Goal: Task Accomplishment & Management: Complete application form

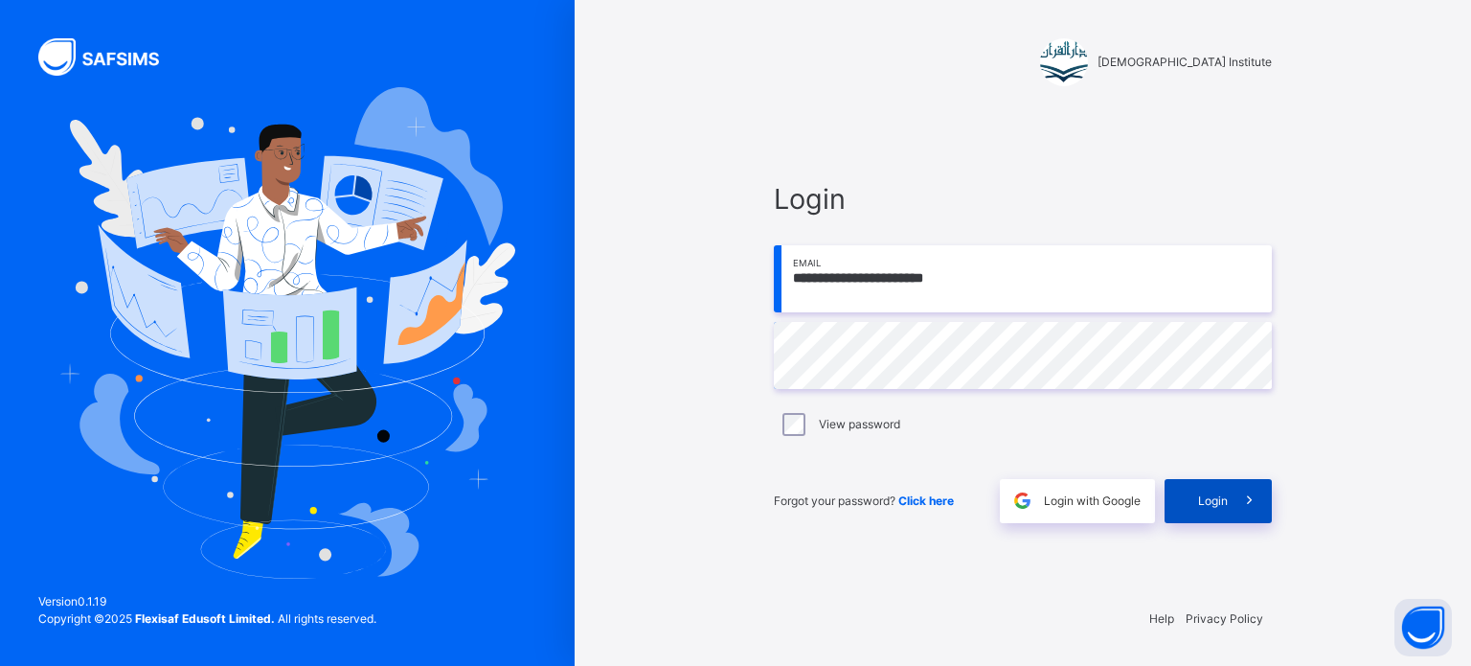
click at [1222, 509] on div "Login" at bounding box center [1218, 501] width 107 height 44
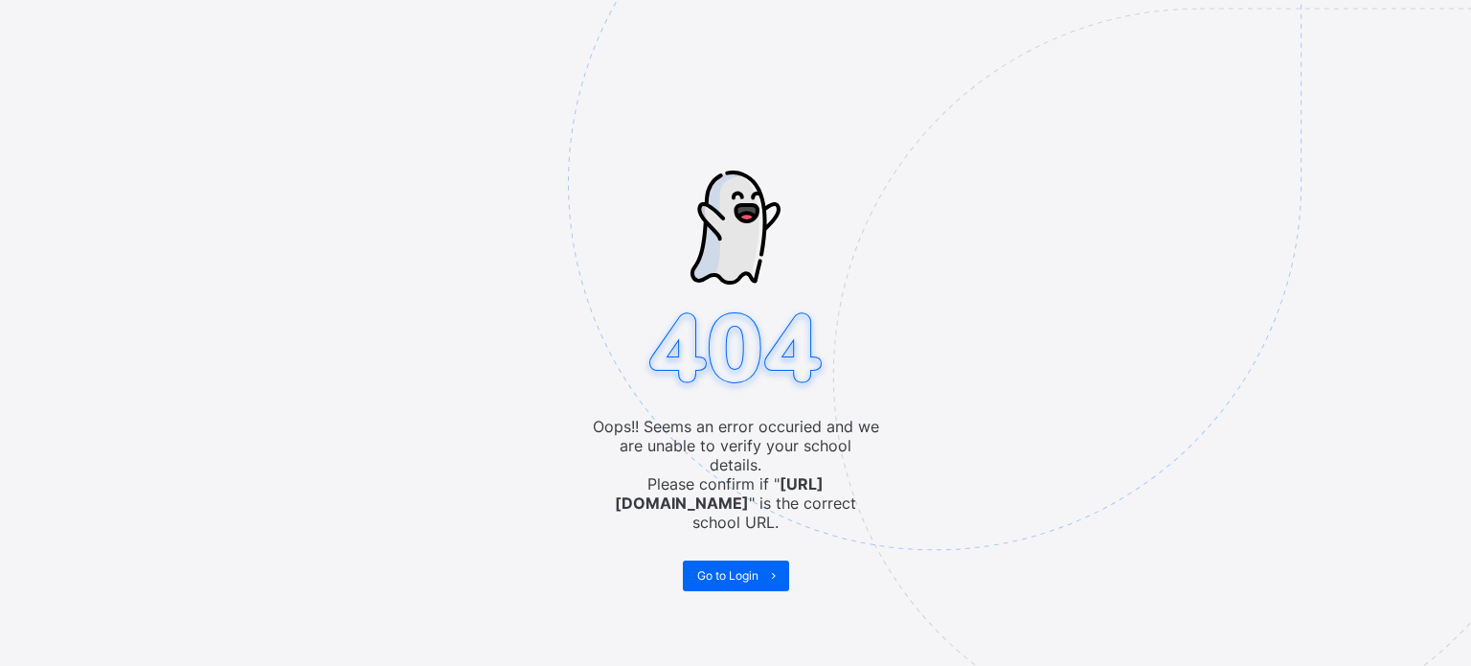
click at [732, 540] on img at bounding box center [1067, 279] width 999 height 926
click at [732, 568] on span "Go to Login" at bounding box center [727, 575] width 61 height 14
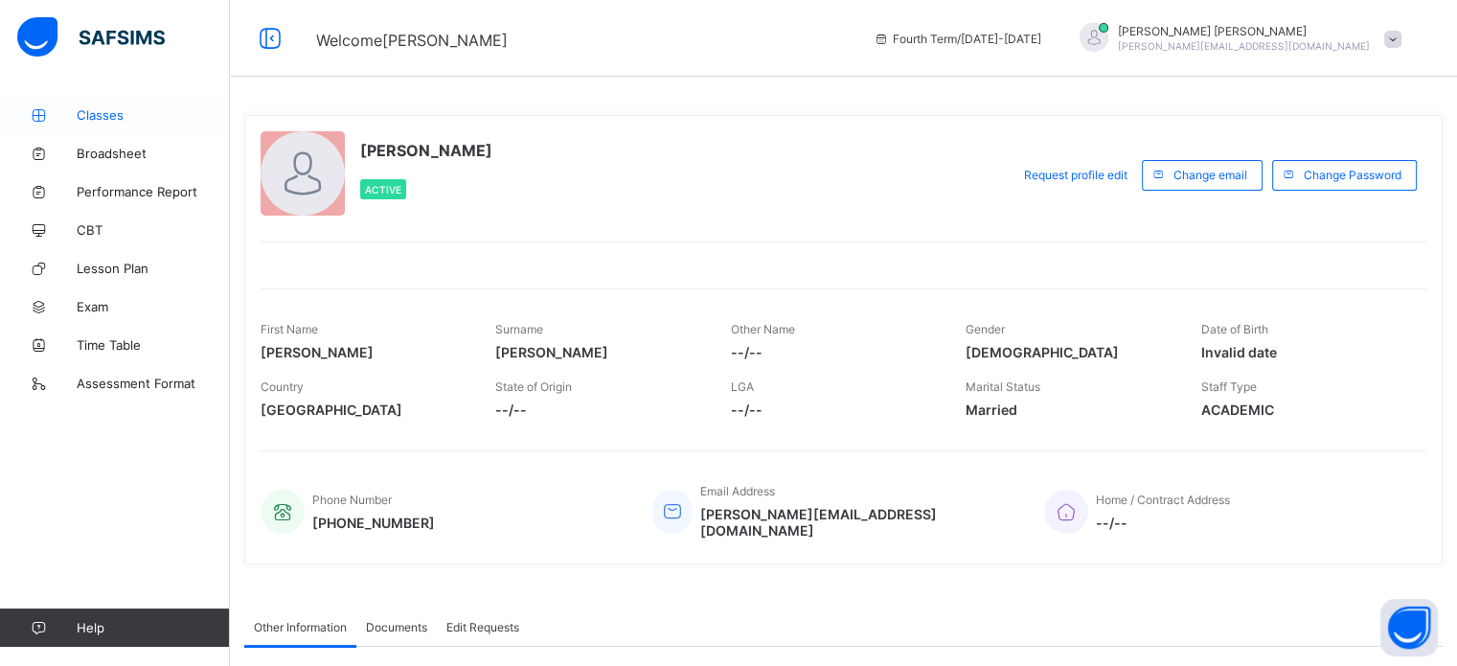
click at [114, 118] on span "Classes" at bounding box center [153, 114] width 153 height 15
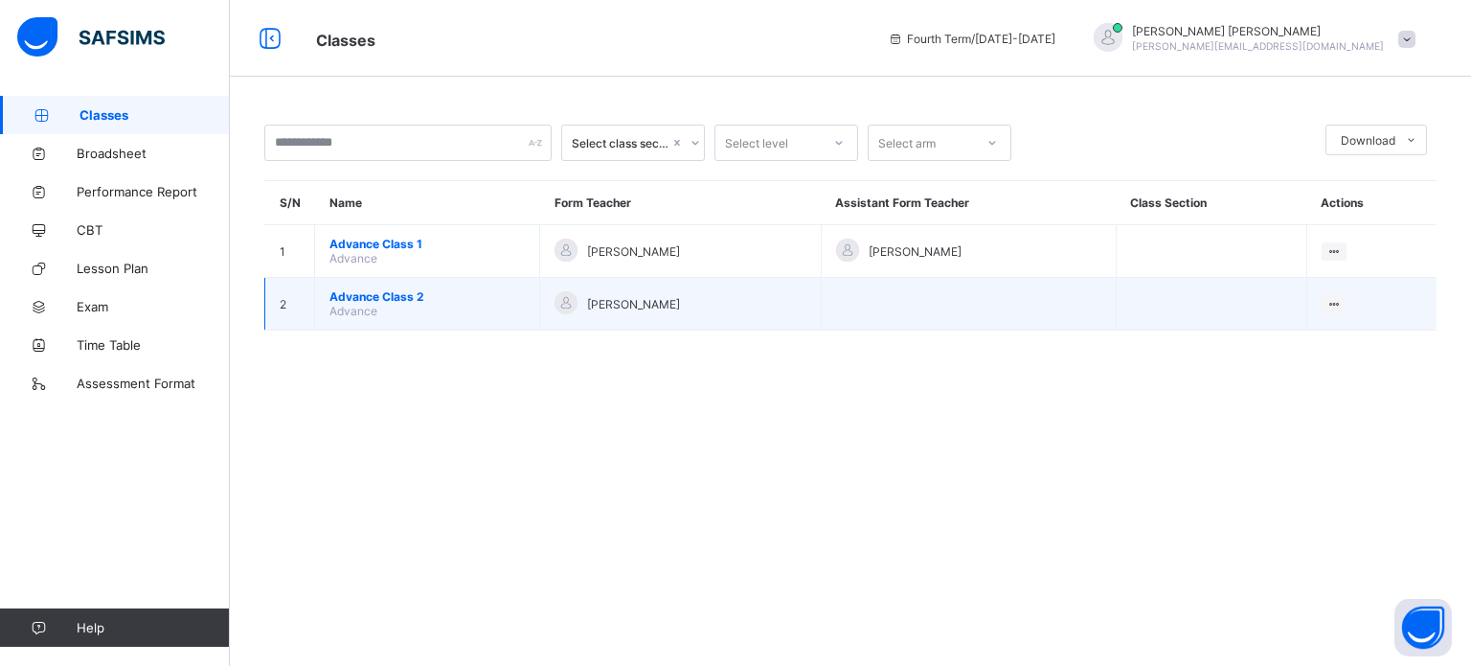
click at [408, 301] on span "Advance Class 2" at bounding box center [426, 296] width 195 height 14
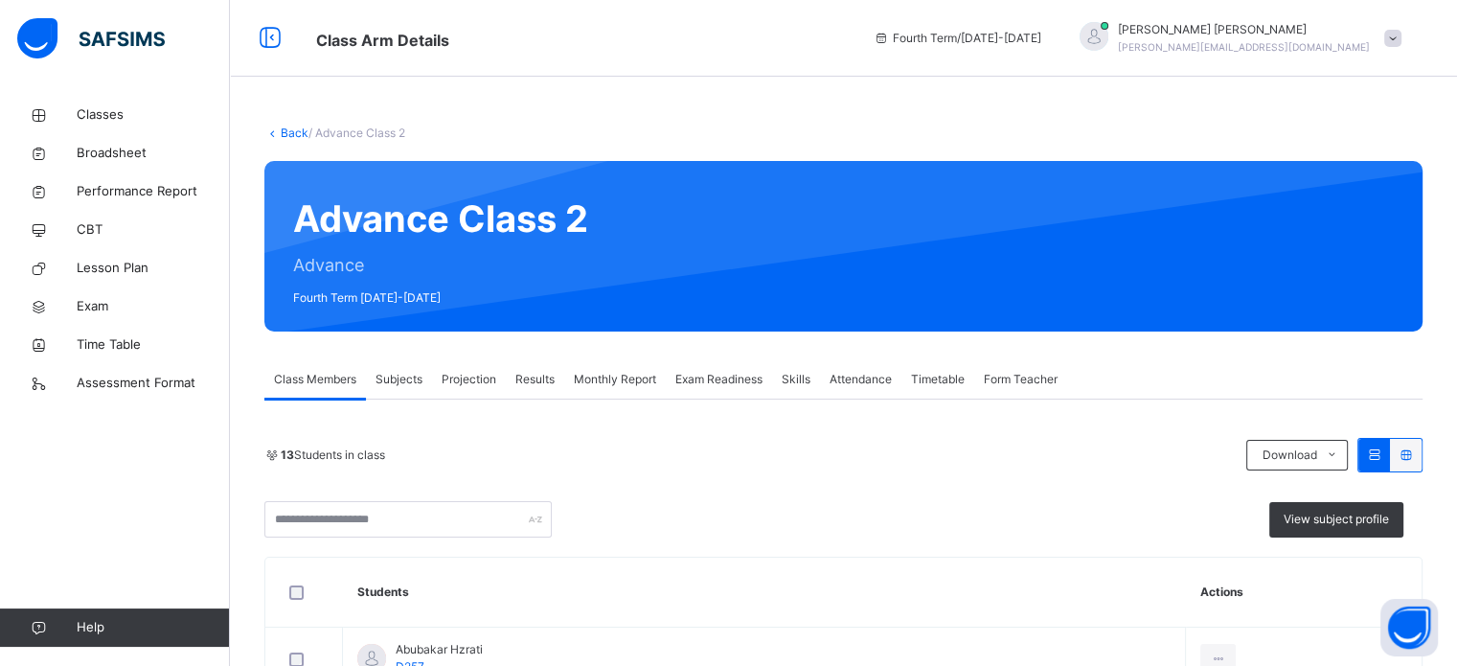
click at [448, 394] on div "Projection" at bounding box center [469, 379] width 74 height 38
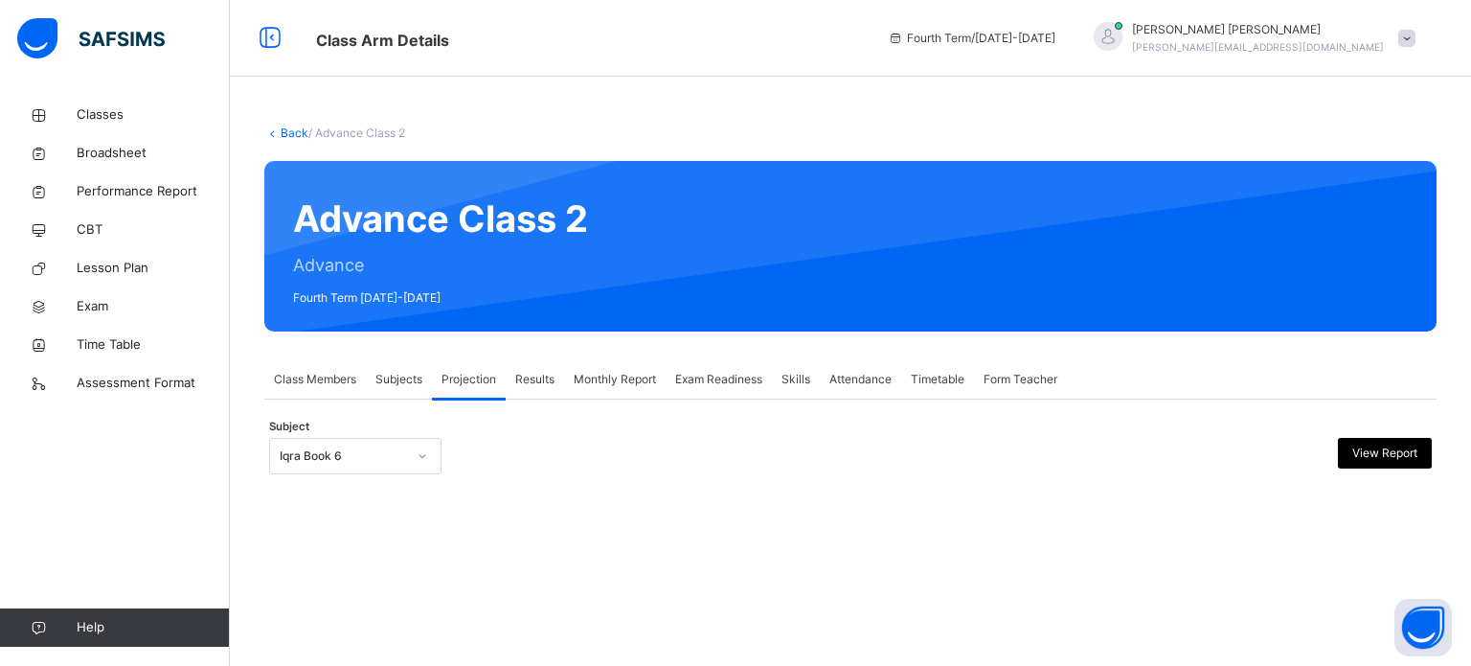
click at [422, 451] on icon at bounding box center [422, 455] width 11 height 19
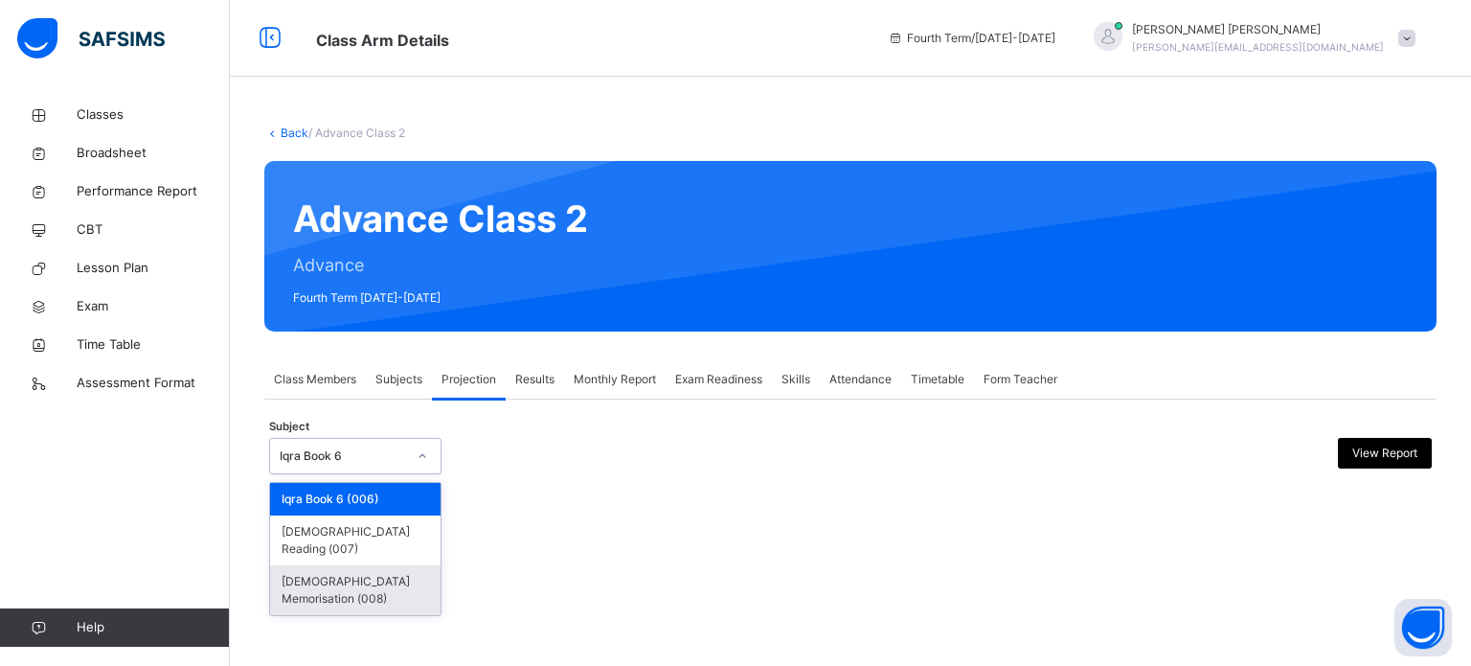
click at [392, 565] on div "[DEMOGRAPHIC_DATA] Memorisation (008)" at bounding box center [355, 590] width 170 height 50
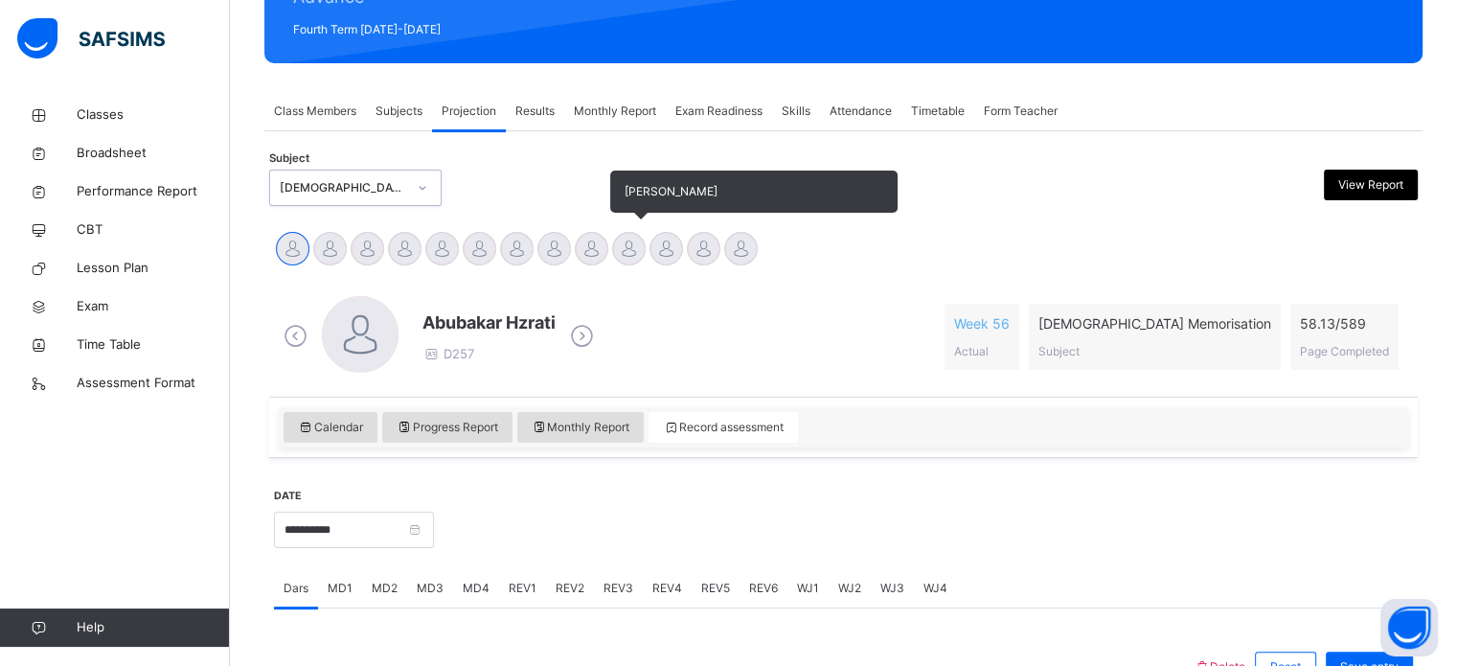
scroll to position [279, 0]
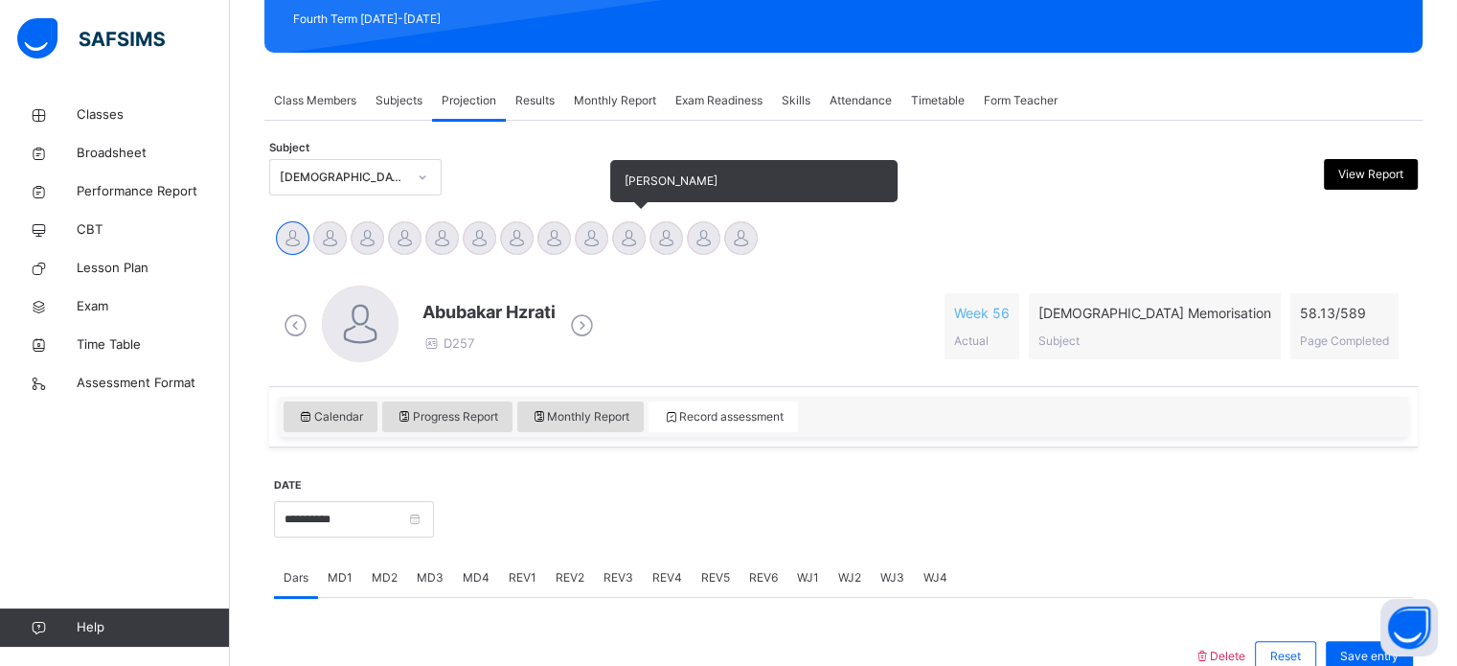
click at [628, 248] on div at bounding box center [629, 238] width 34 height 34
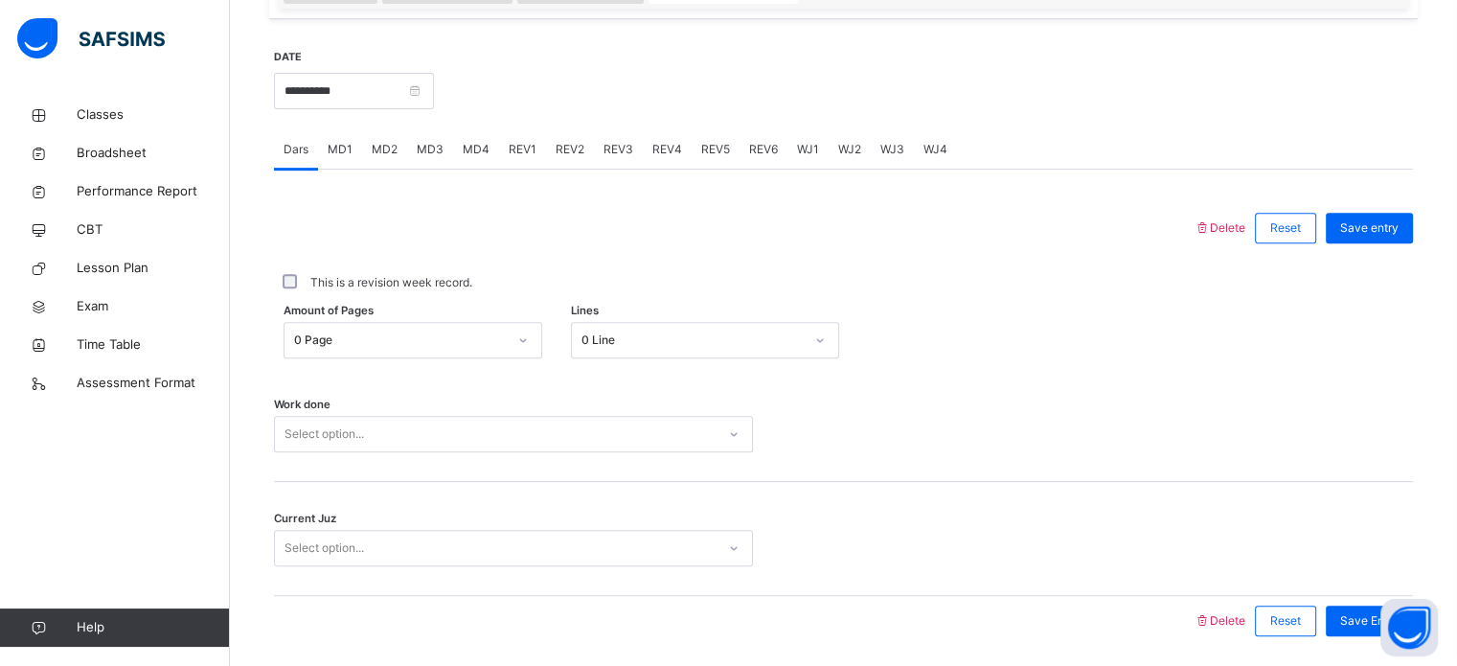
scroll to position [709, 0]
click at [414, 347] on div "0 Page" at bounding box center [394, 339] width 220 height 30
click at [601, 267] on div "This is a revision week record." at bounding box center [843, 280] width 1139 height 40
click at [521, 275] on div "This is a revision week record." at bounding box center [843, 280] width 1129 height 17
click at [425, 425] on div "Select option..." at bounding box center [513, 432] width 479 height 36
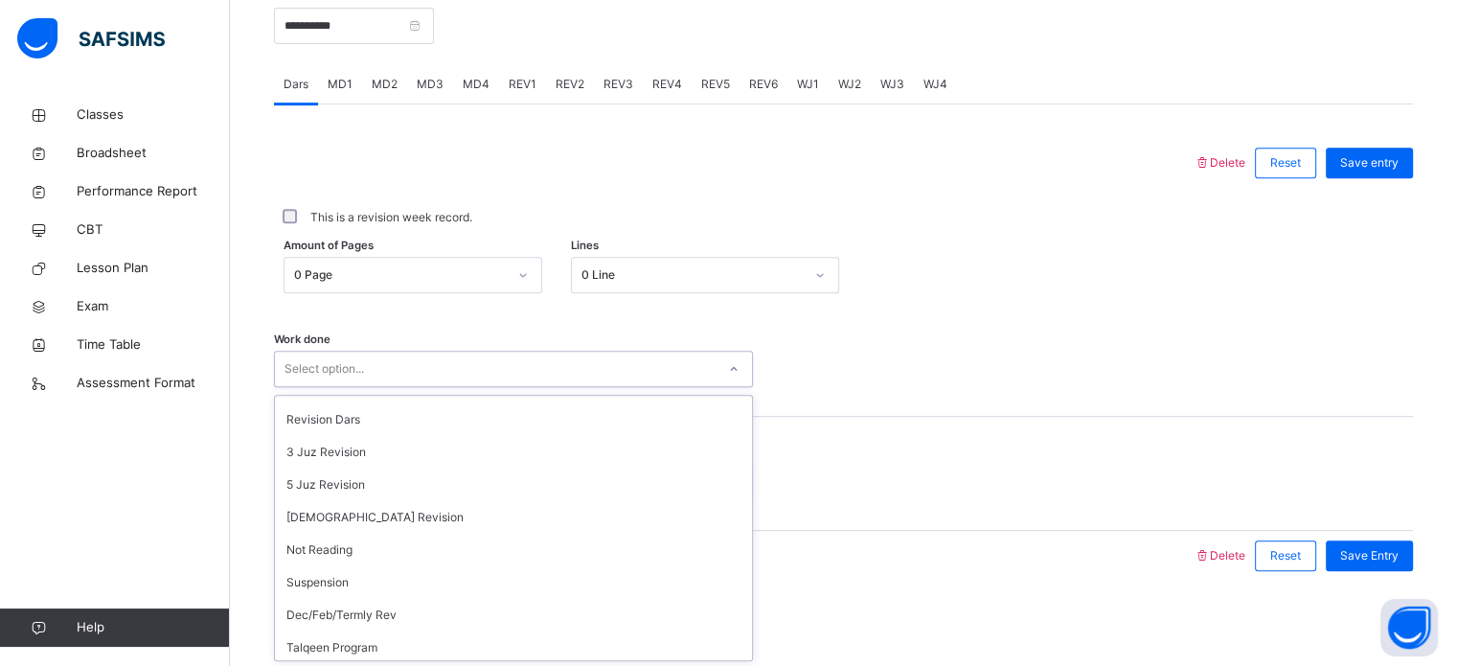
scroll to position [192, 0]
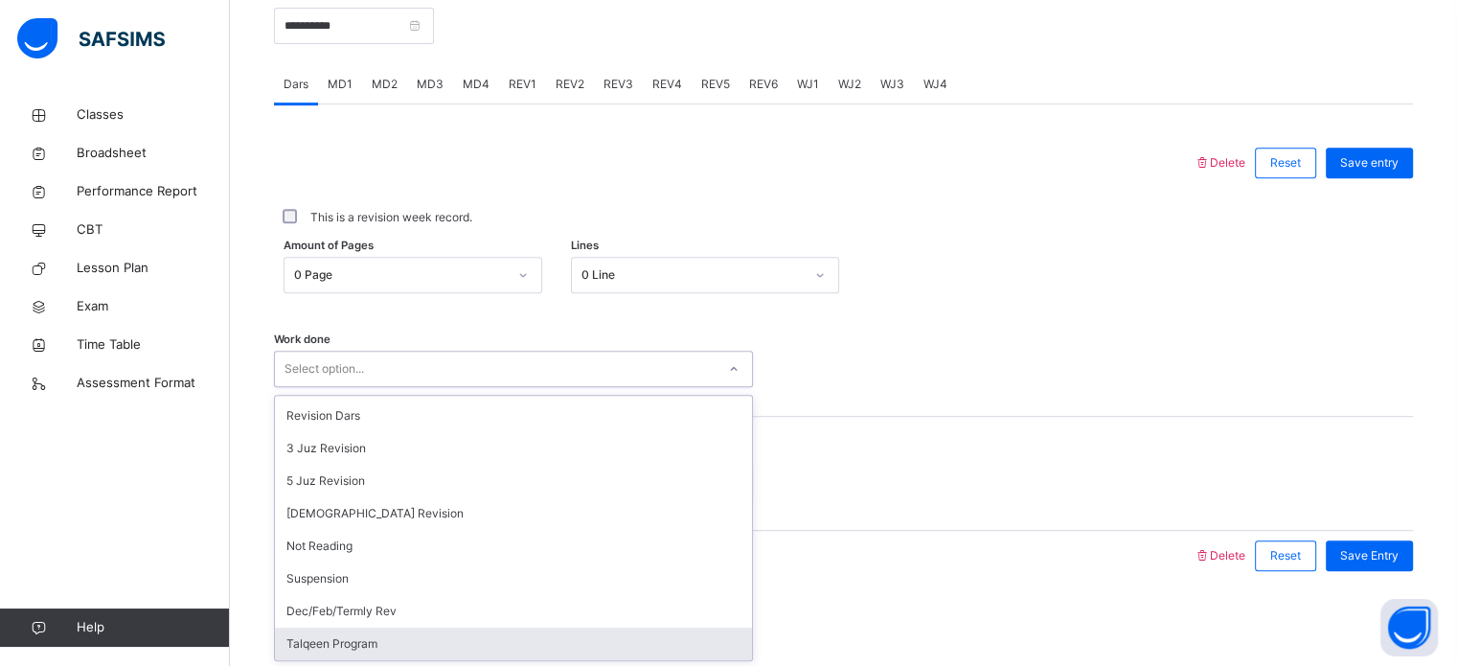
click at [375, 641] on div "Talqeen Program" at bounding box center [513, 643] width 477 height 33
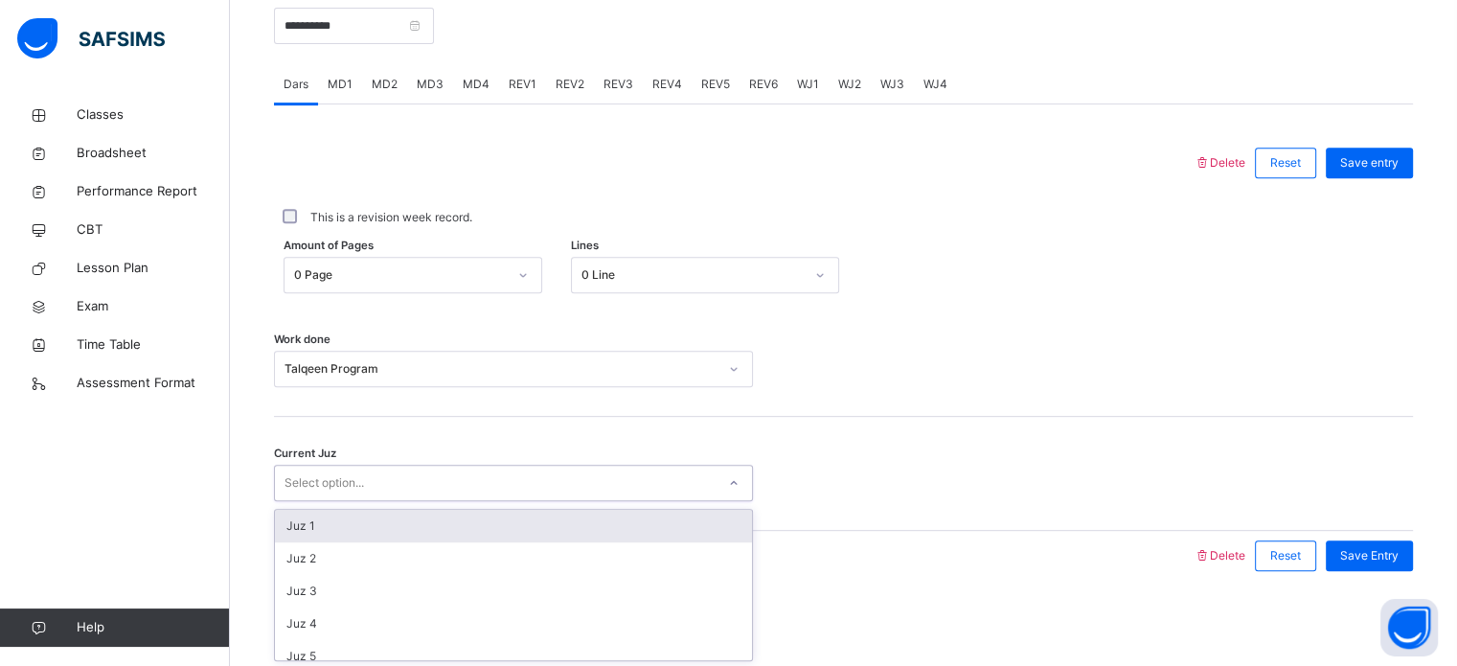
click at [395, 482] on div "Select option..." at bounding box center [495, 483] width 441 height 30
type input "**"
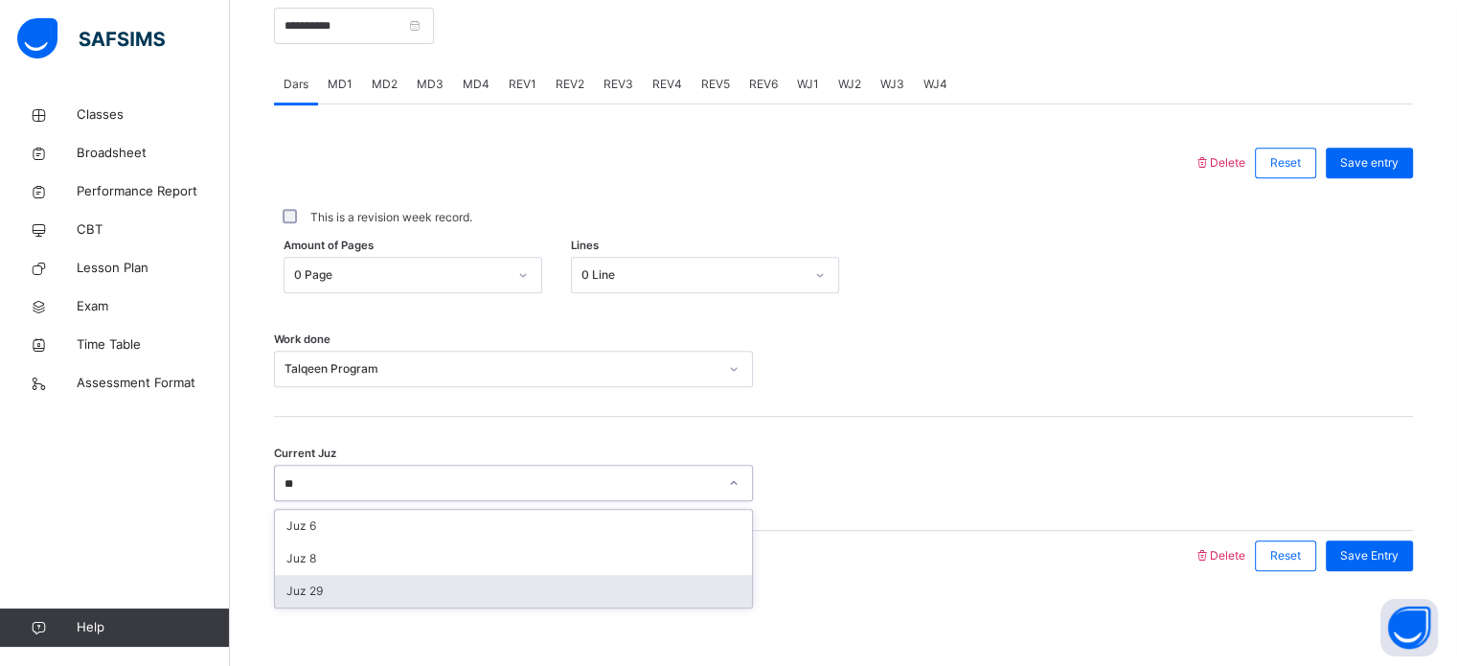
click at [395, 600] on div "Juz 29" at bounding box center [513, 591] width 477 height 33
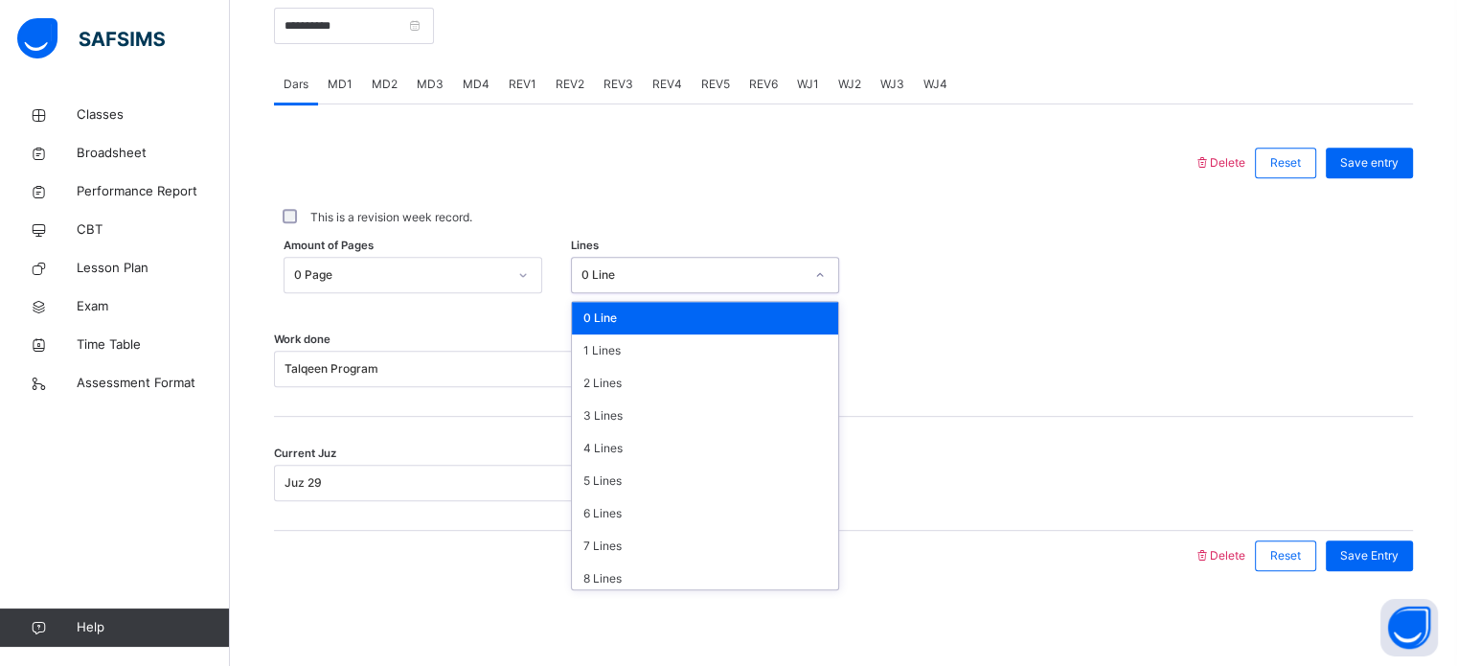
click at [637, 283] on div "0 Line" at bounding box center [687, 275] width 230 height 30
click at [381, 303] on div "Work done Talqeen Program" at bounding box center [843, 360] width 1139 height 114
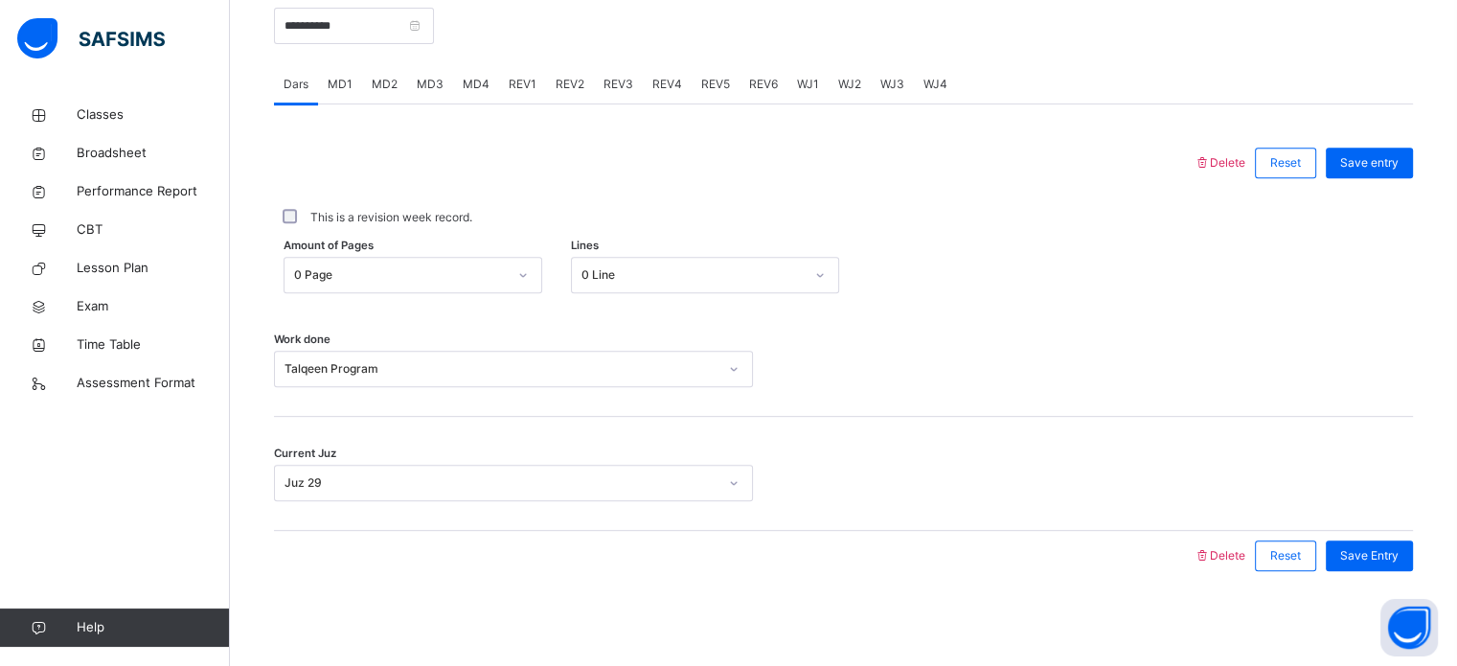
click at [389, 283] on div "0 Page" at bounding box center [394, 275] width 220 height 30
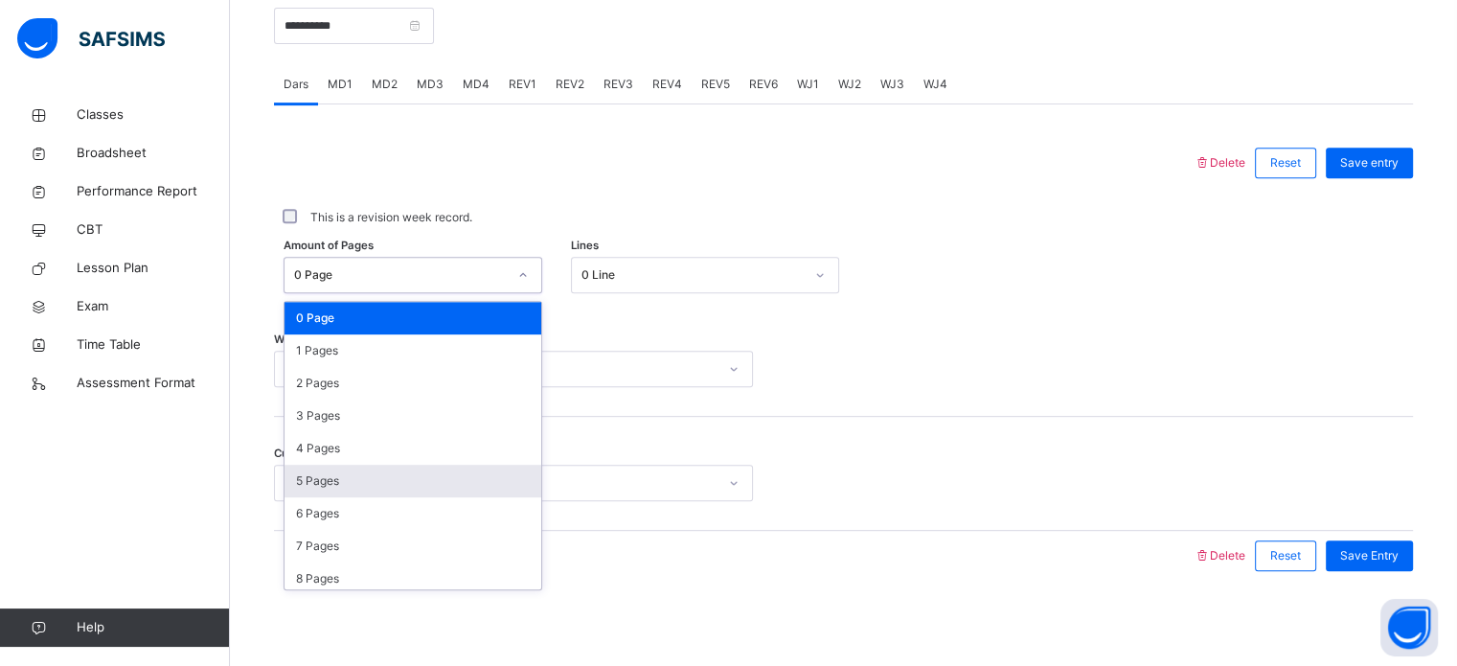
click at [383, 485] on div "5 Pages" at bounding box center [412, 480] width 257 height 33
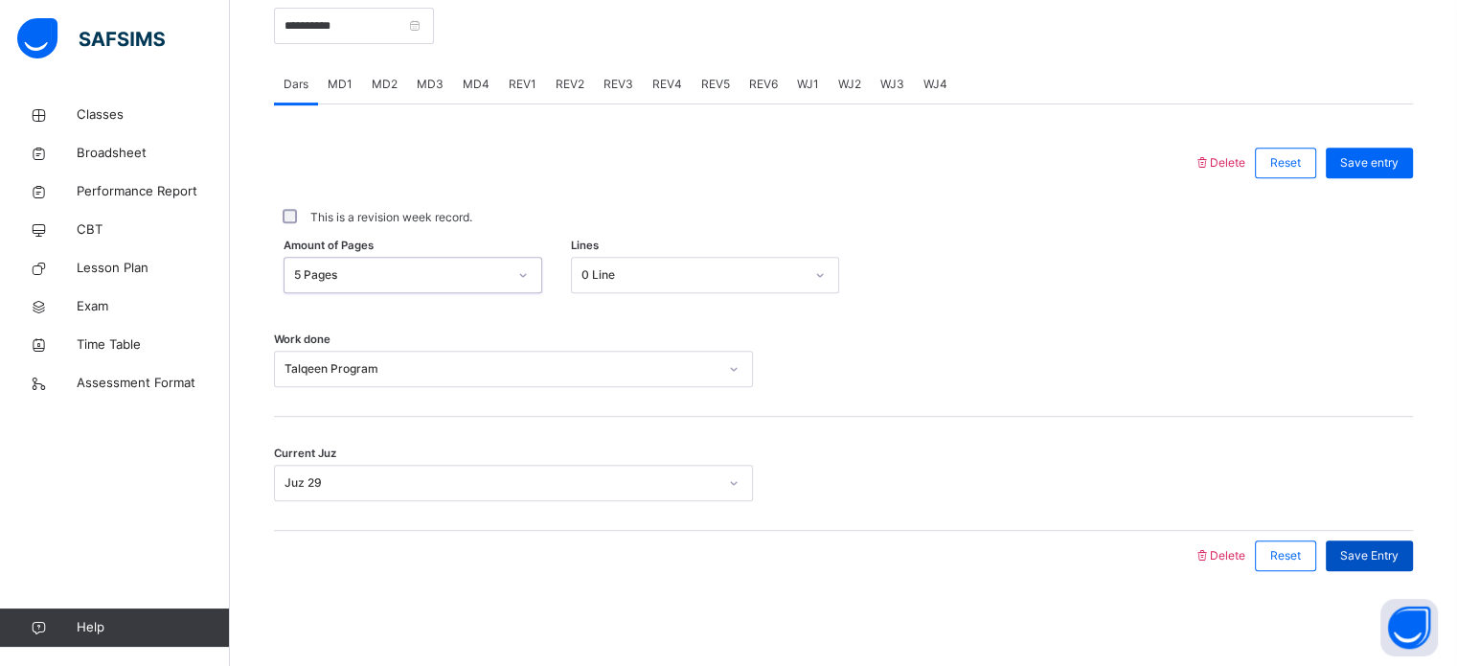
click at [1413, 551] on div "Save Entry" at bounding box center [1368, 555] width 87 height 31
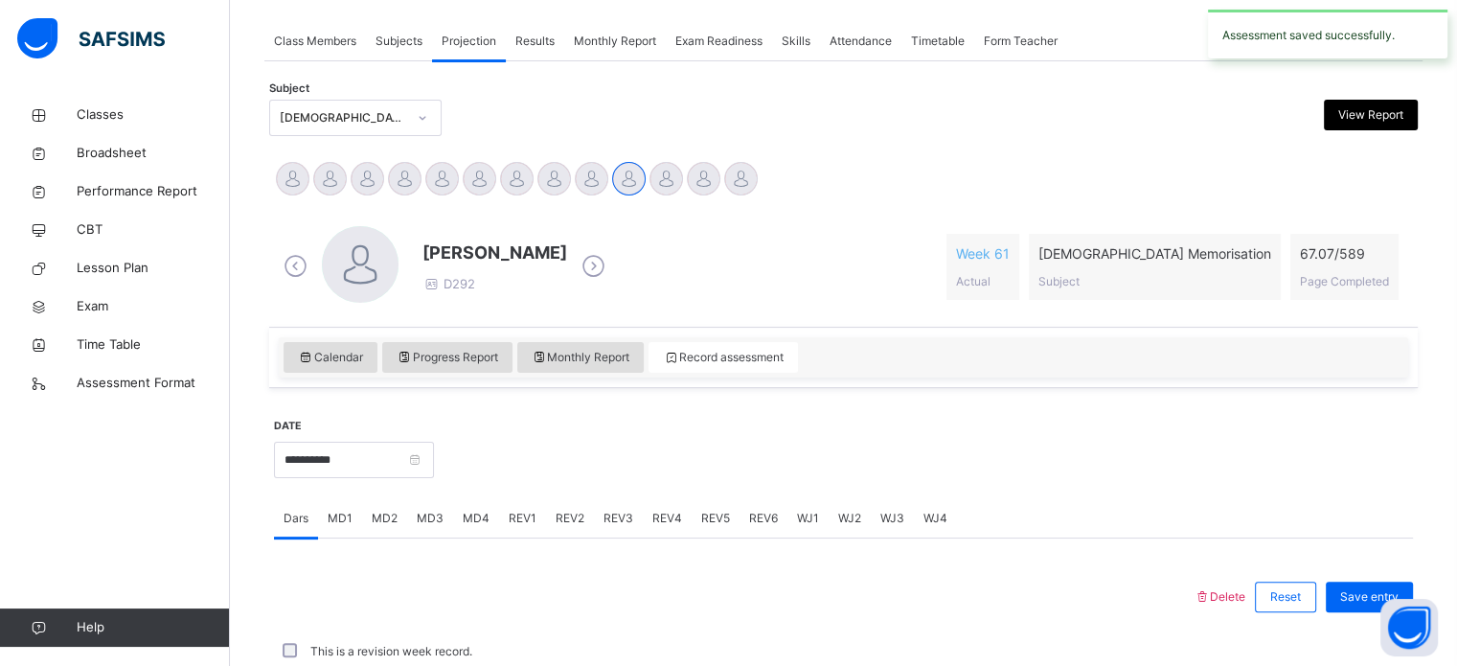
scroll to position [772, 0]
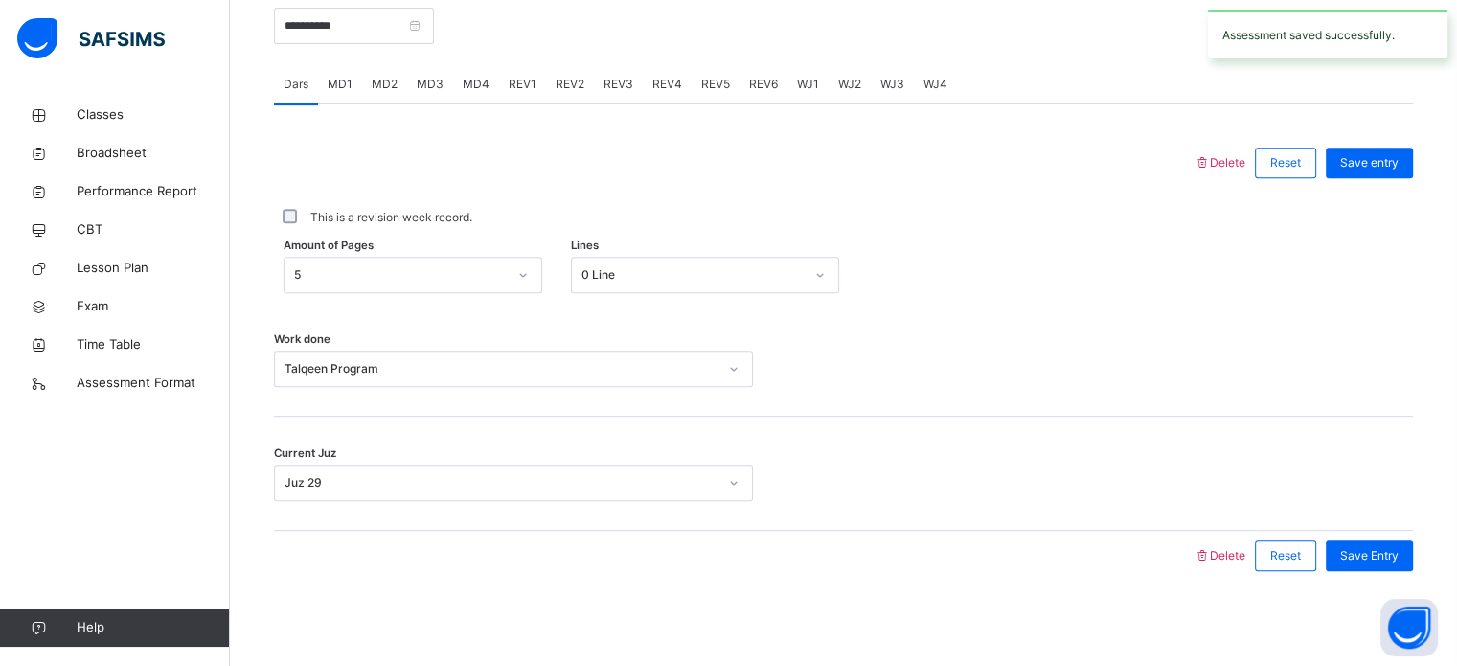
click at [343, 83] on span "MD1" at bounding box center [340, 84] width 25 height 17
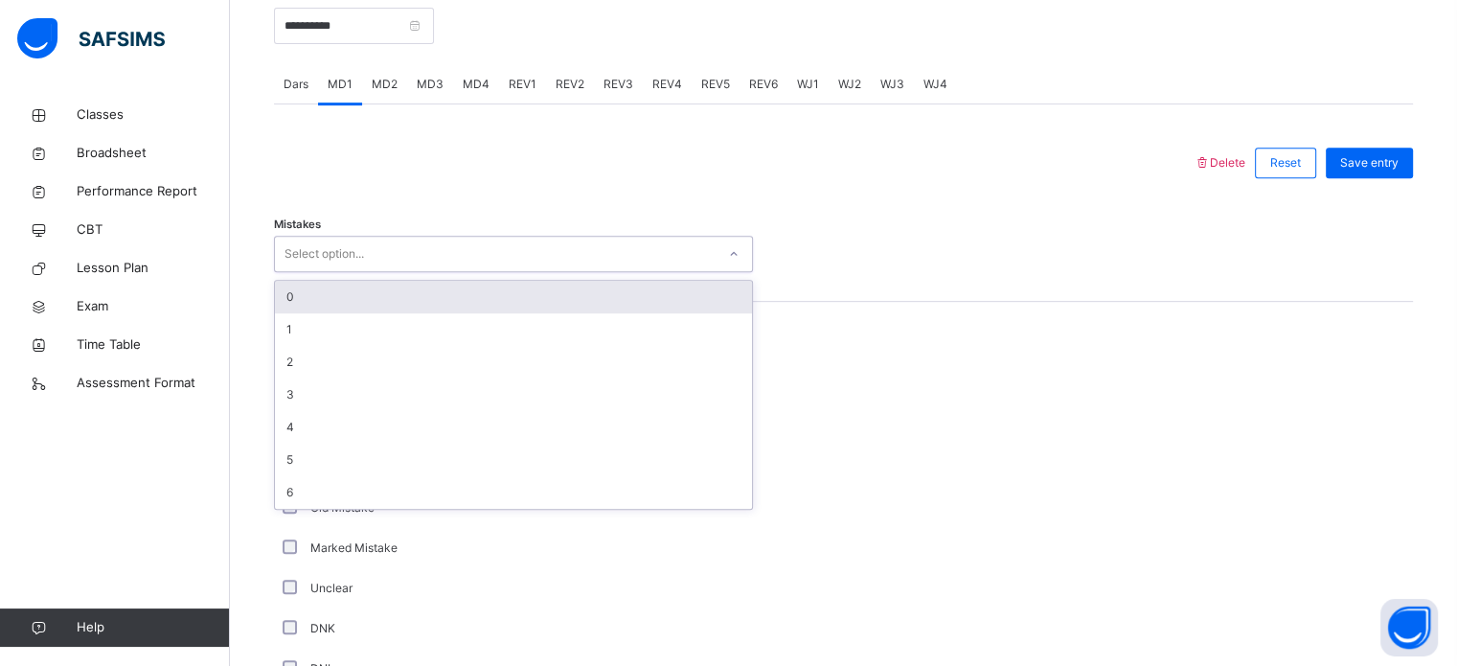
click at [391, 248] on div "Select option..." at bounding box center [495, 254] width 441 height 30
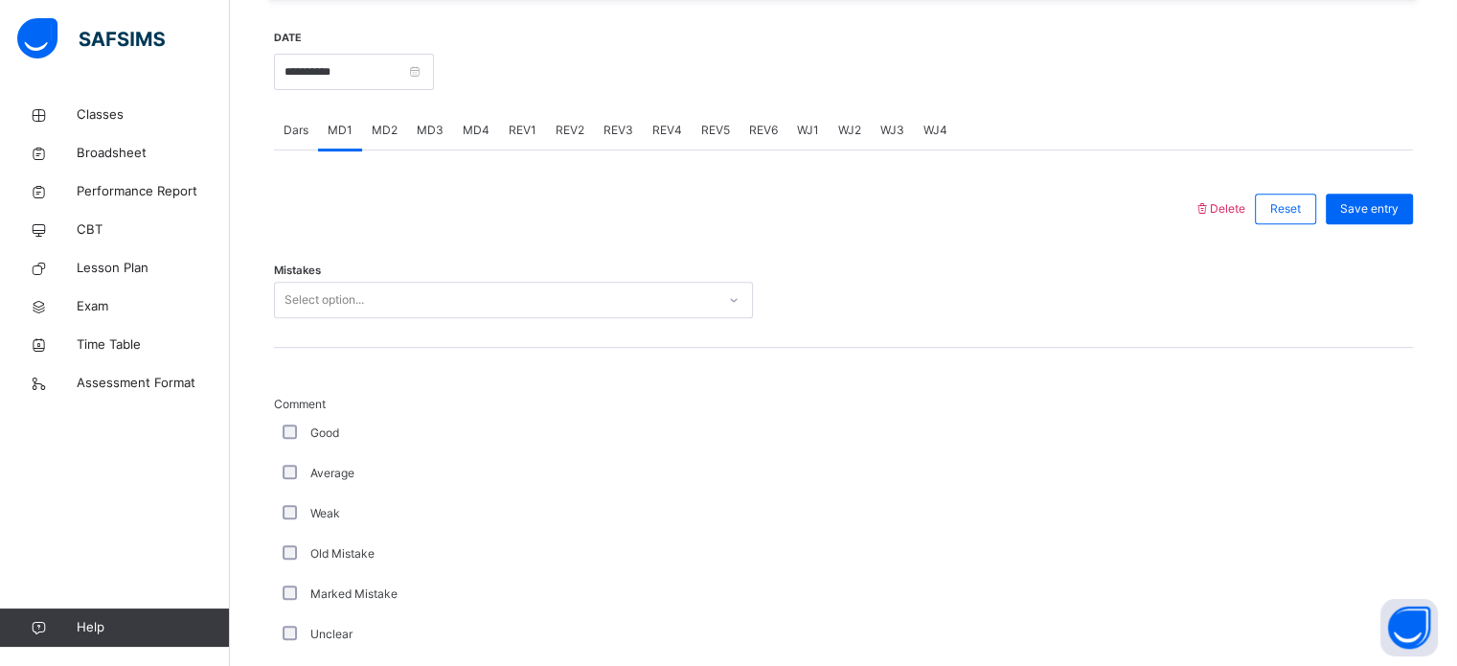
scroll to position [722, 0]
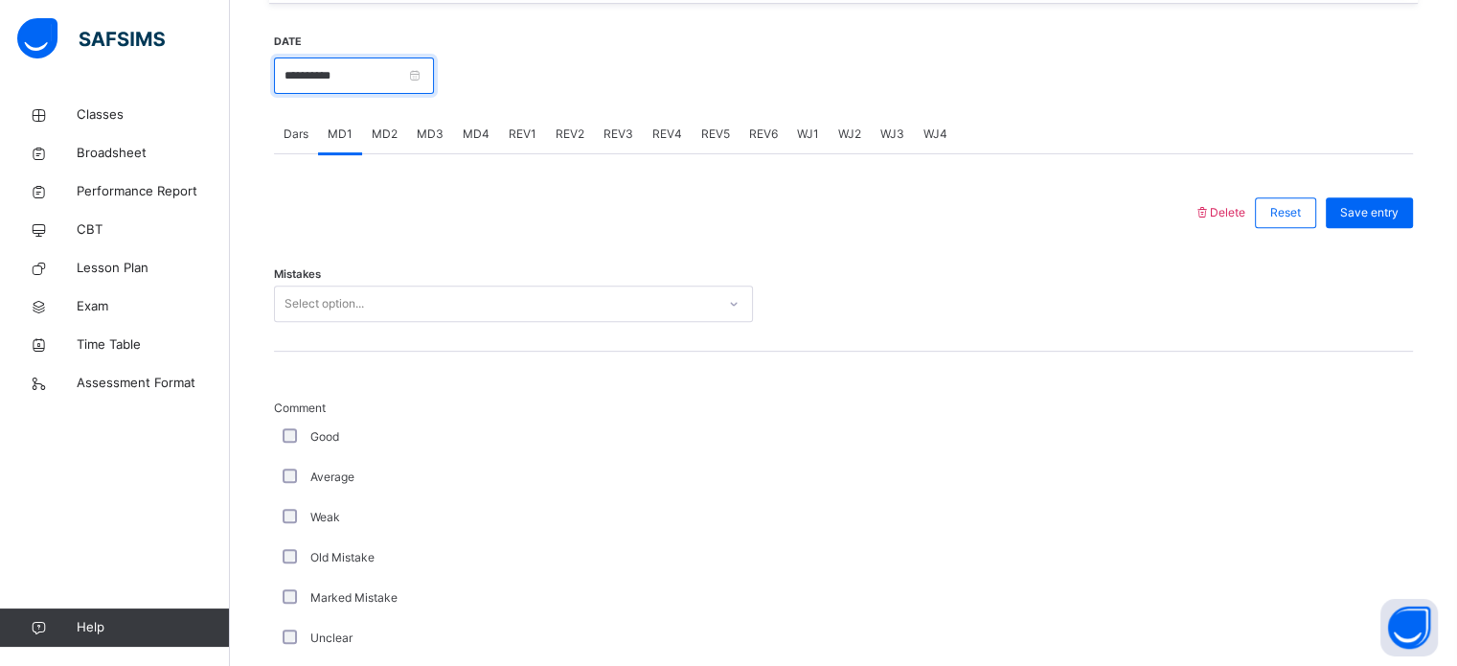
click at [402, 79] on input "**********" at bounding box center [354, 75] width 160 height 36
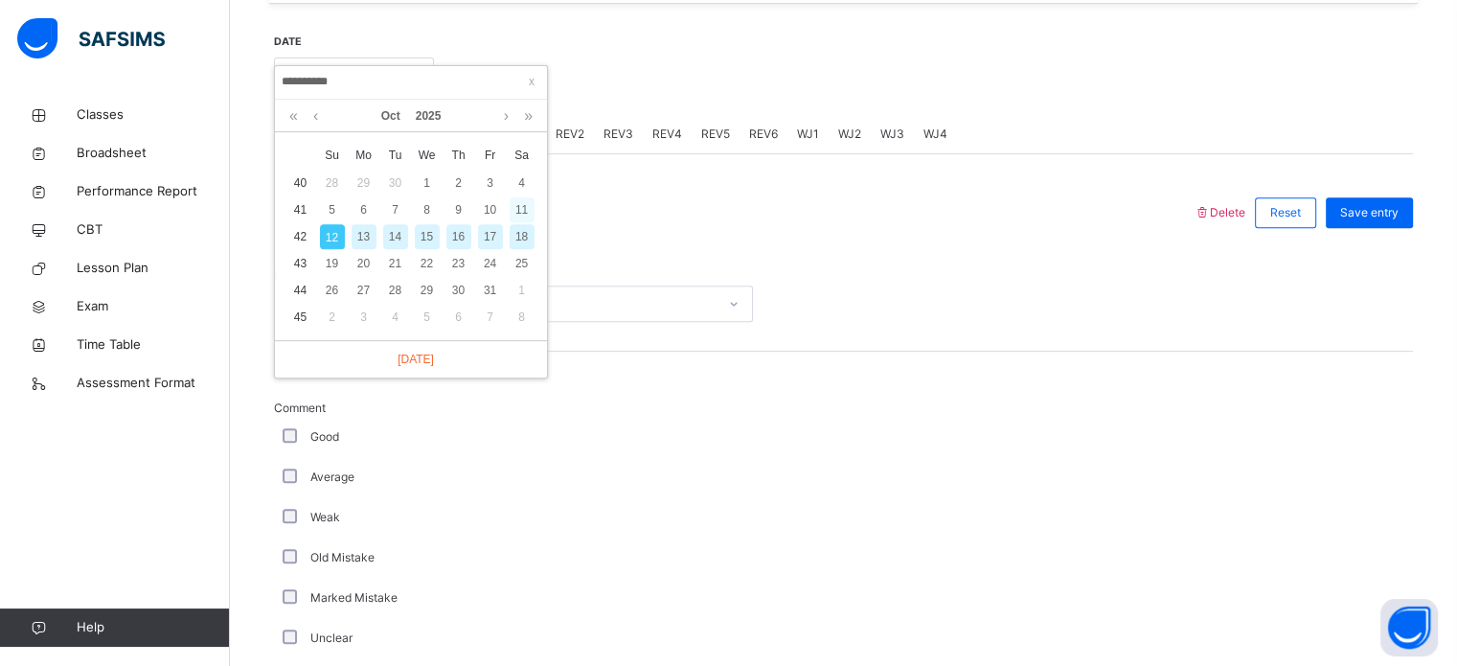
click at [522, 207] on div "11" at bounding box center [521, 209] width 25 height 25
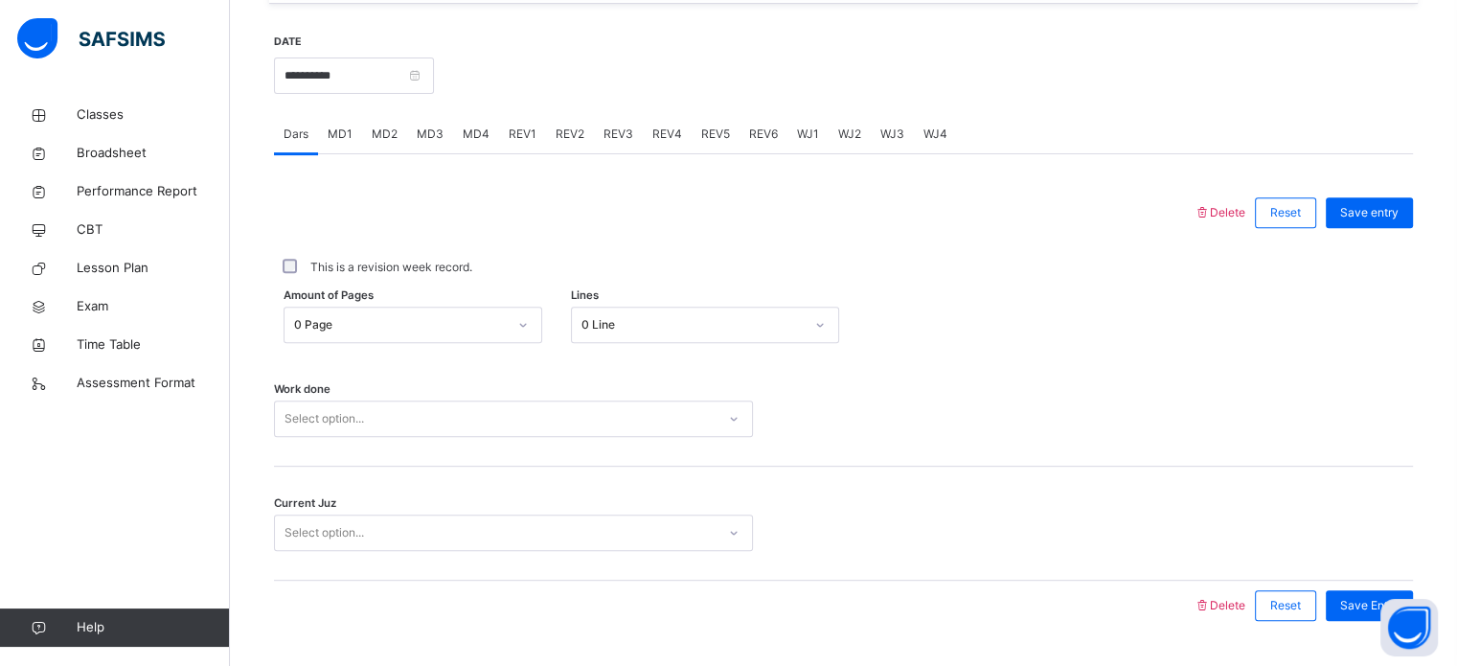
click at [426, 328] on div "0 Page" at bounding box center [400, 324] width 213 height 17
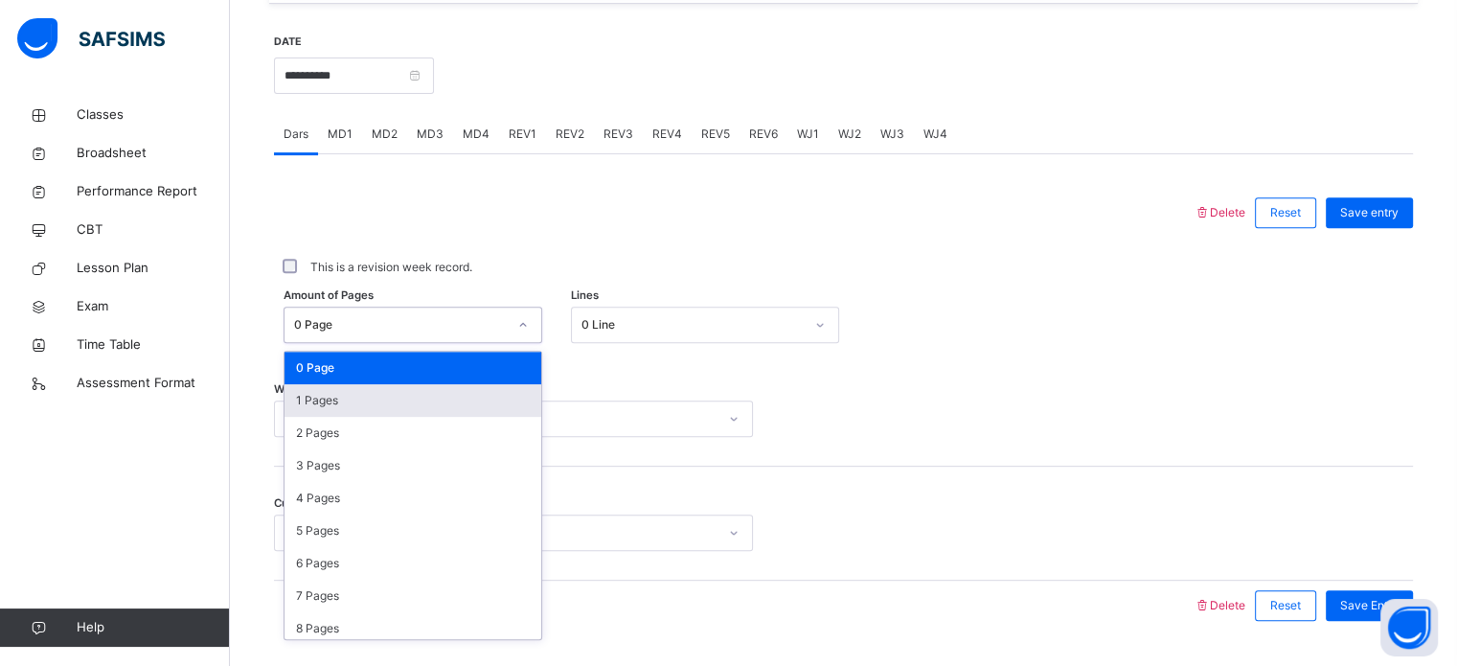
click at [428, 399] on div "1 Pages" at bounding box center [412, 400] width 257 height 33
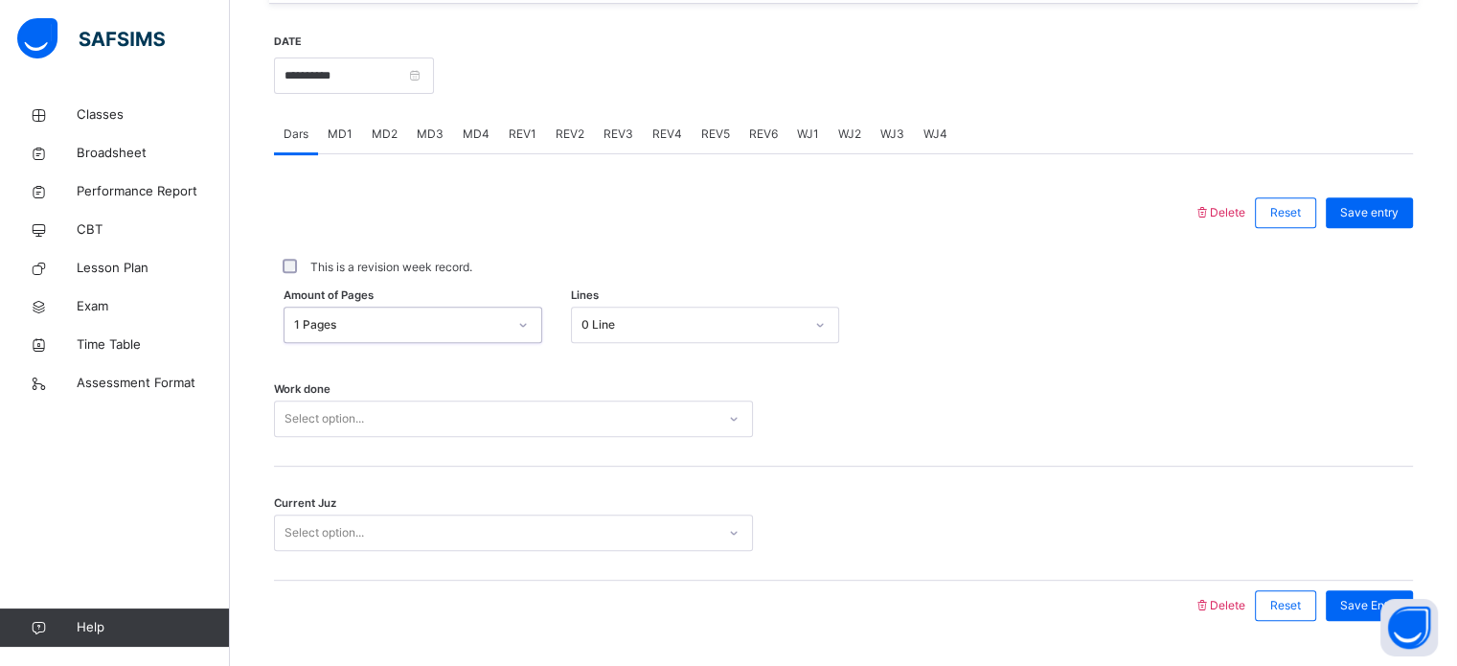
click at [444, 437] on div "Work done Select option..." at bounding box center [843, 409] width 1139 height 114
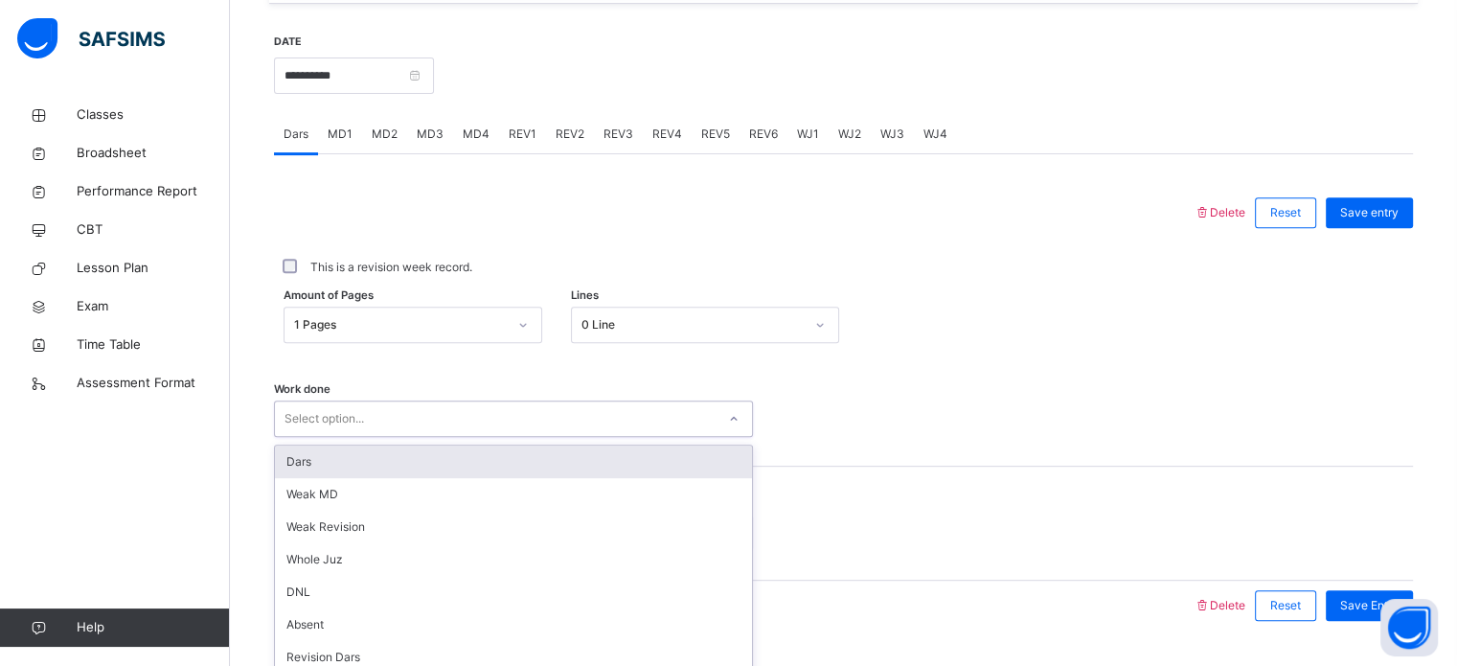
click at [444, 432] on div "option Dars focused, 1 of 14. 14 results available. Use Up and Down to choose o…" at bounding box center [513, 418] width 479 height 36
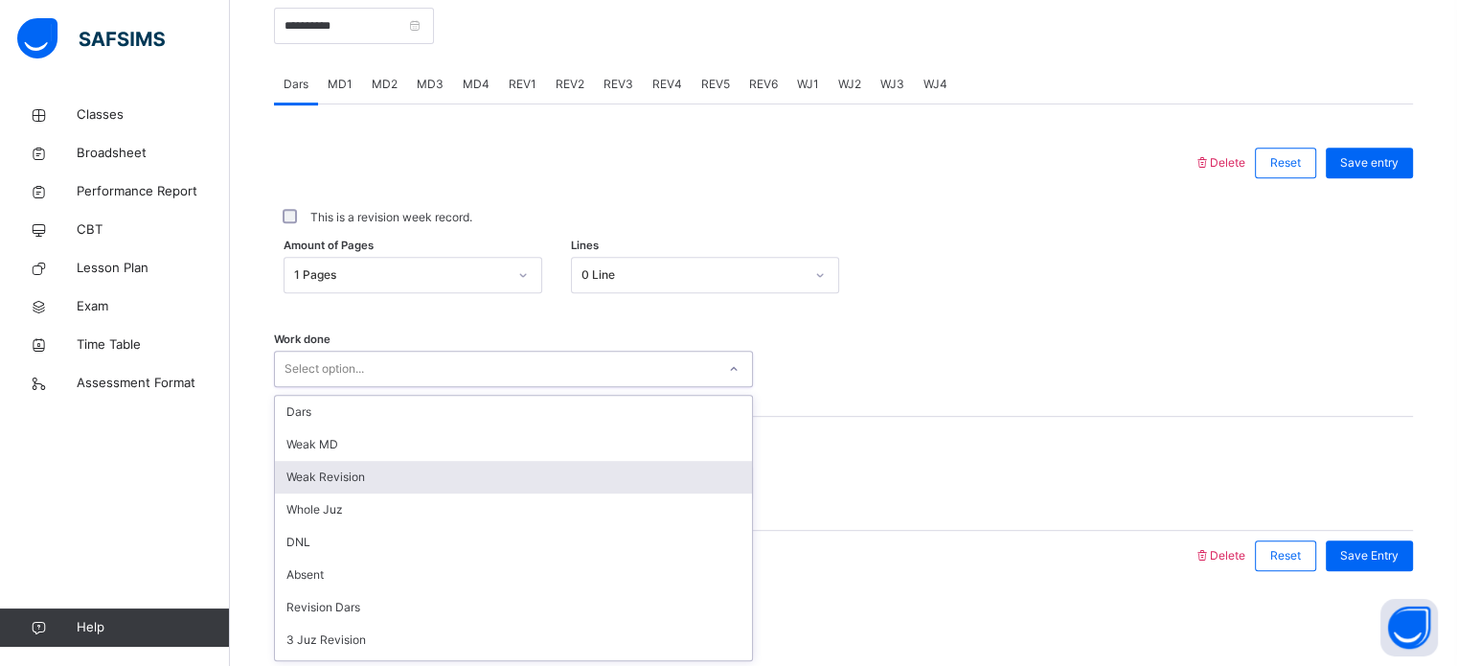
scroll to position [192, 0]
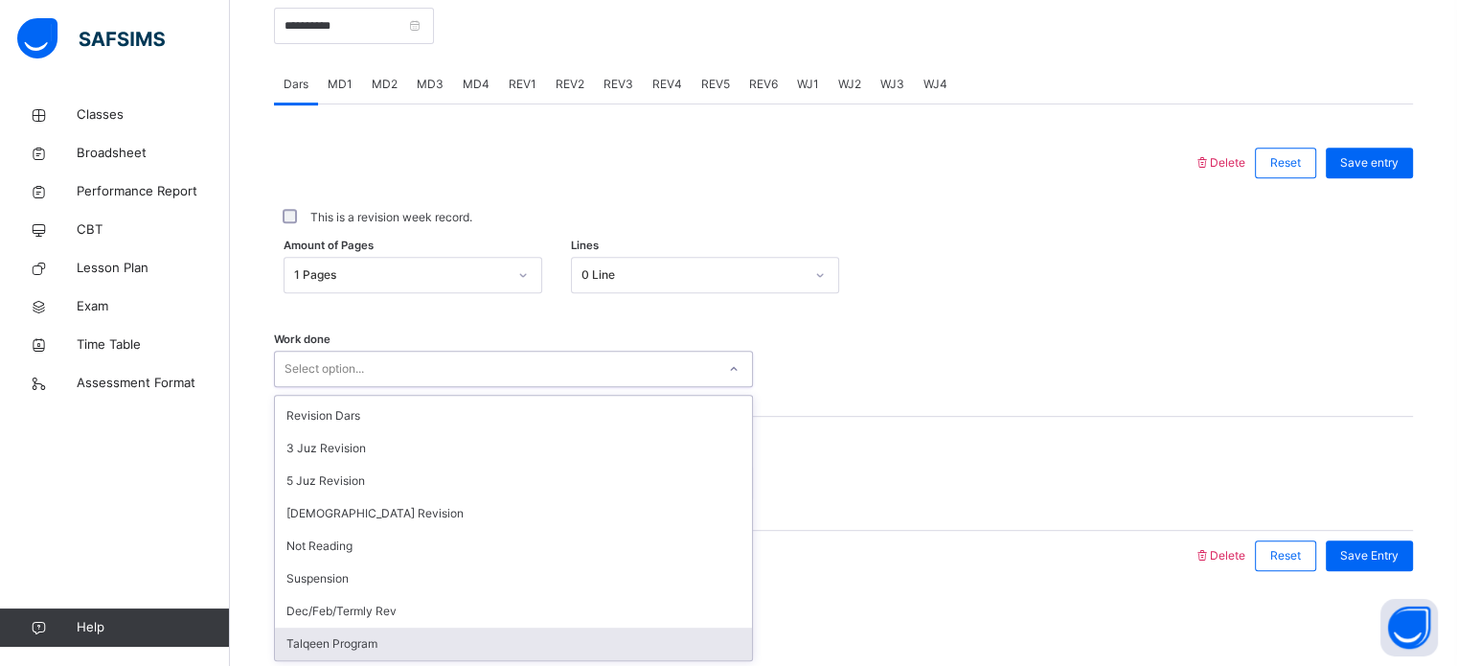
click at [444, 641] on div "Talqeen Program" at bounding box center [513, 643] width 477 height 33
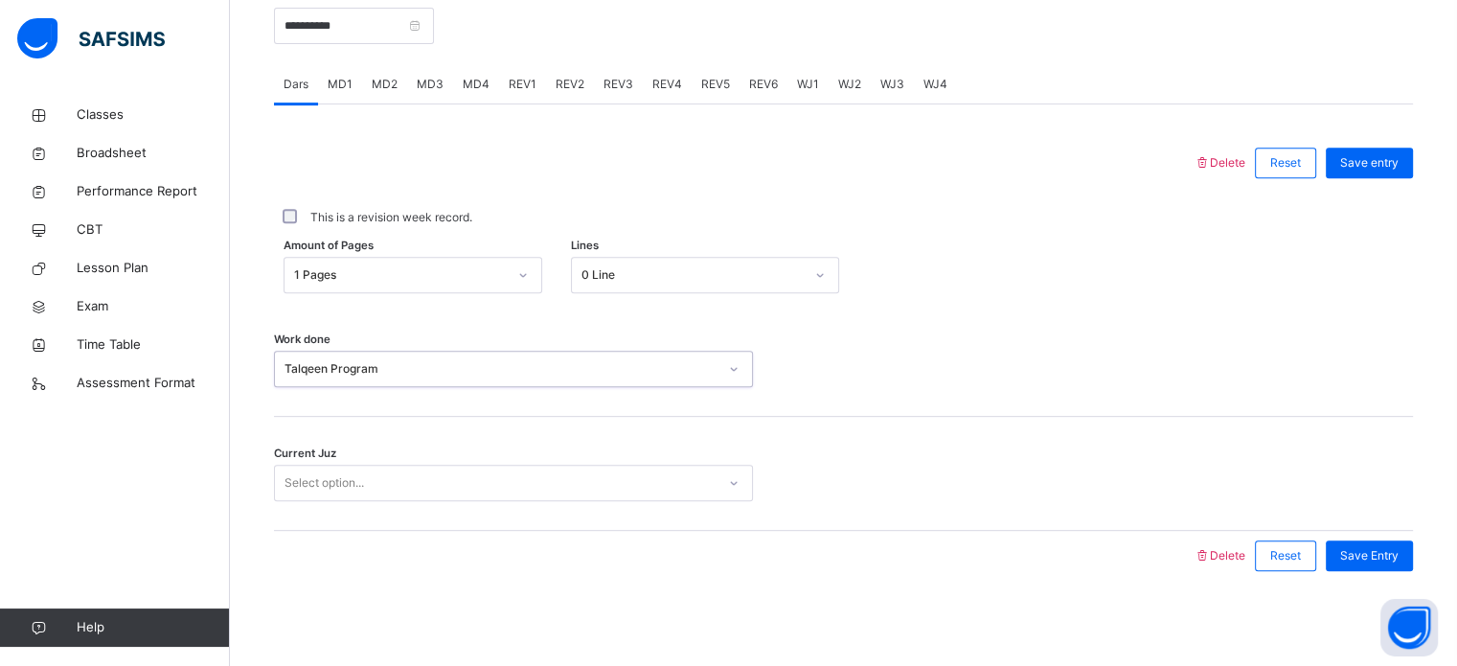
click at [432, 481] on div "Select option..." at bounding box center [495, 483] width 441 height 30
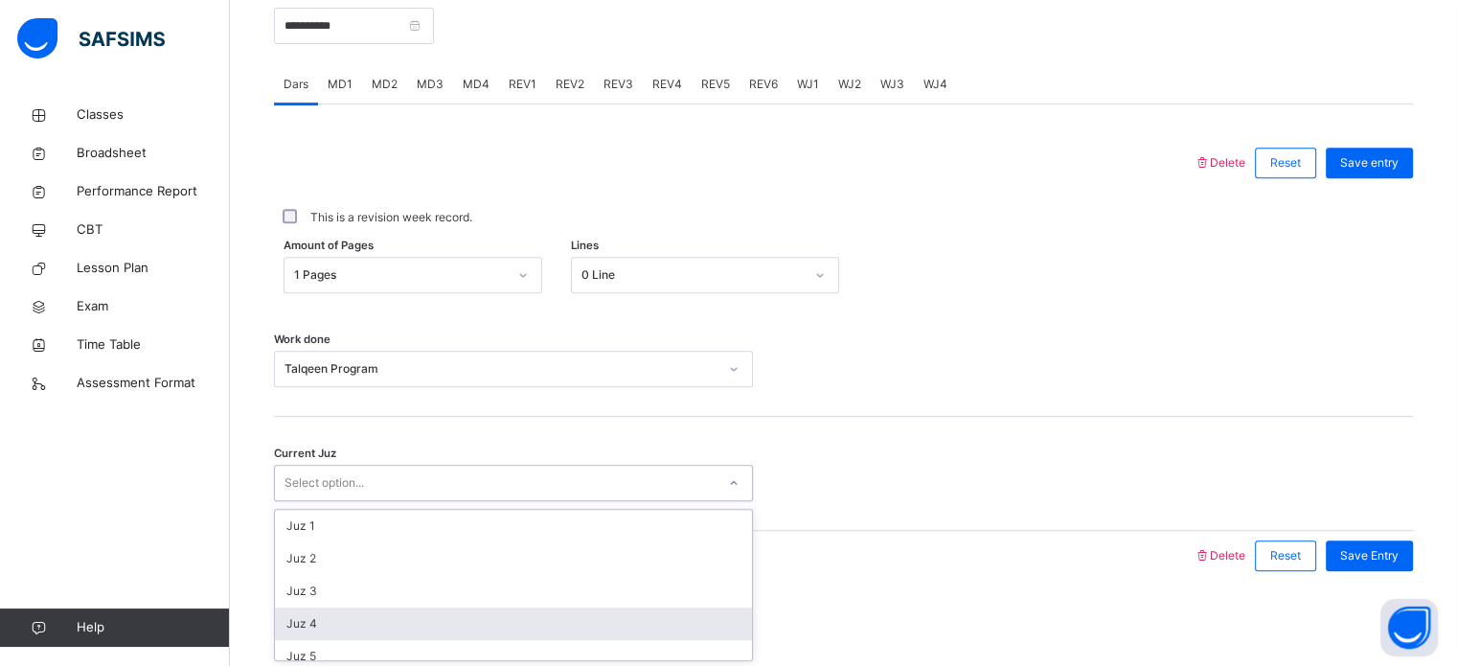
scroll to position [826, 0]
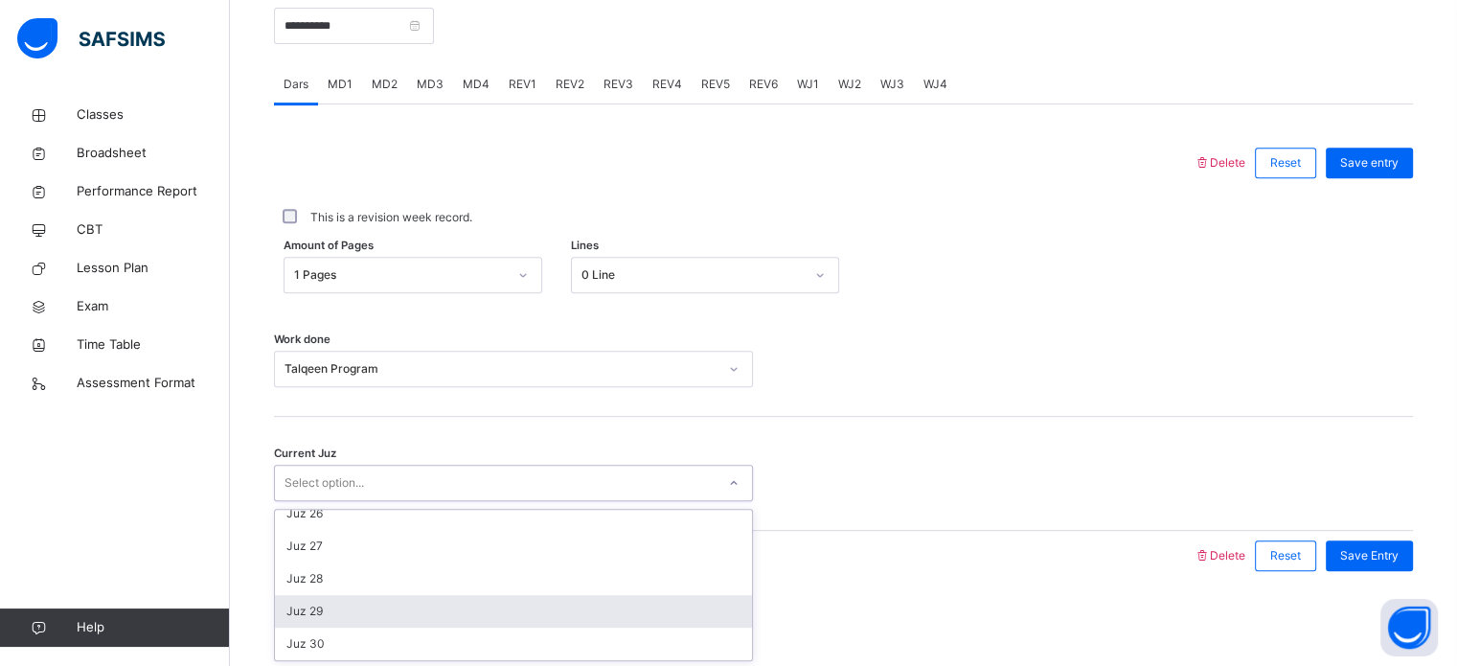
click at [513, 611] on div "Juz 29" at bounding box center [513, 611] width 477 height 33
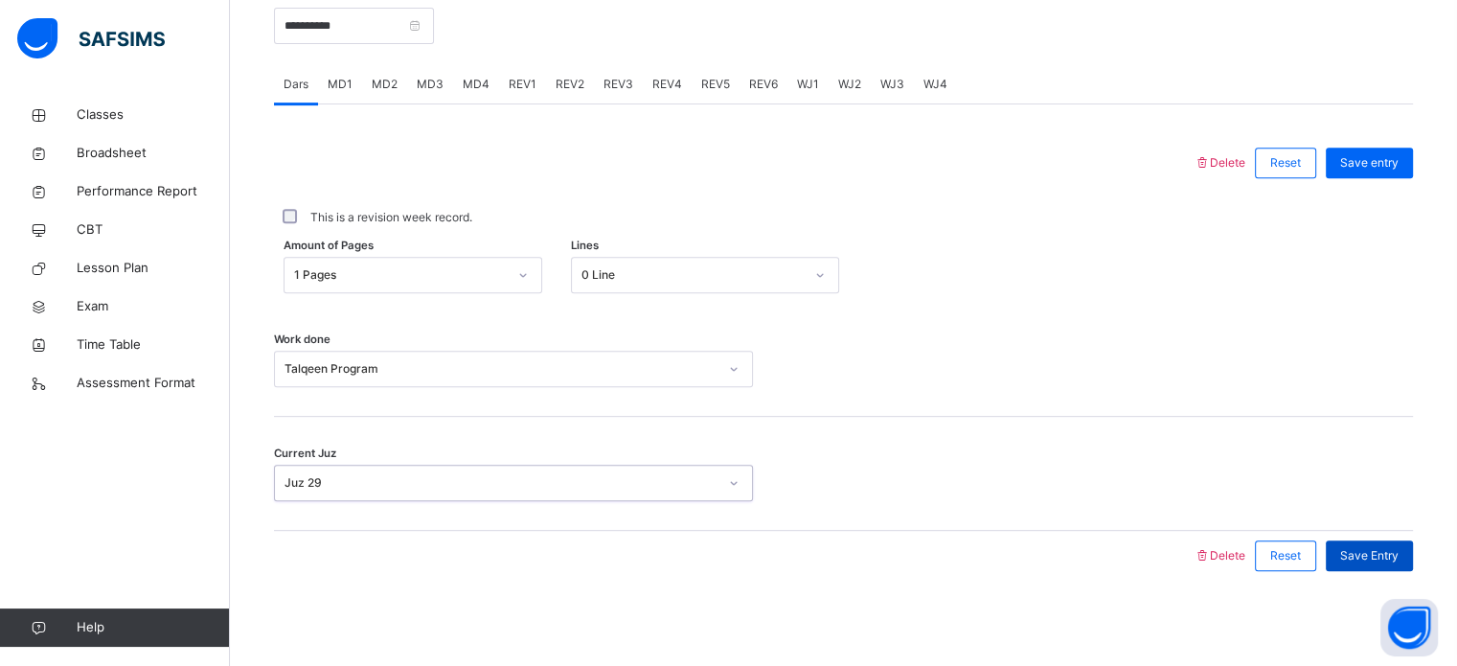
click at [1398, 557] on span "Save Entry" at bounding box center [1369, 555] width 58 height 17
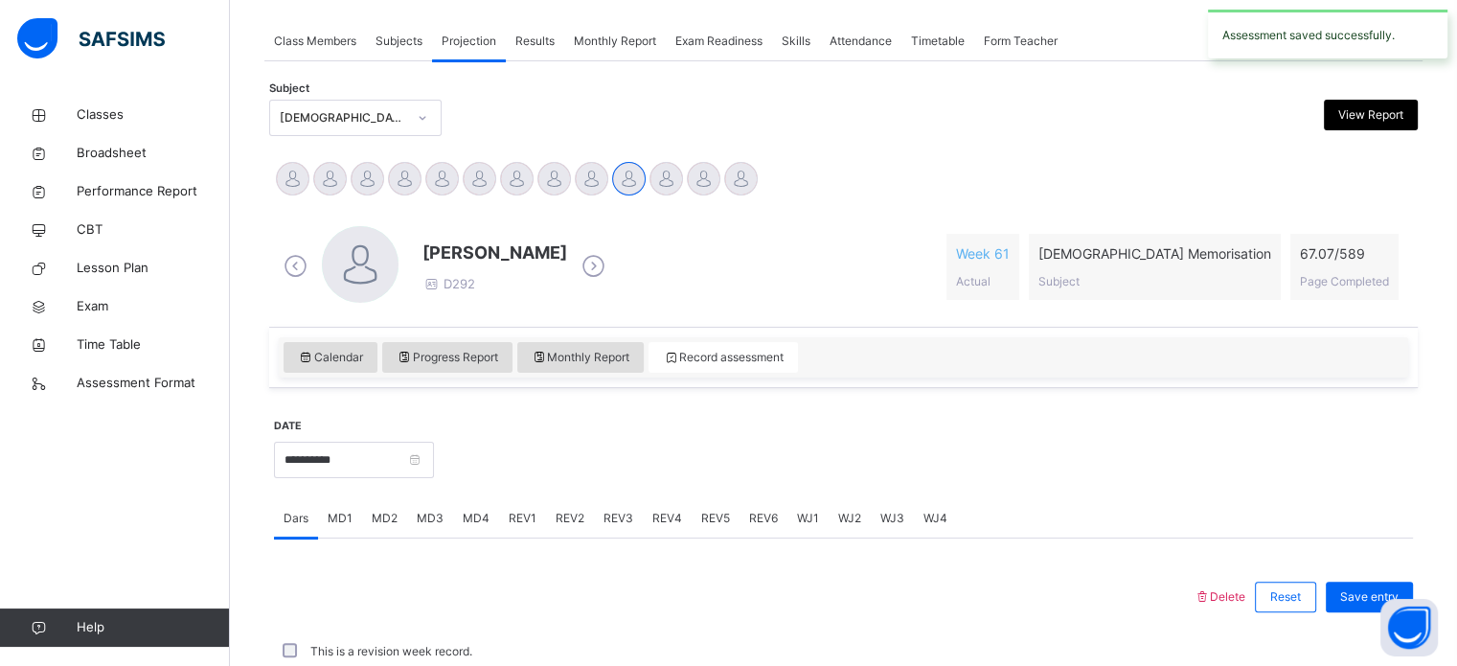
scroll to position [772, 0]
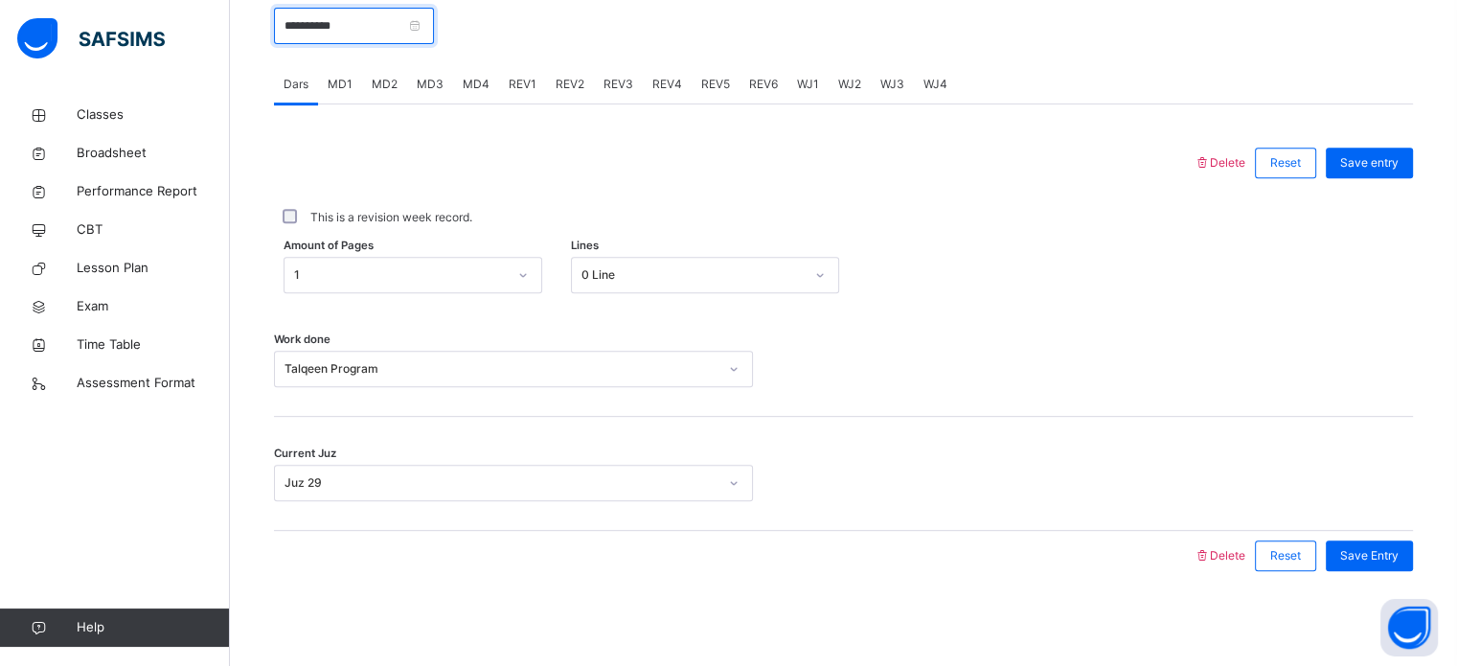
click at [421, 28] on input "**********" at bounding box center [354, 26] width 160 height 36
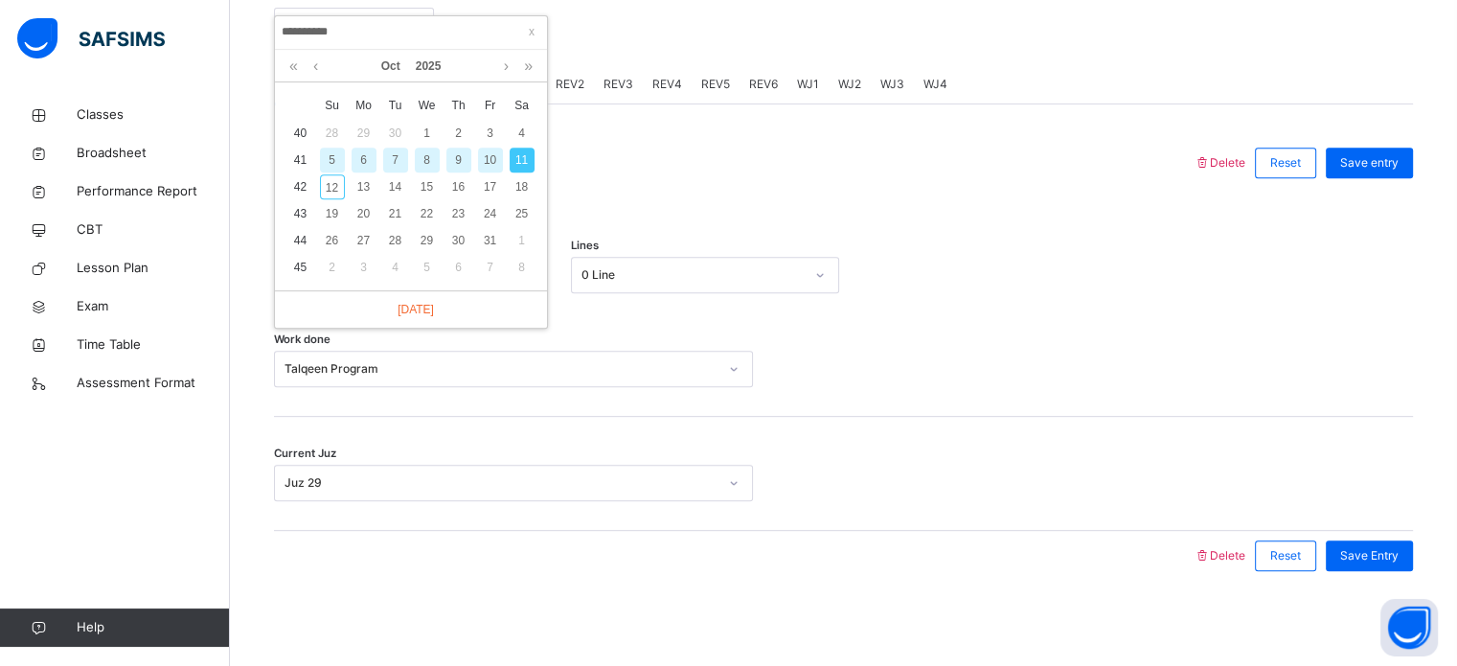
click at [446, 155] on div "9" at bounding box center [458, 159] width 25 height 25
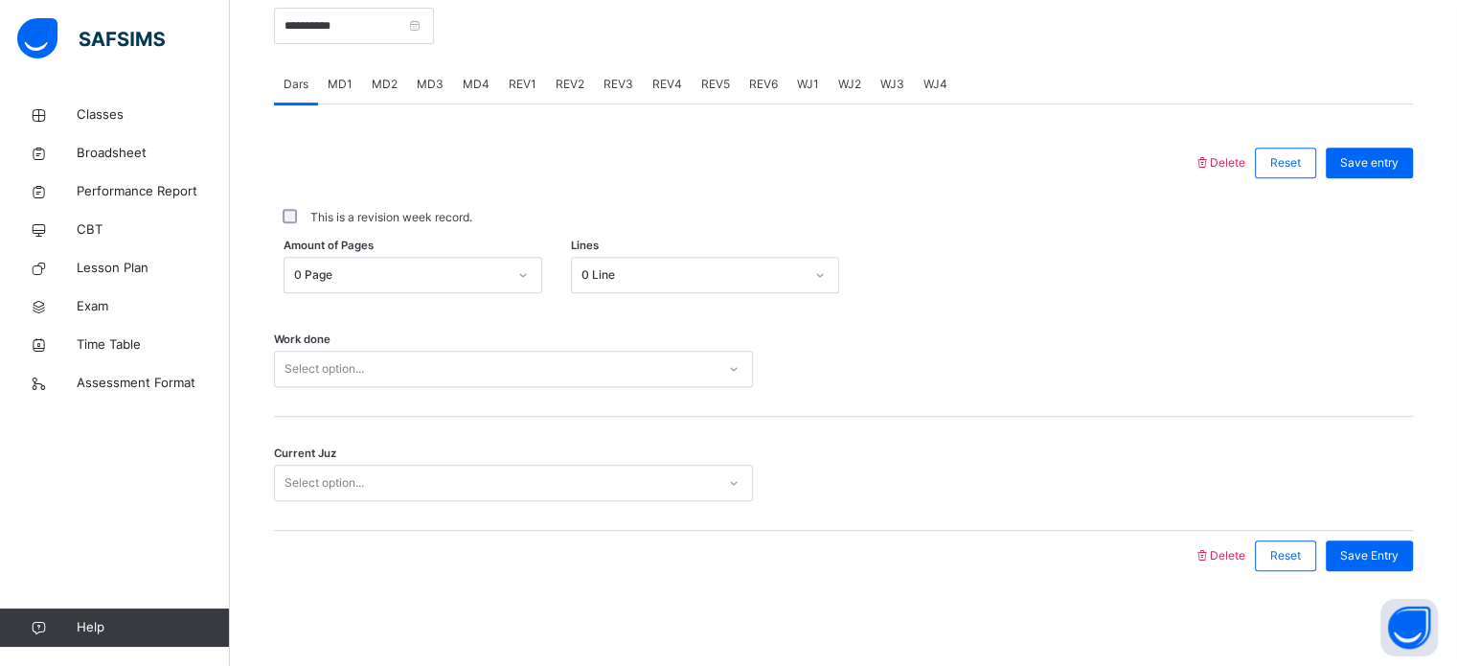
click at [419, 275] on div "0 Page" at bounding box center [400, 274] width 213 height 17
drag, startPoint x: 419, startPoint y: 275, endPoint x: 396, endPoint y: 266, distance: 25.4
click at [396, 266] on div "0 Page" at bounding box center [400, 274] width 213 height 17
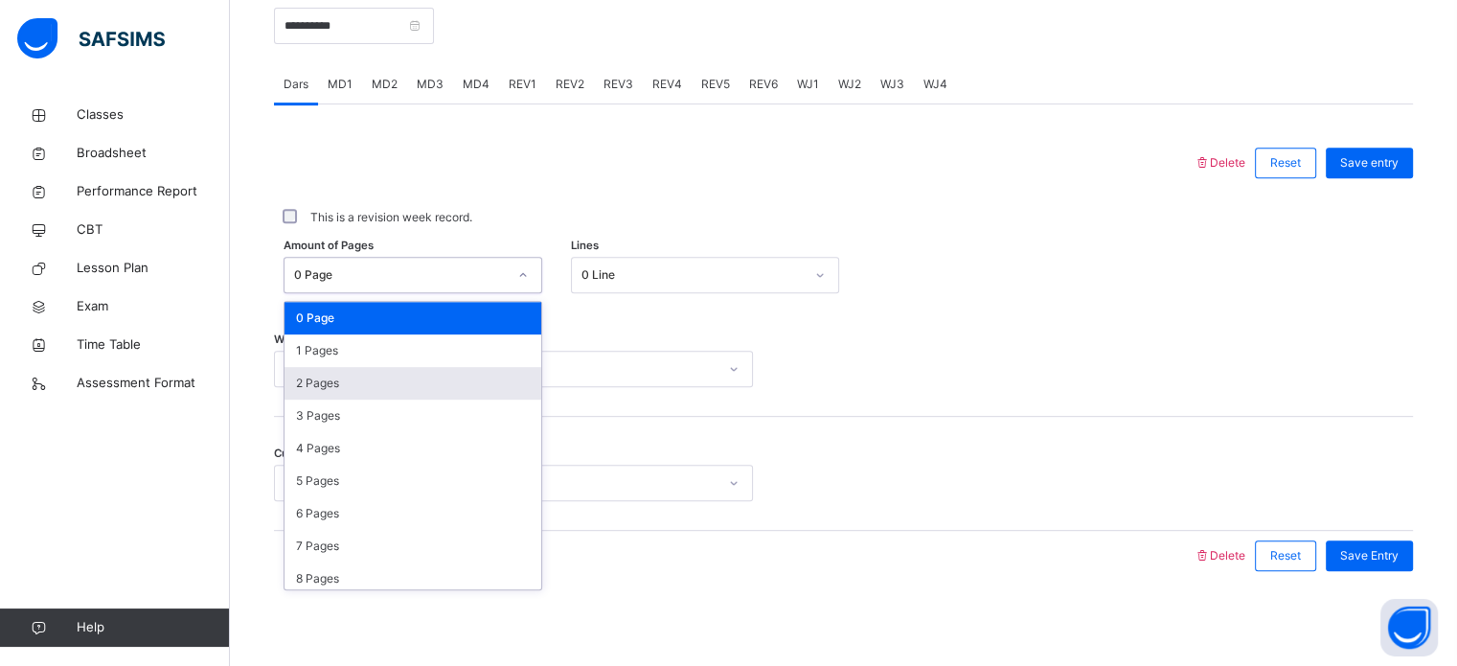
click at [418, 378] on div "2 Pages" at bounding box center [412, 383] width 257 height 33
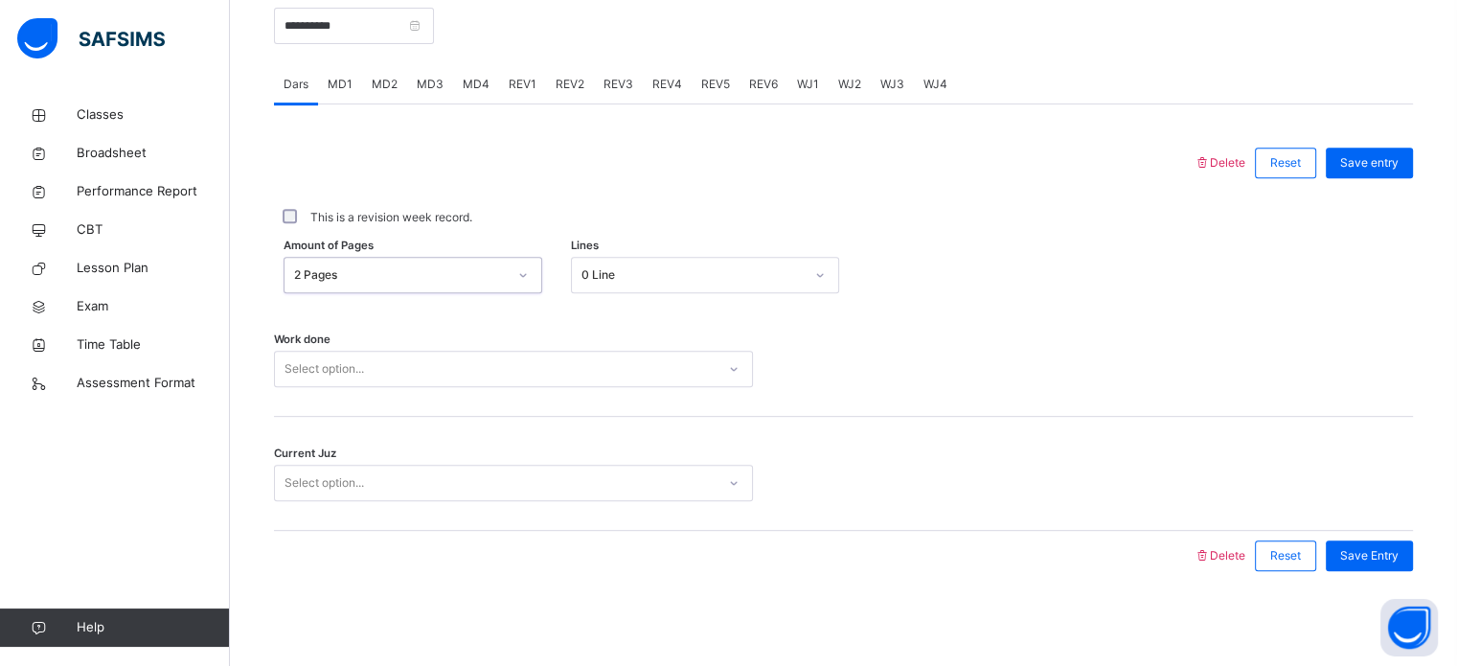
click at [418, 378] on div "Select option..." at bounding box center [495, 369] width 441 height 30
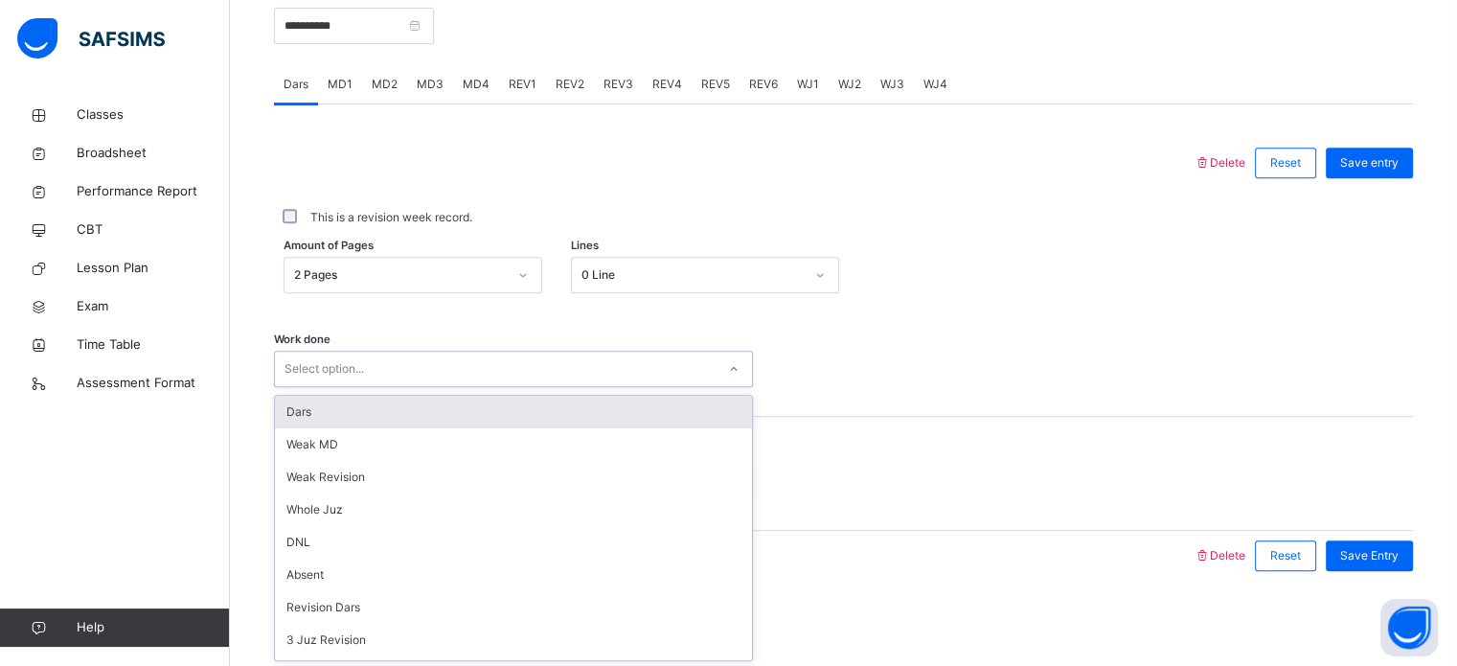
scroll to position [192, 0]
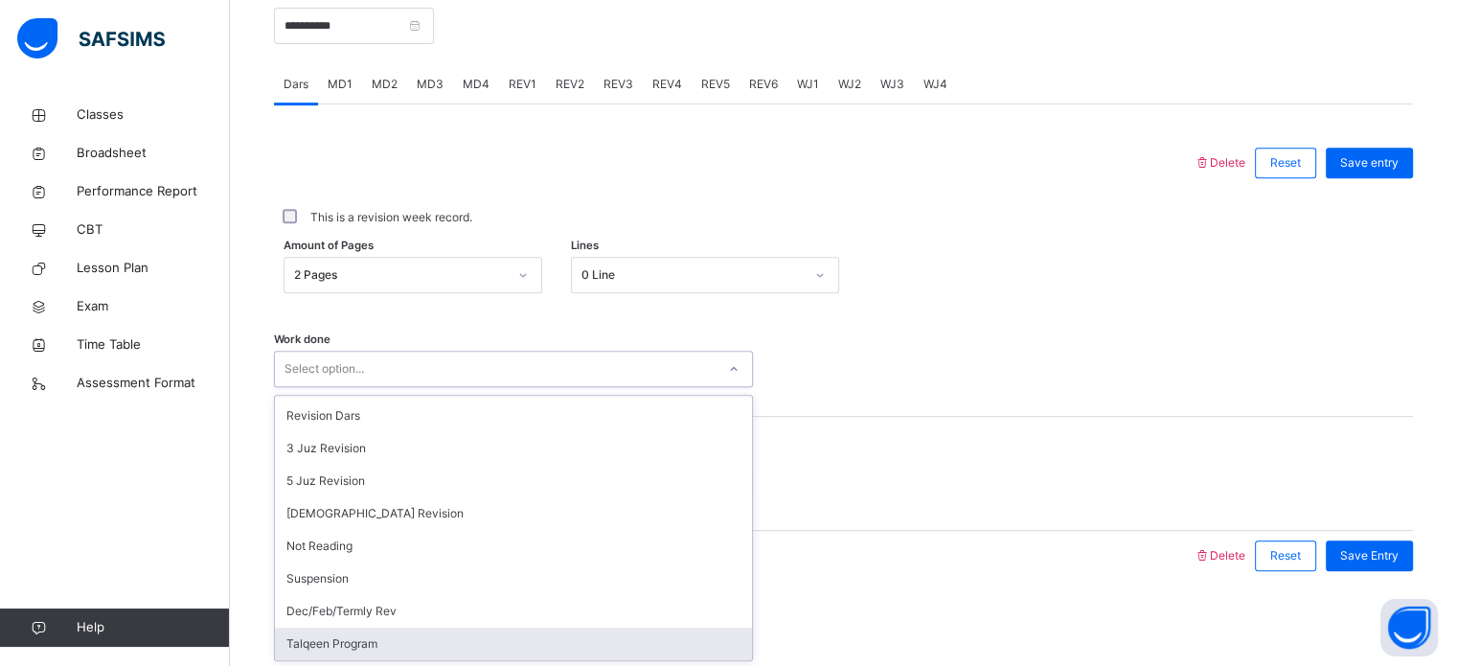
click at [423, 645] on div "Talqeen Program" at bounding box center [513, 643] width 477 height 33
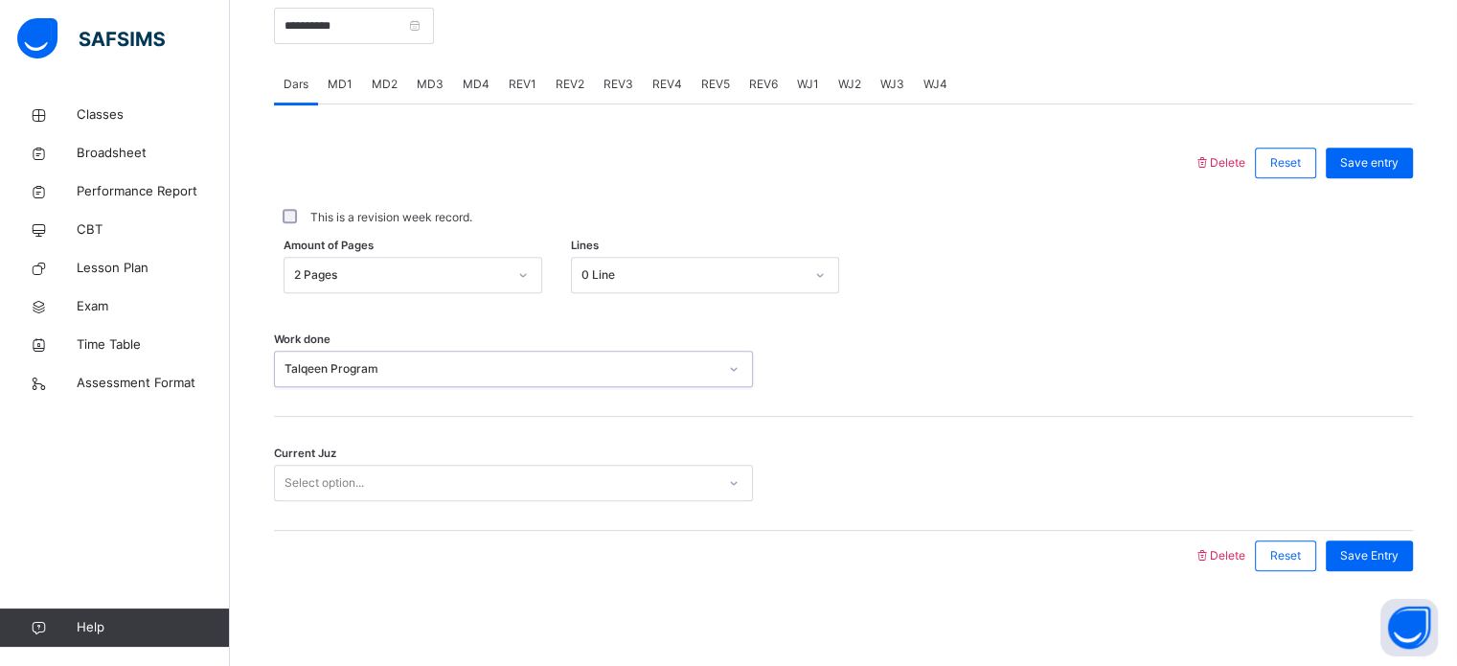
click at [386, 496] on div "Select option..." at bounding box center [513, 482] width 479 height 36
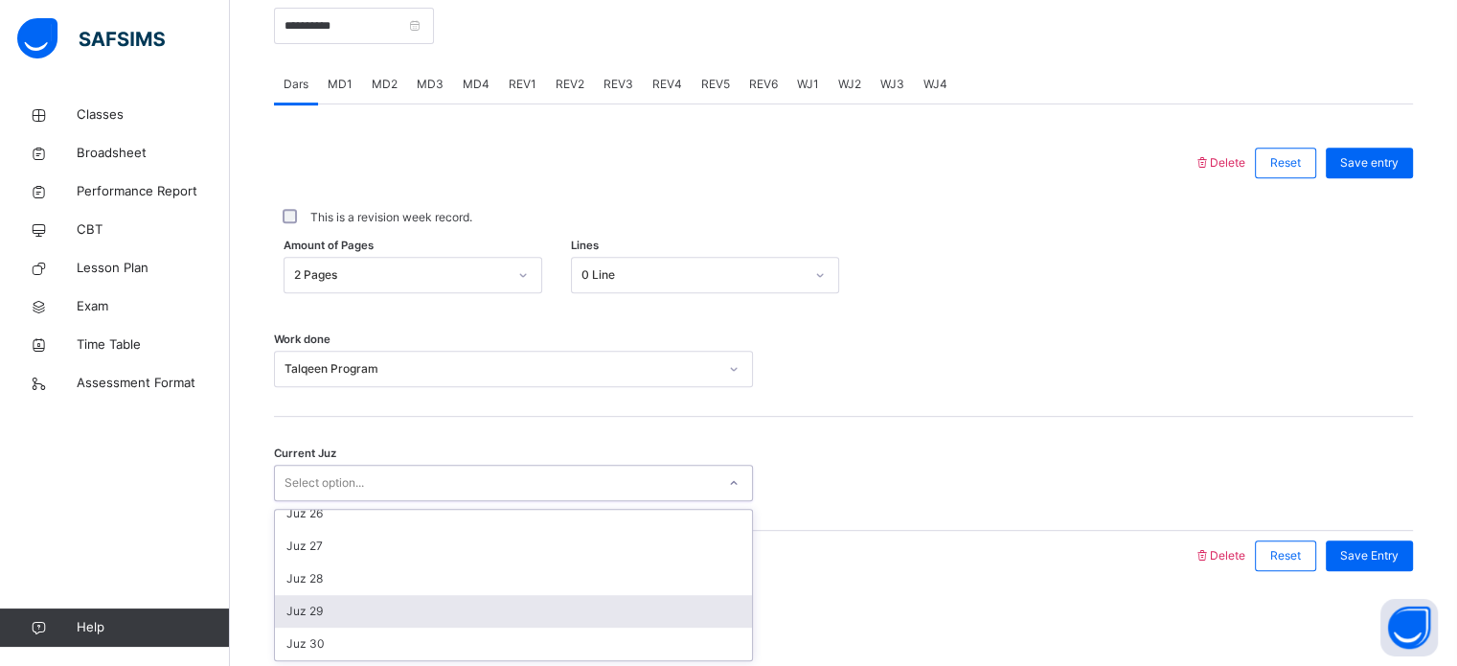
click at [398, 608] on div "Juz 29" at bounding box center [513, 611] width 477 height 33
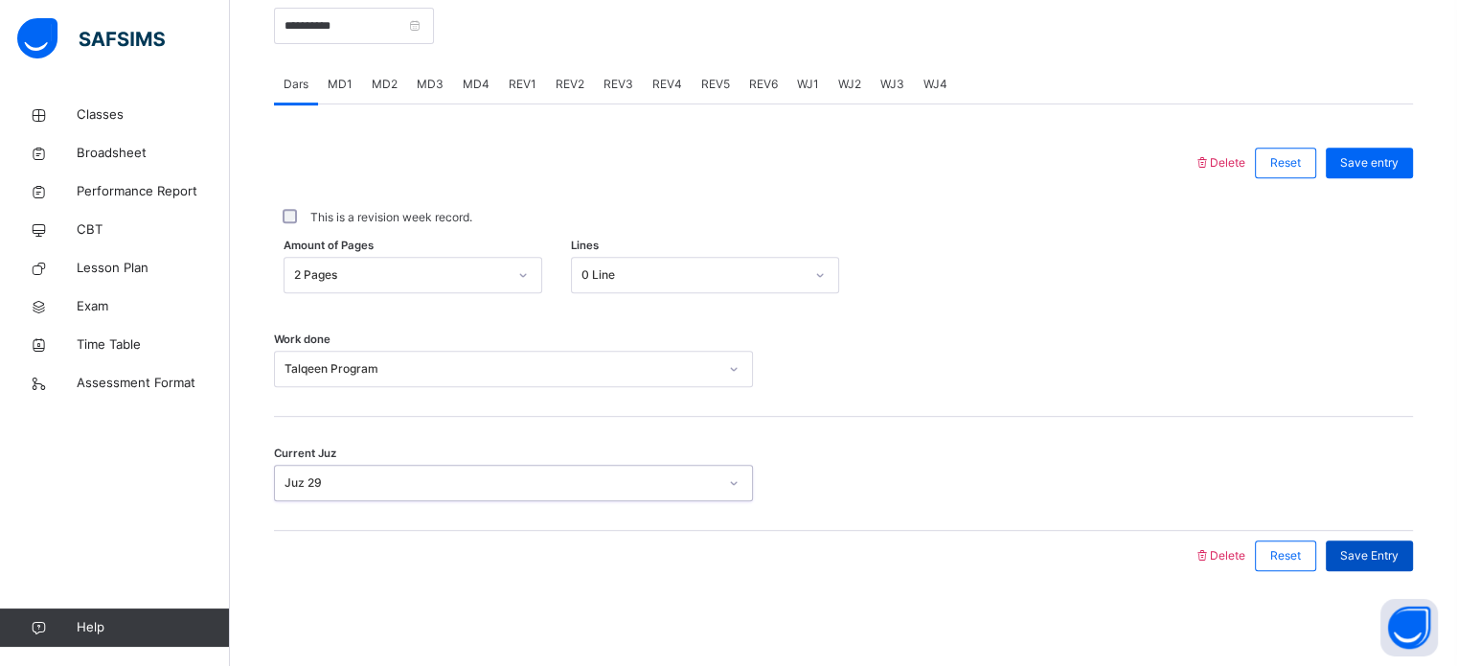
click at [1391, 540] on div "Save Entry" at bounding box center [1368, 555] width 87 height 31
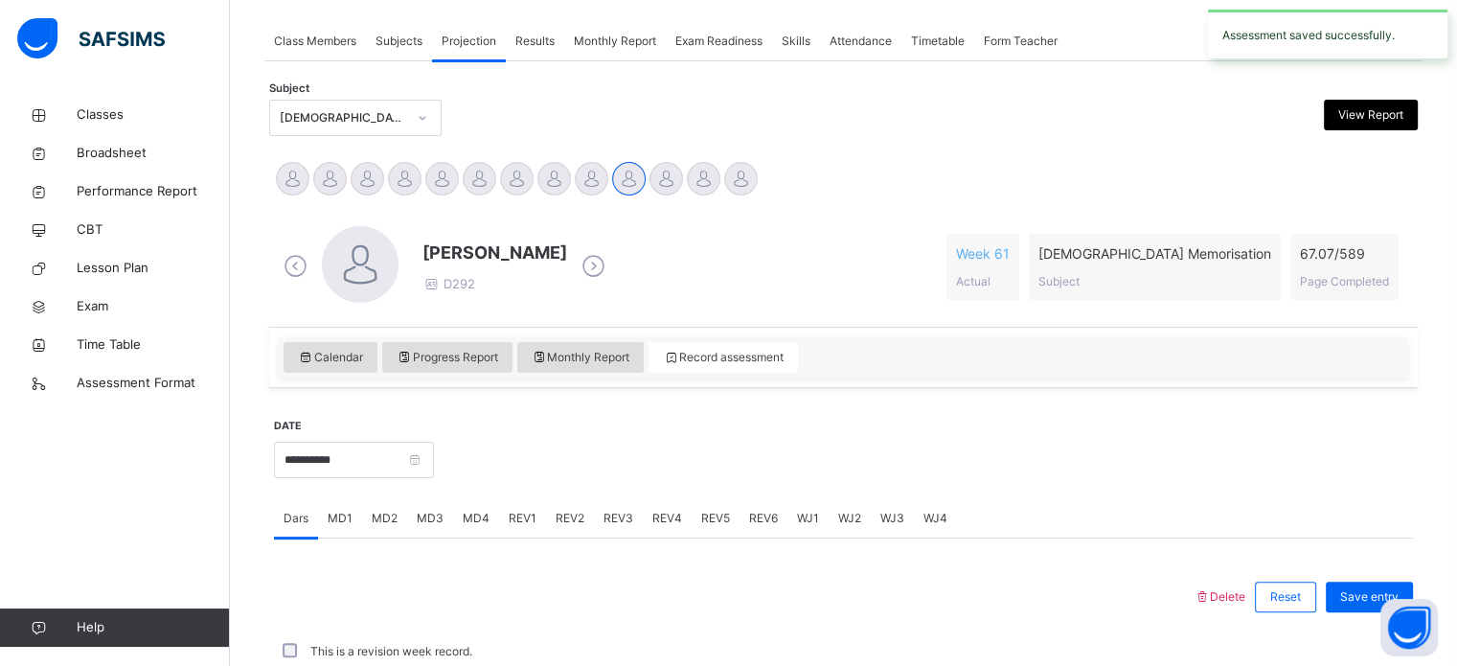
scroll to position [772, 0]
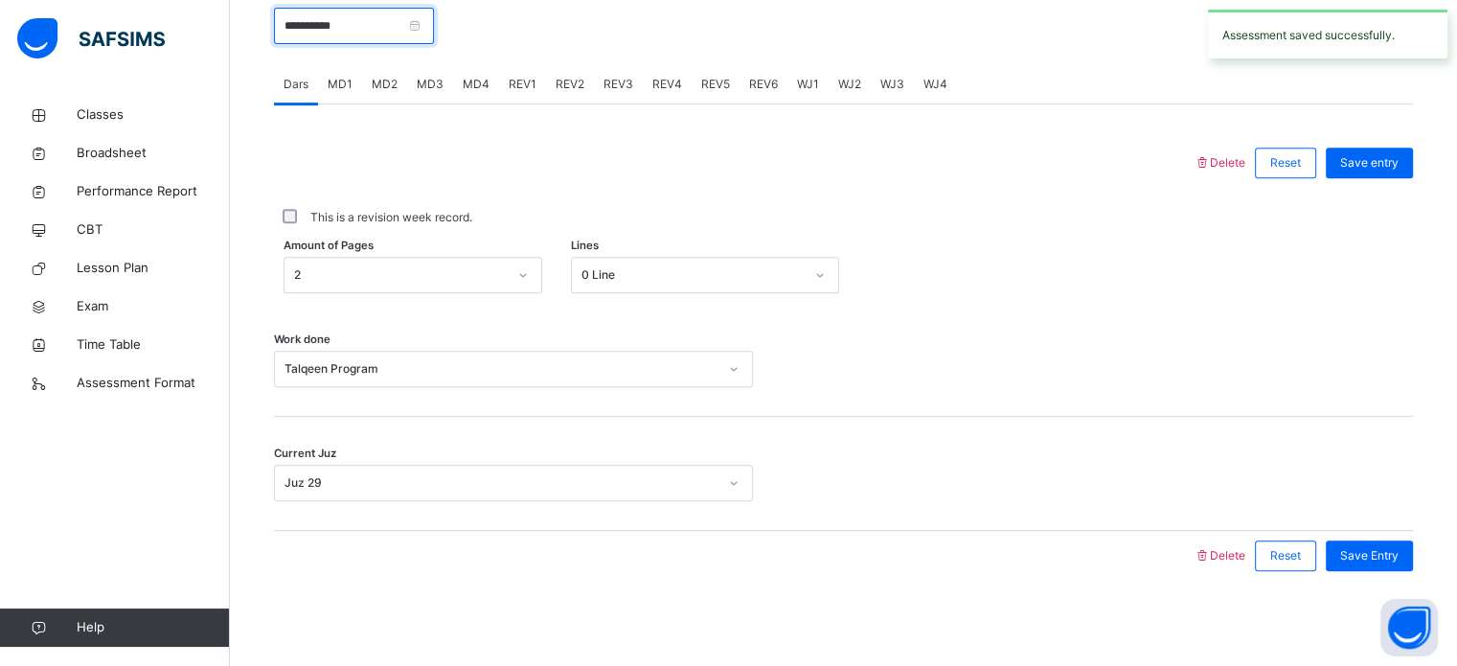
click at [402, 30] on input "**********" at bounding box center [354, 26] width 160 height 36
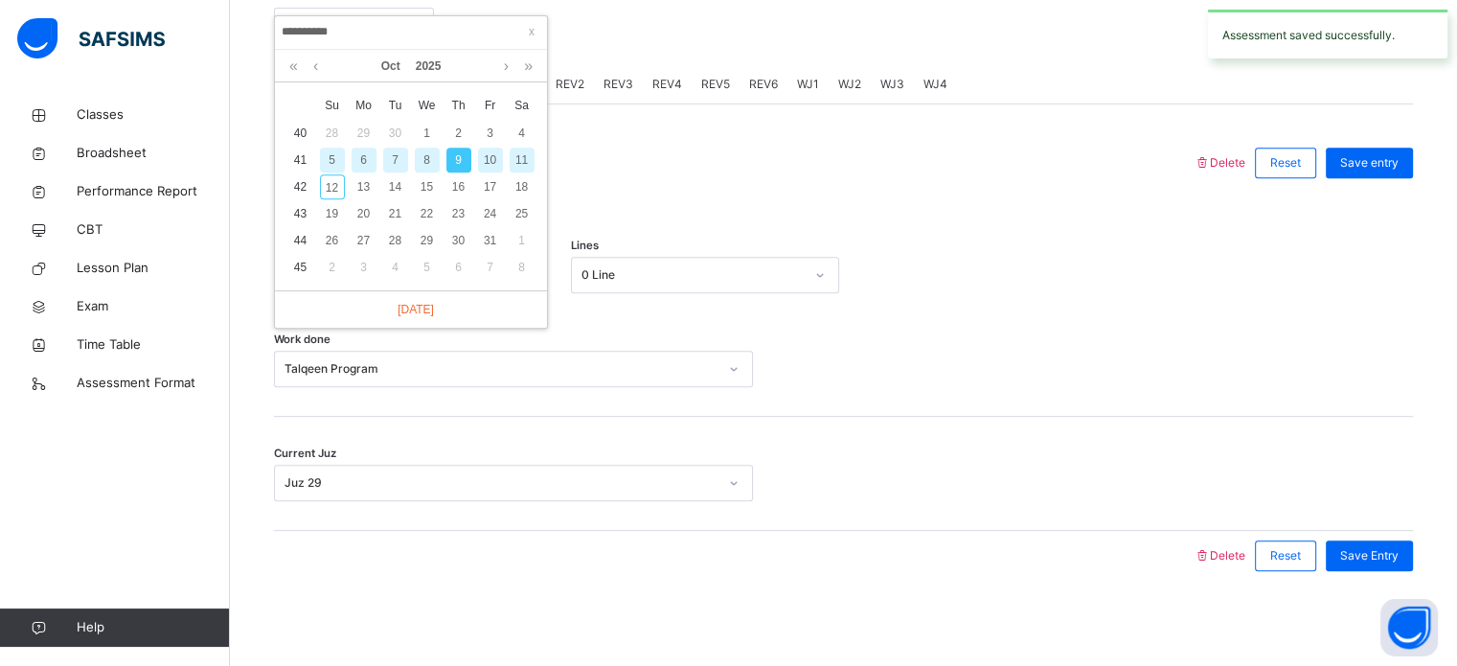
click at [396, 154] on div "7" at bounding box center [395, 159] width 25 height 25
type input "**********"
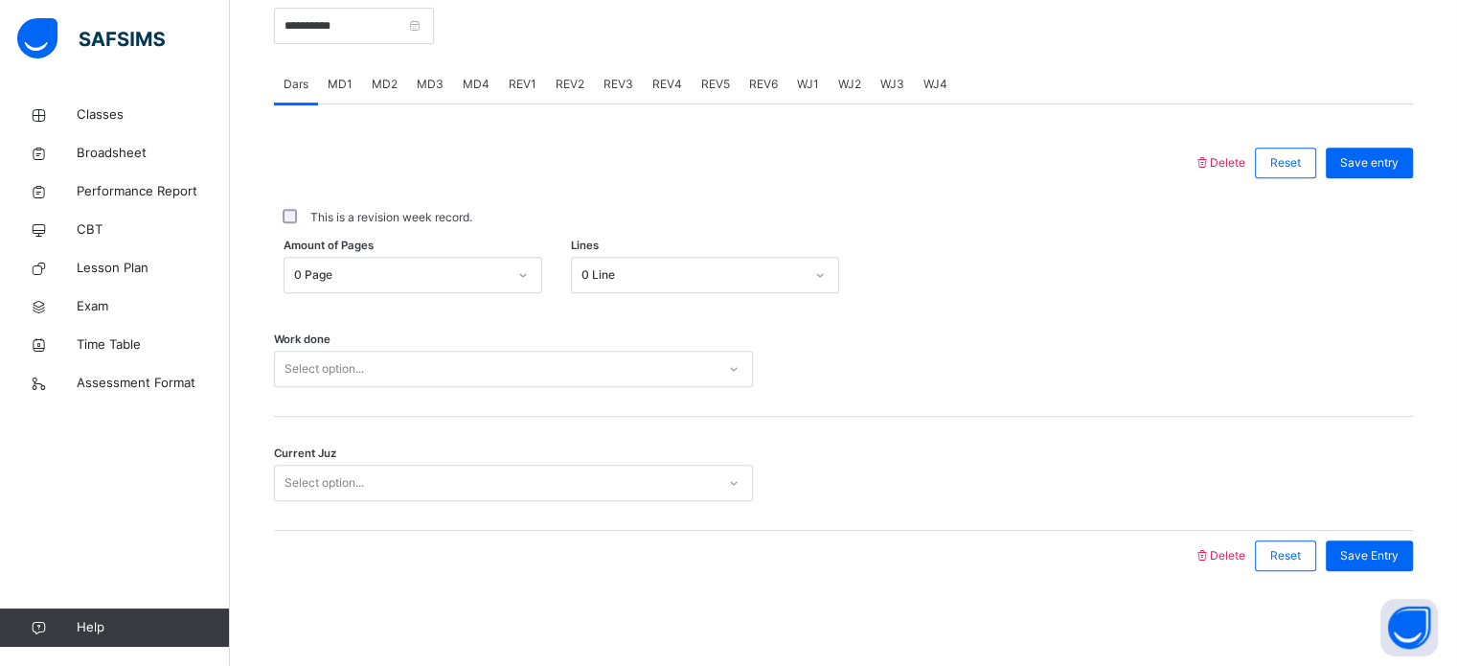
click at [459, 374] on div "Select option..." at bounding box center [495, 369] width 441 height 30
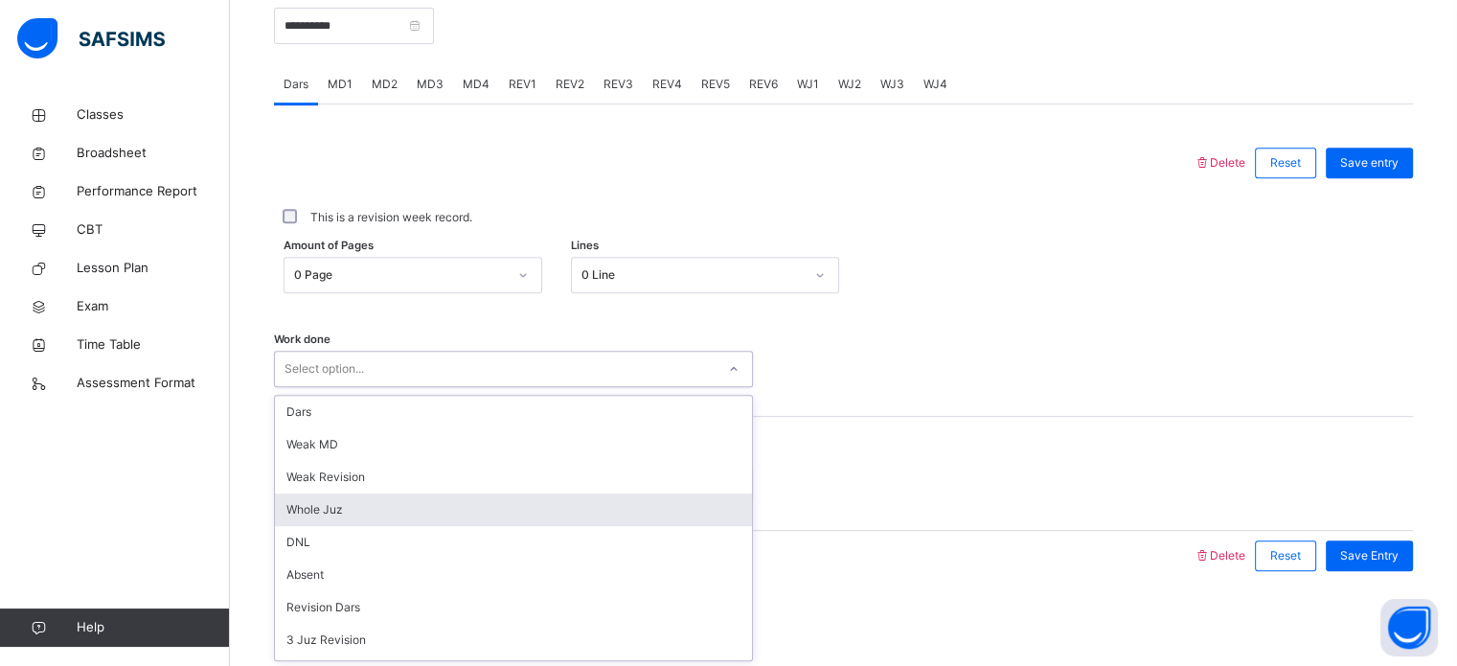
scroll to position [192, 0]
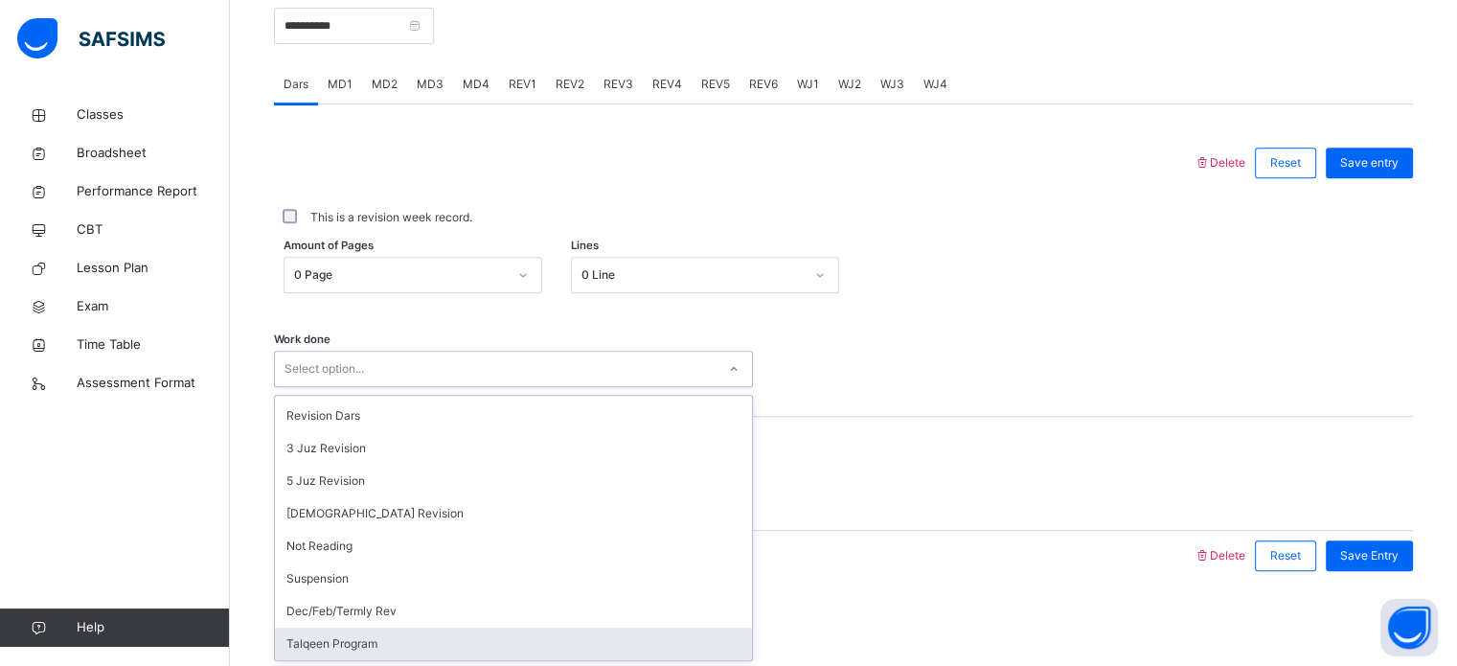
click at [456, 646] on div "Talqeen Program" at bounding box center [513, 643] width 477 height 33
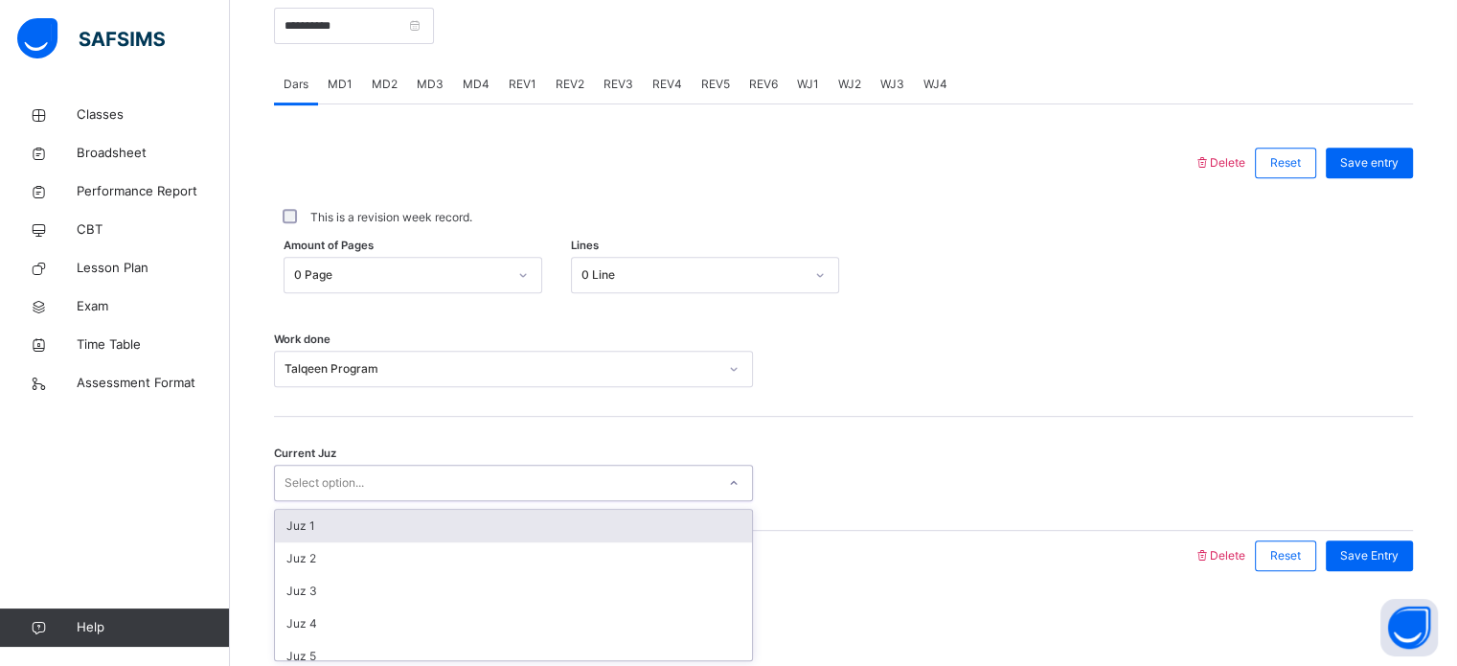
click at [443, 486] on div "Select option..." at bounding box center [495, 483] width 441 height 30
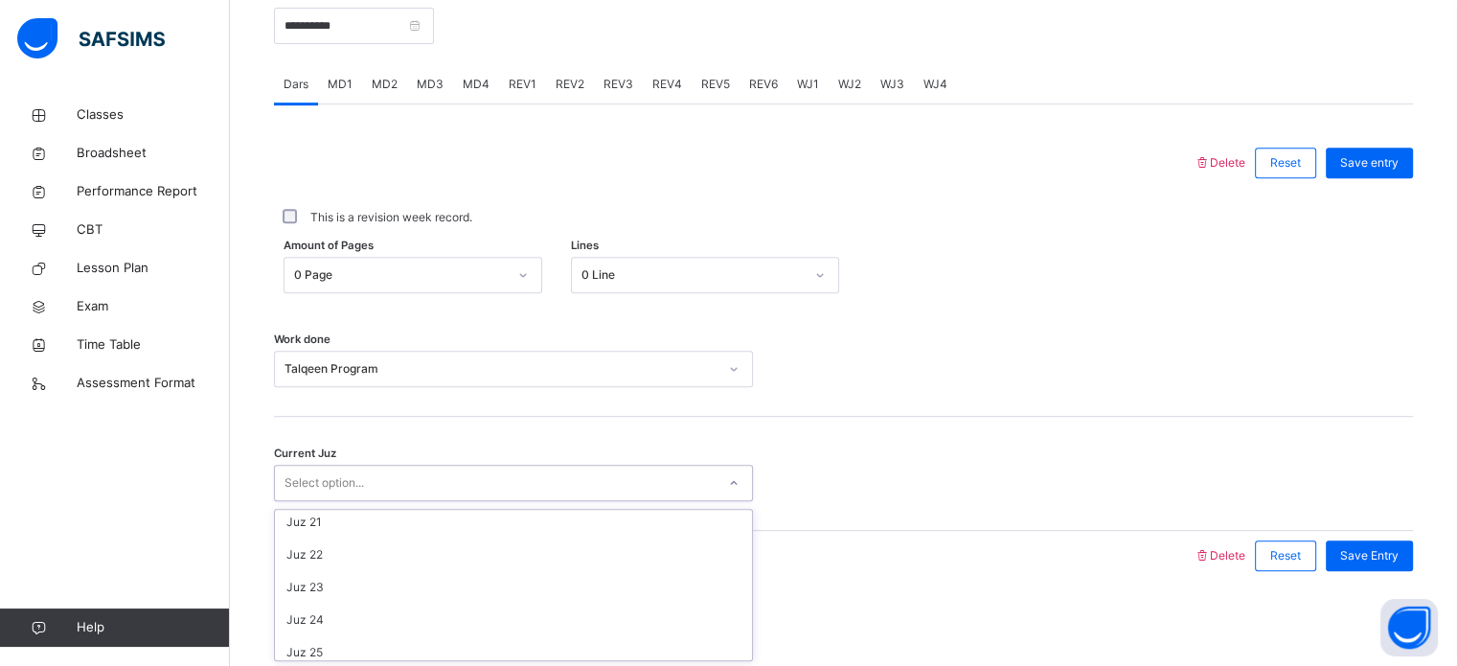
scroll to position [826, 0]
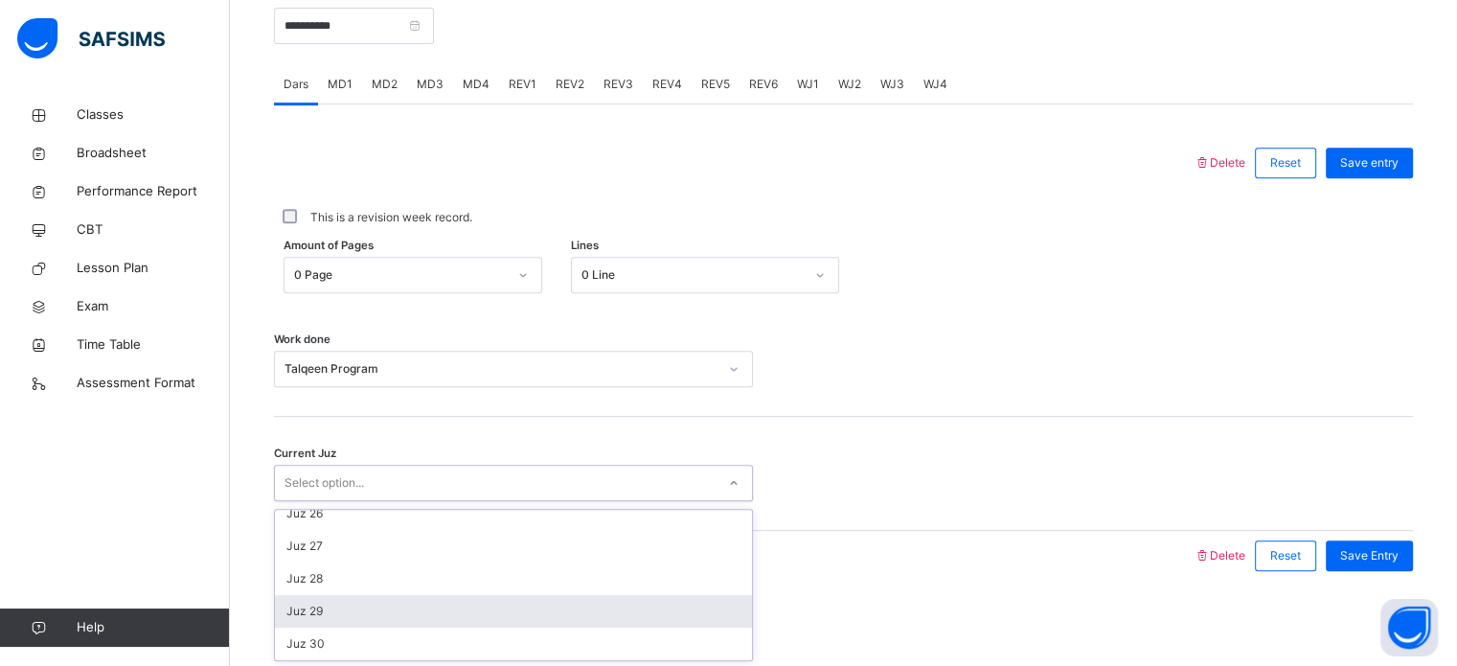
click at [421, 607] on div "Juz 29" at bounding box center [513, 611] width 477 height 33
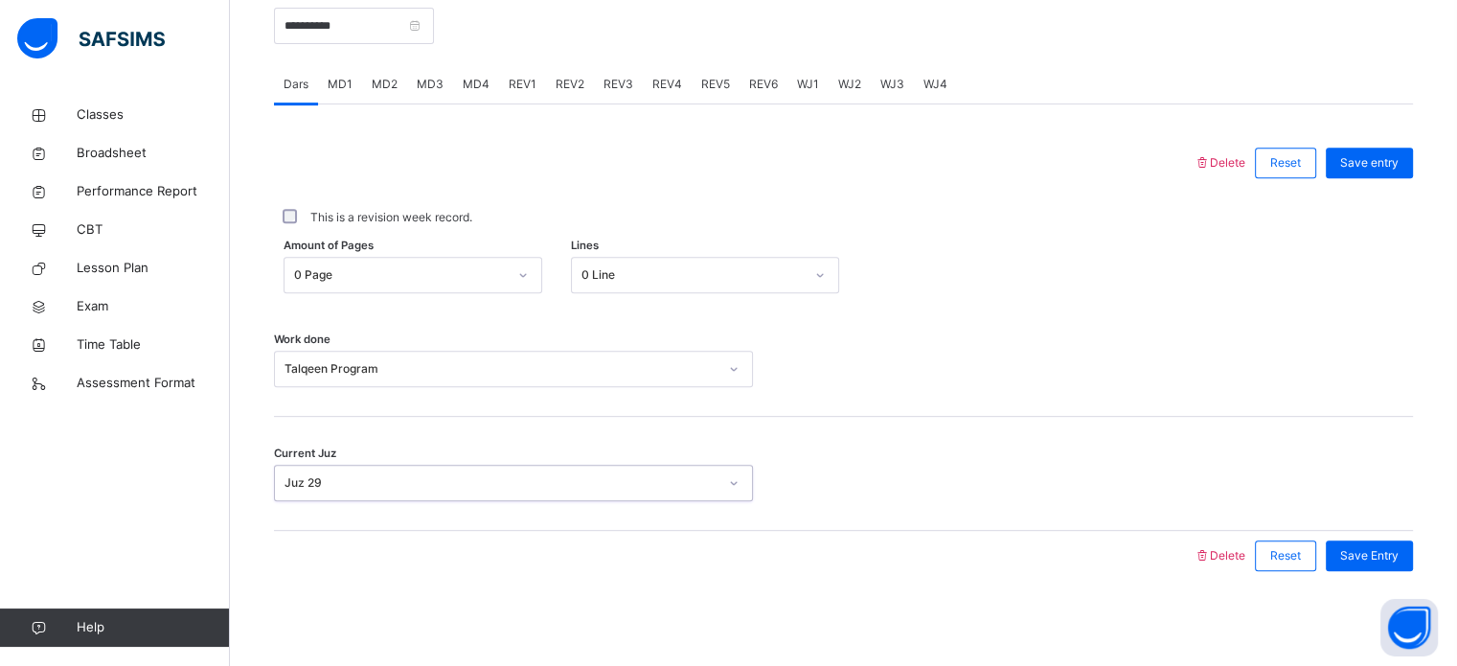
click at [424, 260] on div "0 Page" at bounding box center [394, 275] width 220 height 30
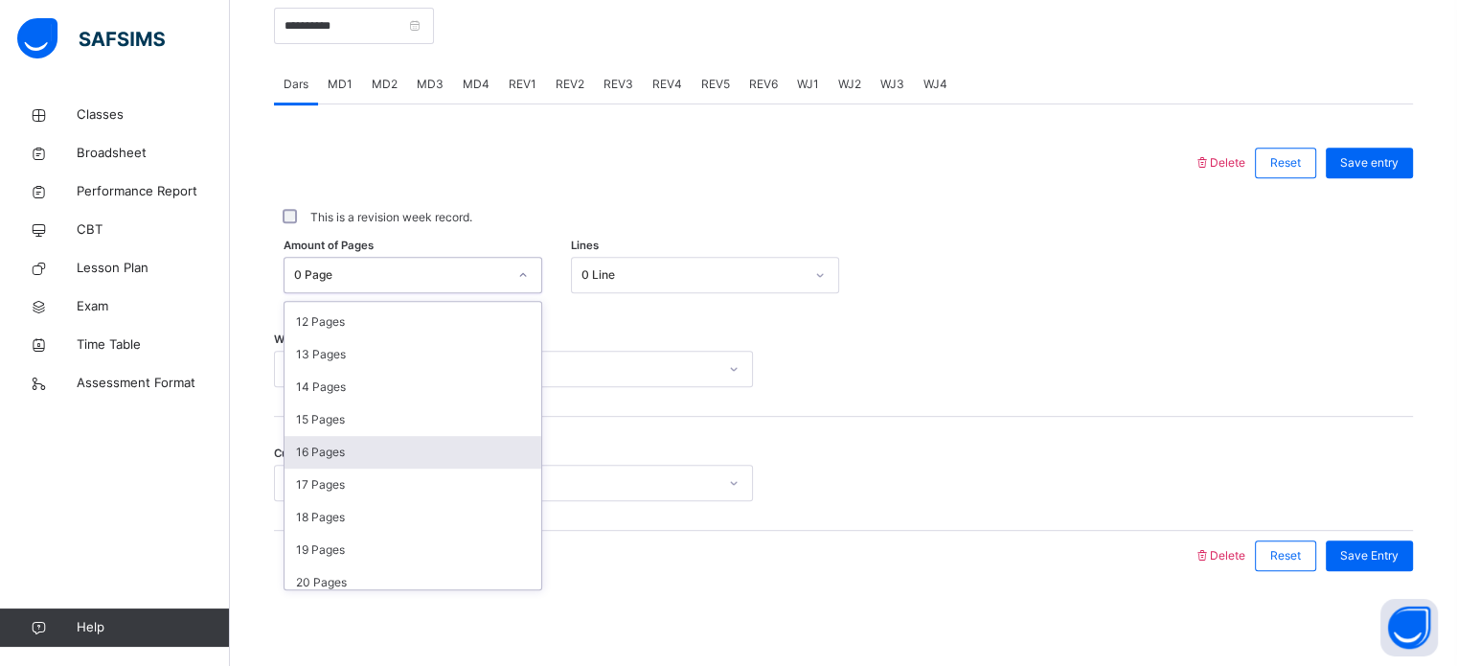
scroll to position [0, 0]
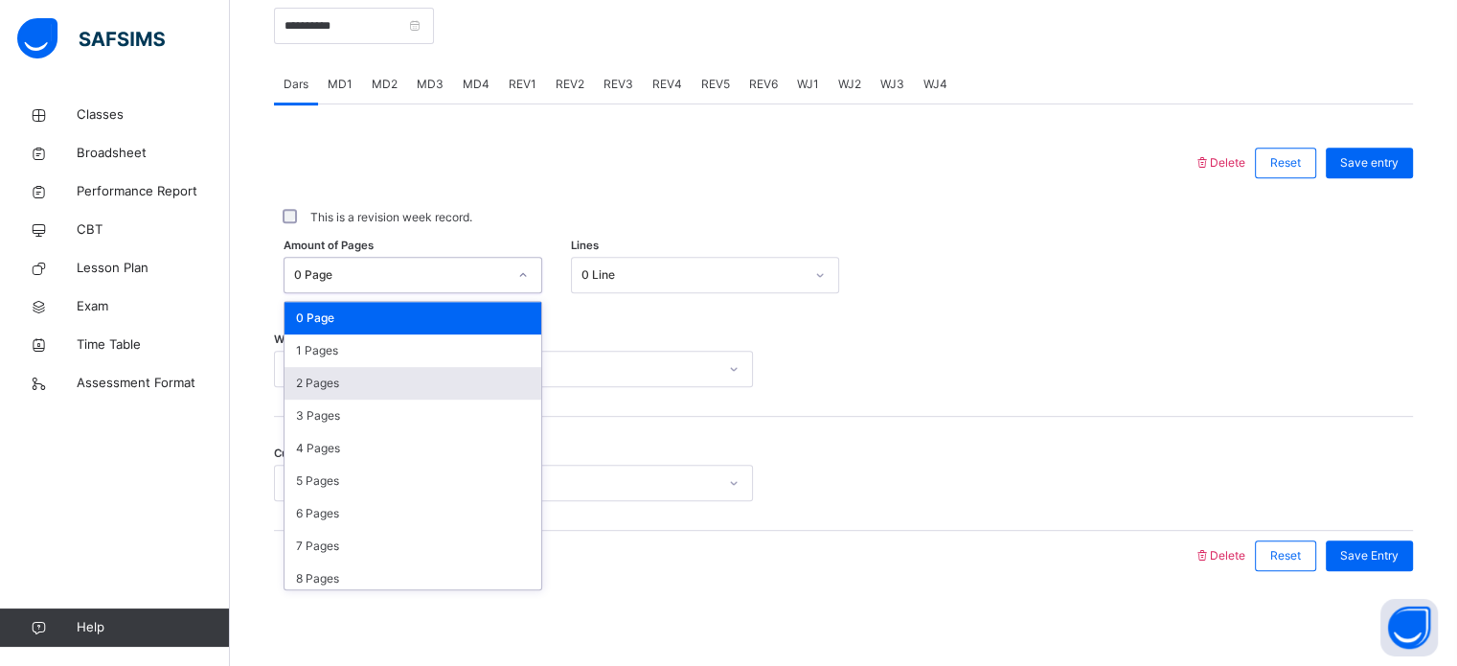
click at [379, 387] on div "2 Pages" at bounding box center [412, 383] width 257 height 33
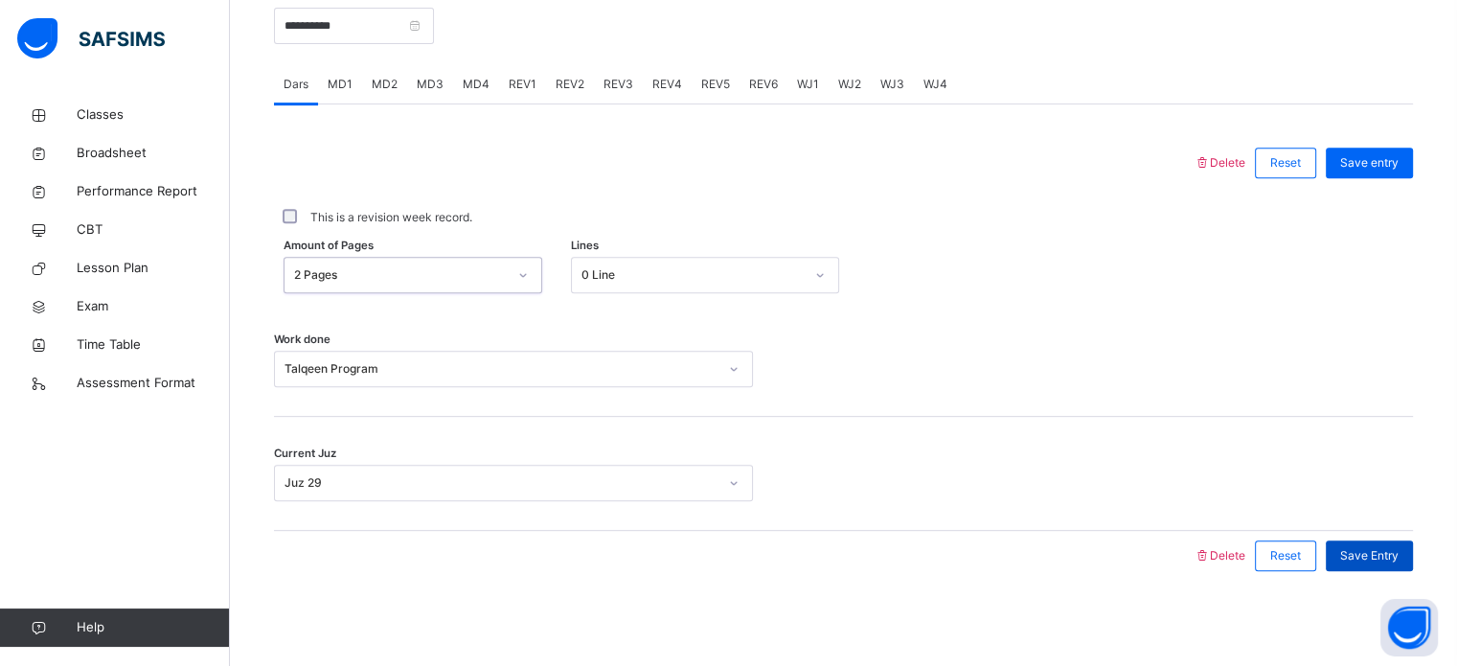
click at [1356, 550] on span "Save Entry" at bounding box center [1369, 555] width 58 height 17
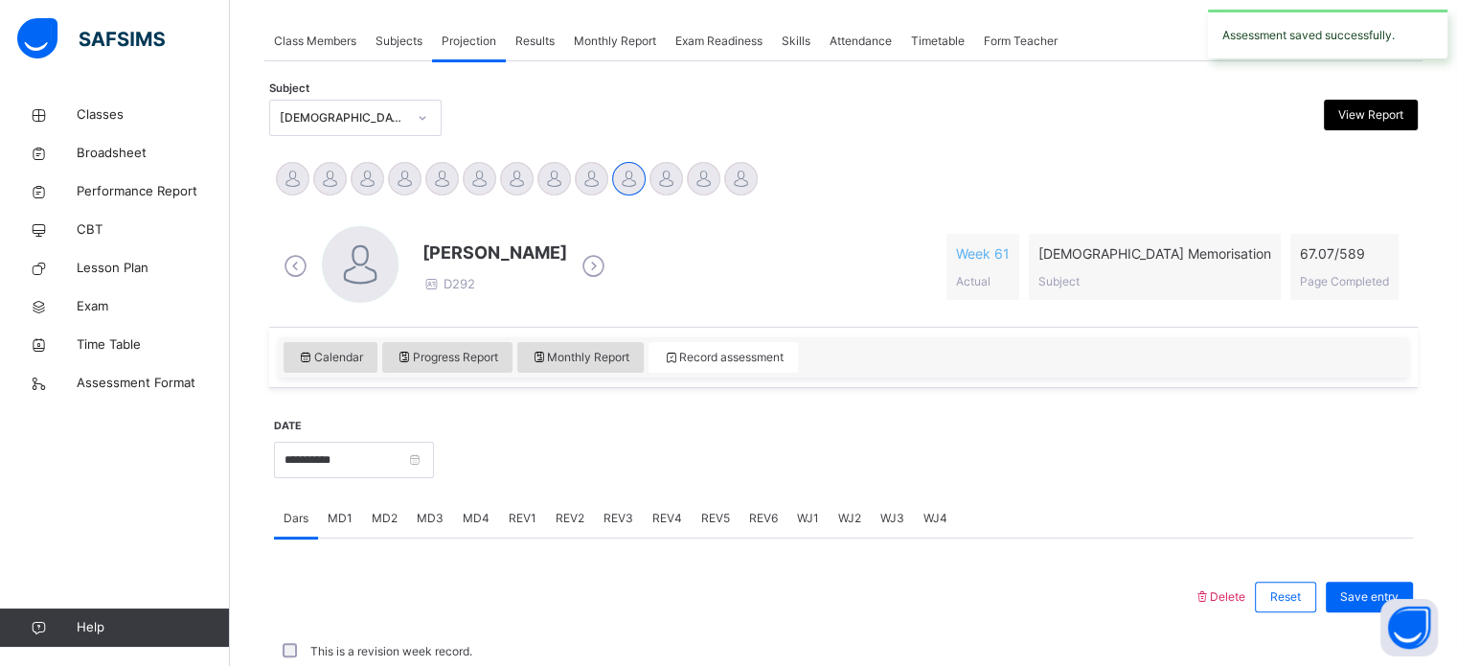
scroll to position [772, 0]
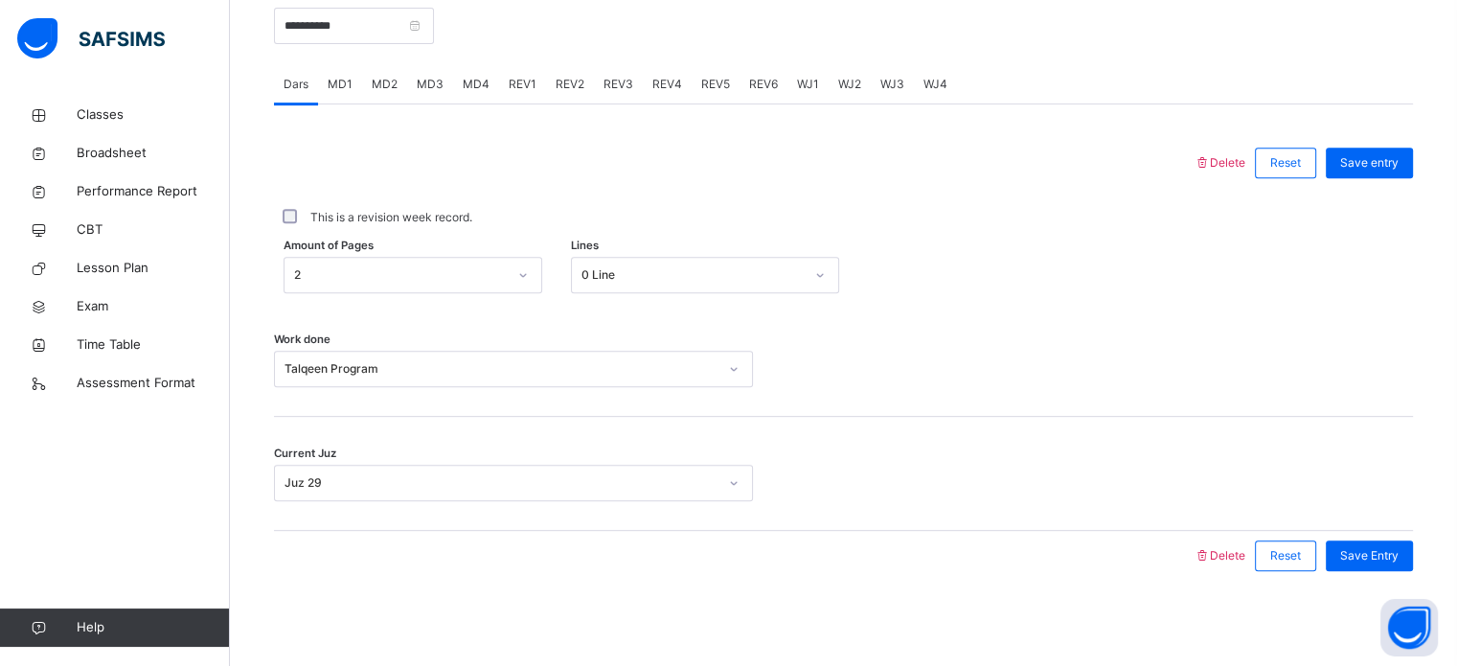
drag, startPoint x: 1356, startPoint y: 550, endPoint x: 1236, endPoint y: 697, distance: 189.9
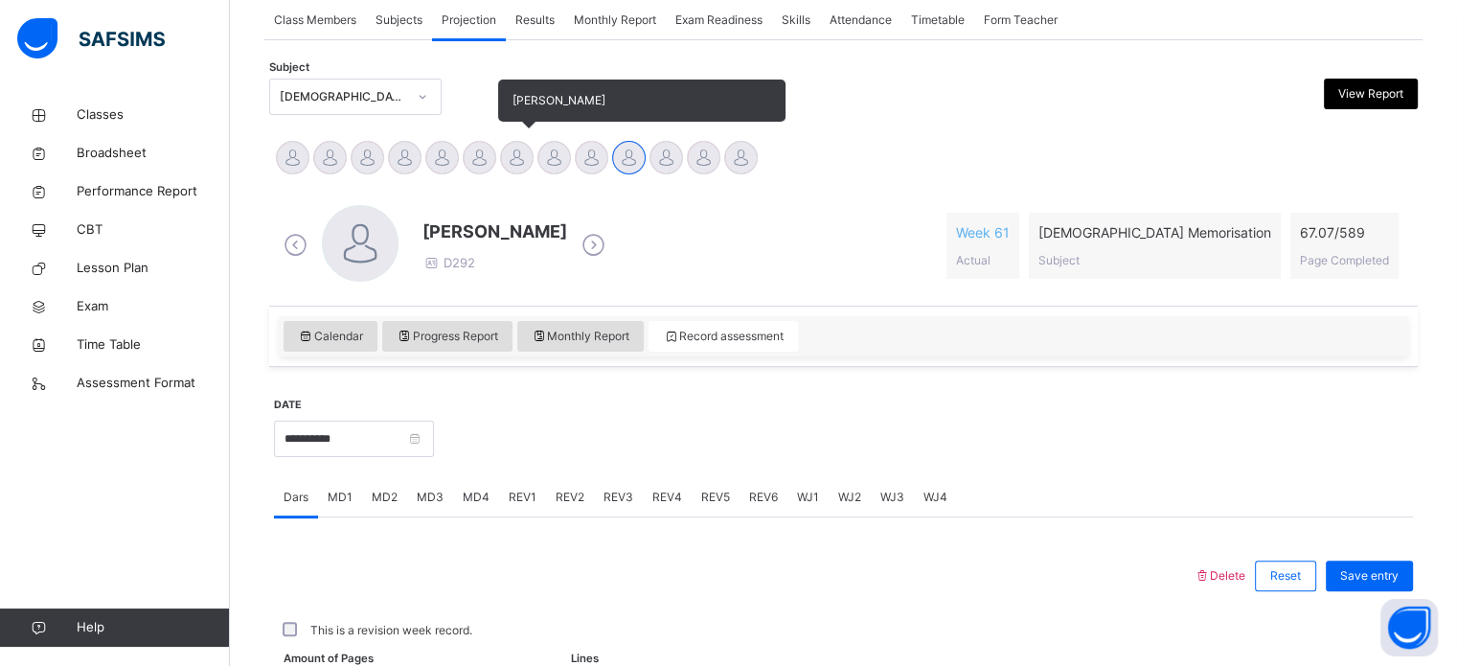
scroll to position [360, 0]
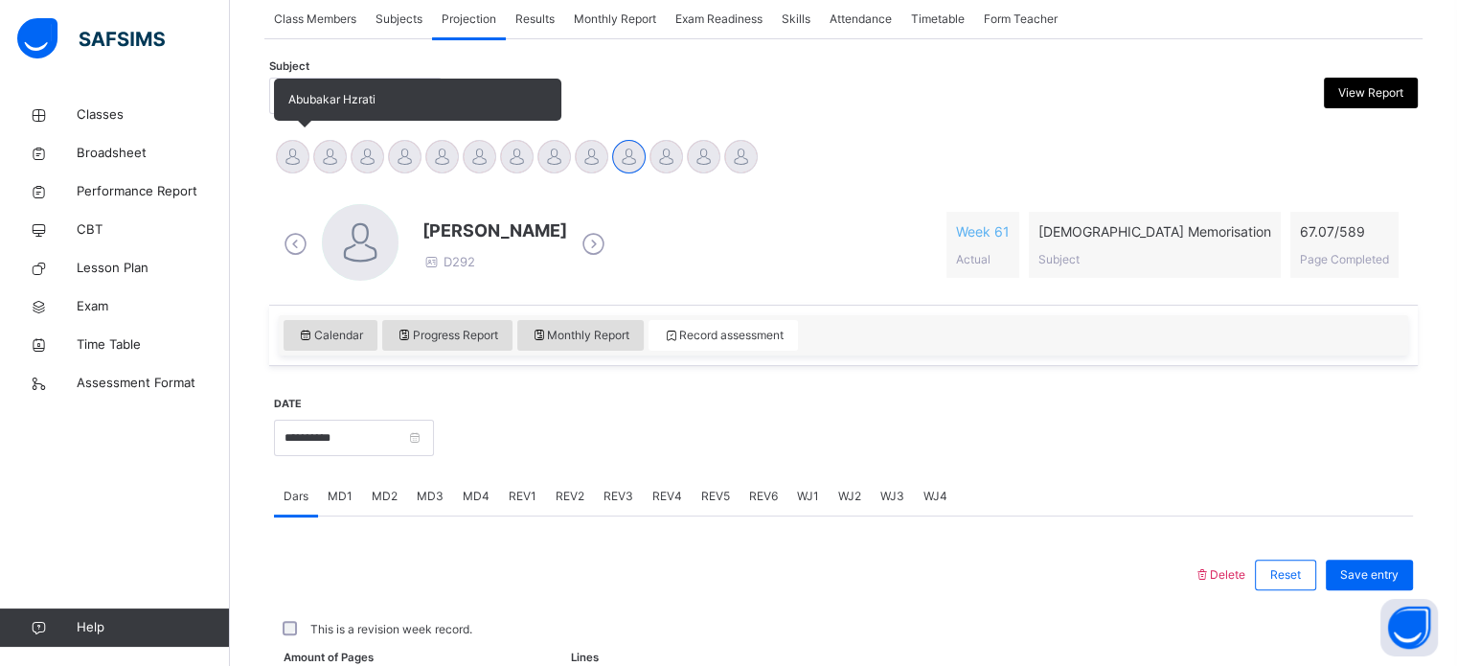
click at [286, 148] on div at bounding box center [293, 157] width 34 height 34
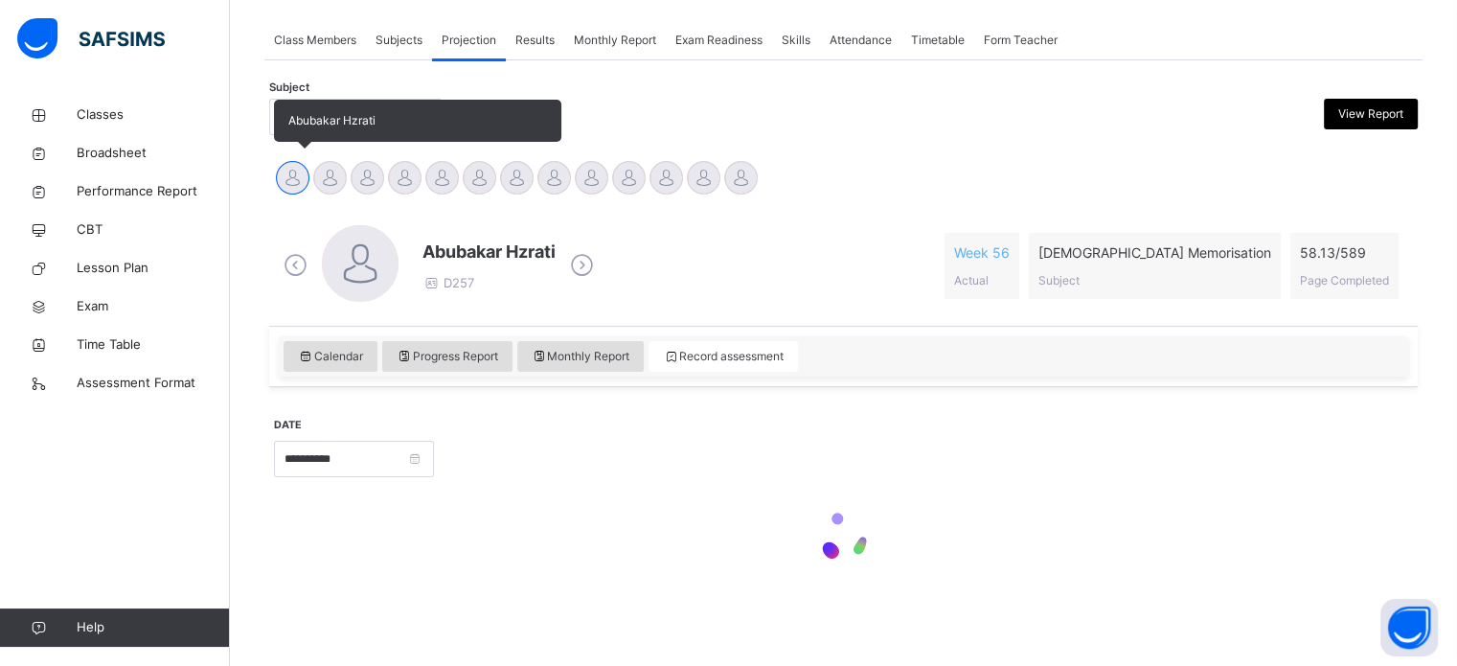
scroll to position [338, 0]
click at [286, 148] on div "**********" at bounding box center [843, 382] width 1148 height 473
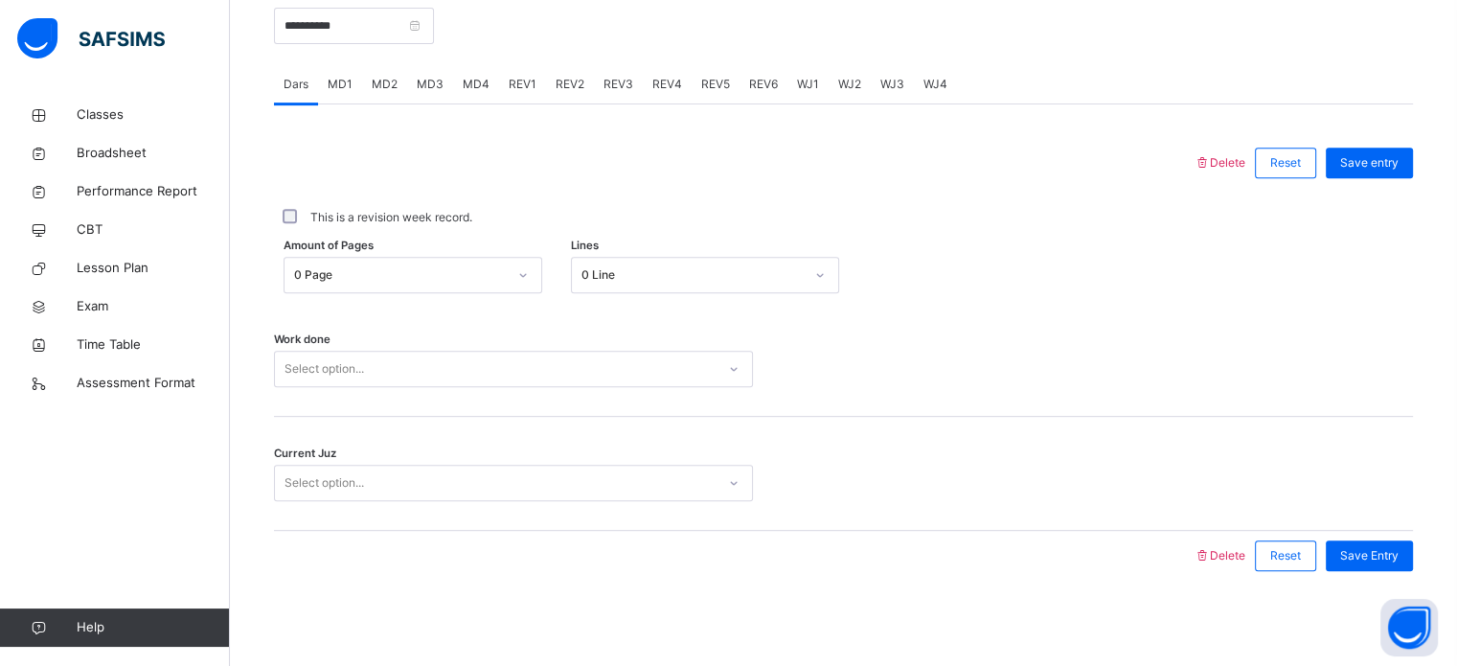
scroll to position [771, 0]
click at [342, 83] on span "MD1" at bounding box center [340, 85] width 25 height 17
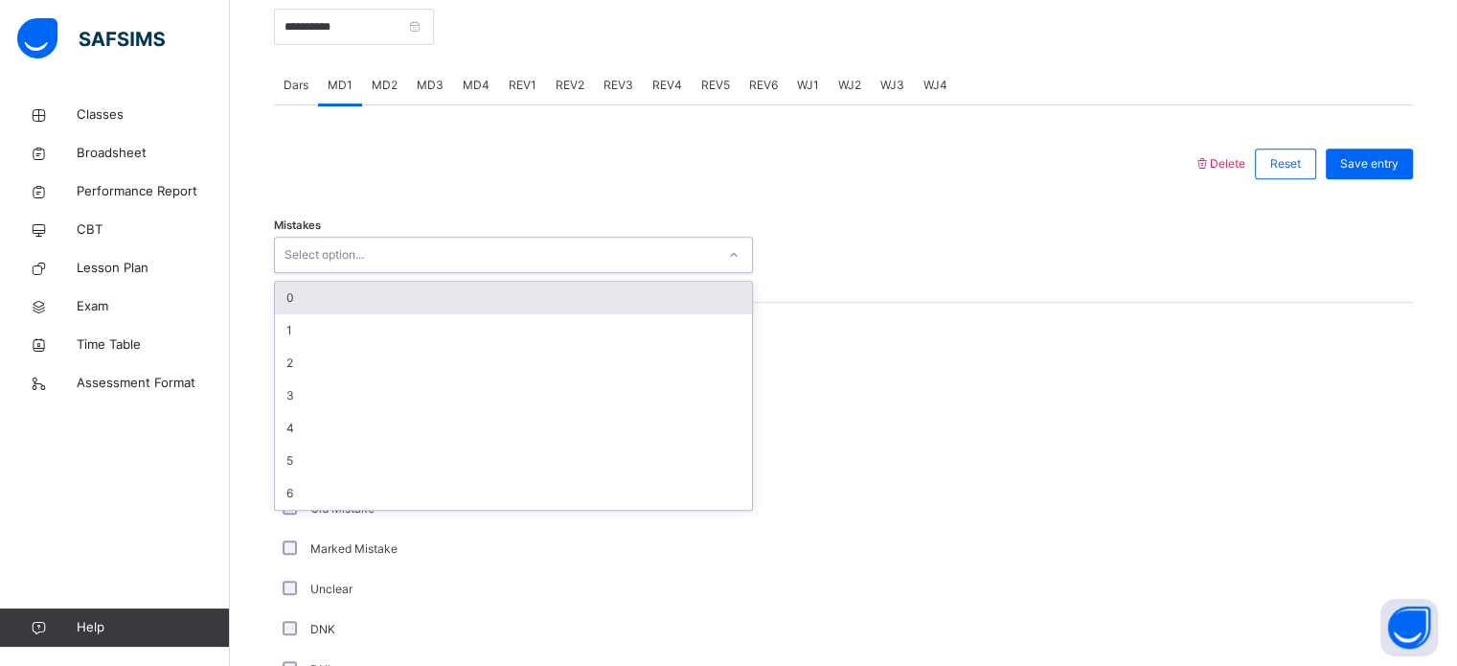
click at [329, 252] on div "Select option..." at bounding box center [323, 255] width 79 height 36
click at [322, 293] on div "0" at bounding box center [513, 298] width 477 height 33
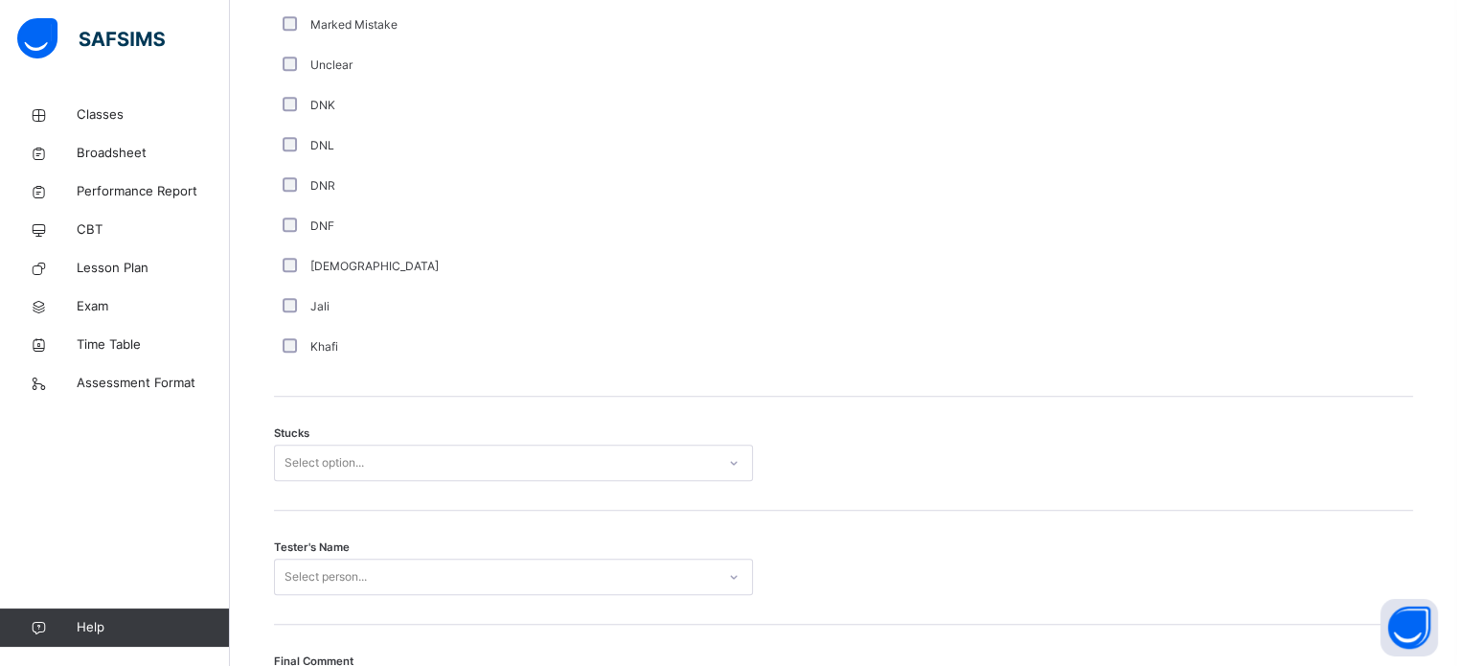
scroll to position [1293, 0]
click at [308, 482] on div "Stucks Select option..." at bounding box center [843, 455] width 1139 height 114
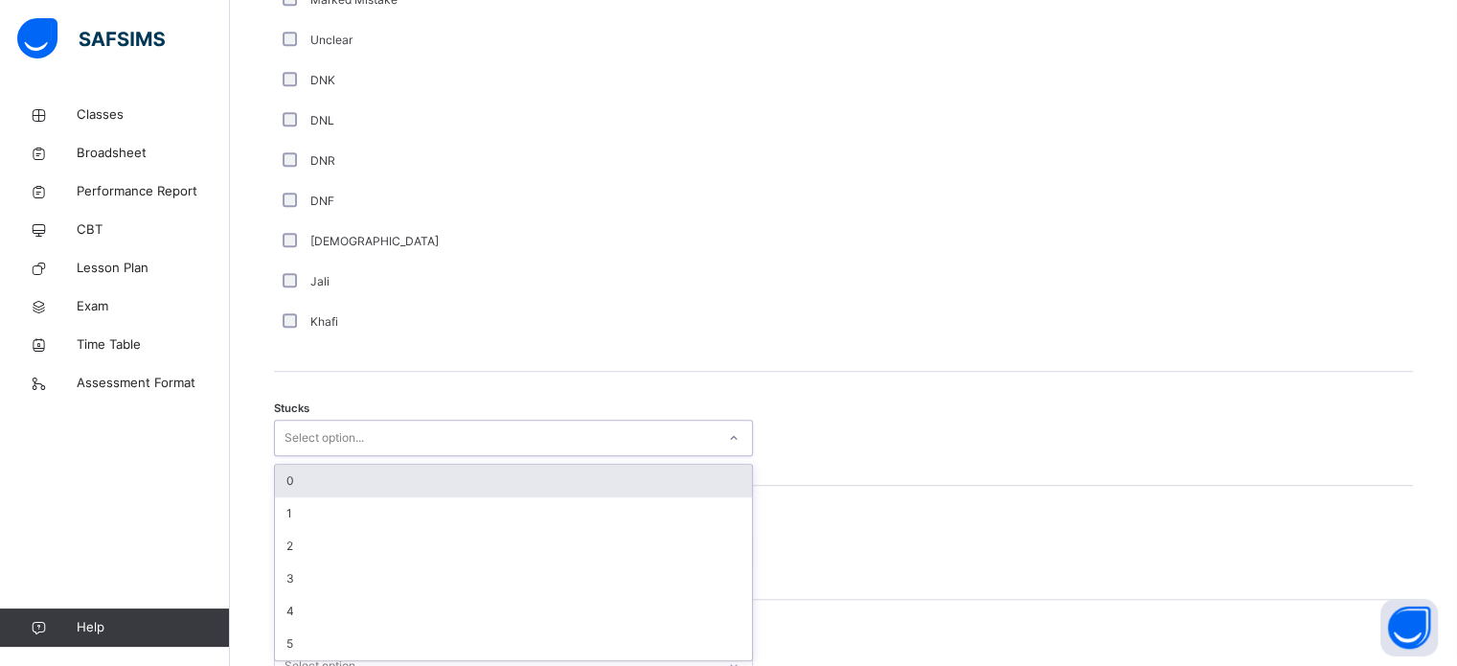
click at [318, 456] on div "option 0 focused, 1 of 6. 6 results available. Use Up and Down to choose option…" at bounding box center [513, 437] width 479 height 36
click at [324, 466] on div "0" at bounding box center [513, 479] width 477 height 33
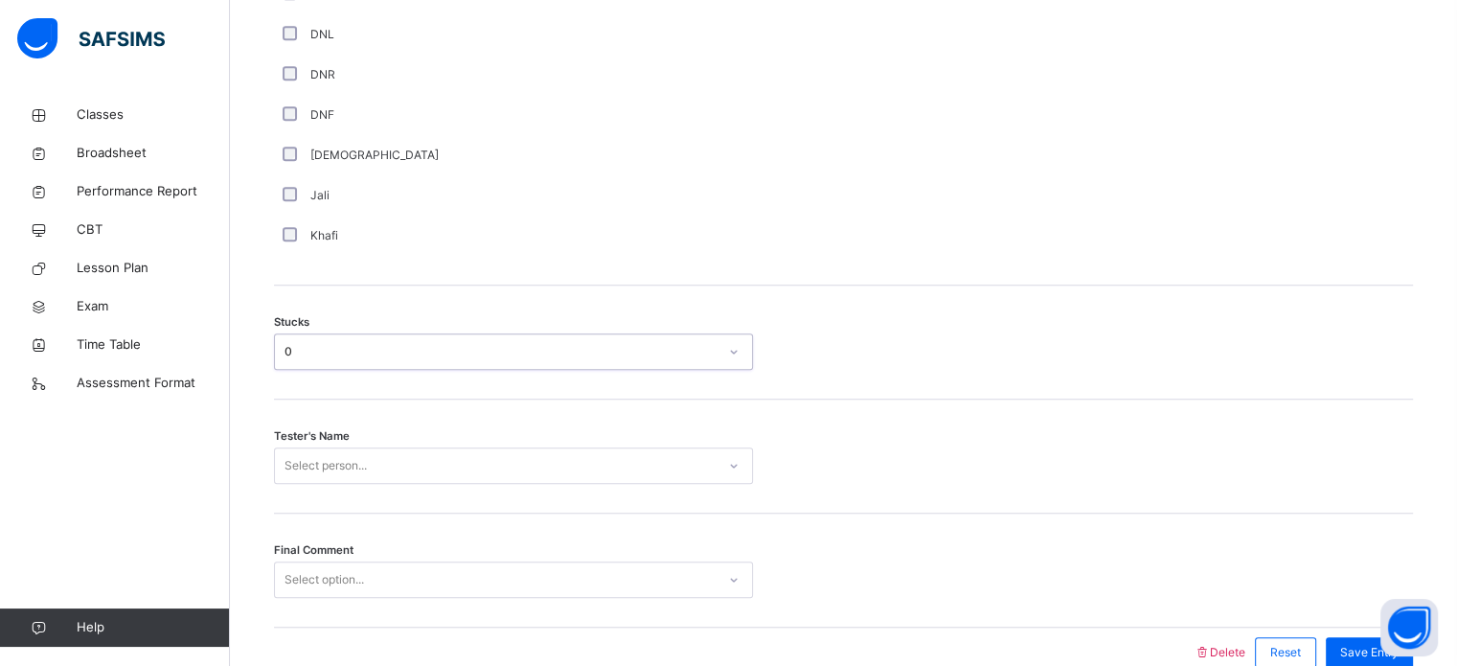
scroll to position [1502, 0]
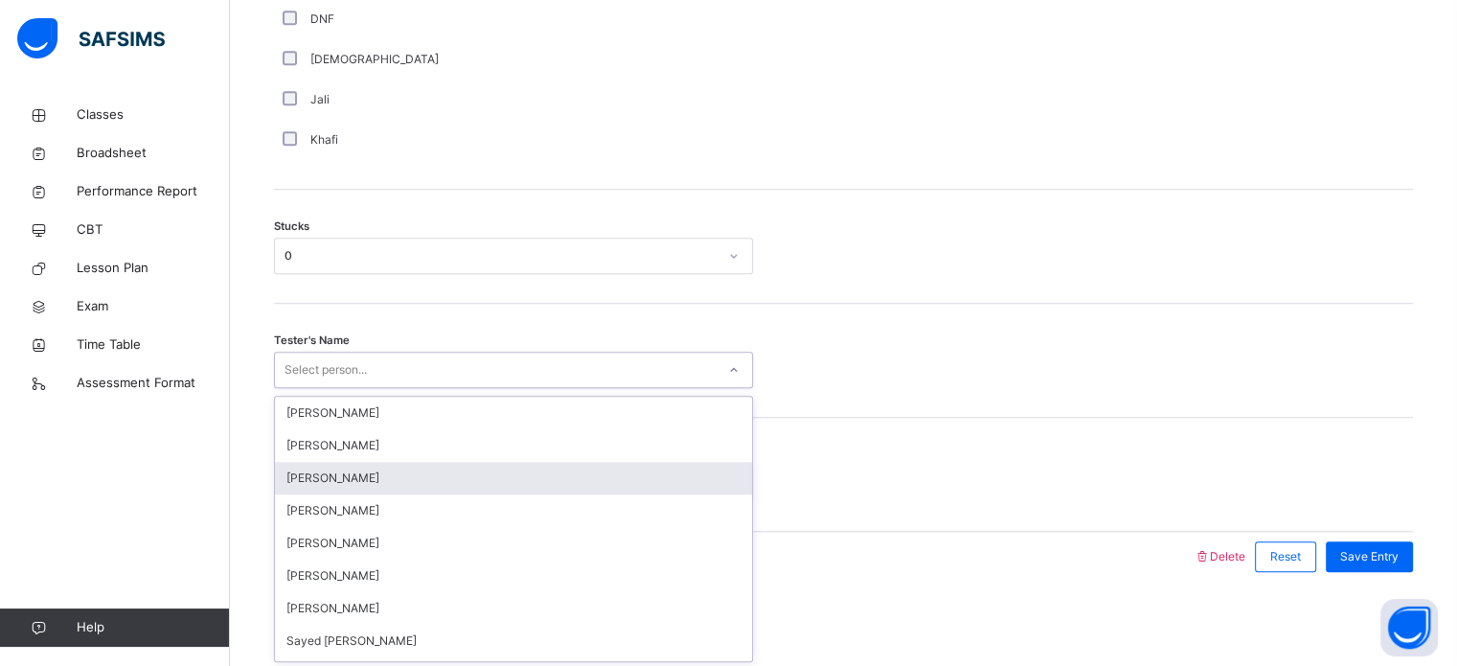
click at [324, 388] on div "option [PERSON_NAME] focused, 3 of 86. 86 results available. Use Up and Down to…" at bounding box center [513, 369] width 479 height 36
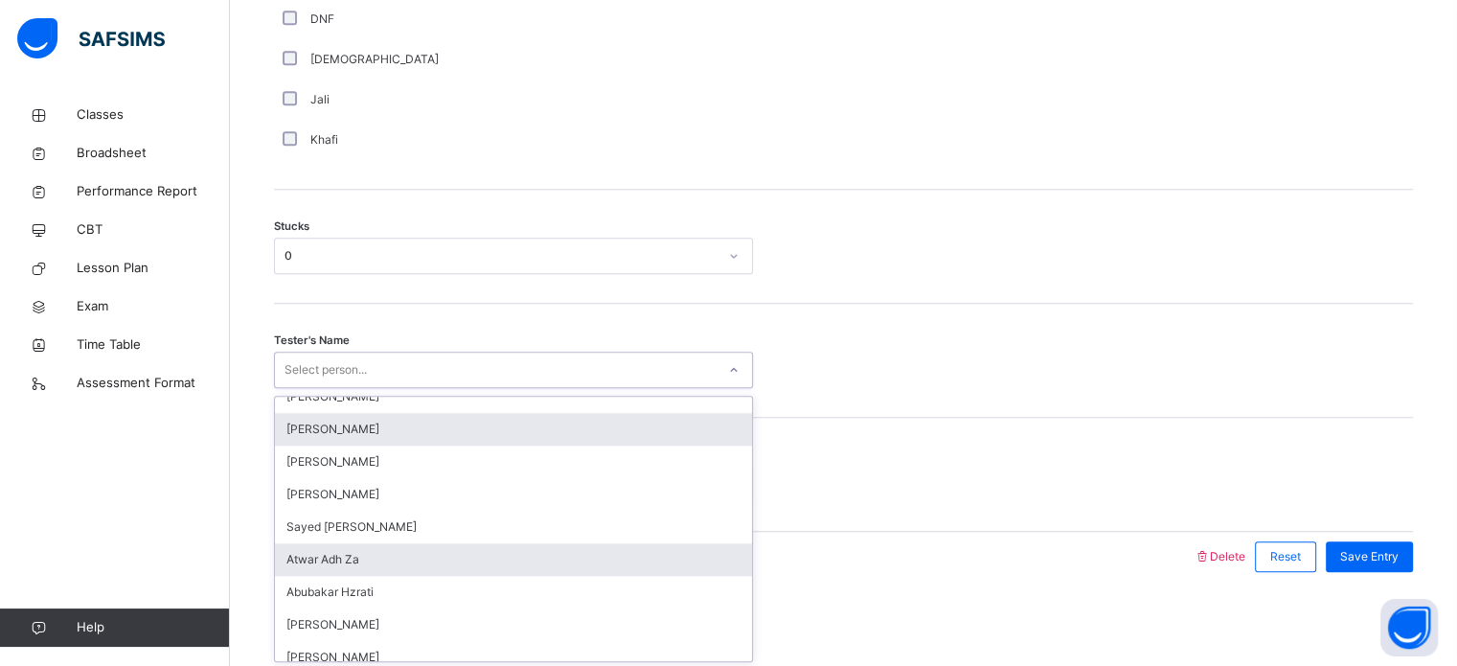
scroll to position [115, 0]
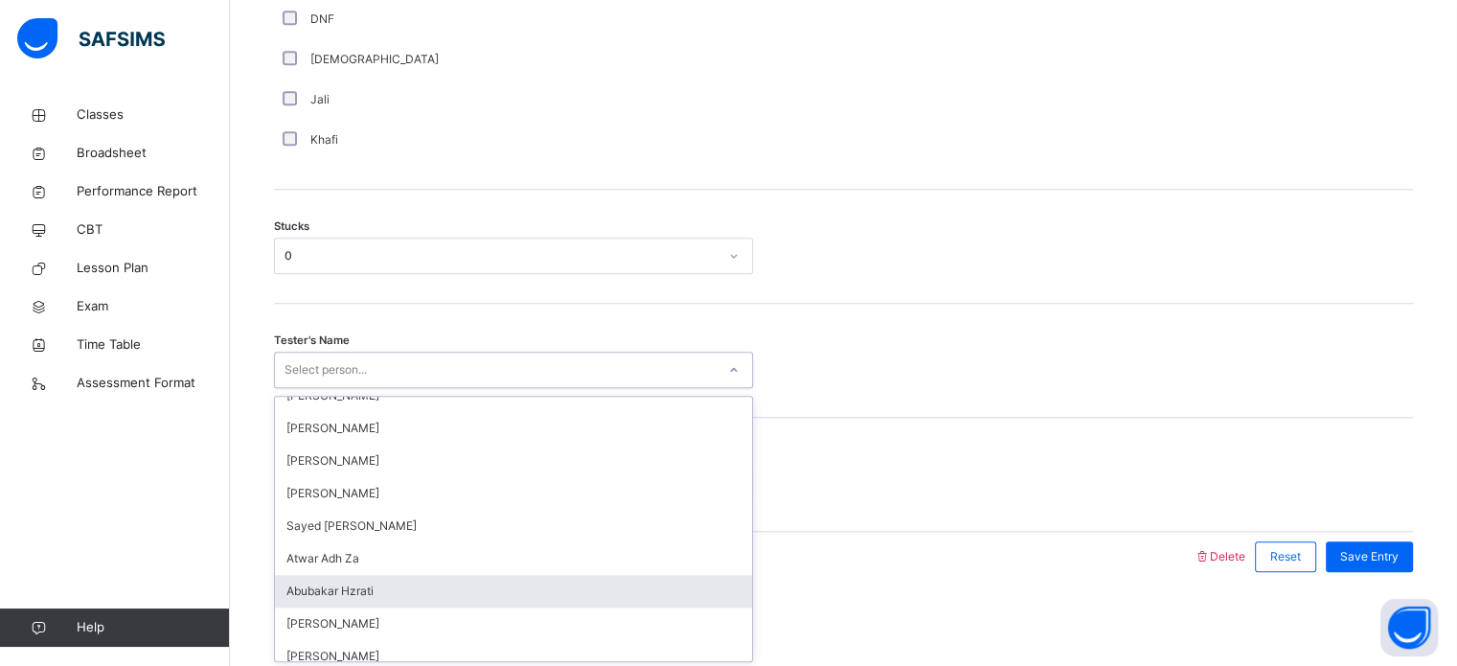
click at [381, 597] on div "Abubakar Hzrati" at bounding box center [513, 591] width 477 height 33
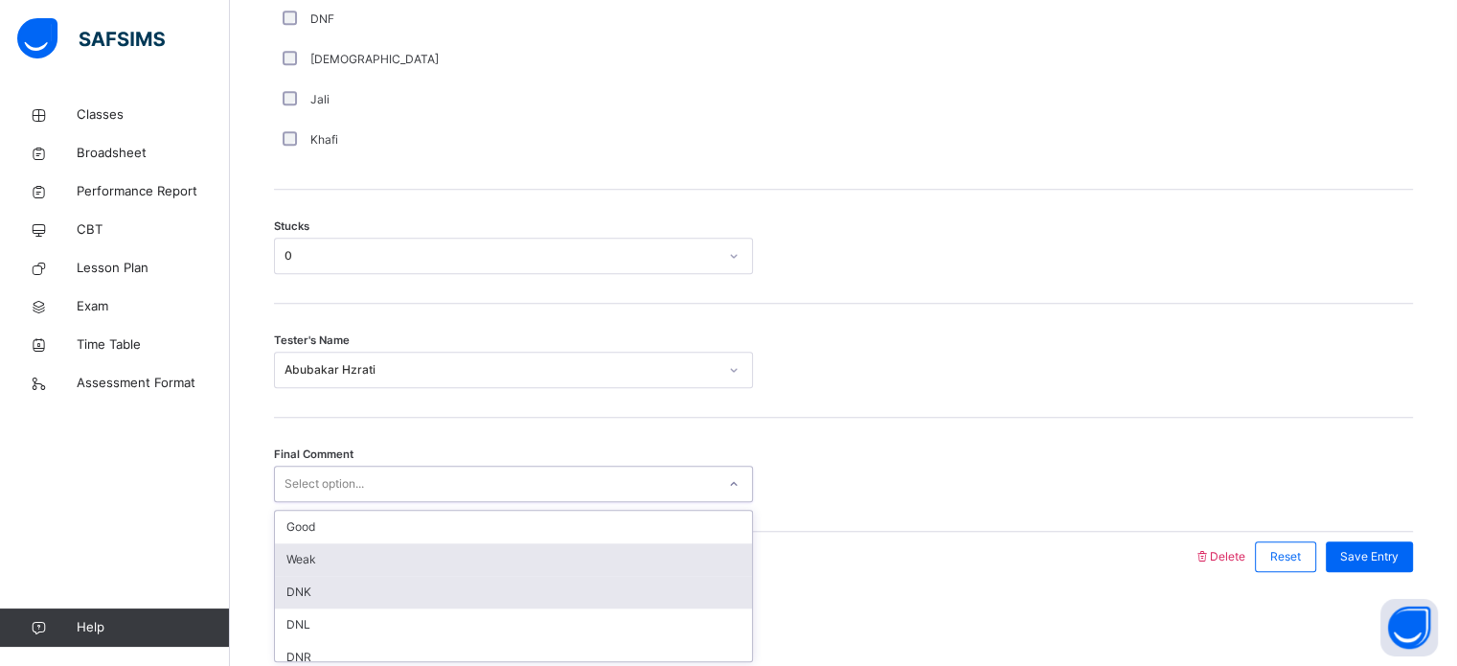
drag, startPoint x: 376, startPoint y: 482, endPoint x: 379, endPoint y: 574, distance: 92.0
click at [379, 502] on div "option Weak focused, 2 of 6. 6 results available. Use Up and Down to choose opt…" at bounding box center [513, 483] width 479 height 36
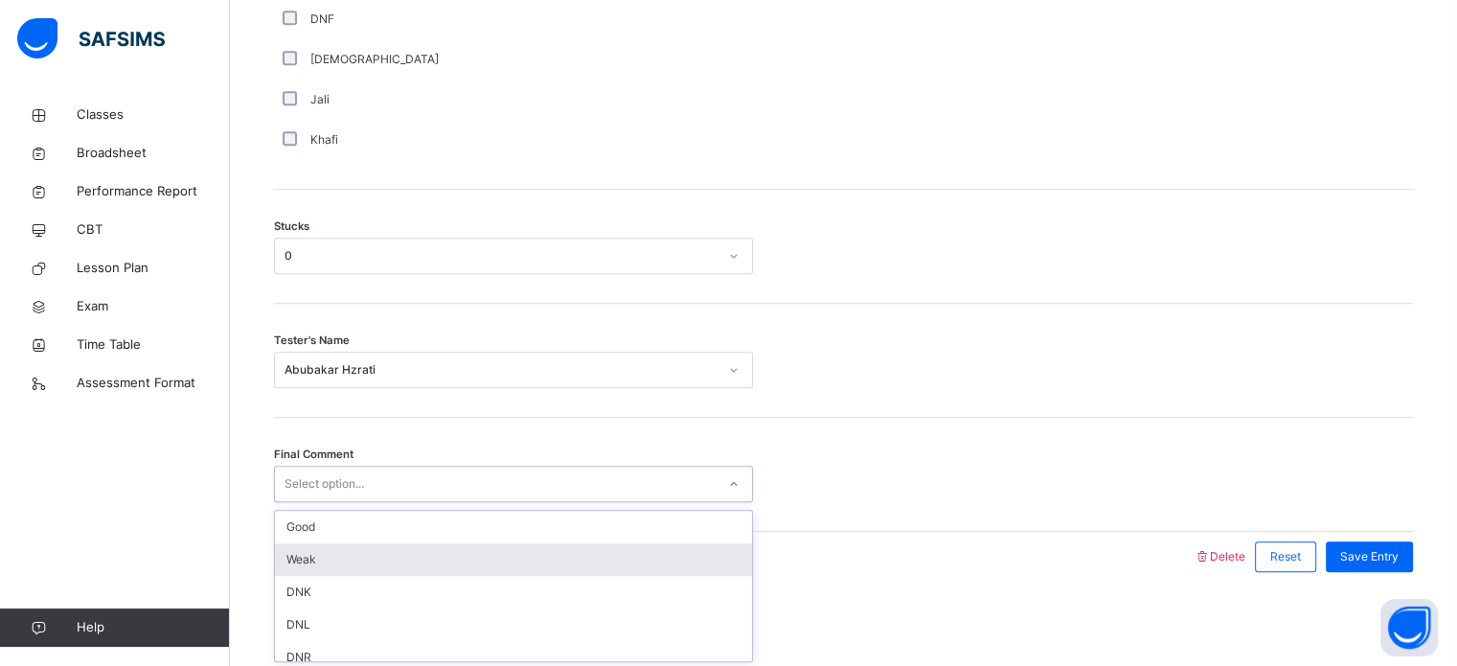
drag, startPoint x: 379, startPoint y: 574, endPoint x: 387, endPoint y: 567, distance: 10.2
click at [387, 567] on div "Good Weak DNK DNL DNR DNF" at bounding box center [513, 585] width 477 height 150
click at [387, 567] on div "Weak" at bounding box center [513, 559] width 477 height 33
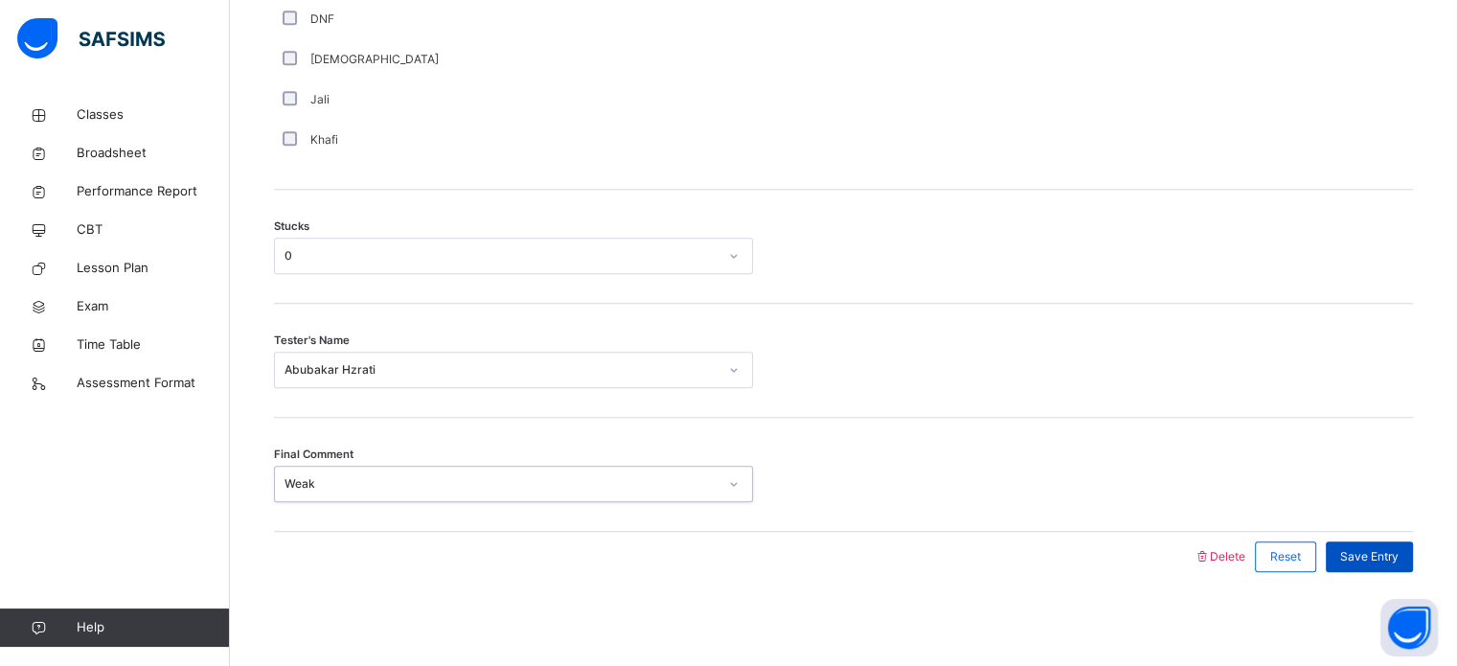
click at [1371, 543] on div "Save Entry" at bounding box center [1368, 556] width 87 height 31
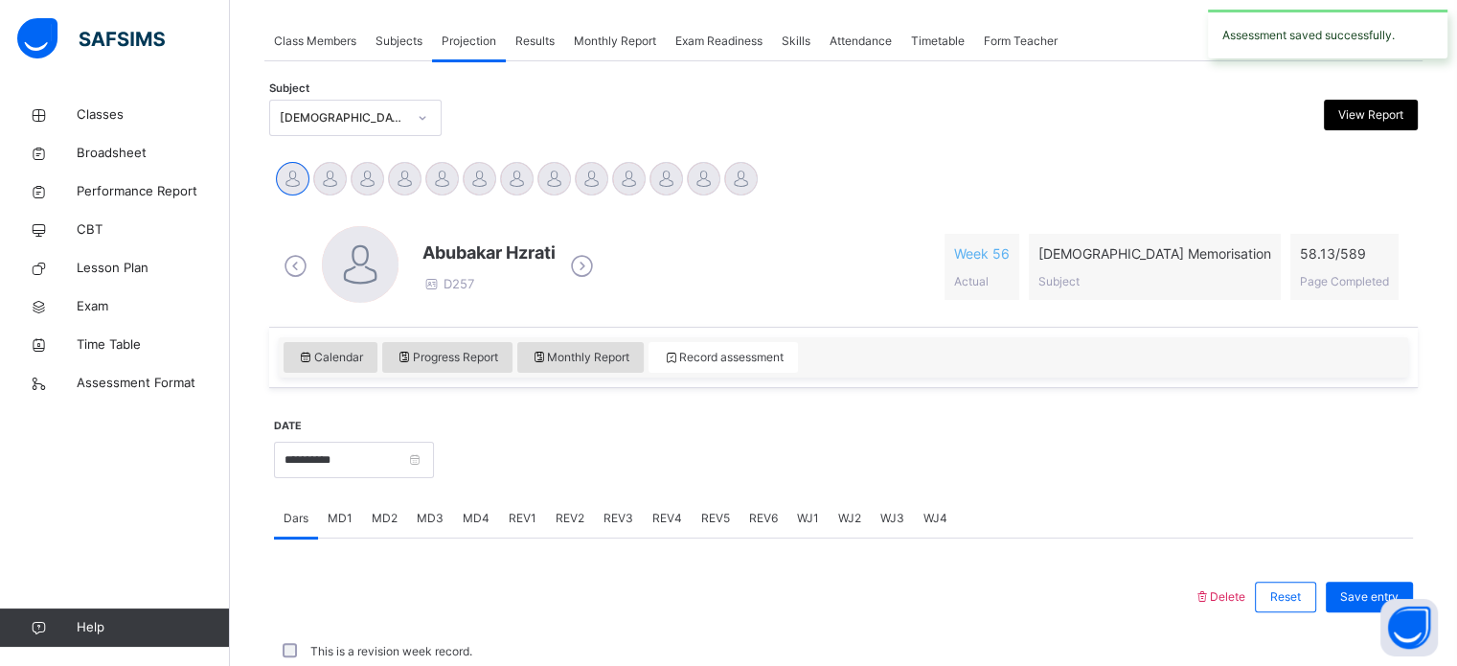
scroll to position [772, 0]
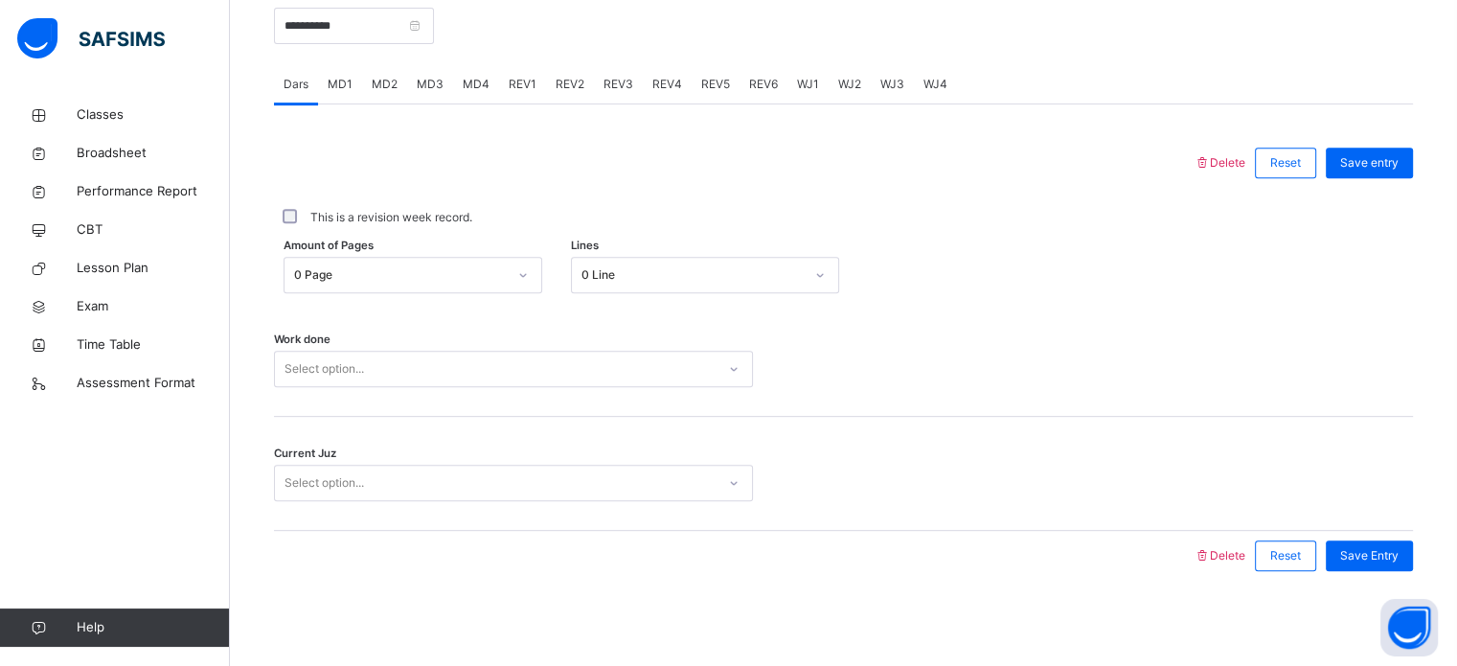
click at [376, 83] on span "MD2" at bounding box center [385, 84] width 26 height 17
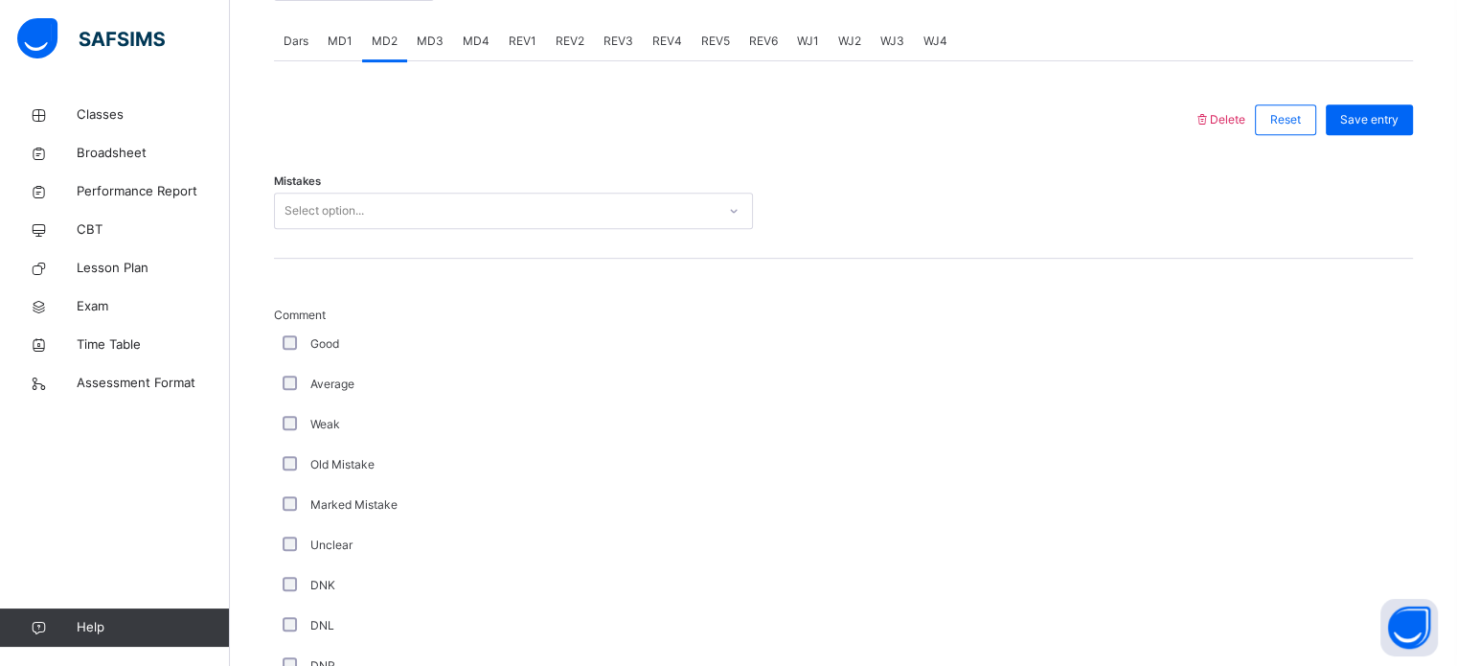
scroll to position [809, 0]
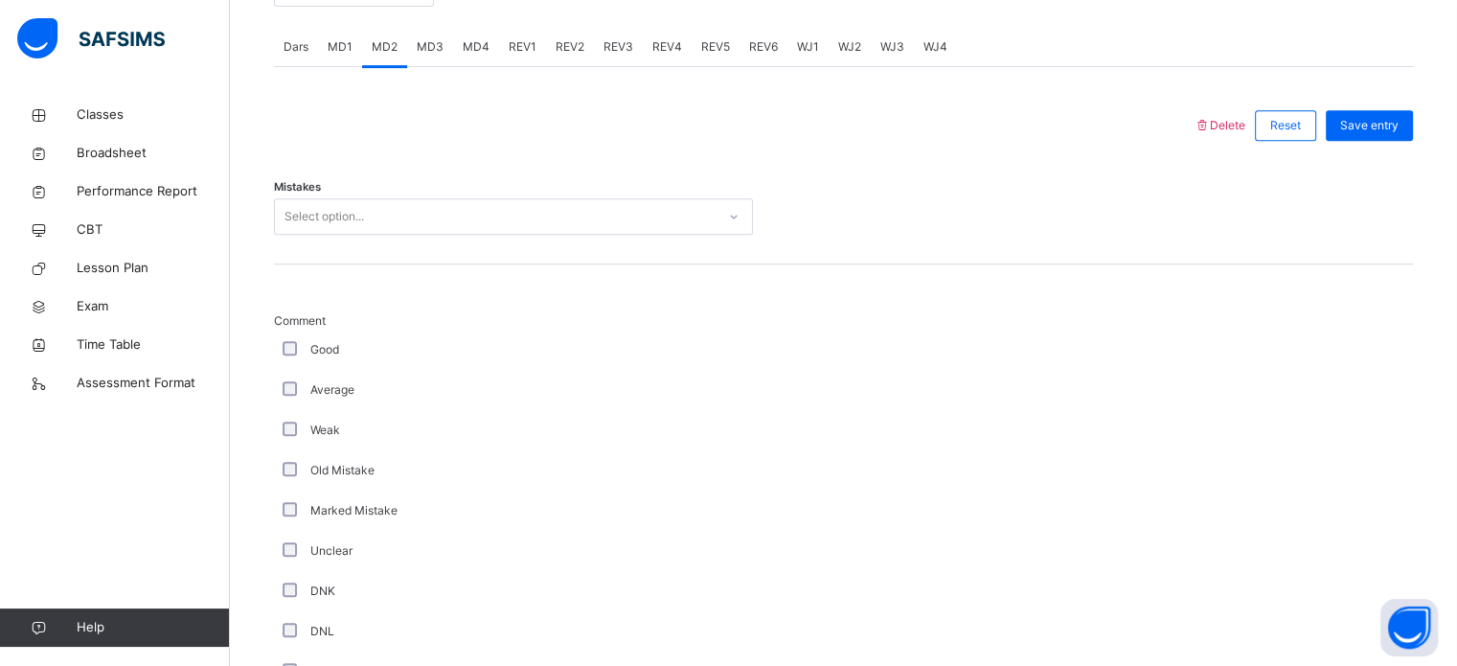
click at [376, 83] on div "Delete Reset Save entry Mistakes Select option... Comment Good Average Weak Old…" at bounding box center [843, 670] width 1139 height 1207
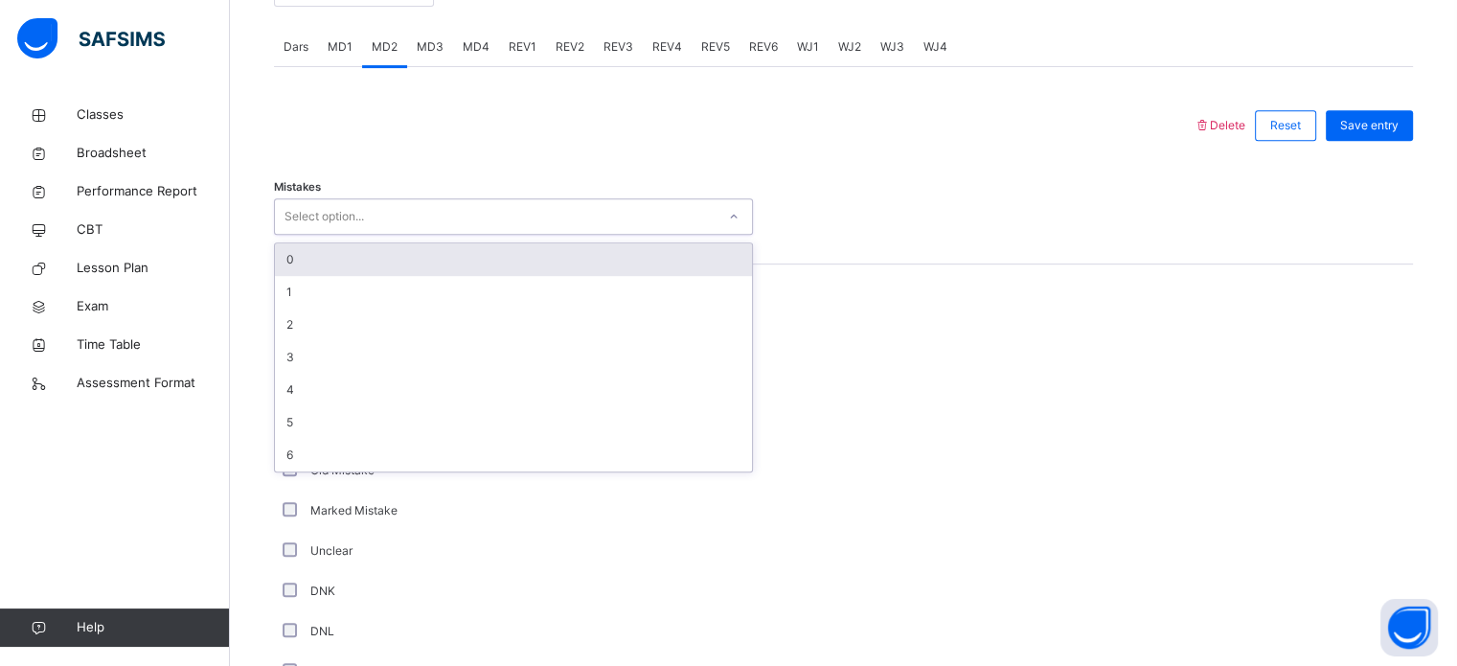
click at [337, 215] on div "Select option..." at bounding box center [323, 216] width 79 height 36
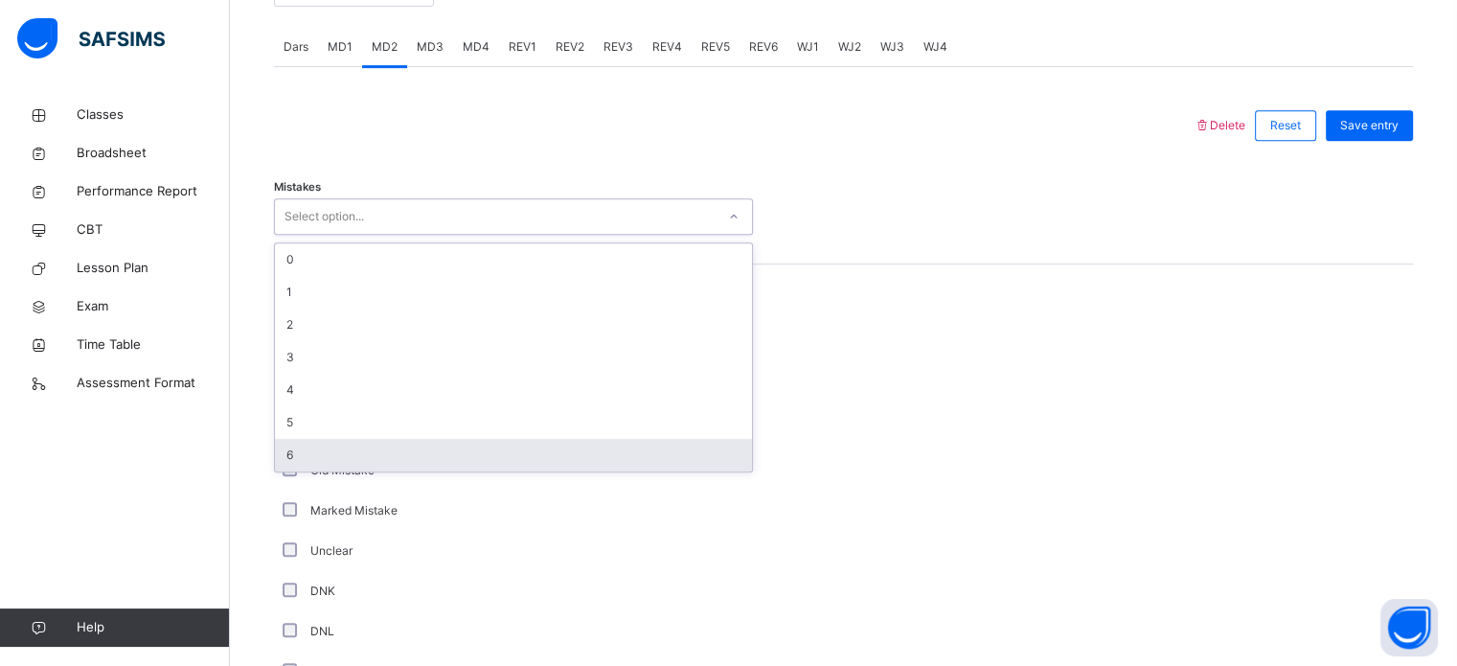
drag, startPoint x: 337, startPoint y: 260, endPoint x: 308, endPoint y: 457, distance: 199.4
click at [308, 457] on div "0 1 2 3 4 5 6" at bounding box center [513, 357] width 477 height 228
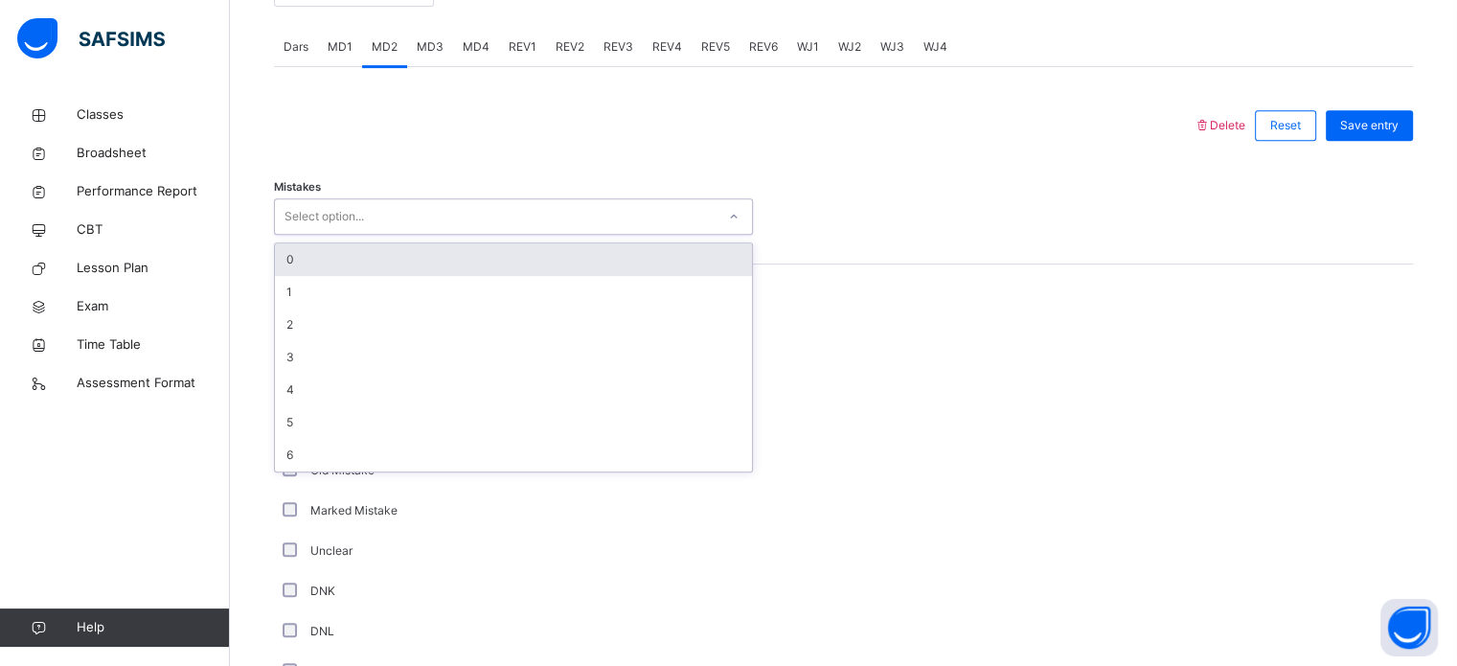
click at [342, 260] on div "0" at bounding box center [513, 259] width 477 height 33
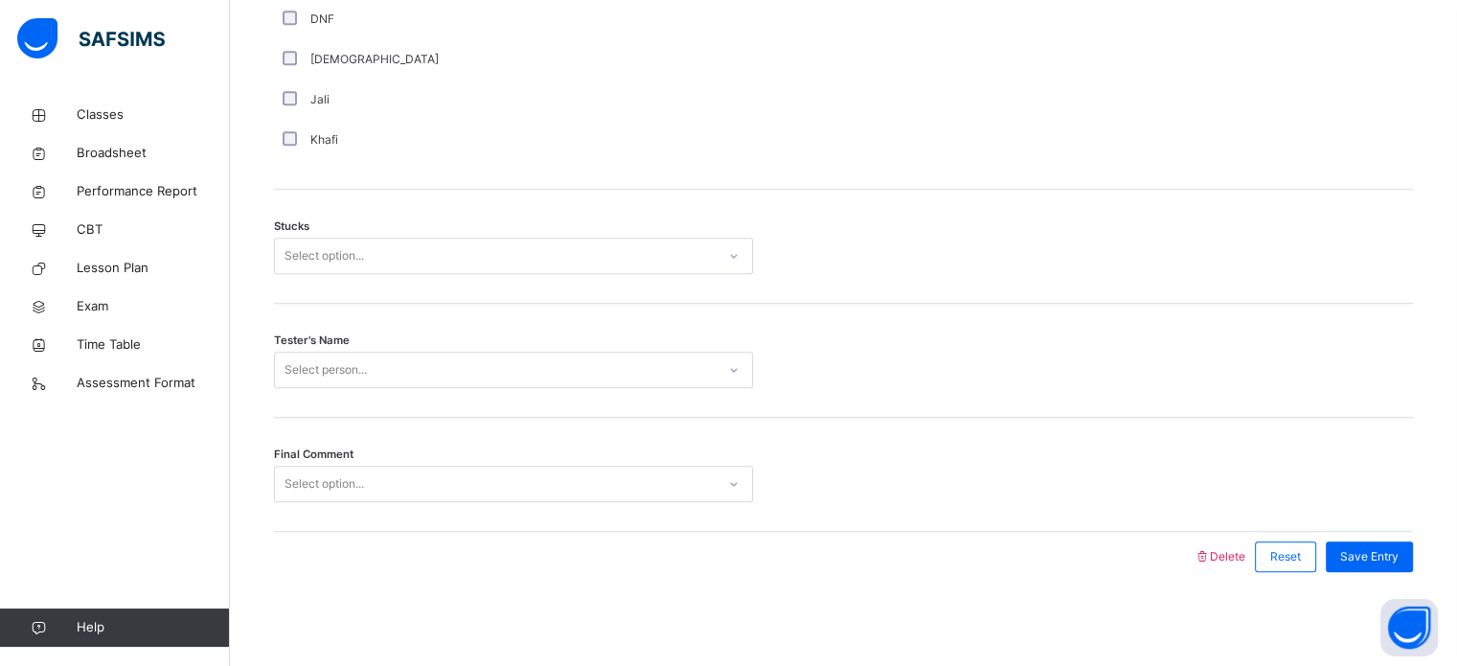
scroll to position [1502, 0]
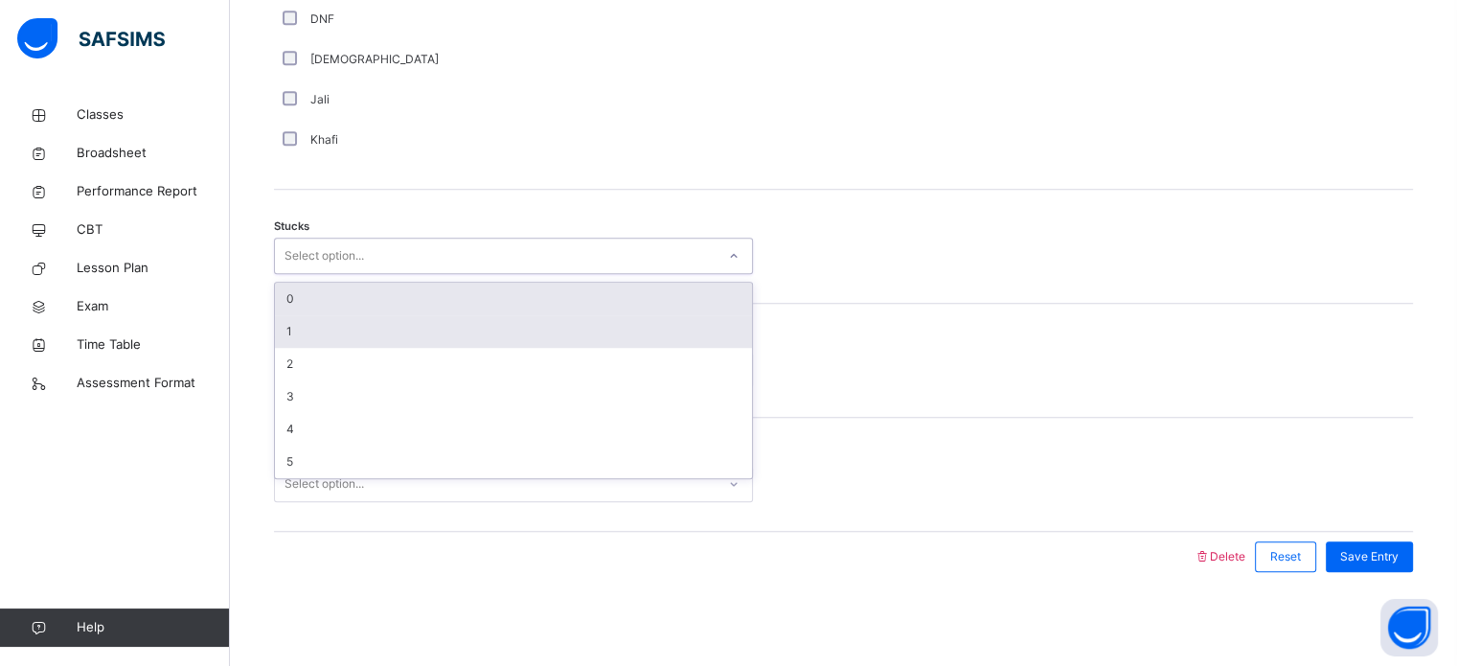
drag, startPoint x: 405, startPoint y: 251, endPoint x: 375, endPoint y: 317, distance: 72.4
click at [375, 274] on div "option 0 focused, 1 of 6. 6 results available. Use Up and Down to choose option…" at bounding box center [513, 256] width 479 height 36
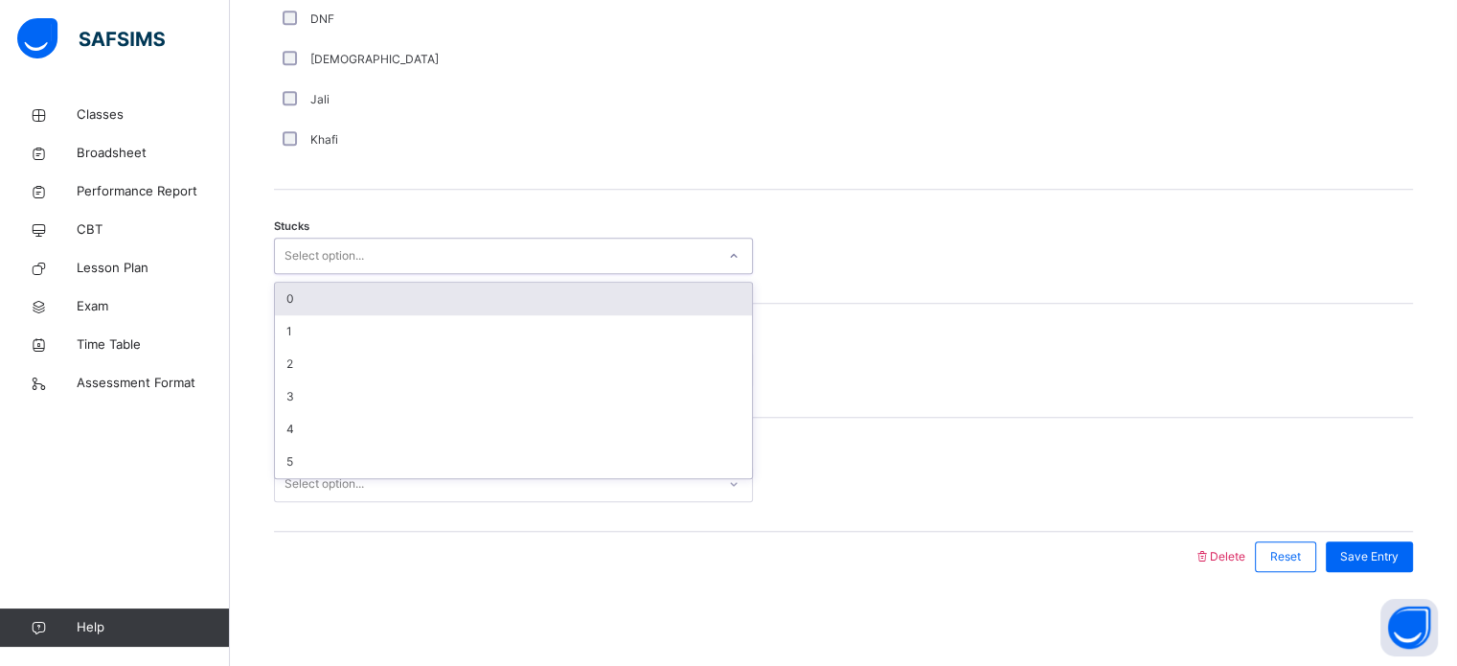
click at [409, 283] on div "0" at bounding box center [513, 299] width 477 height 33
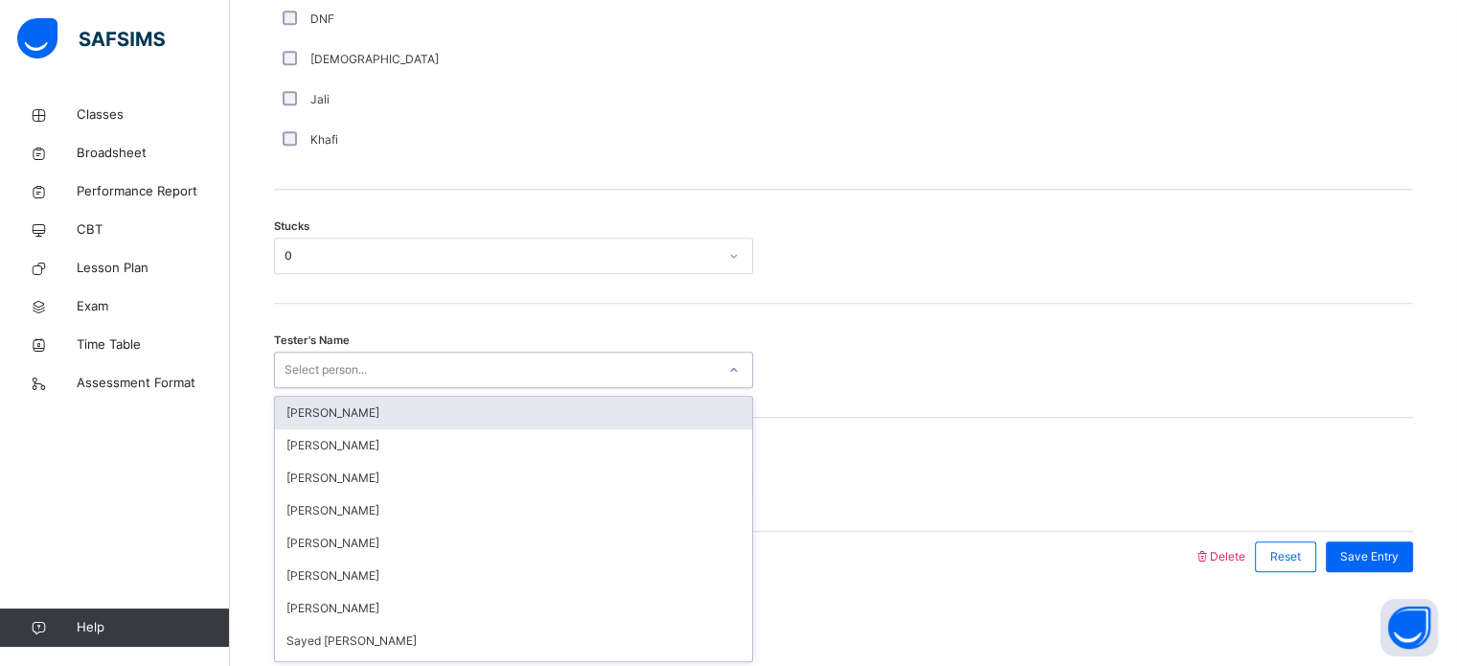
drag, startPoint x: 364, startPoint y: 356, endPoint x: 362, endPoint y: 407, distance: 50.8
click at [362, 388] on div "option [PERSON_NAME] focused, 1 of 86. 86 results available. Use Up and Down to…" at bounding box center [513, 369] width 479 height 36
type input "**"
click at [362, 407] on div "Sayed [PERSON_NAME]" at bounding box center [513, 412] width 477 height 33
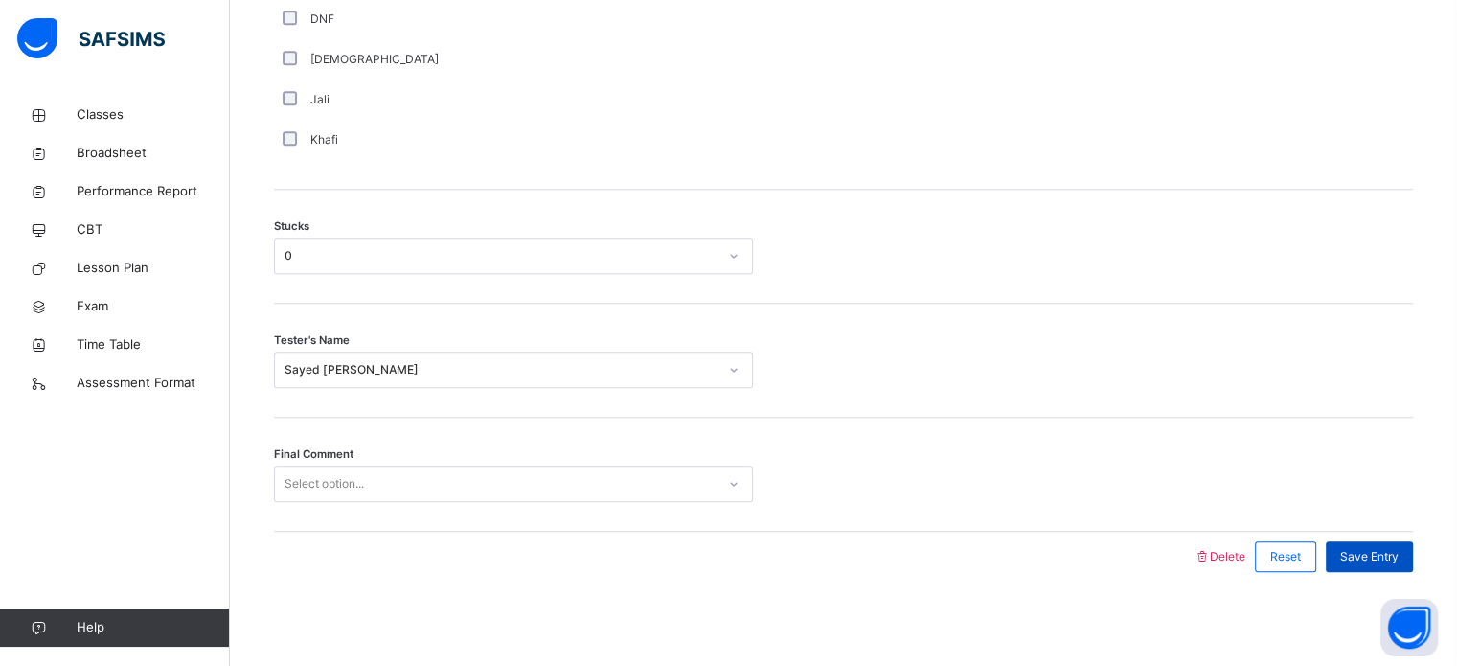
click at [1388, 558] on span "Save Entry" at bounding box center [1369, 556] width 58 height 17
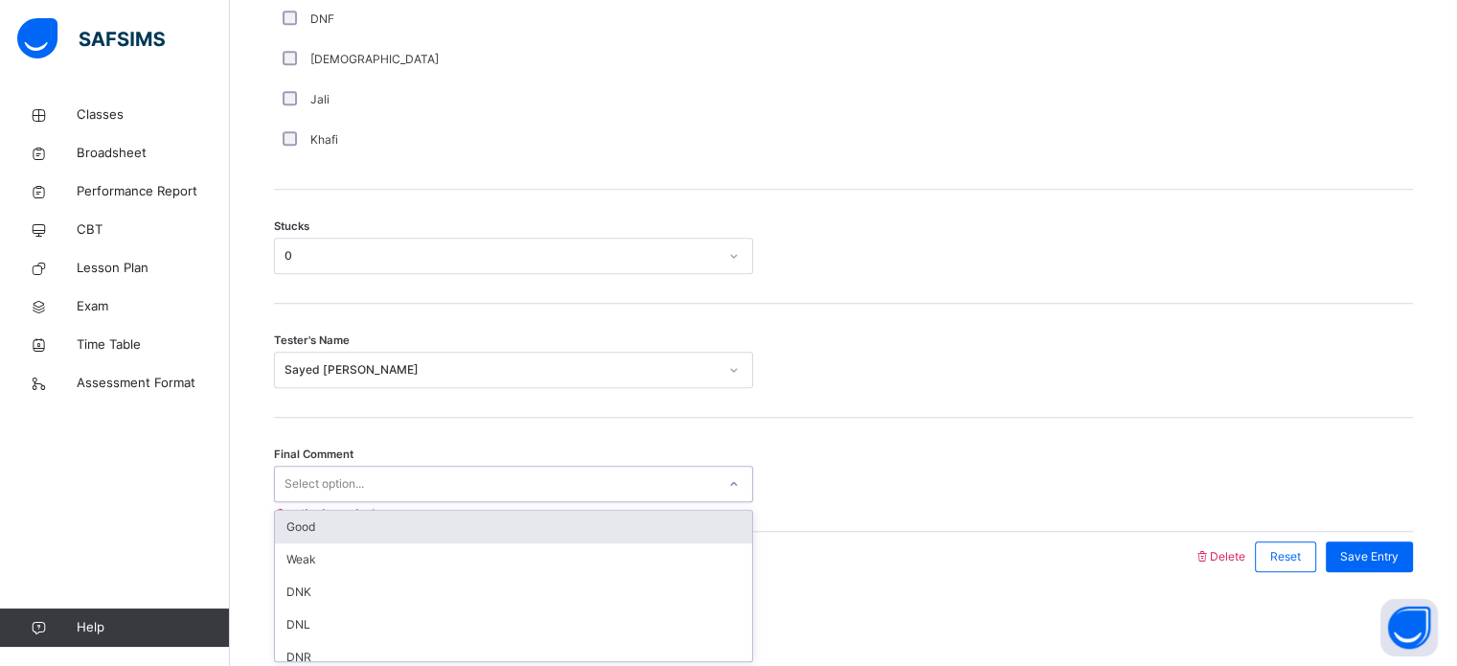
click at [705, 485] on div "Select option..." at bounding box center [495, 484] width 441 height 30
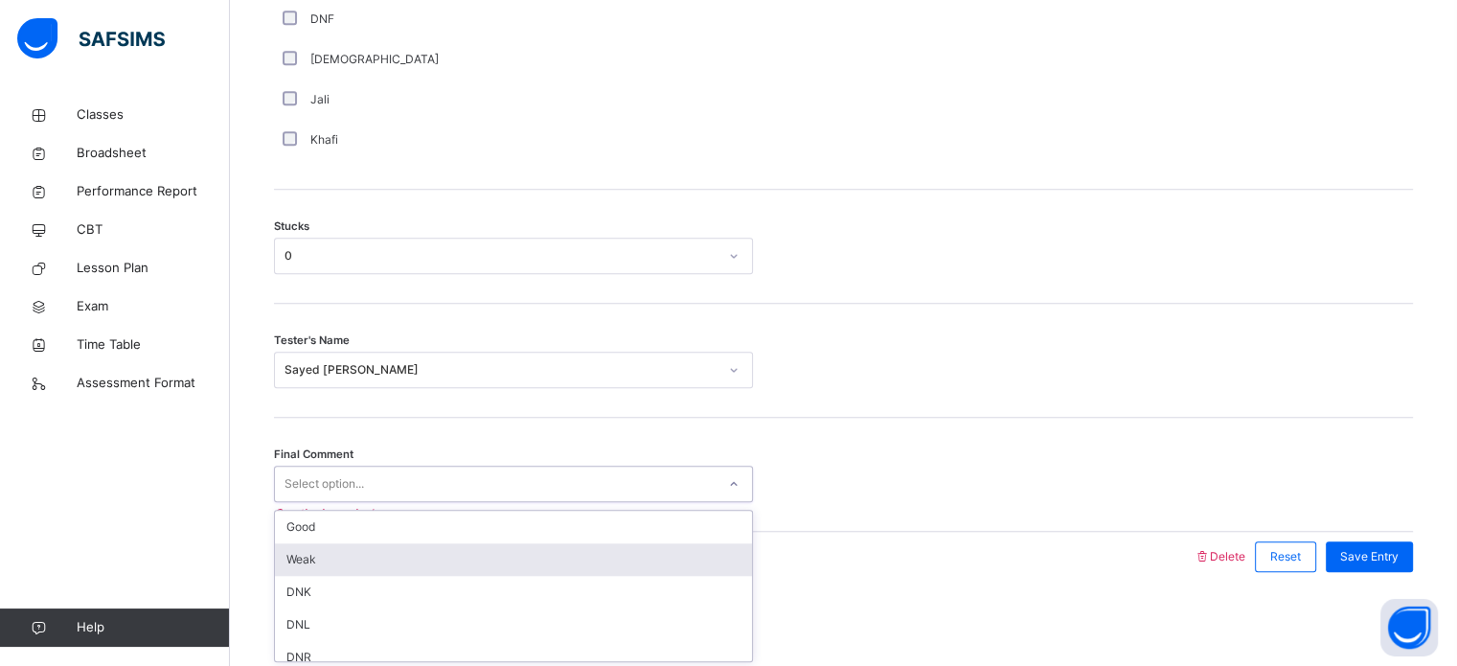
click at [659, 570] on div "Weak" at bounding box center [513, 559] width 477 height 33
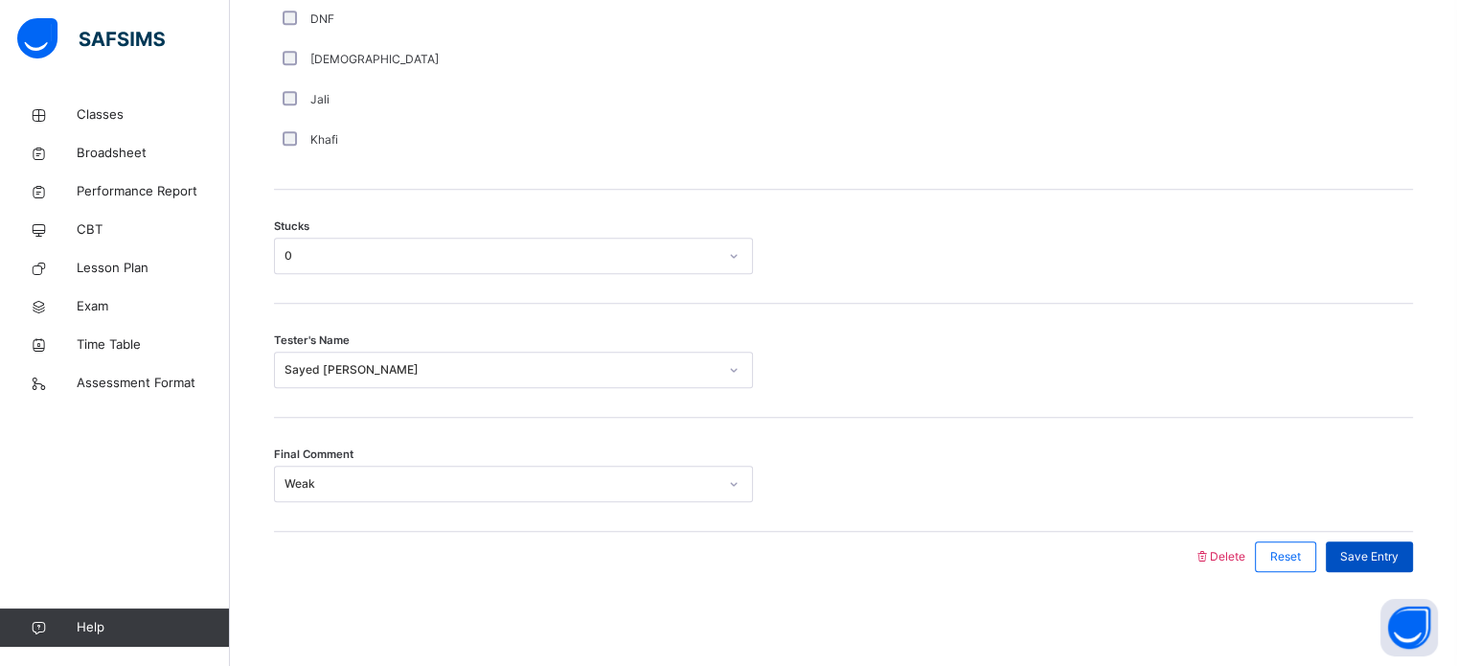
click at [1379, 554] on span "Save Entry" at bounding box center [1369, 556] width 58 height 17
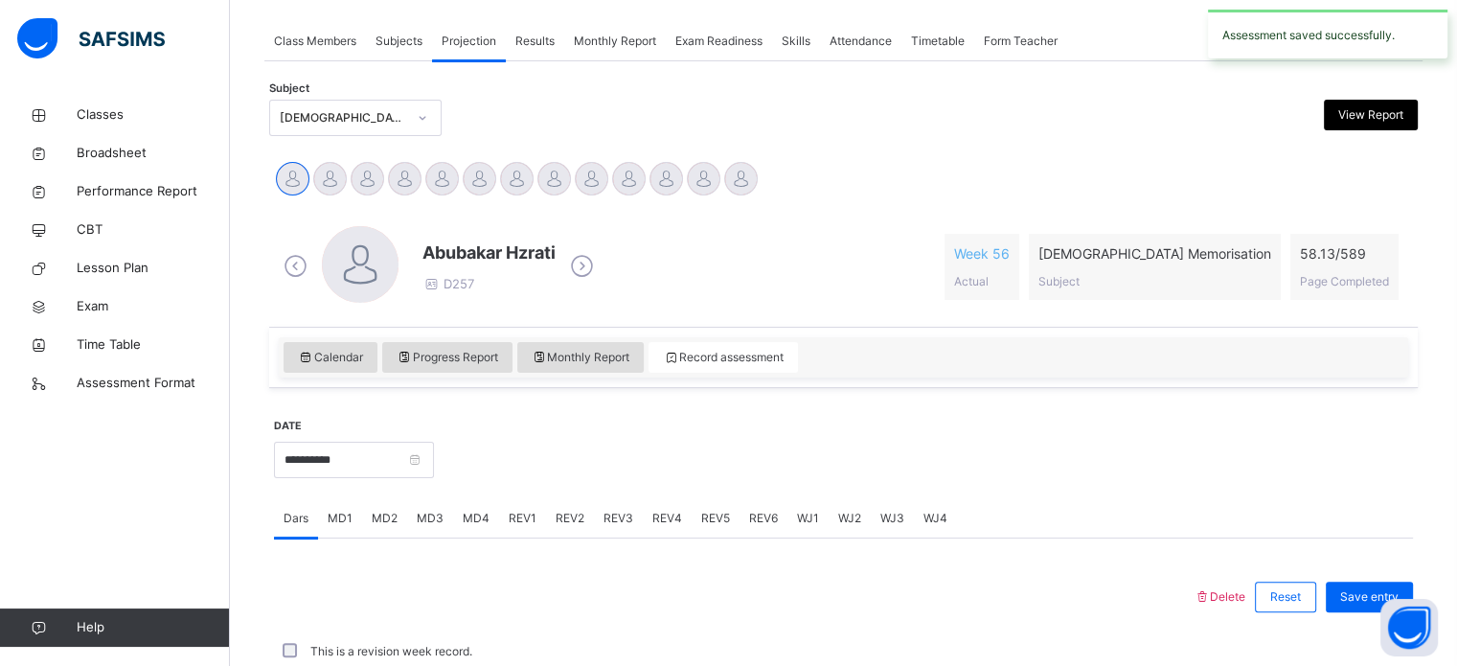
scroll to position [772, 0]
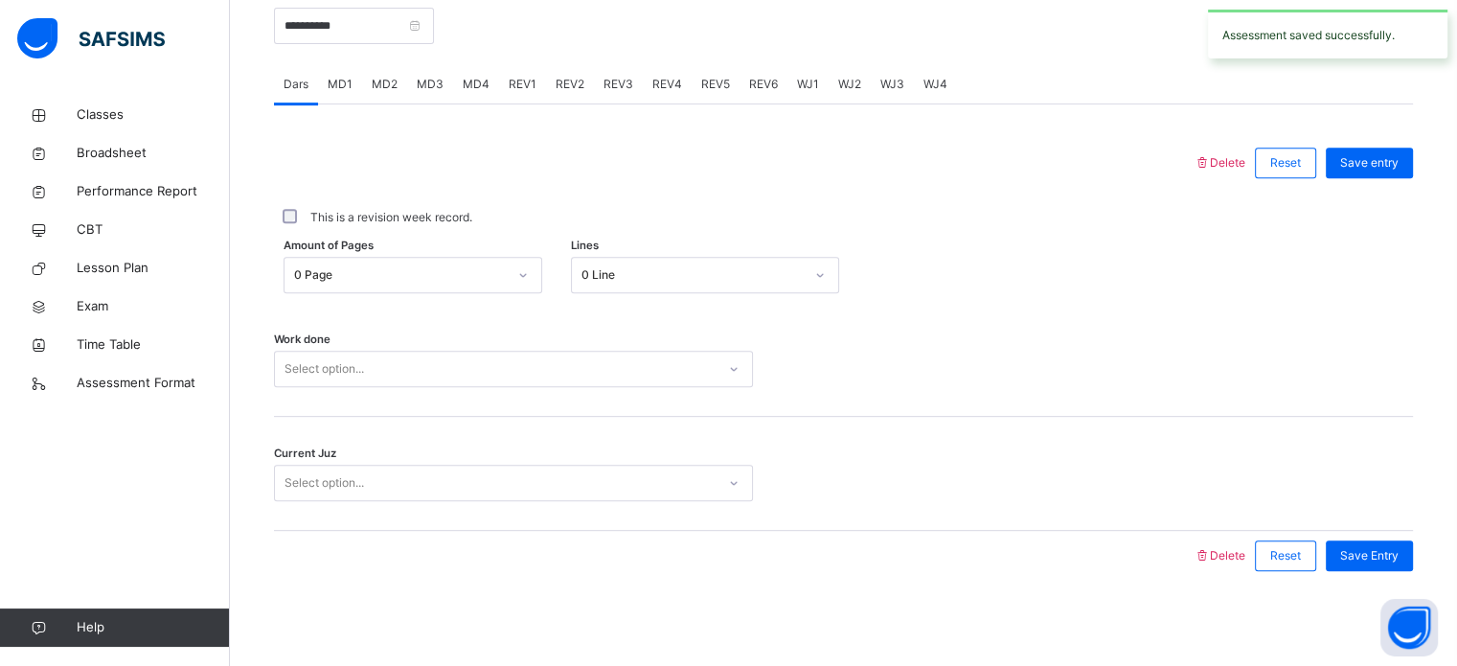
click at [351, 79] on span "MD1" at bounding box center [340, 84] width 25 height 17
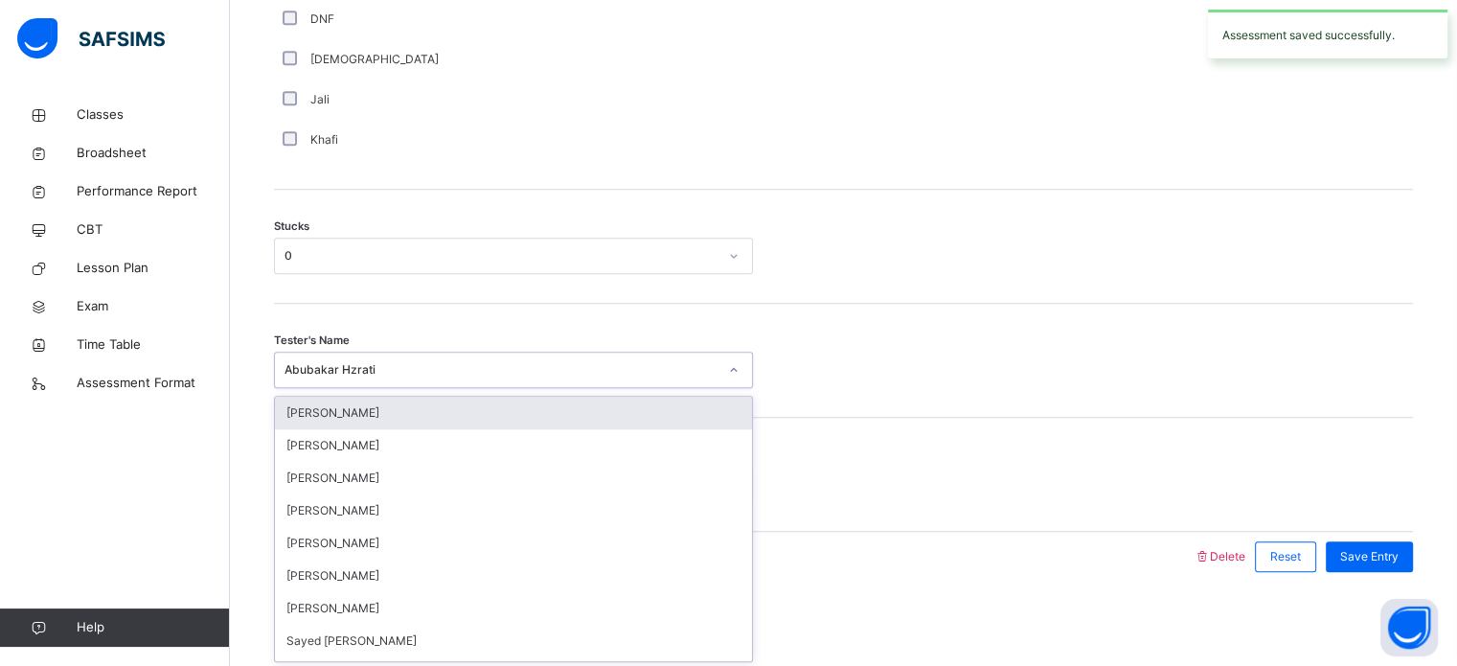
click at [377, 357] on div "Abubakar Hzrati" at bounding box center [495, 370] width 441 height 30
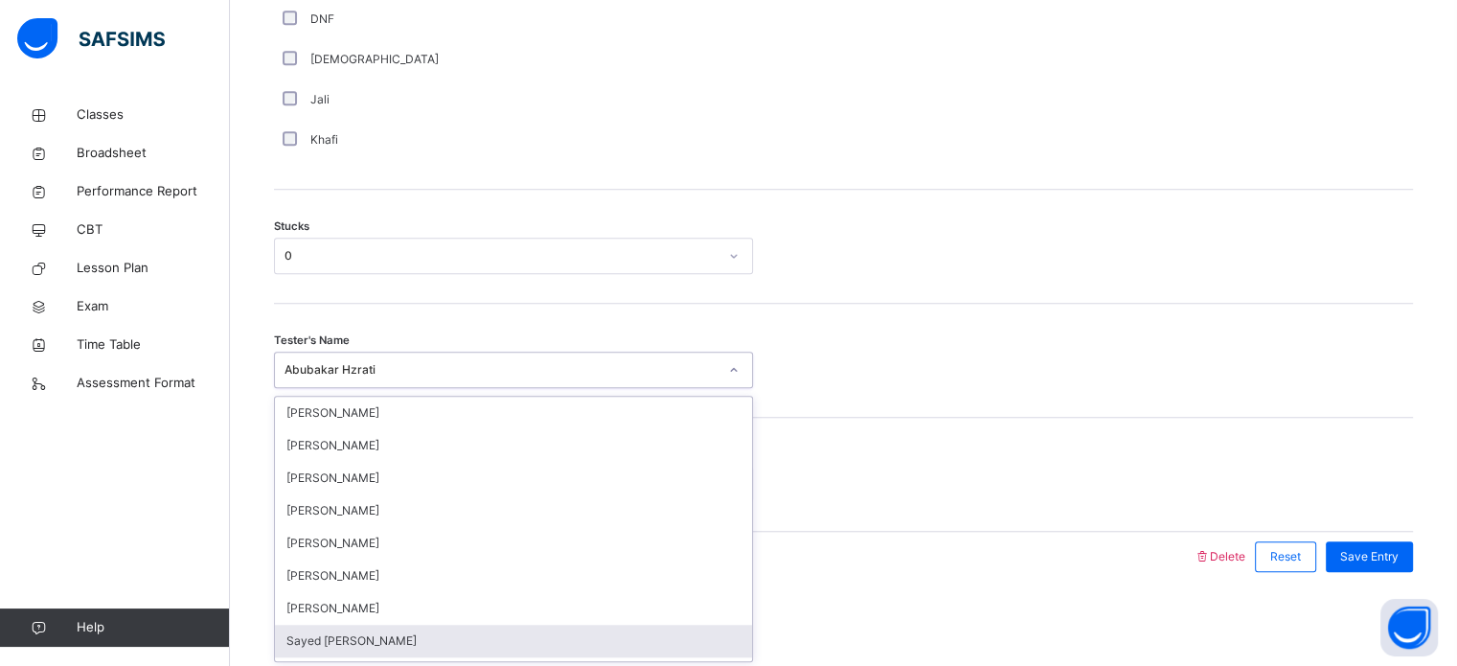
click at [407, 631] on div "Sayed [PERSON_NAME]" at bounding box center [513, 640] width 477 height 33
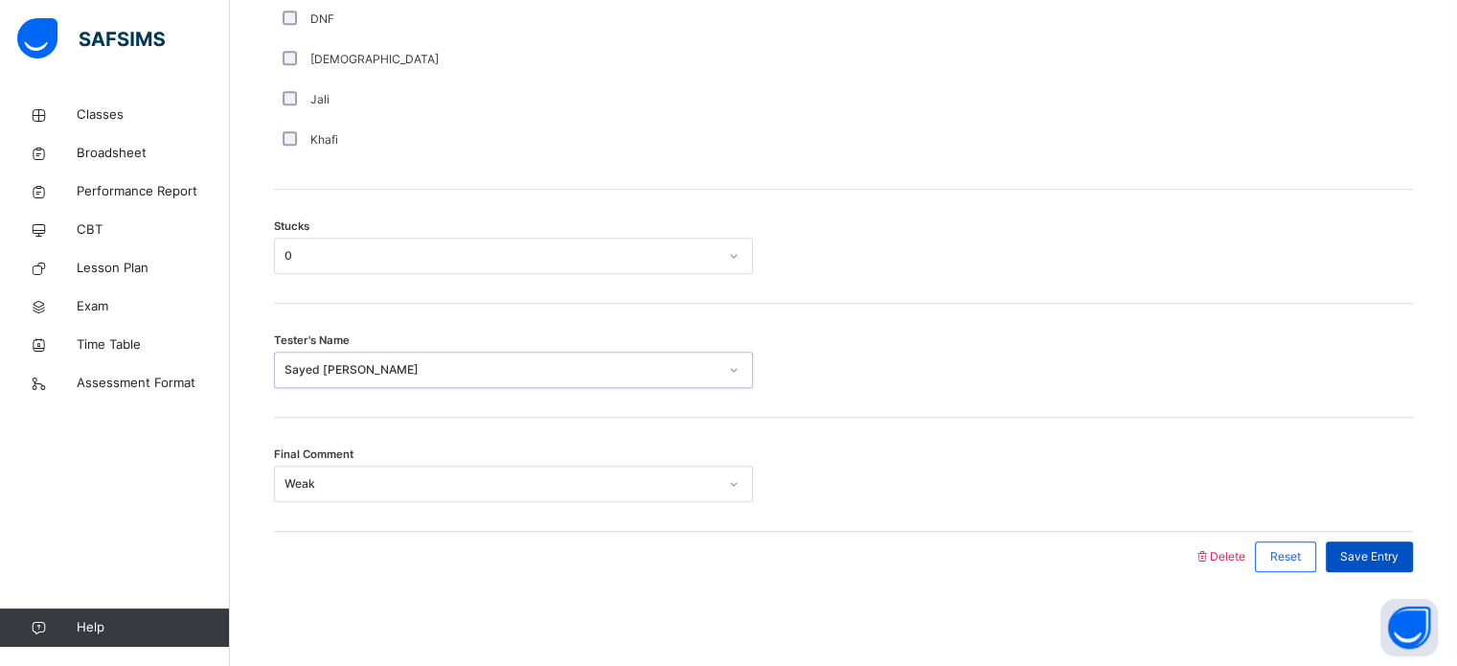
click at [1398, 560] on span "Save Entry" at bounding box center [1369, 556] width 58 height 17
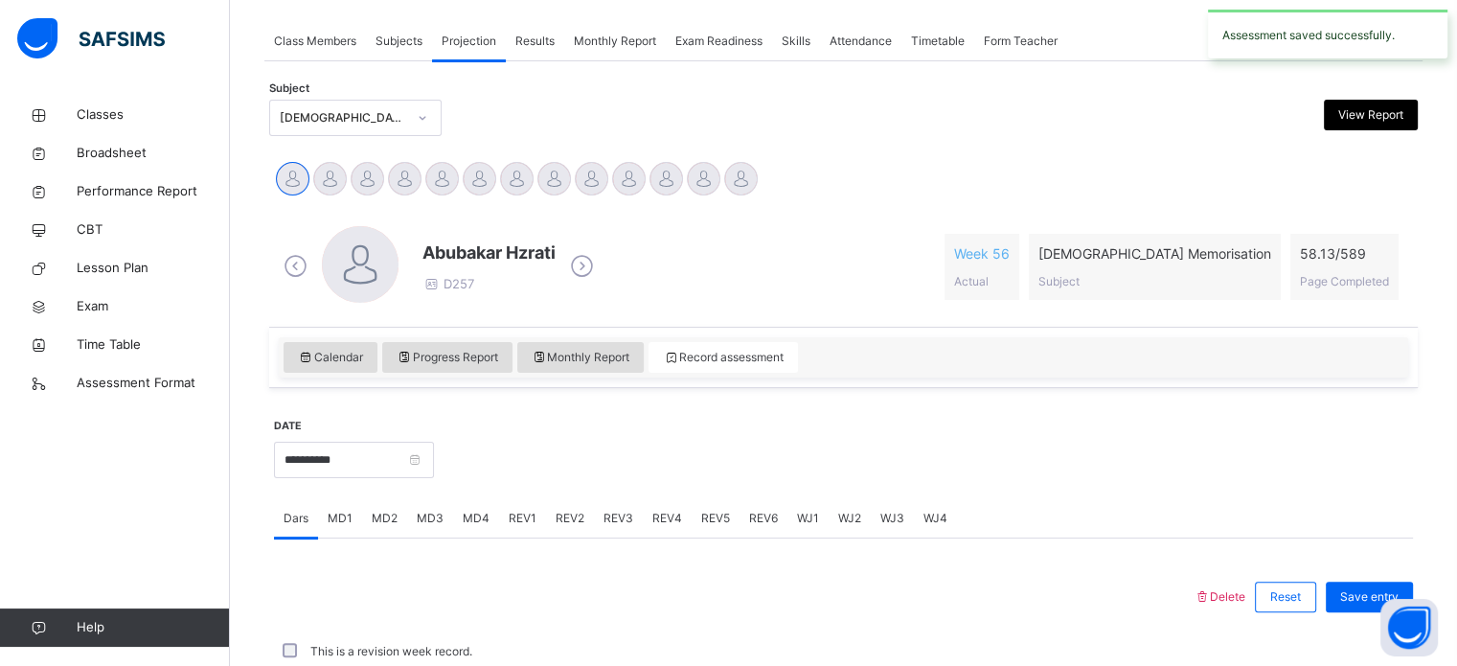
scroll to position [772, 0]
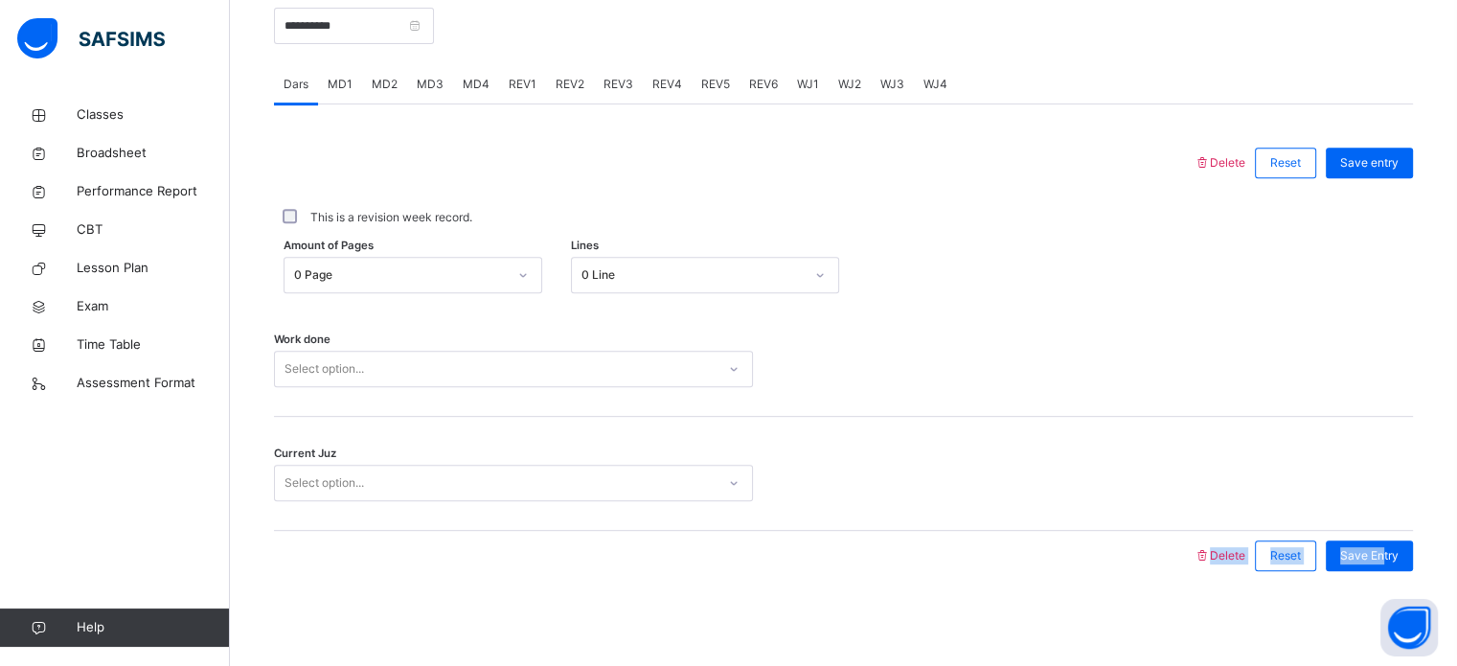
drag, startPoint x: 1398, startPoint y: 560, endPoint x: 1220, endPoint y: 469, distance: 200.0
click at [1220, 469] on div "Delete Reset Save entry This is a revision week record. Amount of Pages 0 Page …" at bounding box center [843, 359] width 1139 height 442
drag, startPoint x: 428, startPoint y: 79, endPoint x: 384, endPoint y: 84, distance: 44.3
click at [384, 84] on div "Dars MD1 MD2 MD3 MD4 REV1 REV2 REV3 REV4 REV5 REV6 WJ1 WJ2 WJ3 WJ4" at bounding box center [843, 84] width 1139 height 39
click at [384, 84] on span "MD2" at bounding box center [385, 84] width 26 height 17
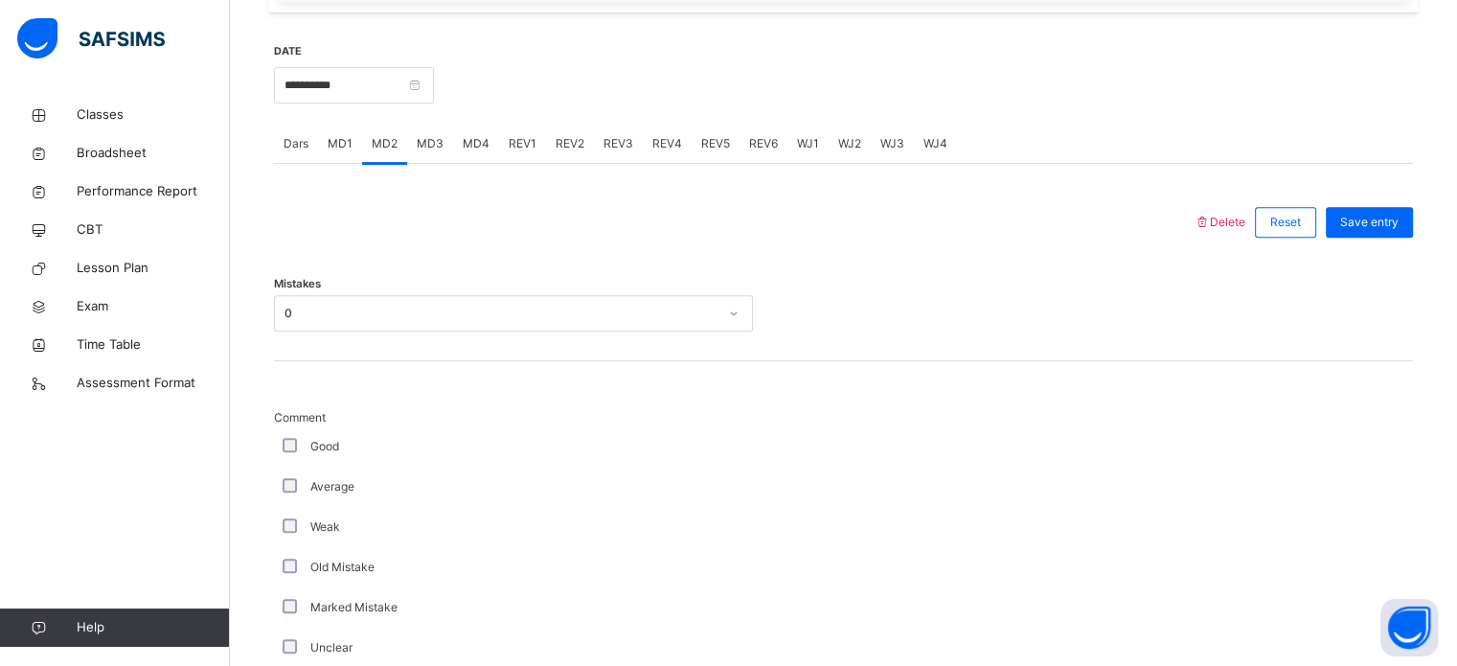
scroll to position [709, 0]
click at [434, 141] on span "MD3" at bounding box center [430, 147] width 27 height 17
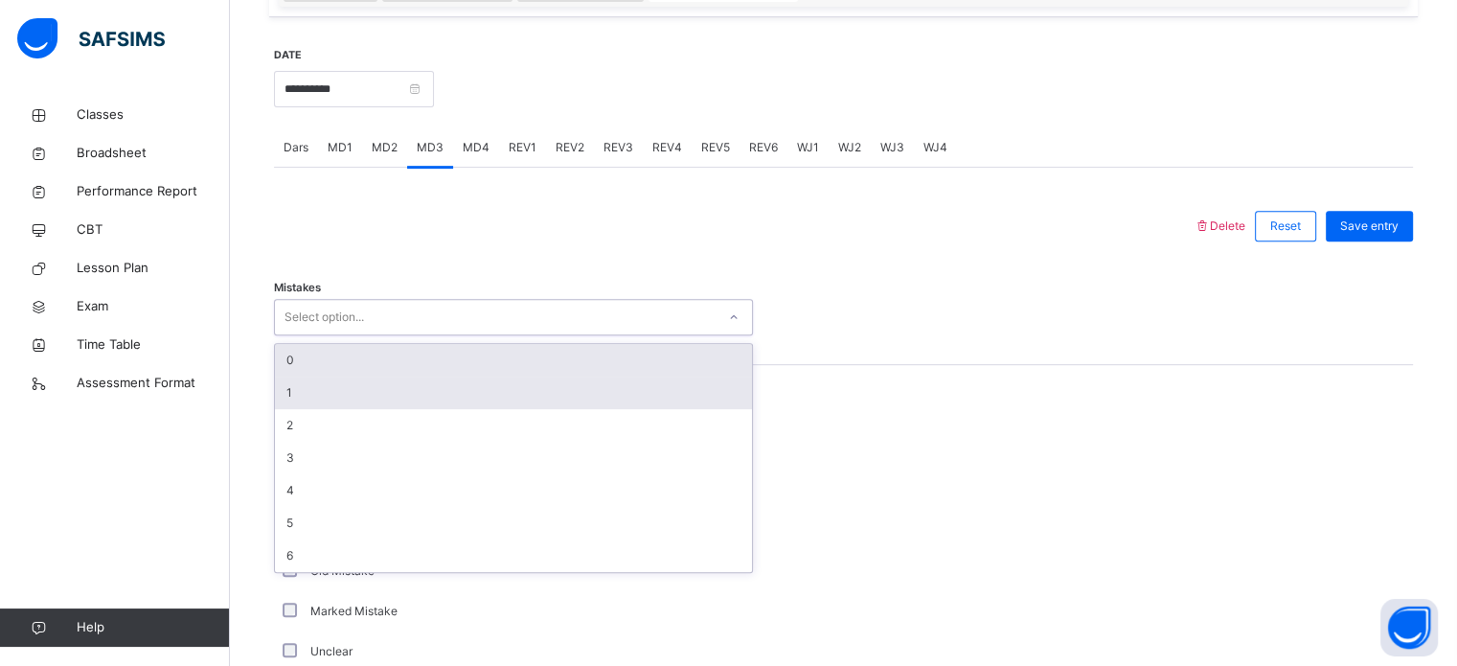
drag, startPoint x: 420, startPoint y: 318, endPoint x: 398, endPoint y: 359, distance: 46.7
click at [398, 335] on div "option 1 focused, 2 of 7. 7 results available. Use Up and Down to choose option…" at bounding box center [513, 317] width 479 height 36
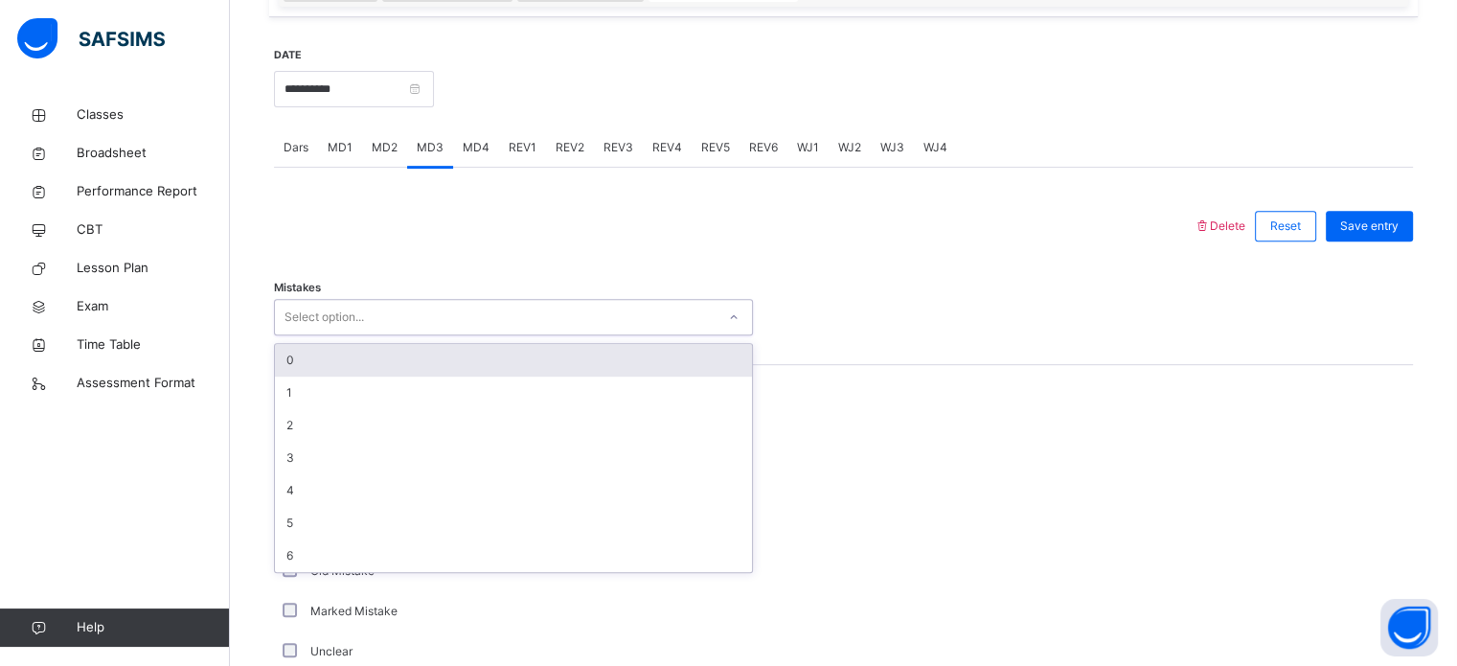
click at [398, 359] on div "0" at bounding box center [513, 360] width 477 height 33
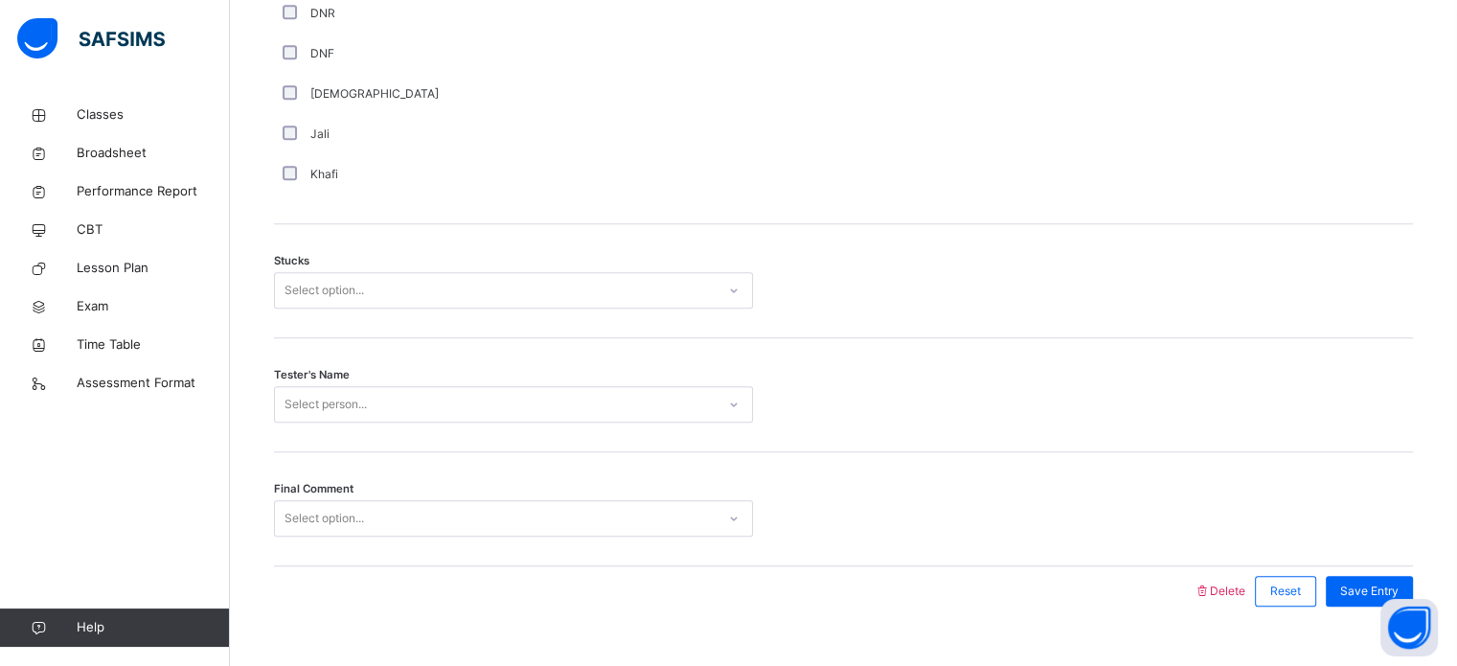
scroll to position [1502, 0]
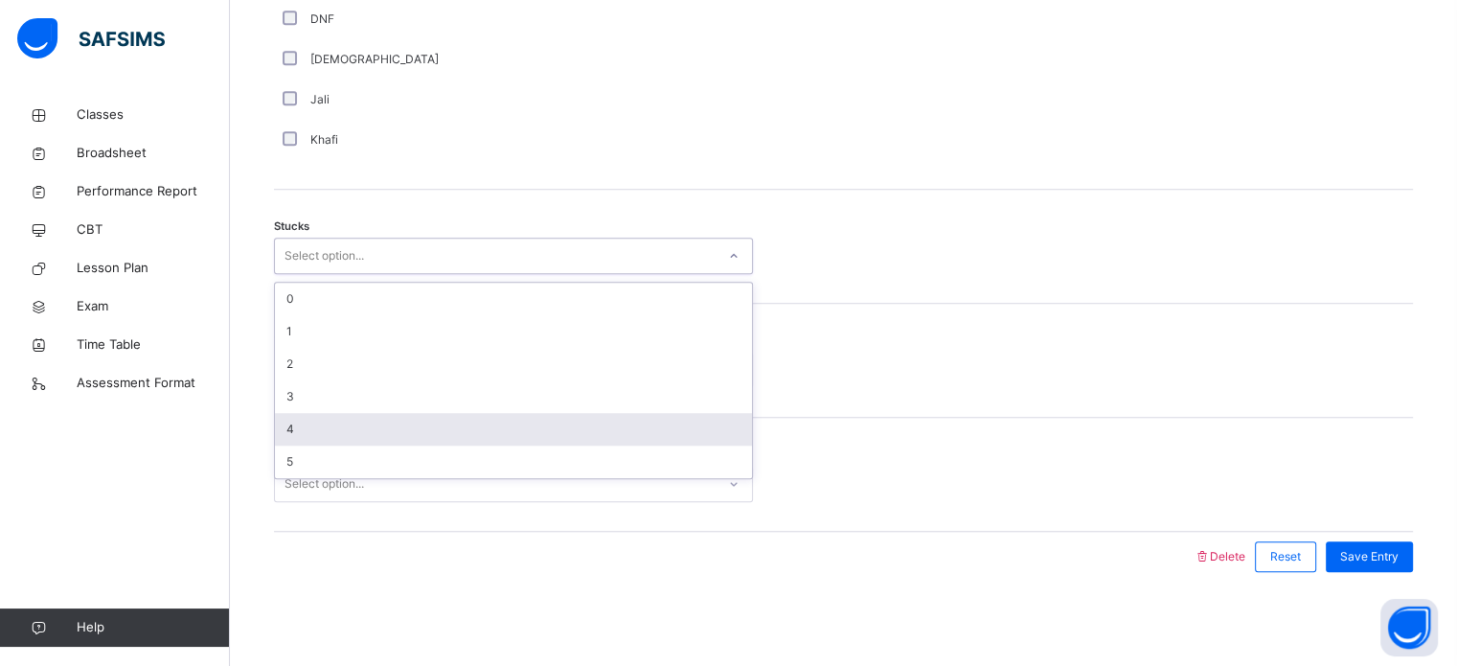
drag, startPoint x: 345, startPoint y: 262, endPoint x: 357, endPoint y: 428, distance: 166.1
click at [357, 274] on div "option 4 focused, 5 of 6. 6 results available. Use Up and Down to choose option…" at bounding box center [513, 256] width 479 height 36
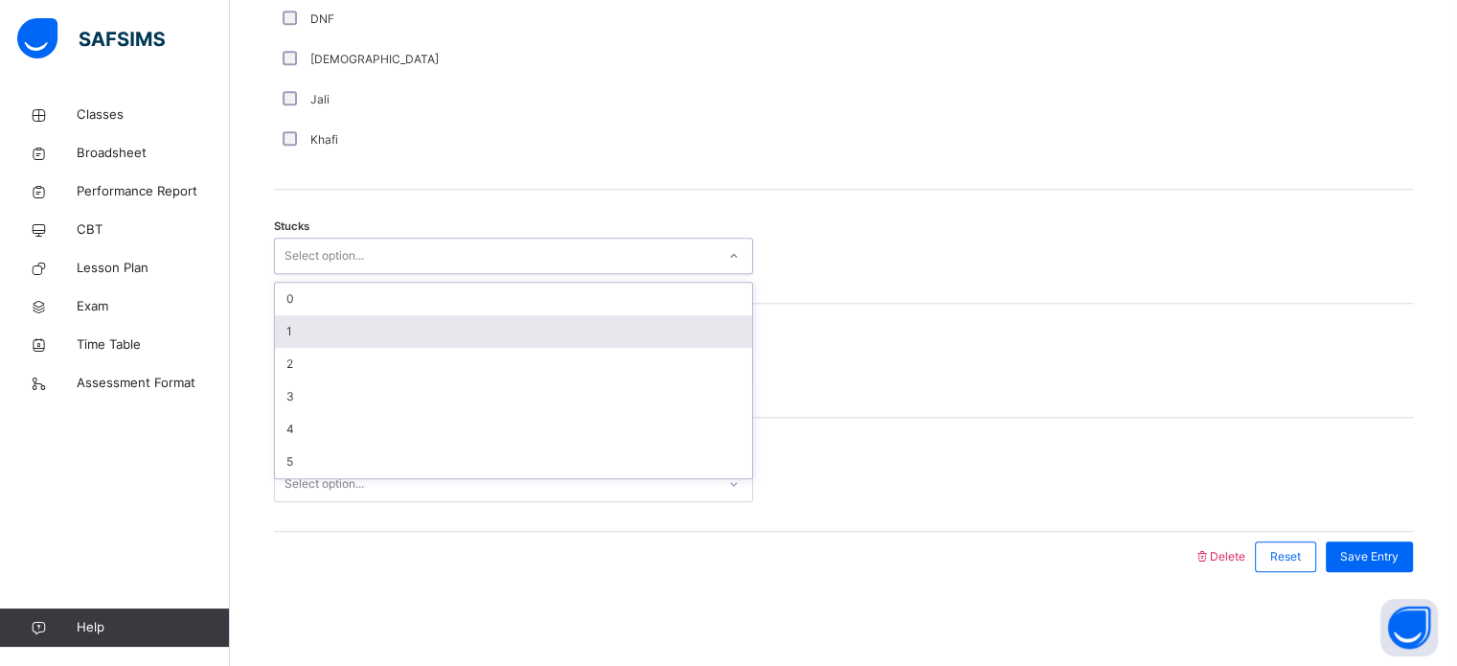
click at [366, 328] on div "1" at bounding box center [513, 331] width 477 height 33
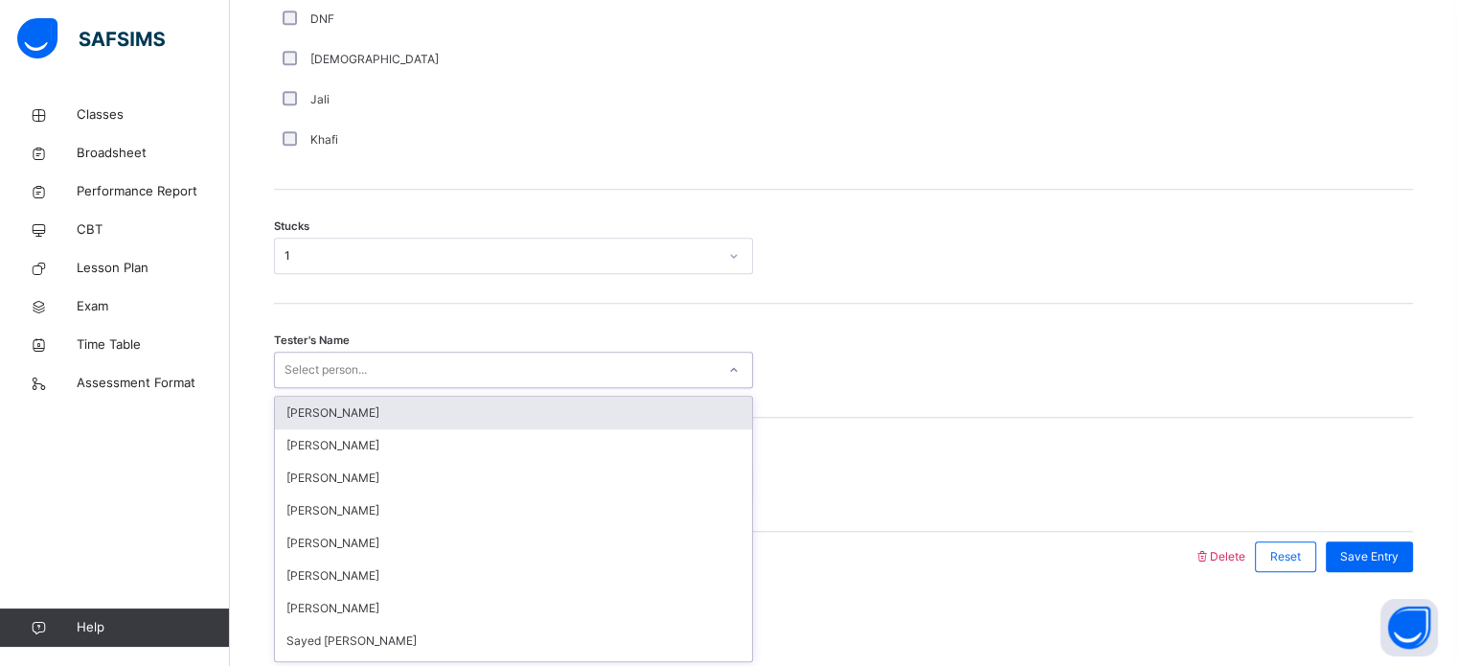
click at [374, 374] on div "Select person..." at bounding box center [495, 370] width 441 height 30
type input "*"
click at [390, 409] on div "Sayed [PERSON_NAME]" at bounding box center [513, 412] width 477 height 33
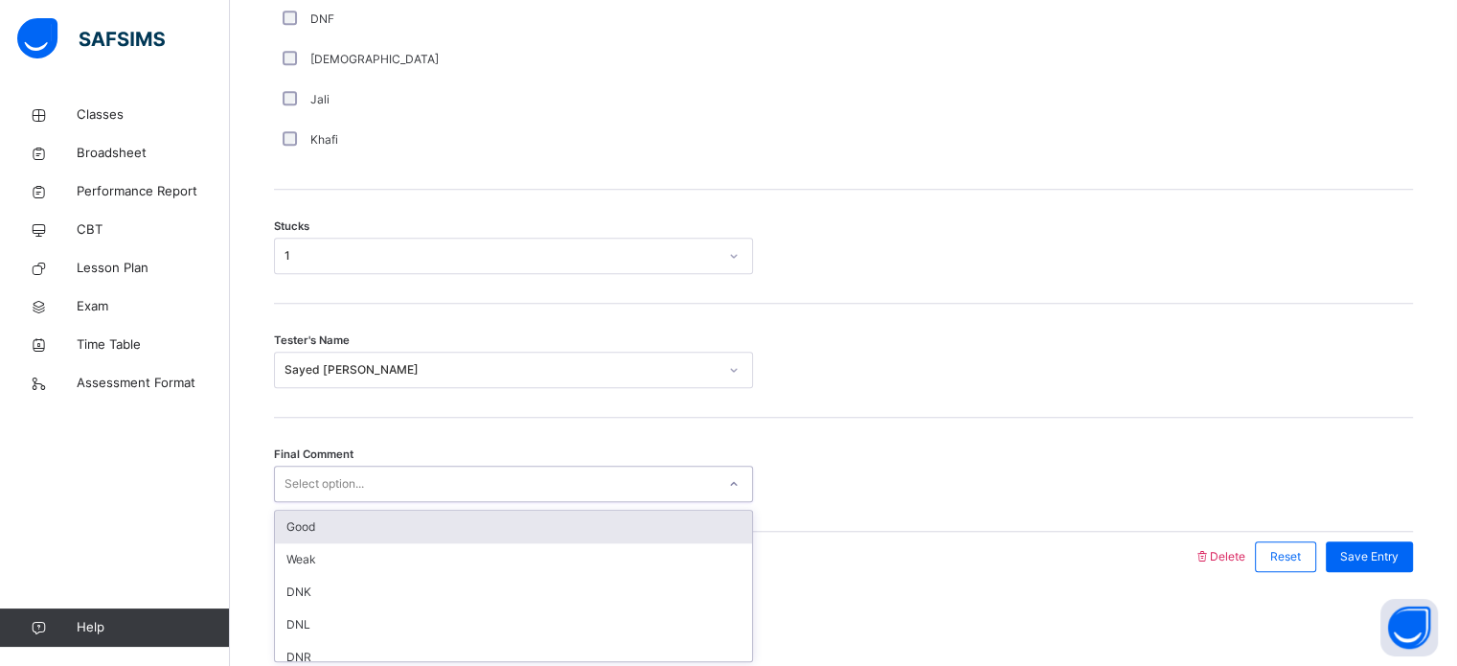
click at [375, 473] on div "Select option..." at bounding box center [495, 484] width 441 height 30
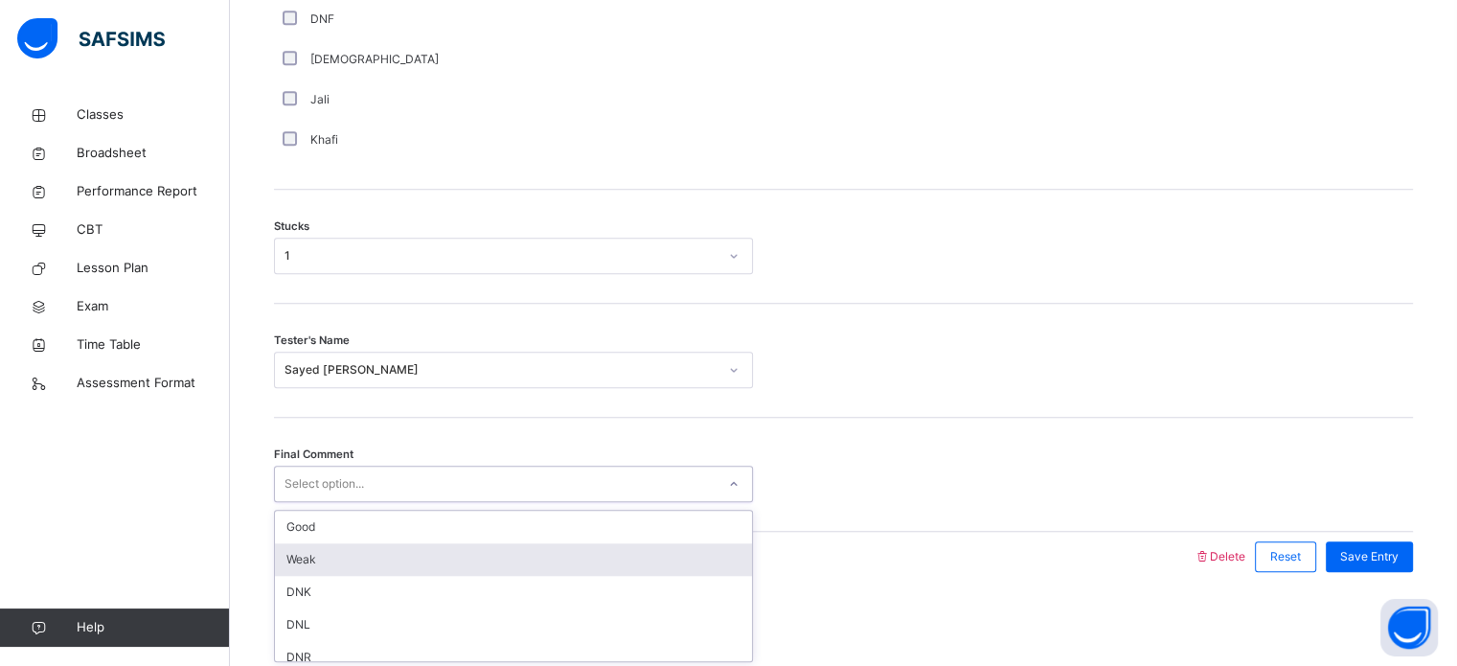
drag, startPoint x: 370, startPoint y: 556, endPoint x: 987, endPoint y: 623, distance: 621.3
click at [677, 563] on div "Weak" at bounding box center [513, 559] width 477 height 33
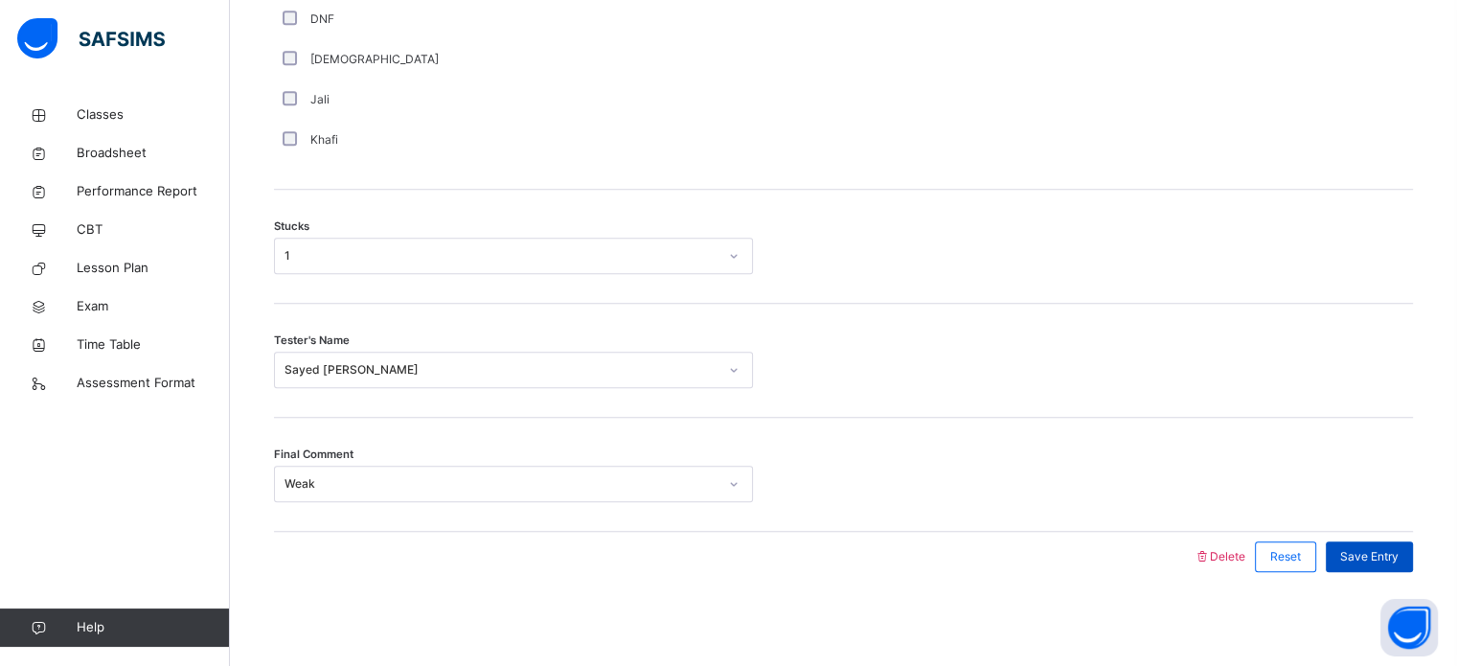
click at [1383, 548] on span "Save Entry" at bounding box center [1369, 556] width 58 height 17
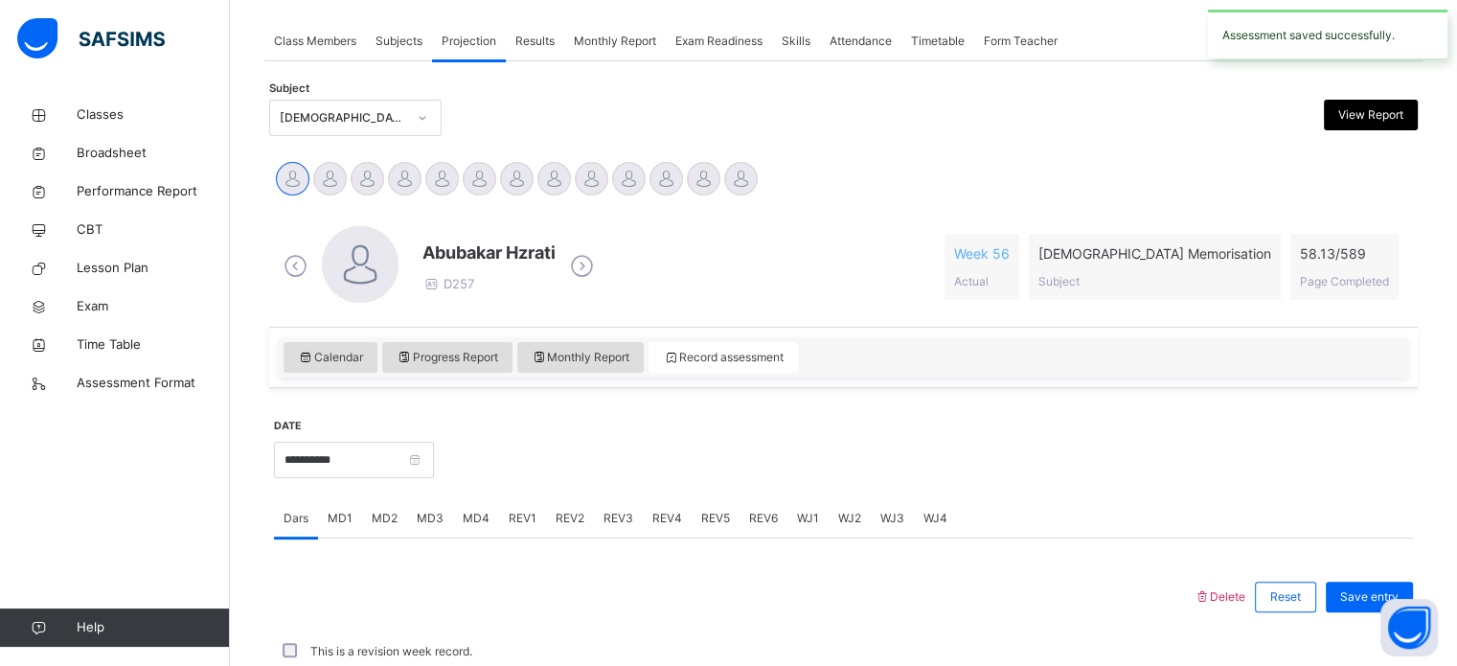
scroll to position [772, 0]
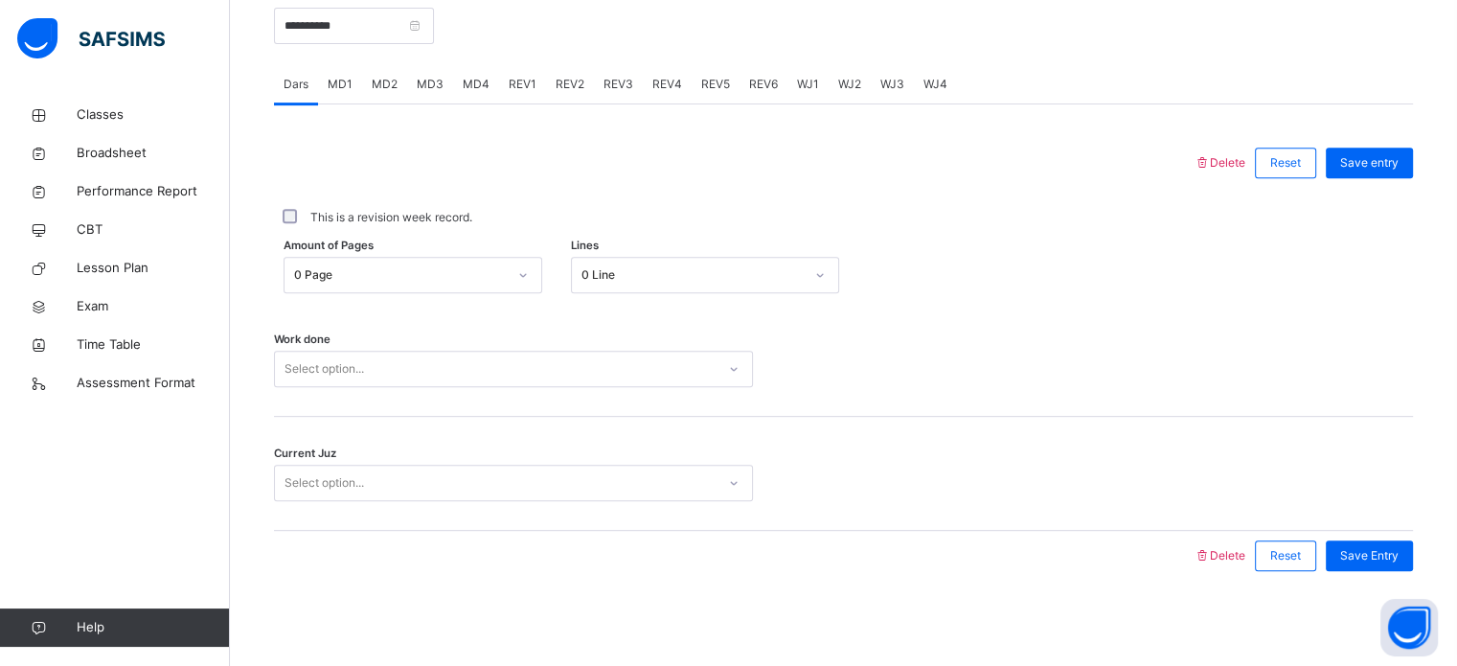
click at [479, 83] on span "MD4" at bounding box center [476, 84] width 27 height 17
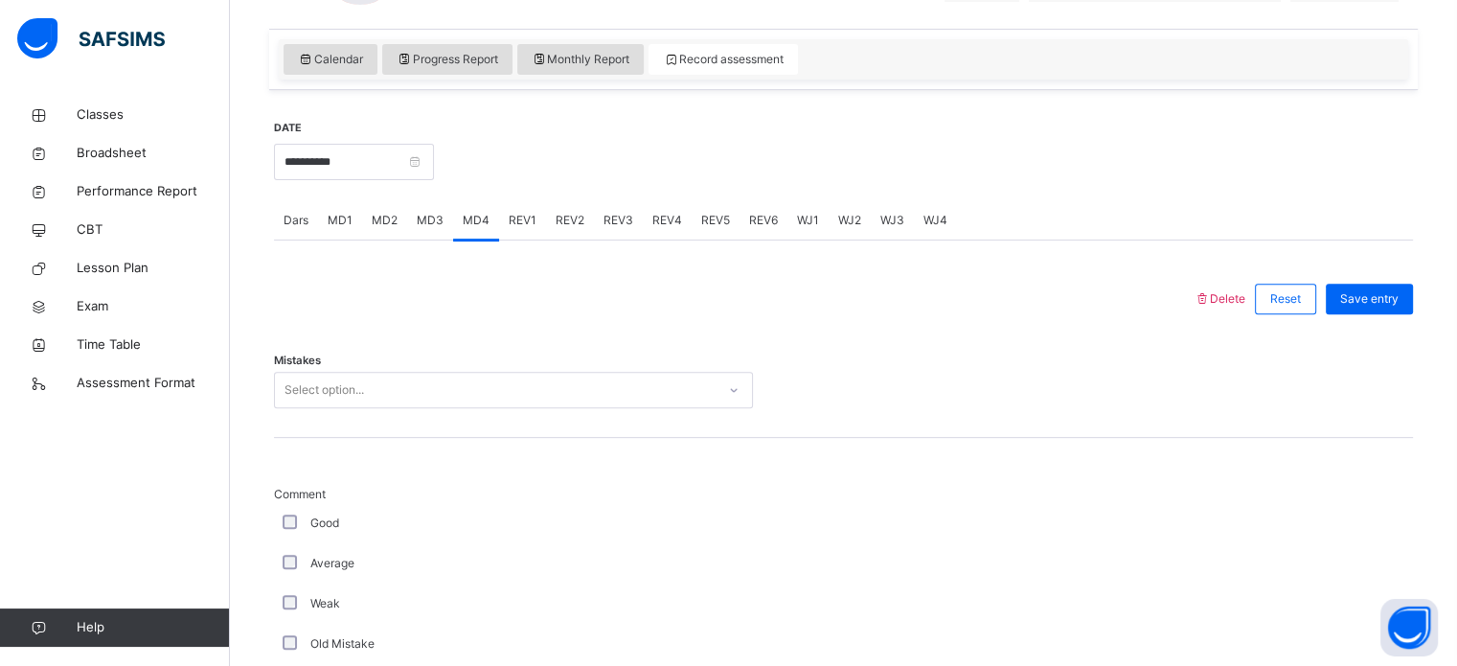
scroll to position [636, 0]
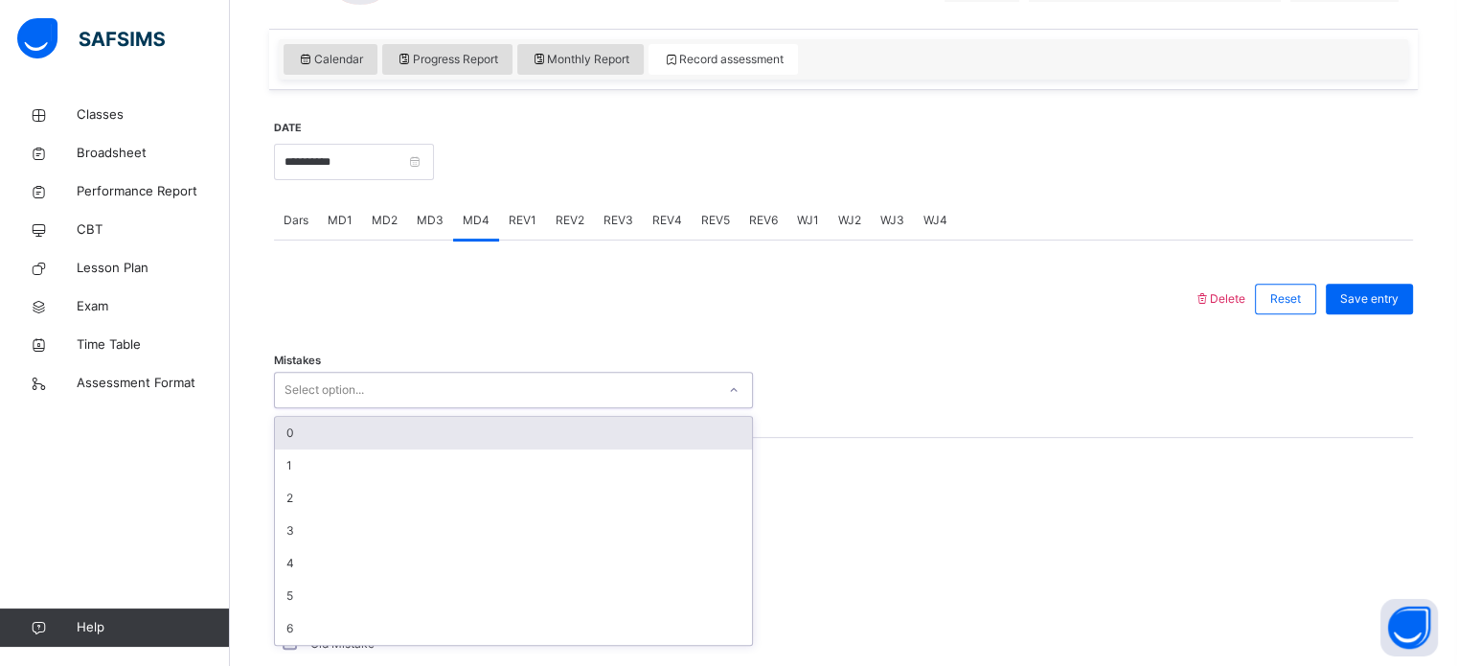
click at [389, 390] on div "Select option..." at bounding box center [495, 390] width 441 height 30
click at [376, 420] on div "0" at bounding box center [513, 433] width 477 height 33
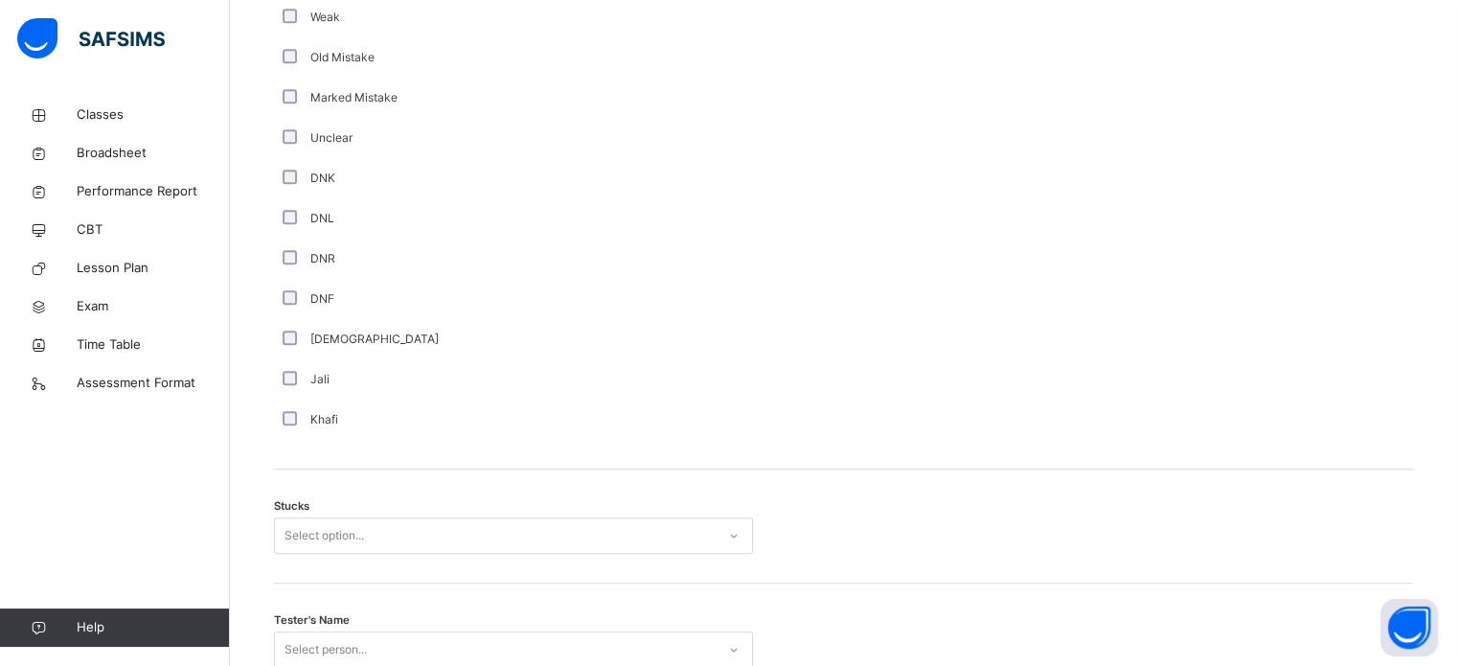
scroll to position [1502, 0]
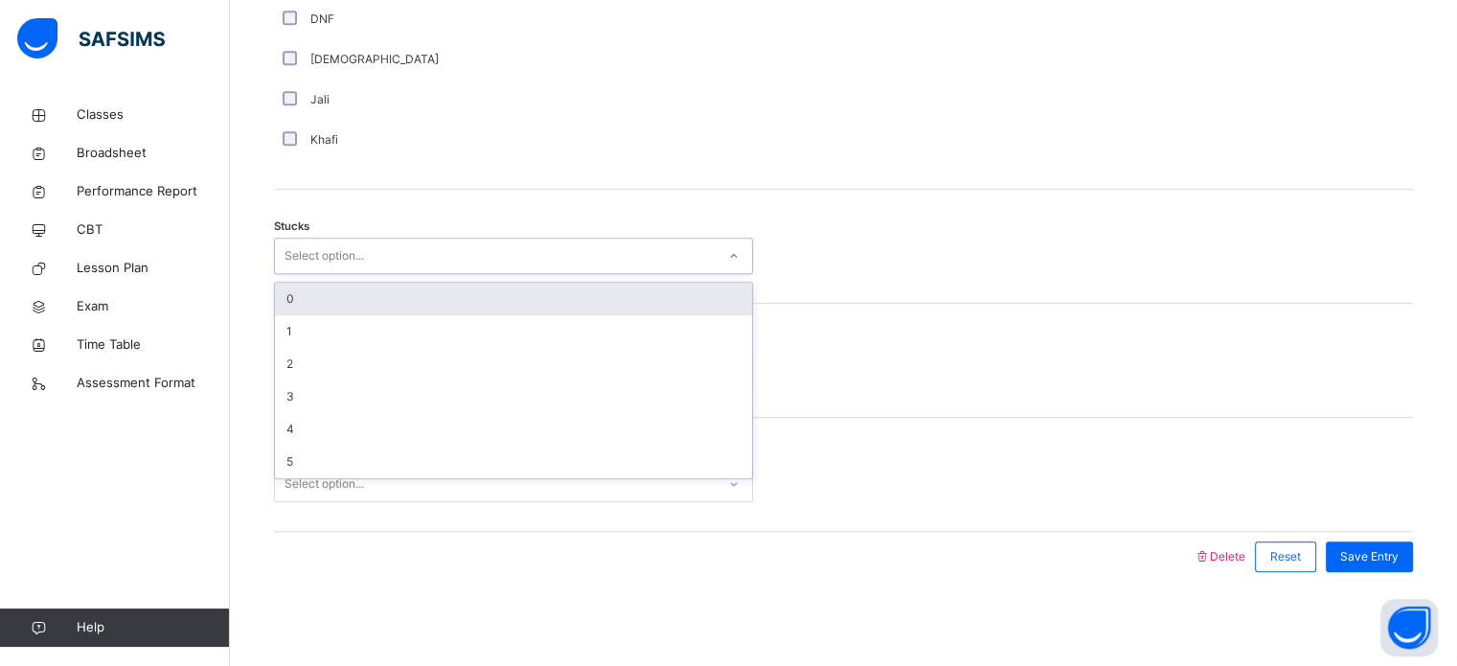
drag, startPoint x: 372, startPoint y: 240, endPoint x: 366, endPoint y: 281, distance: 40.6
click at [366, 274] on div "option 0 focused, 1 of 6. 6 results available. Use Up and Down to choose option…" at bounding box center [513, 256] width 479 height 36
click at [366, 283] on div "0" at bounding box center [513, 299] width 477 height 33
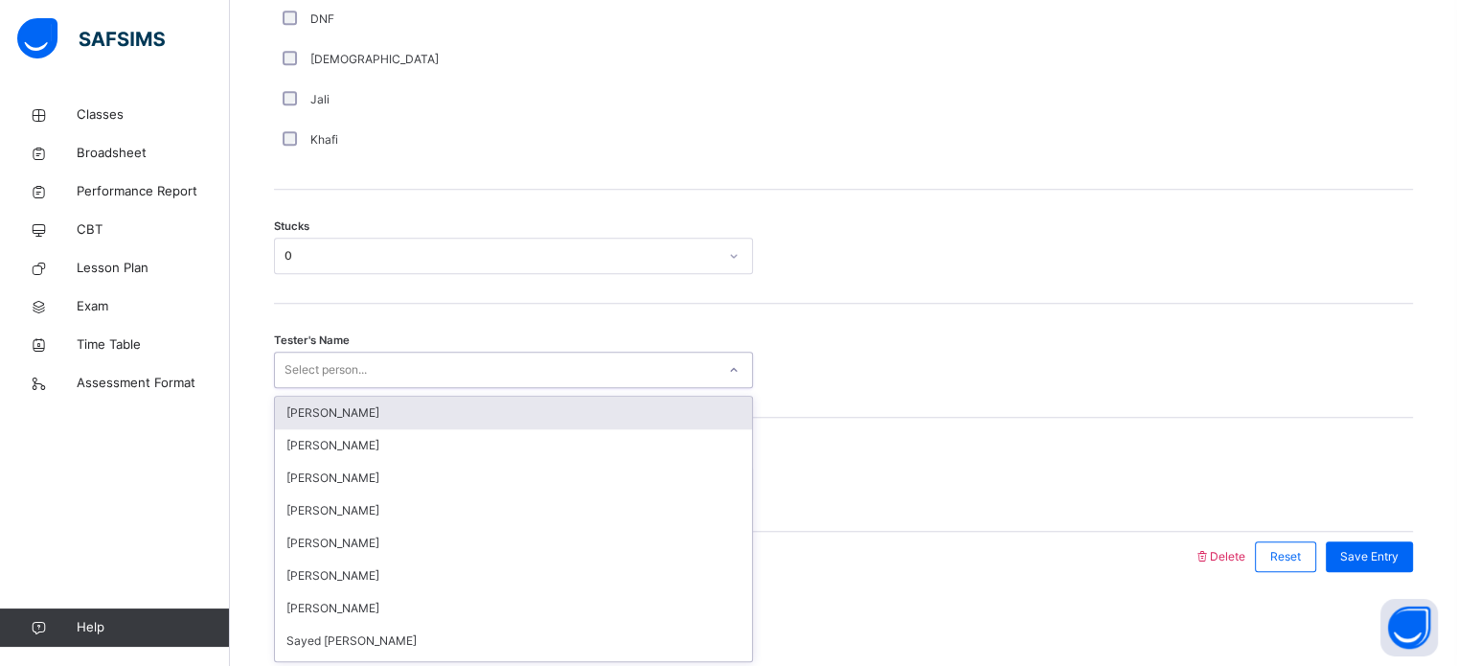
click at [364, 357] on div "Select person..." at bounding box center [325, 369] width 82 height 36
type input "**"
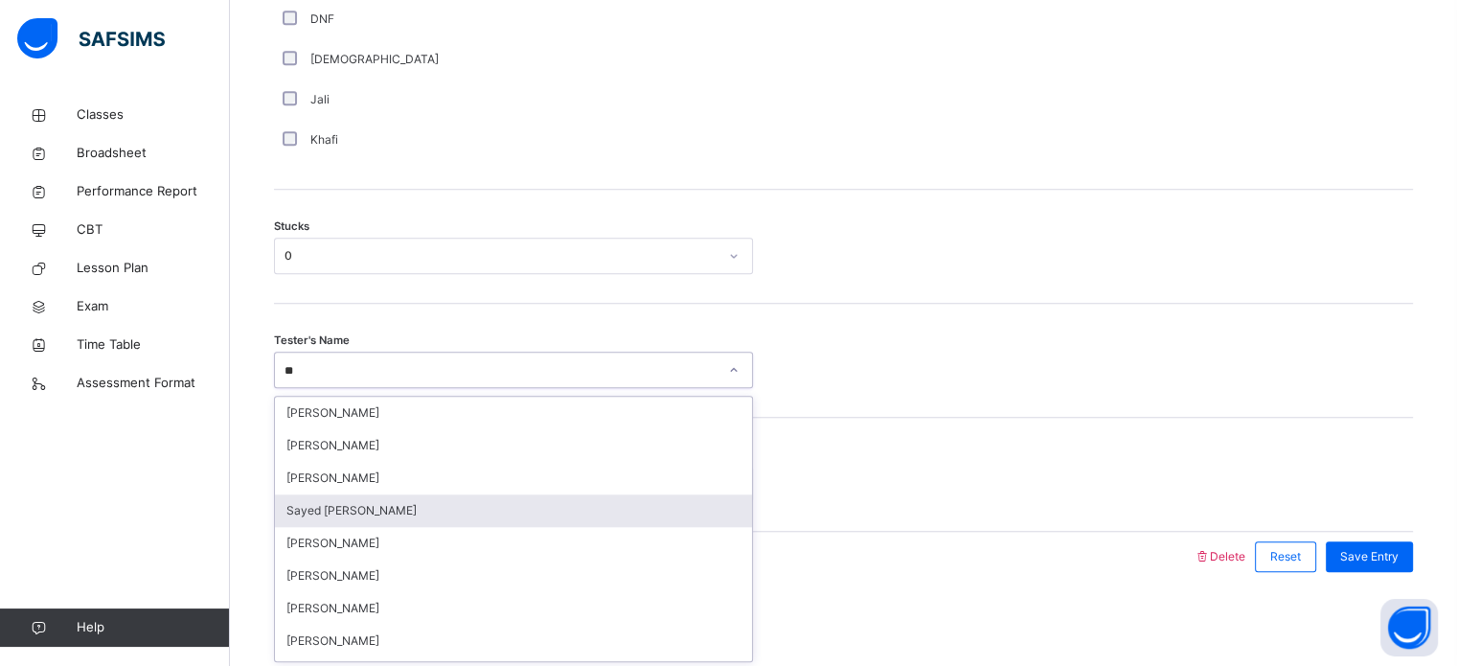
click at [361, 510] on div "Sayed [PERSON_NAME]" at bounding box center [513, 510] width 477 height 33
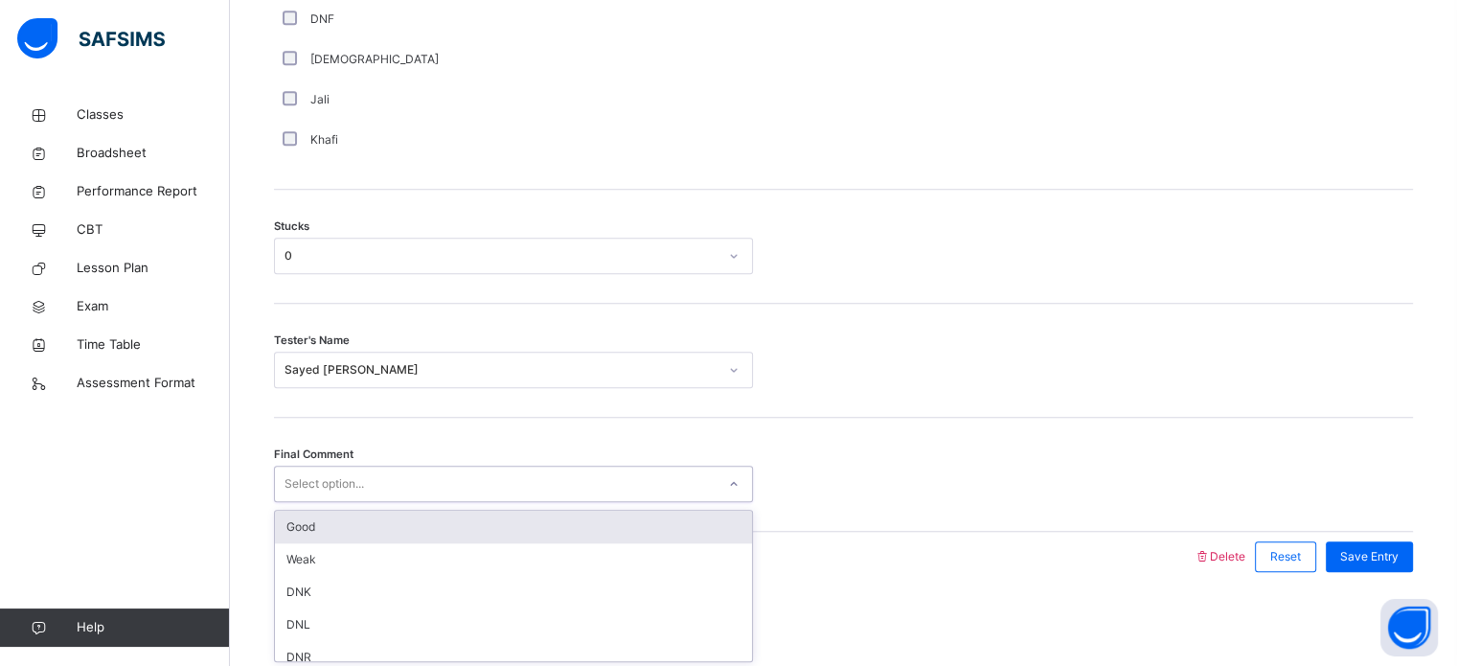
drag, startPoint x: 405, startPoint y: 489, endPoint x: 396, endPoint y: 520, distance: 31.8
click at [396, 502] on div "option Good focused, 1 of 6. 6 results available. Use Up and Down to choose opt…" at bounding box center [513, 483] width 479 height 36
click at [396, 520] on div "Good" at bounding box center [513, 526] width 477 height 33
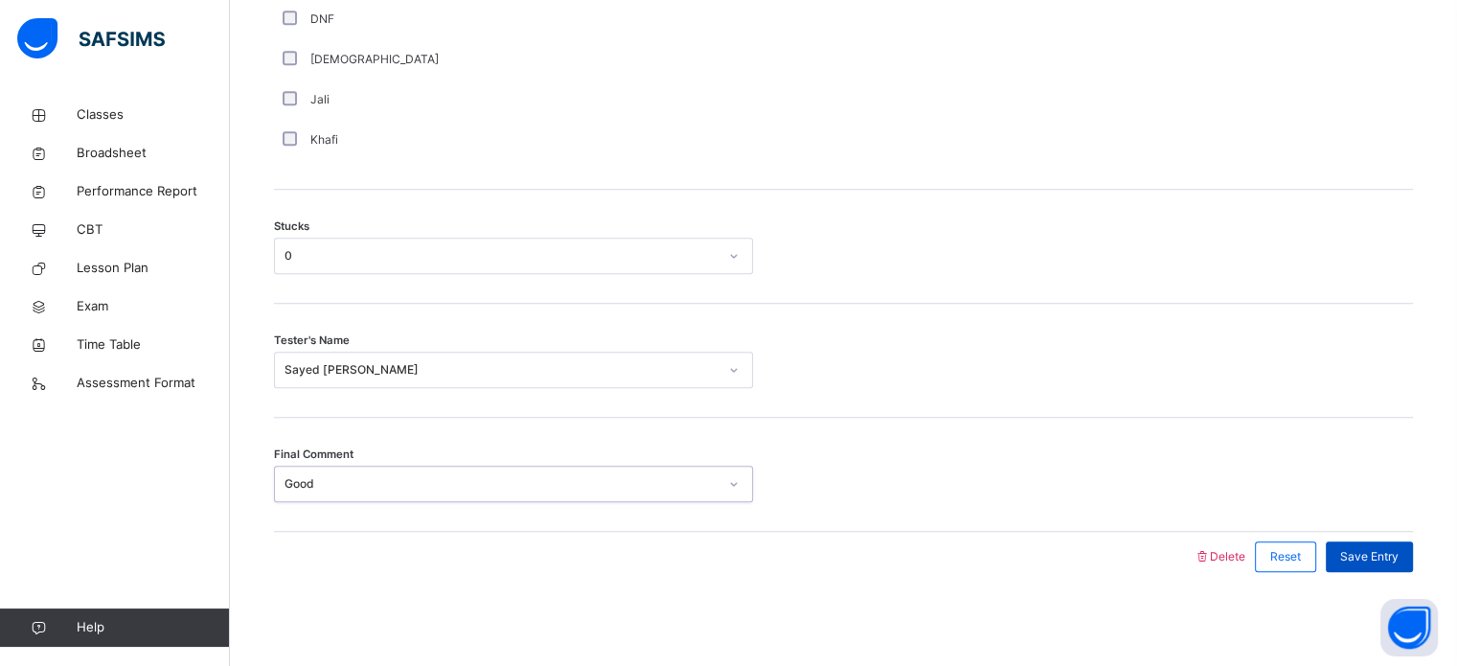
click at [1398, 560] on span "Save Entry" at bounding box center [1369, 556] width 58 height 17
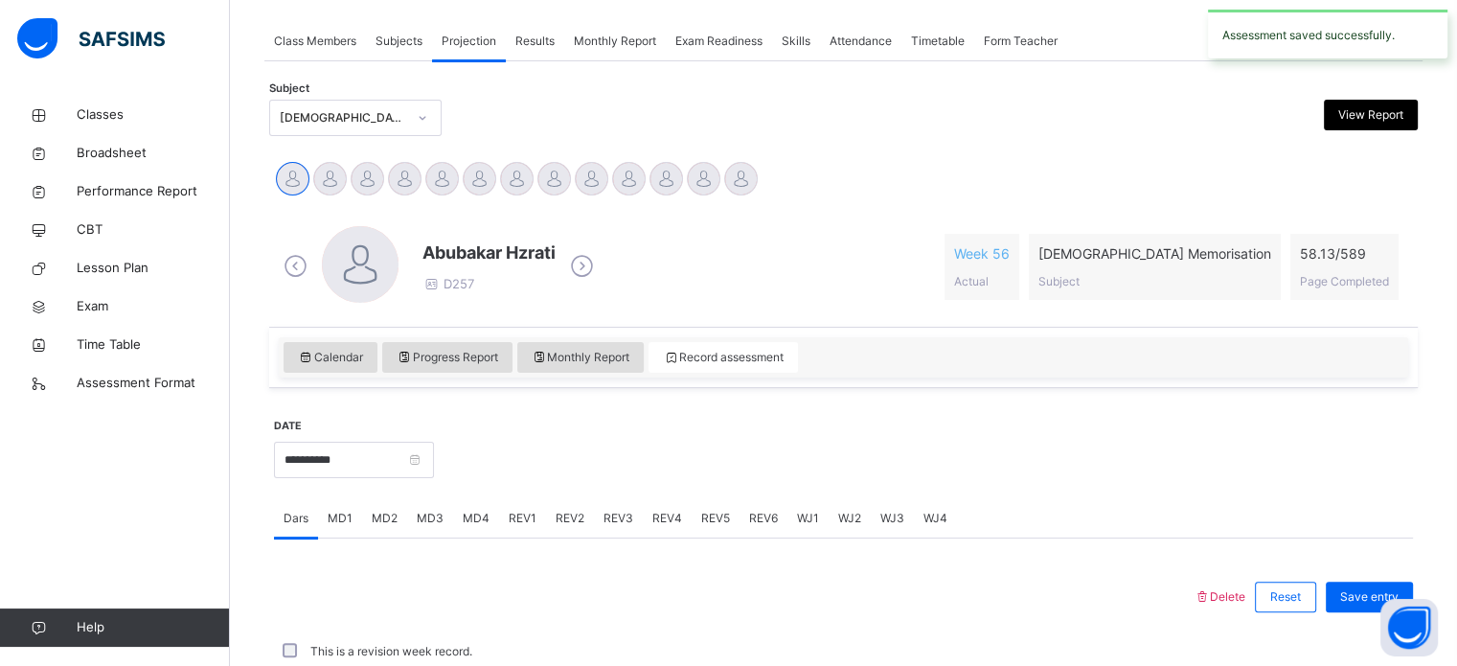
scroll to position [772, 0]
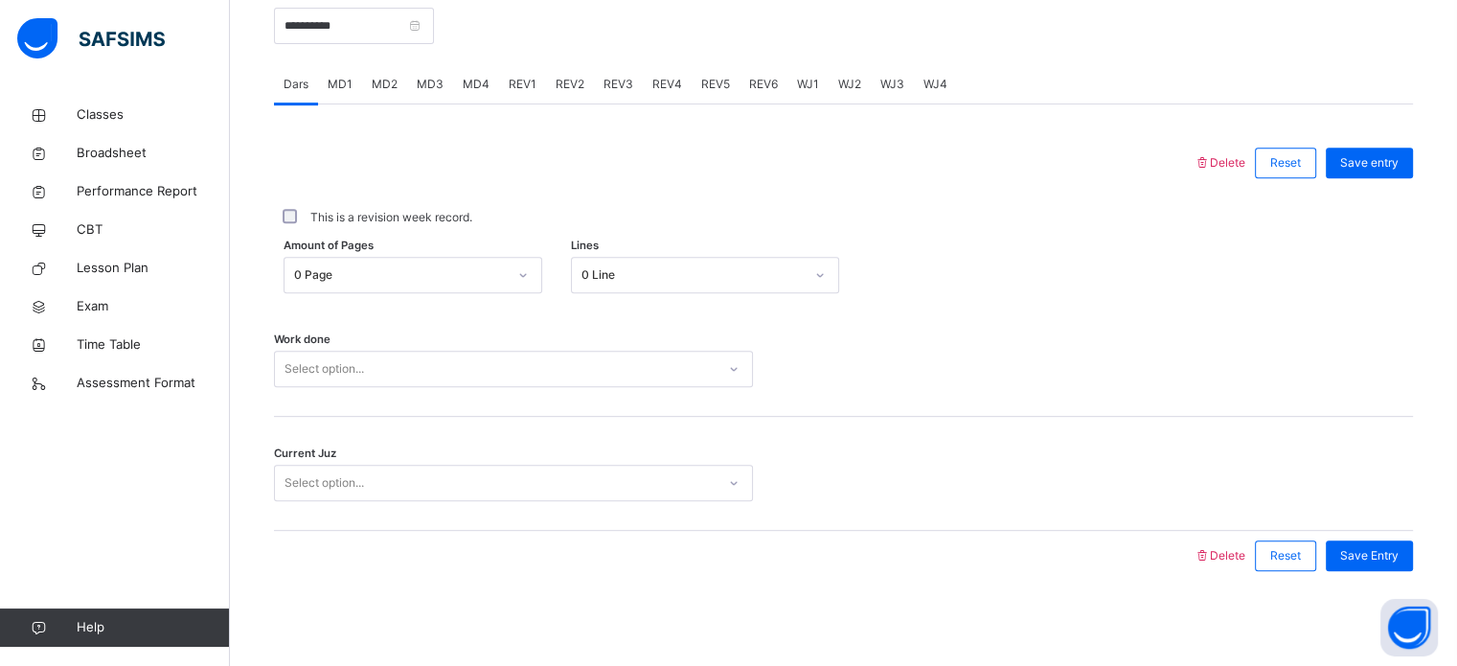
click at [526, 85] on span "REV1" at bounding box center [523, 84] width 28 height 17
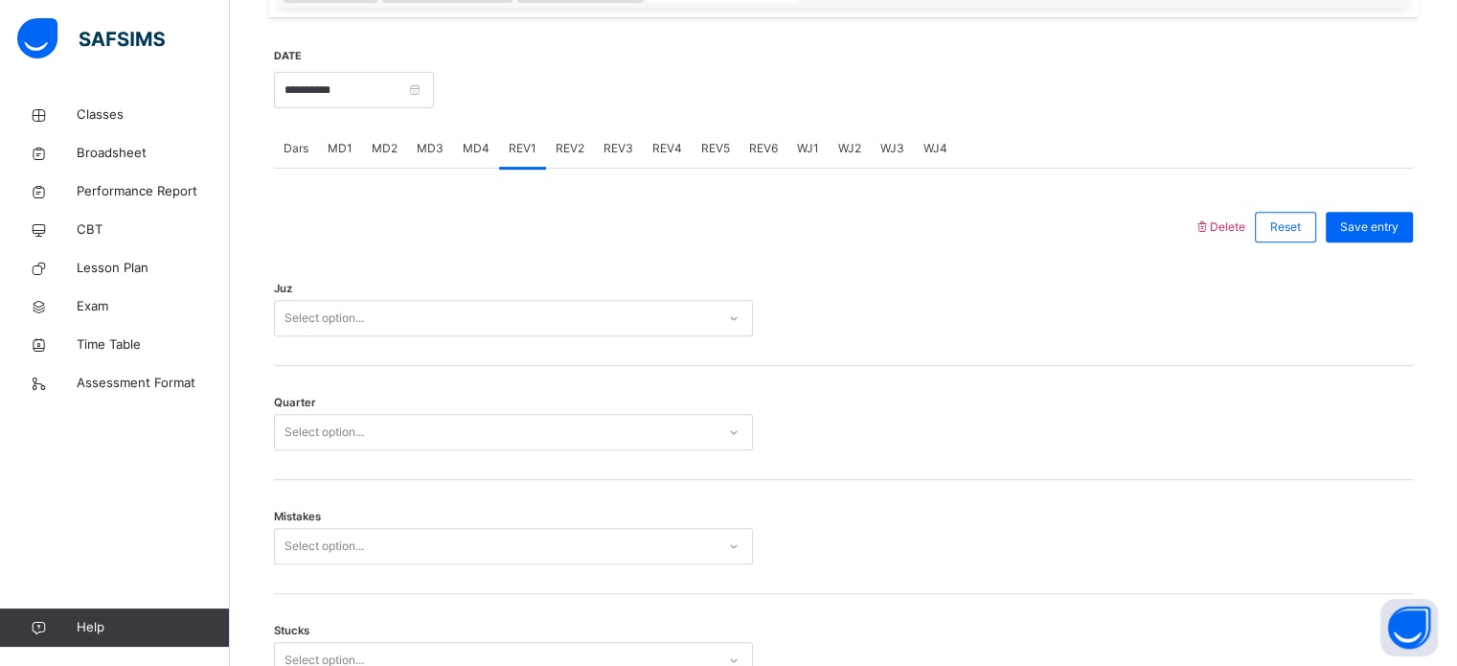
scroll to position [709, 0]
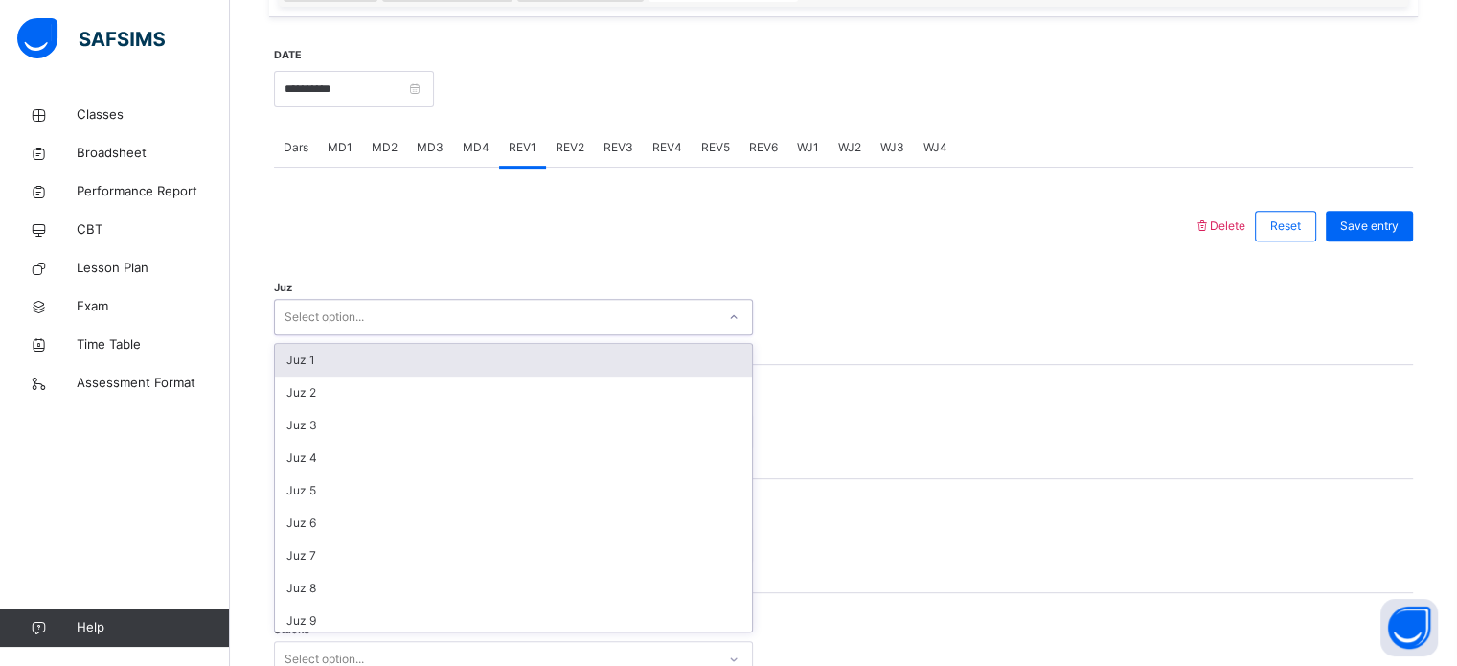
click at [537, 305] on div "Select option..." at bounding box center [495, 318] width 441 height 30
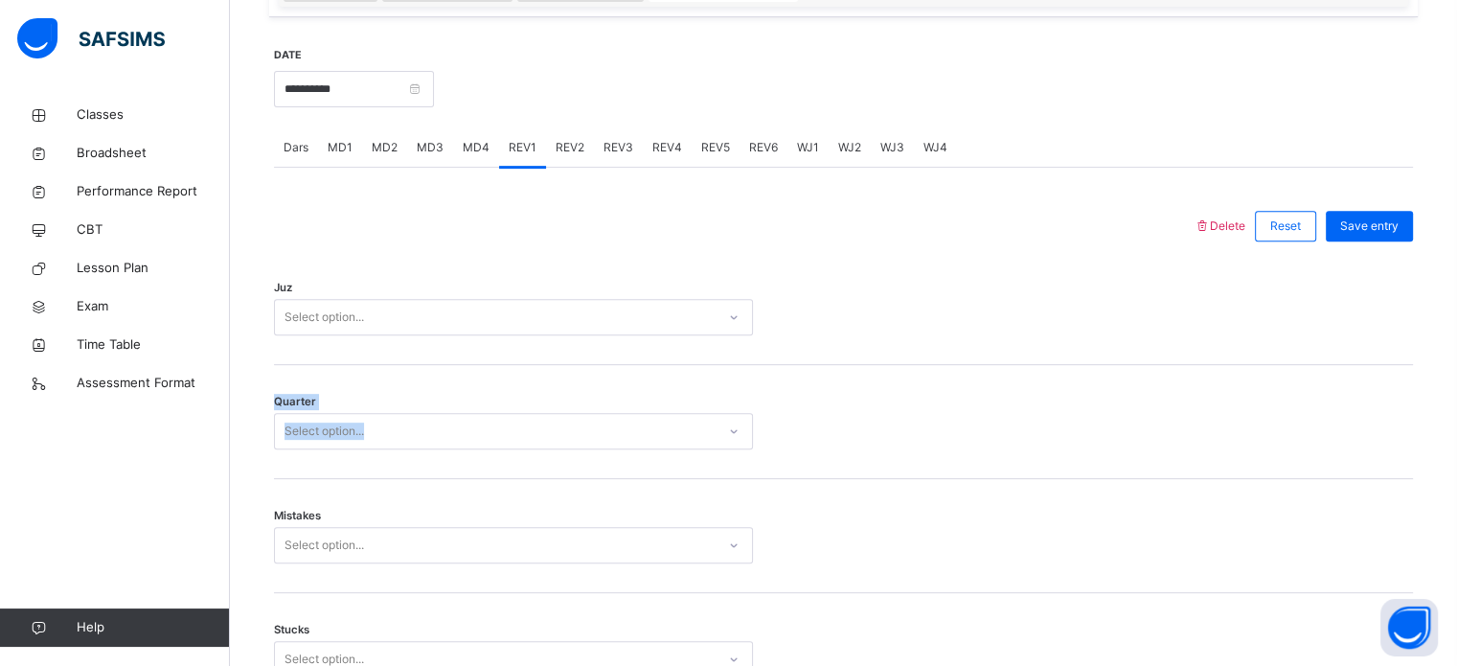
drag, startPoint x: 853, startPoint y: 280, endPoint x: 577, endPoint y: 417, distance: 308.8
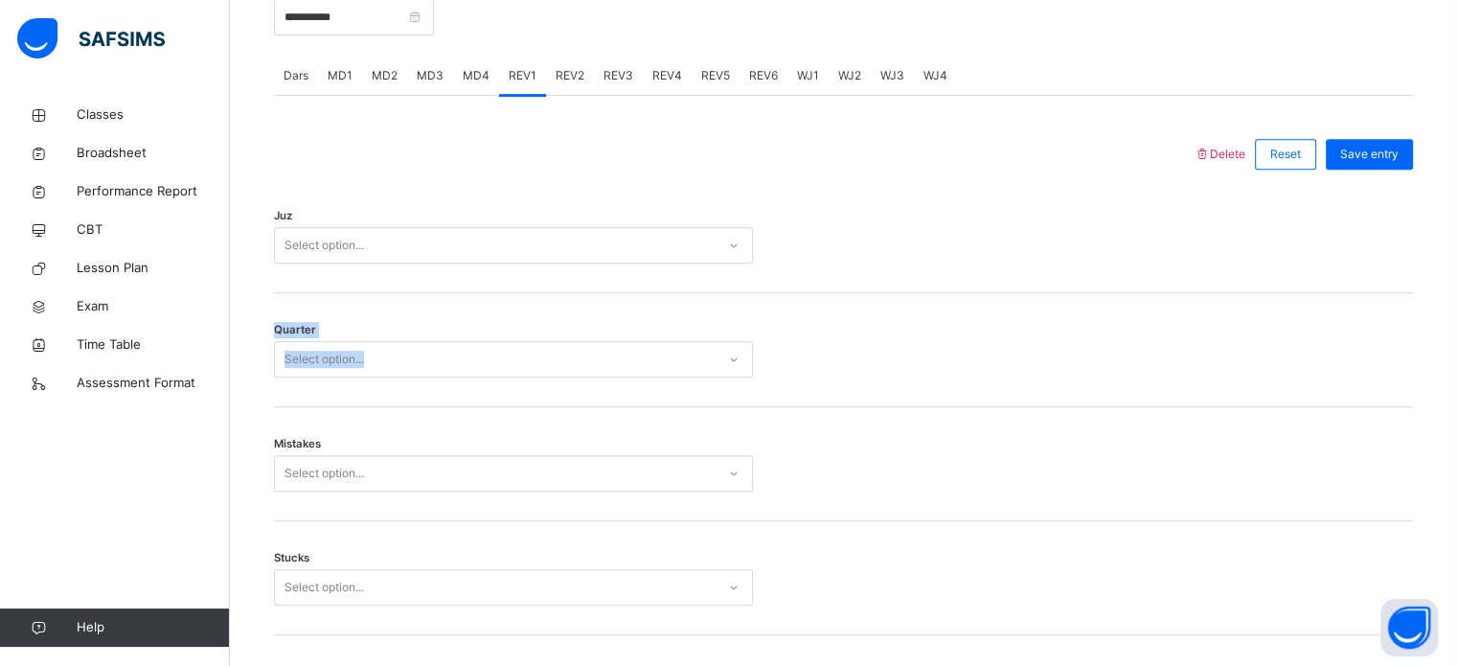
scroll to position [779, 0]
drag, startPoint x: 577, startPoint y: 417, endPoint x: 585, endPoint y: 235, distance: 182.2
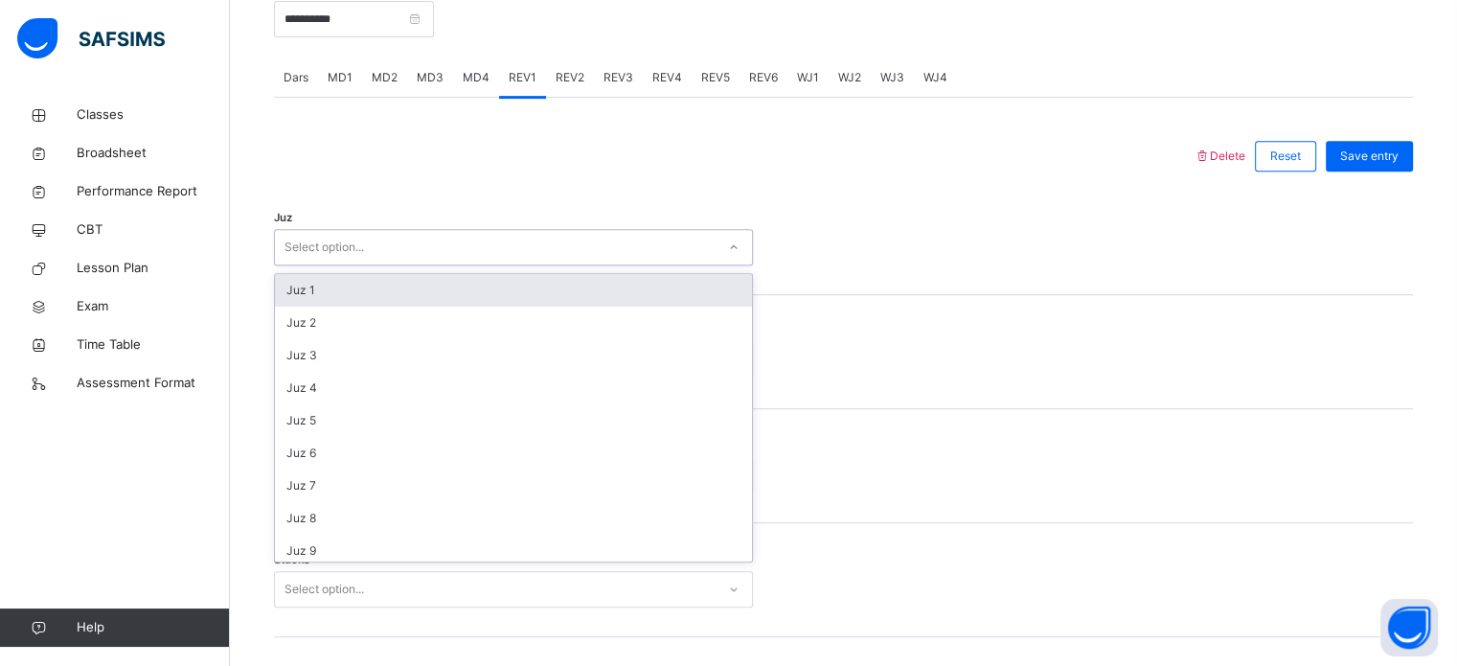
click at [585, 235] on div "Select option..." at bounding box center [495, 248] width 441 height 30
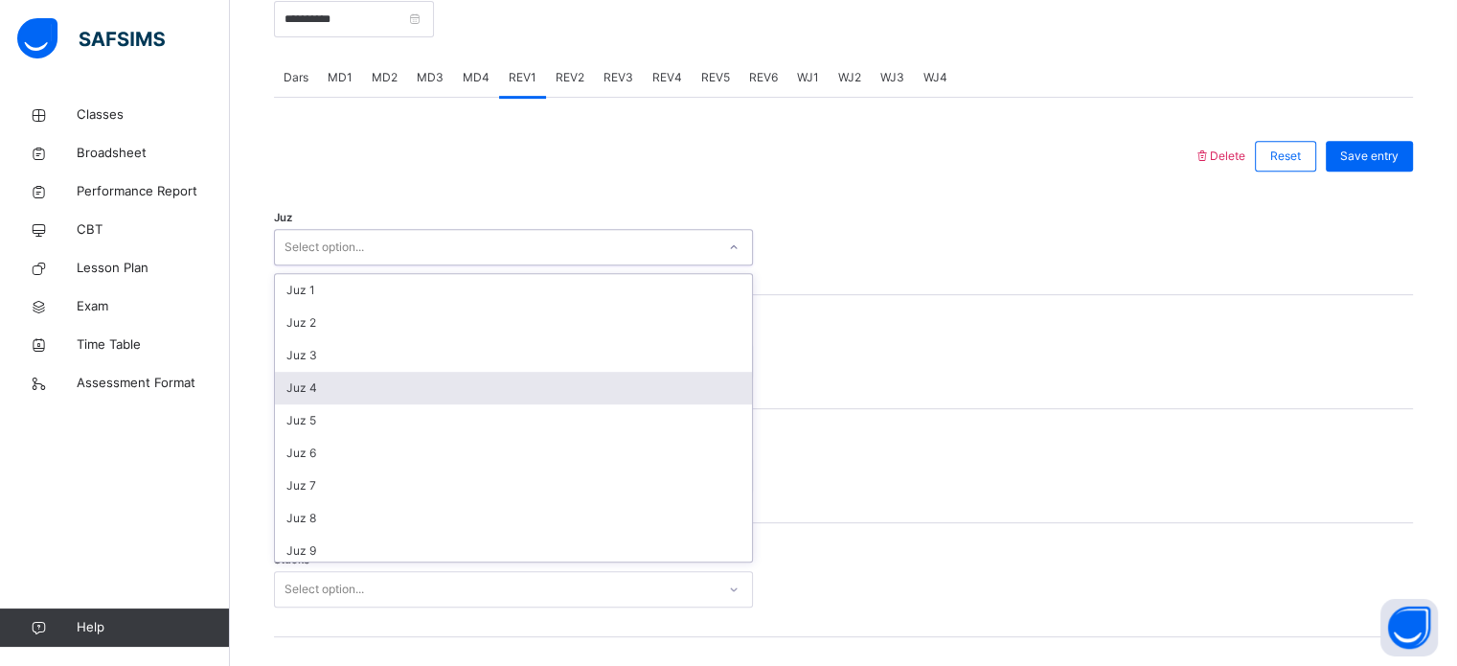
scroll to position [690, 0]
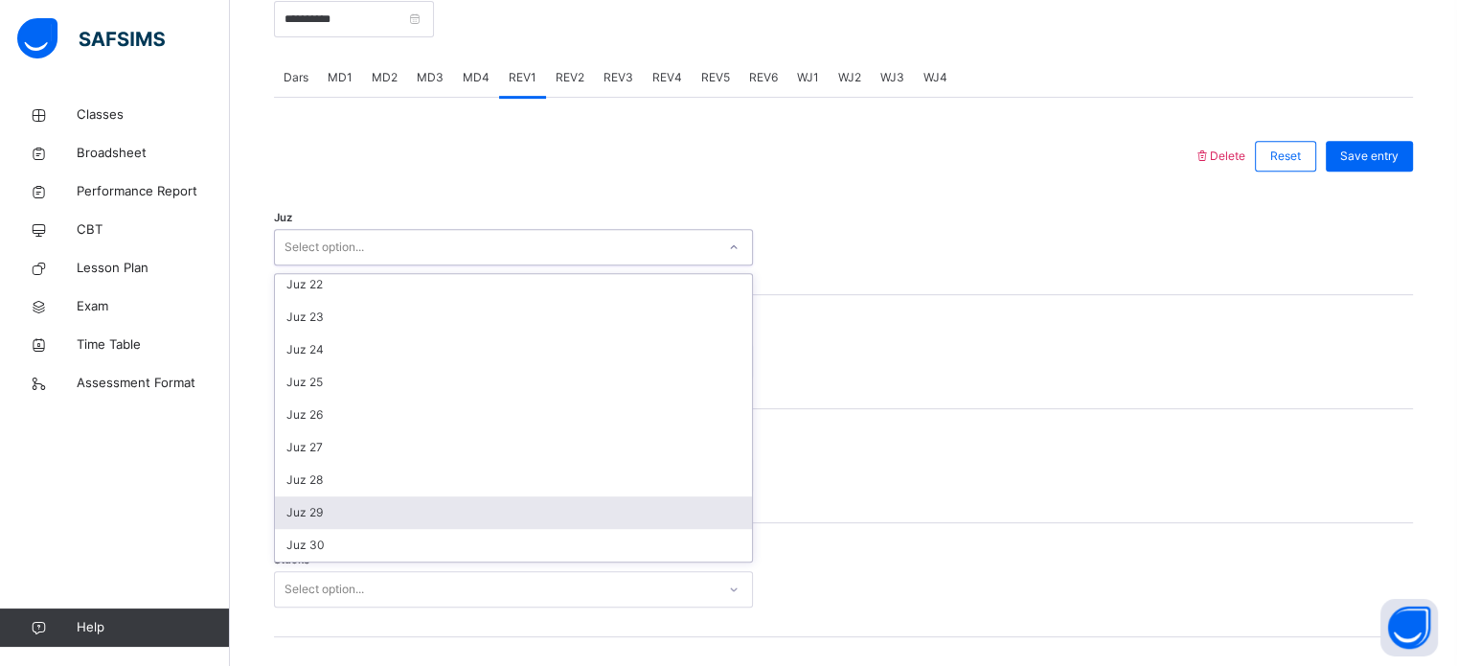
click at [435, 524] on div "Juz 29" at bounding box center [513, 512] width 477 height 33
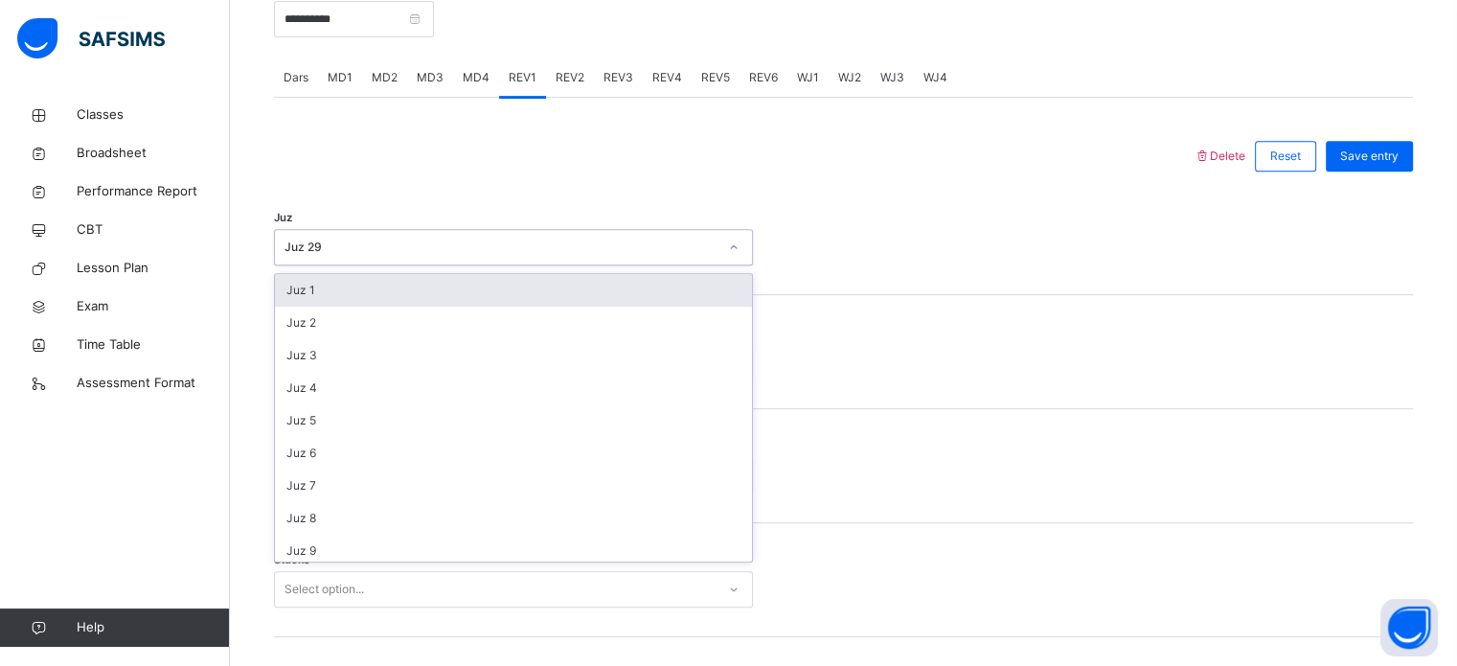
click at [467, 240] on div "Juz 29" at bounding box center [500, 246] width 433 height 17
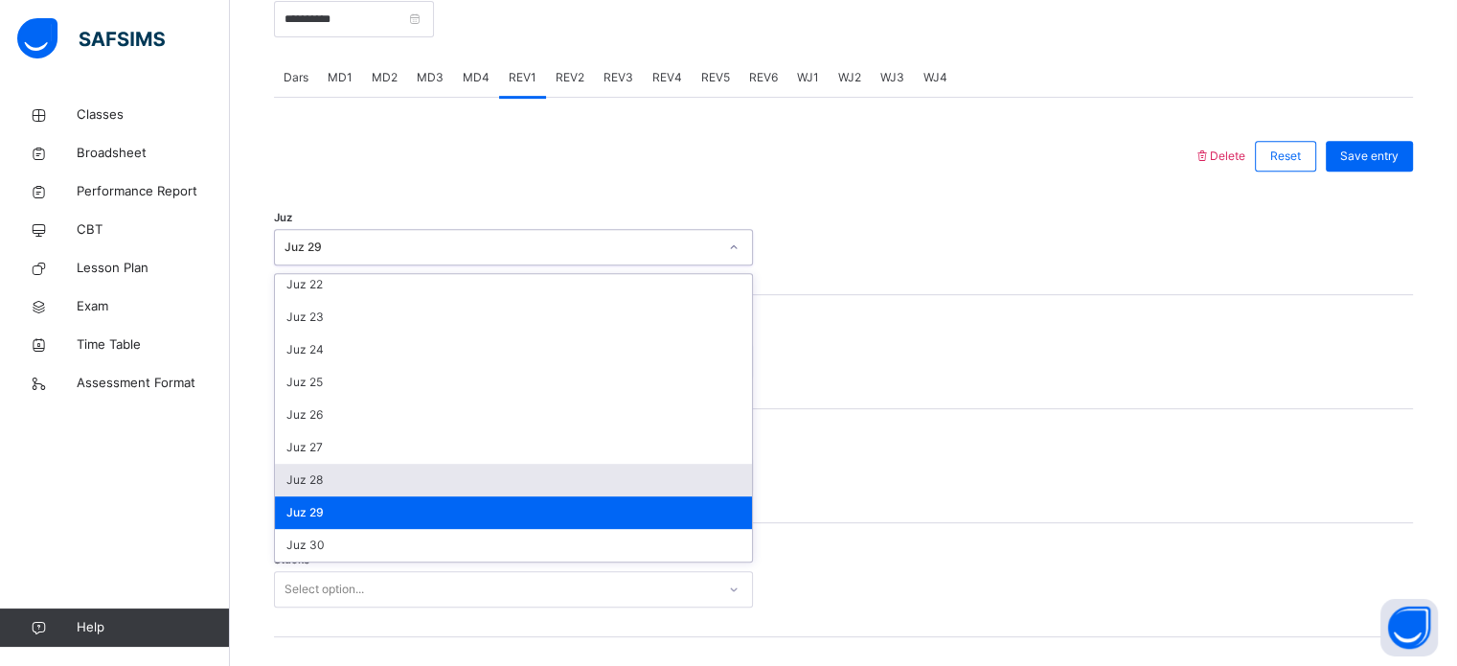
click at [441, 493] on div "Juz 28" at bounding box center [513, 480] width 477 height 33
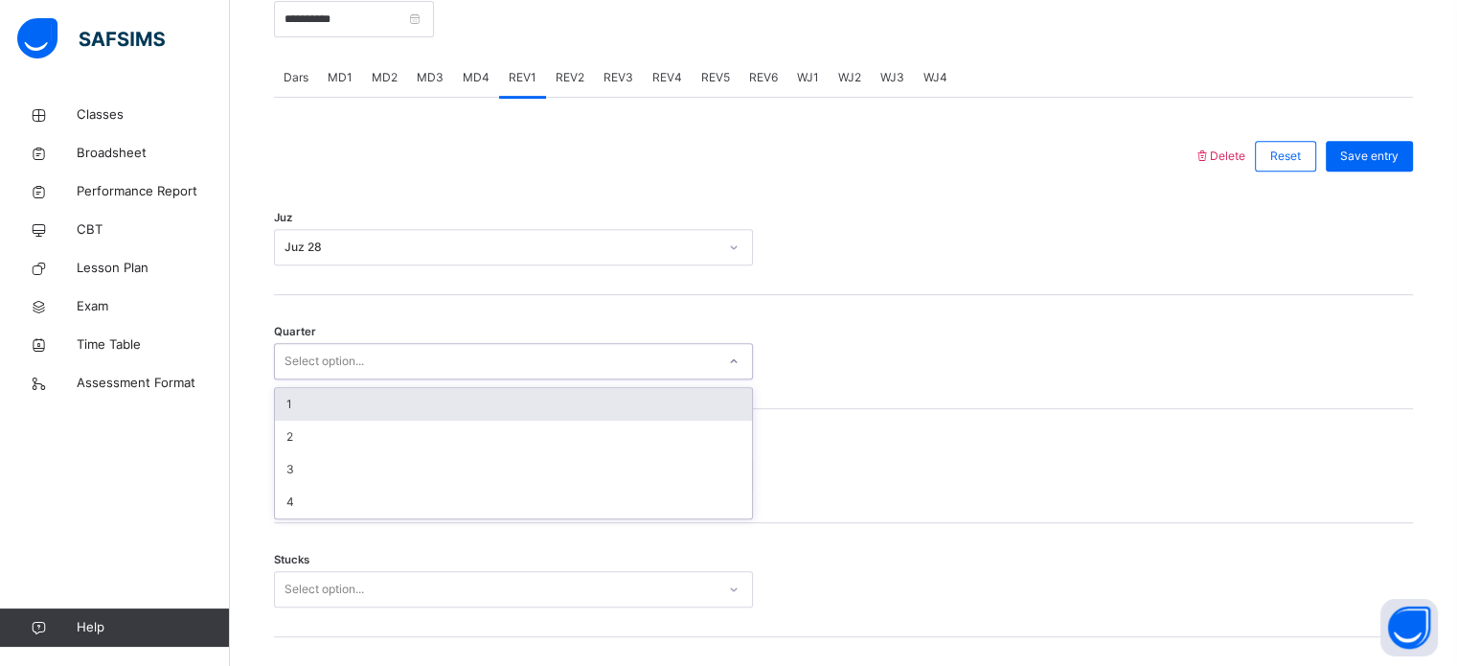
click at [437, 347] on div "Select option..." at bounding box center [495, 362] width 441 height 30
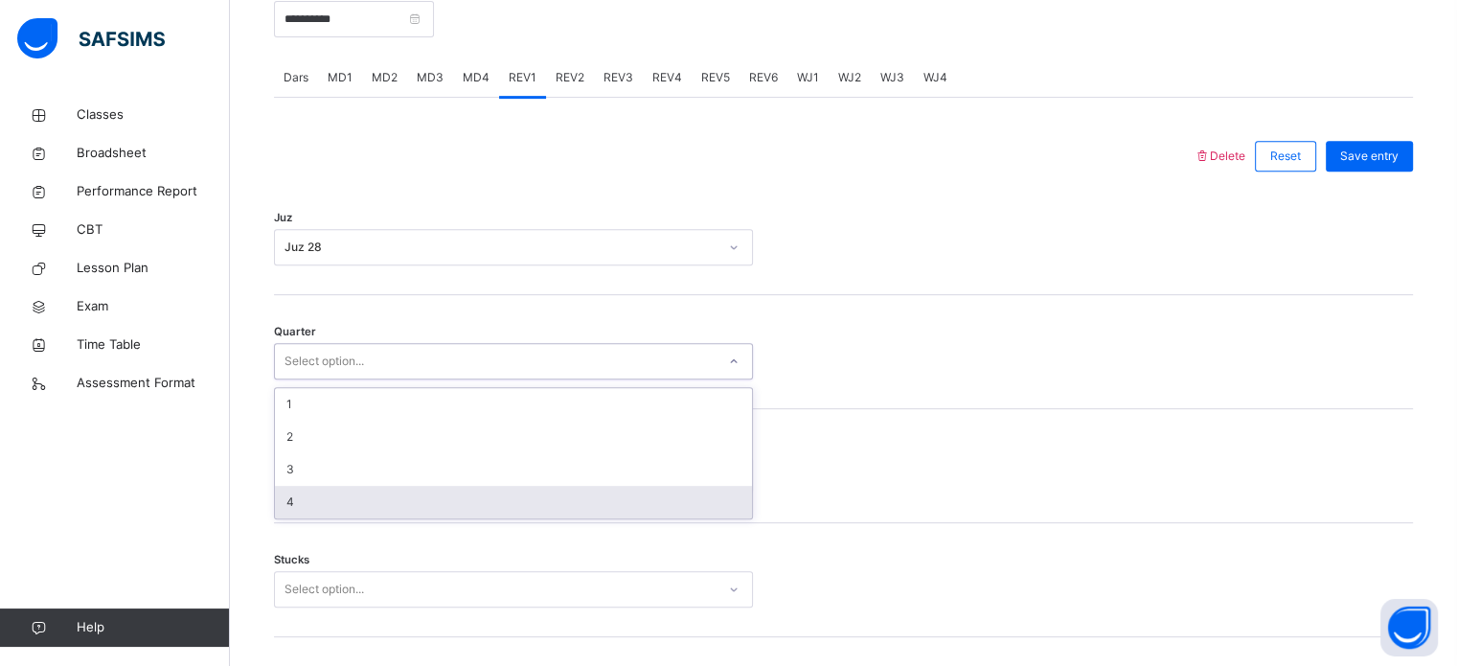
click at [397, 501] on div "4" at bounding box center [513, 502] width 477 height 33
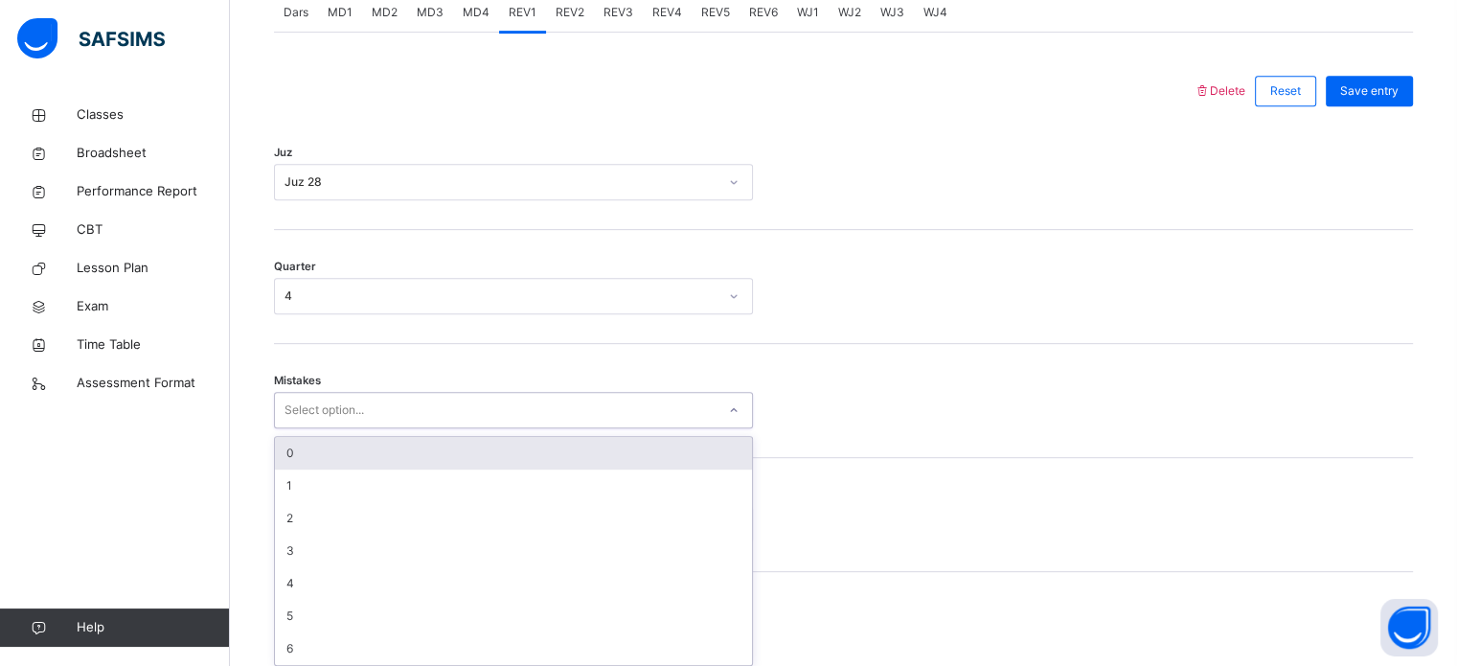
click at [397, 428] on div "option 0 focused, 1 of 7. 7 results available. Use Up and Down to choose option…" at bounding box center [513, 410] width 479 height 36
click at [395, 452] on div "0" at bounding box center [513, 446] width 477 height 33
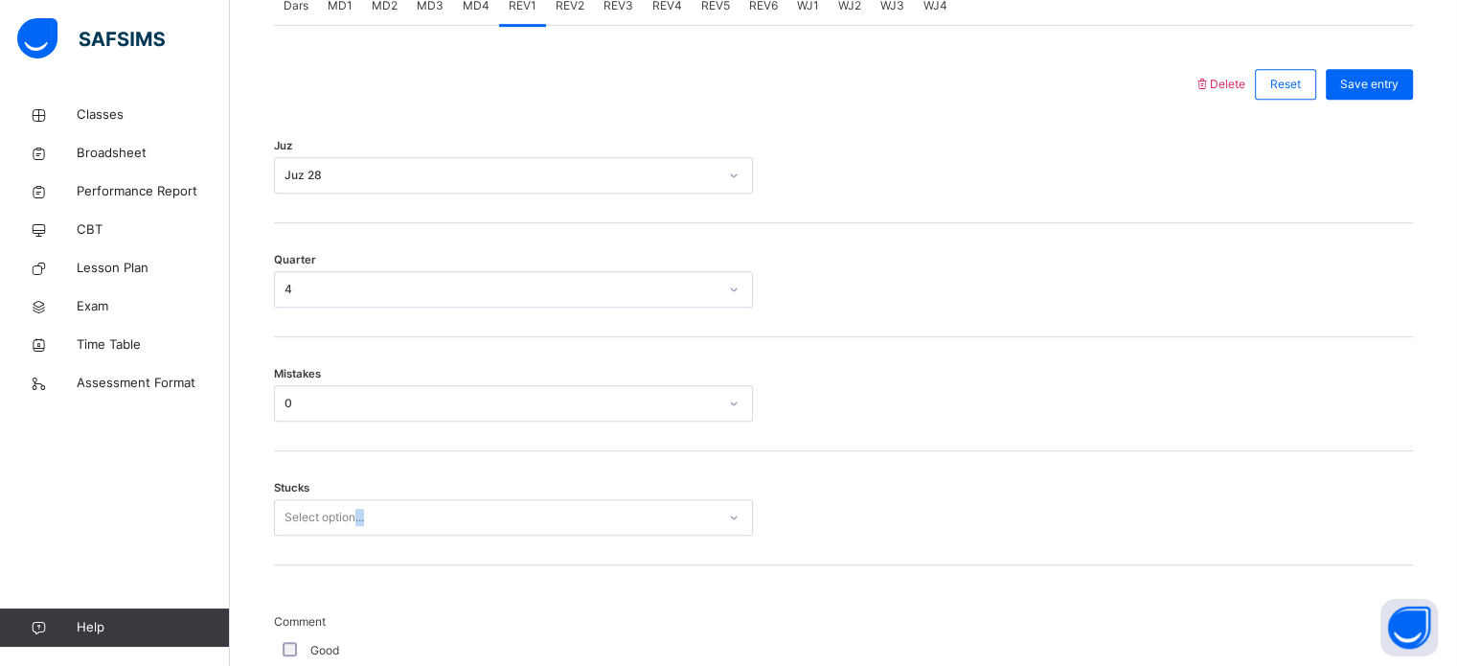
drag, startPoint x: 345, startPoint y: 535, endPoint x: 353, endPoint y: 517, distance: 20.1
click at [353, 517] on div "Stucks Select option..." at bounding box center [843, 508] width 1139 height 114
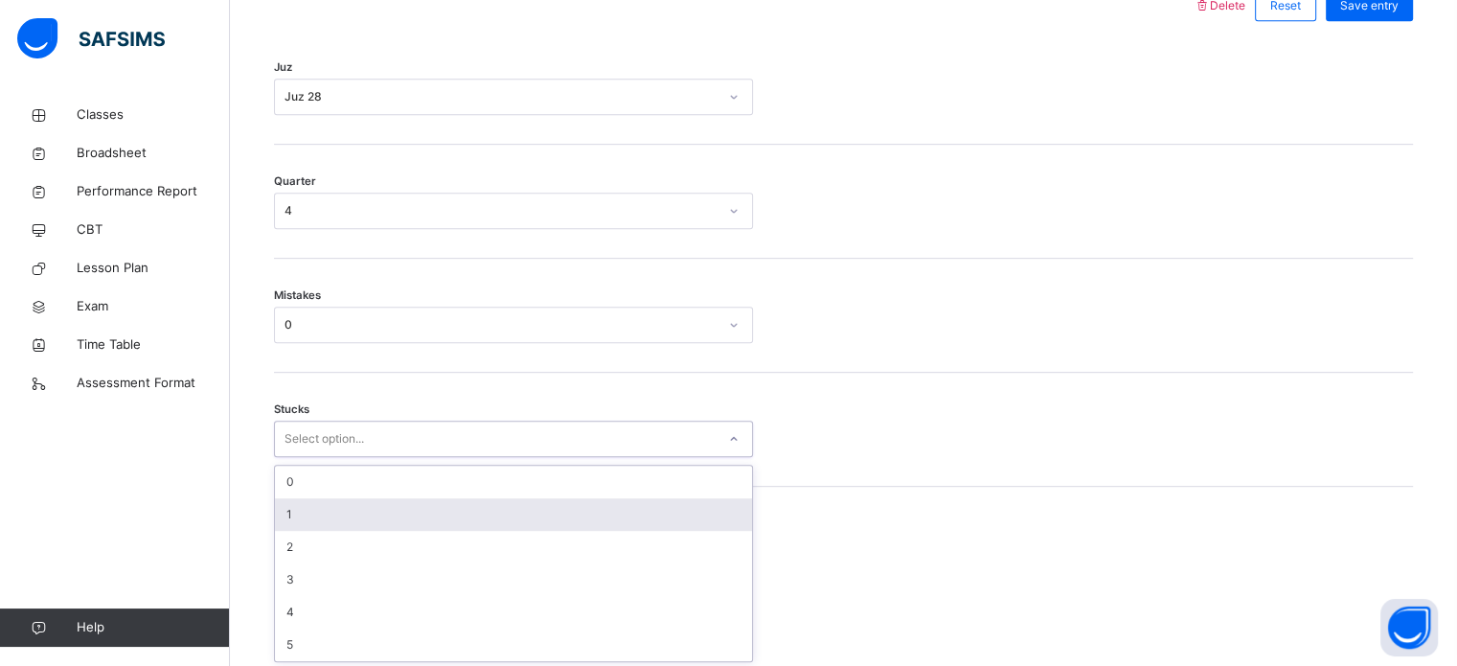
scroll to position [931, 0]
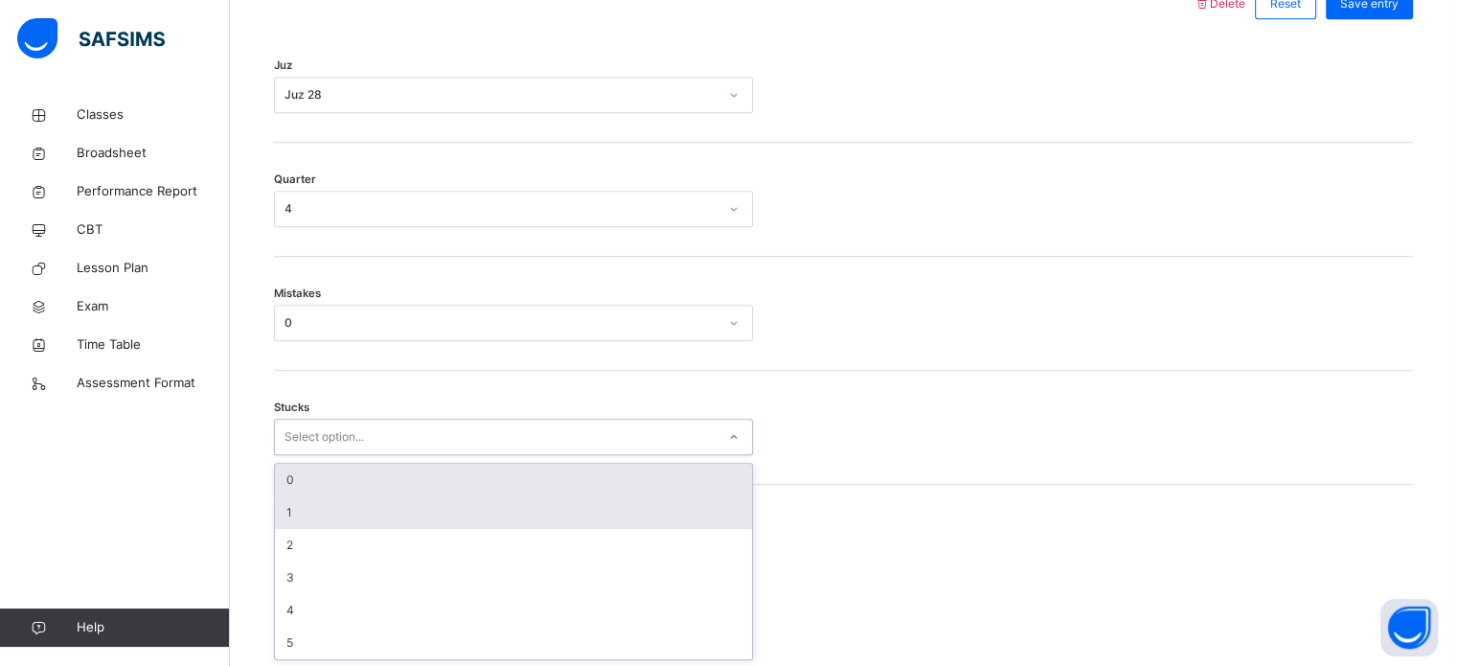
drag, startPoint x: 353, startPoint y: 517, endPoint x: 379, endPoint y: 482, distance: 43.9
click at [379, 455] on div "option 1 focused, 2 of 6. 6 results available. Use Up and Down to choose option…" at bounding box center [513, 436] width 479 height 36
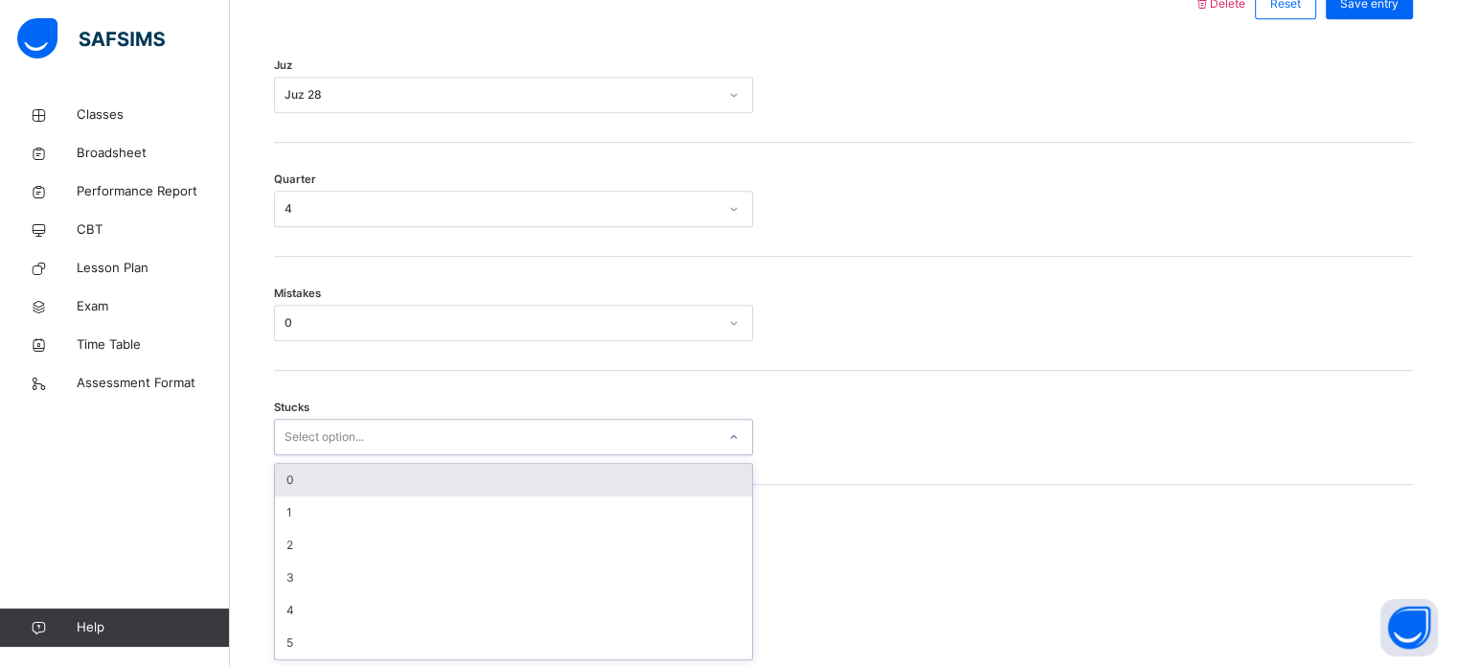
click at [379, 482] on div "0" at bounding box center [513, 480] width 477 height 33
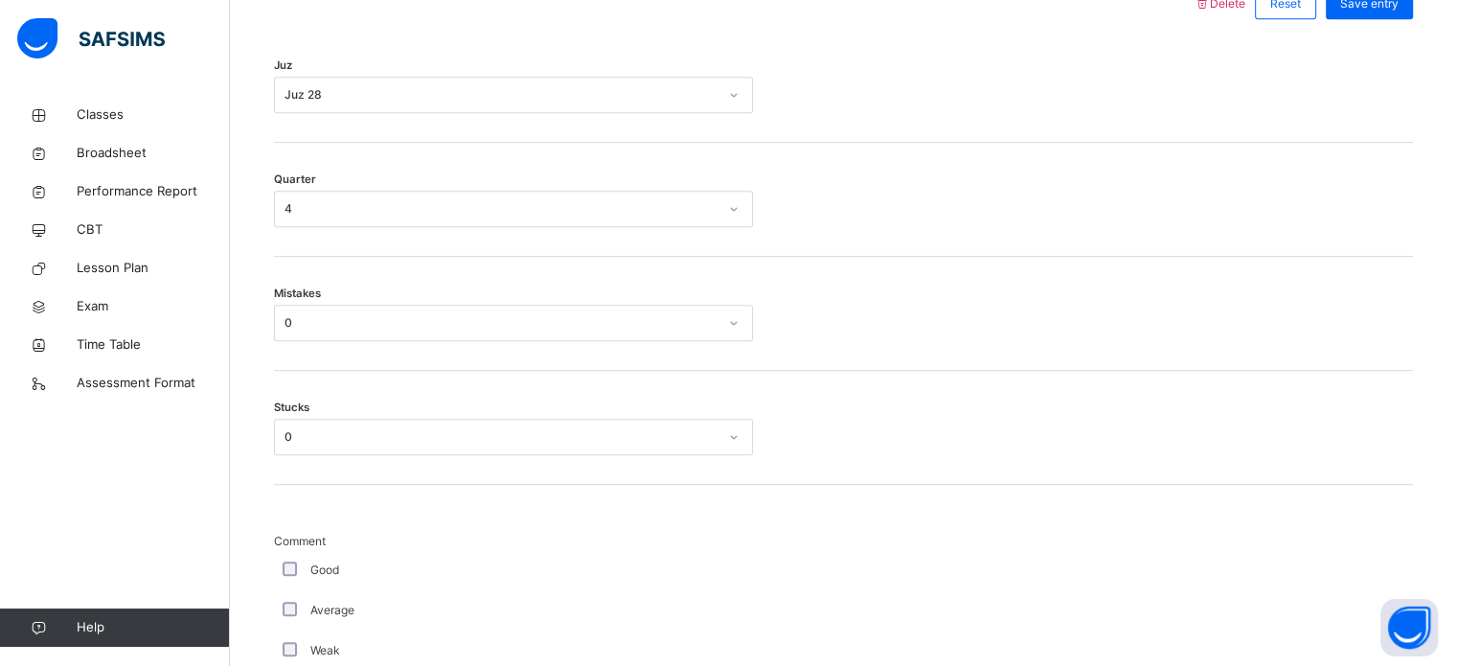
scroll to position [1730, 0]
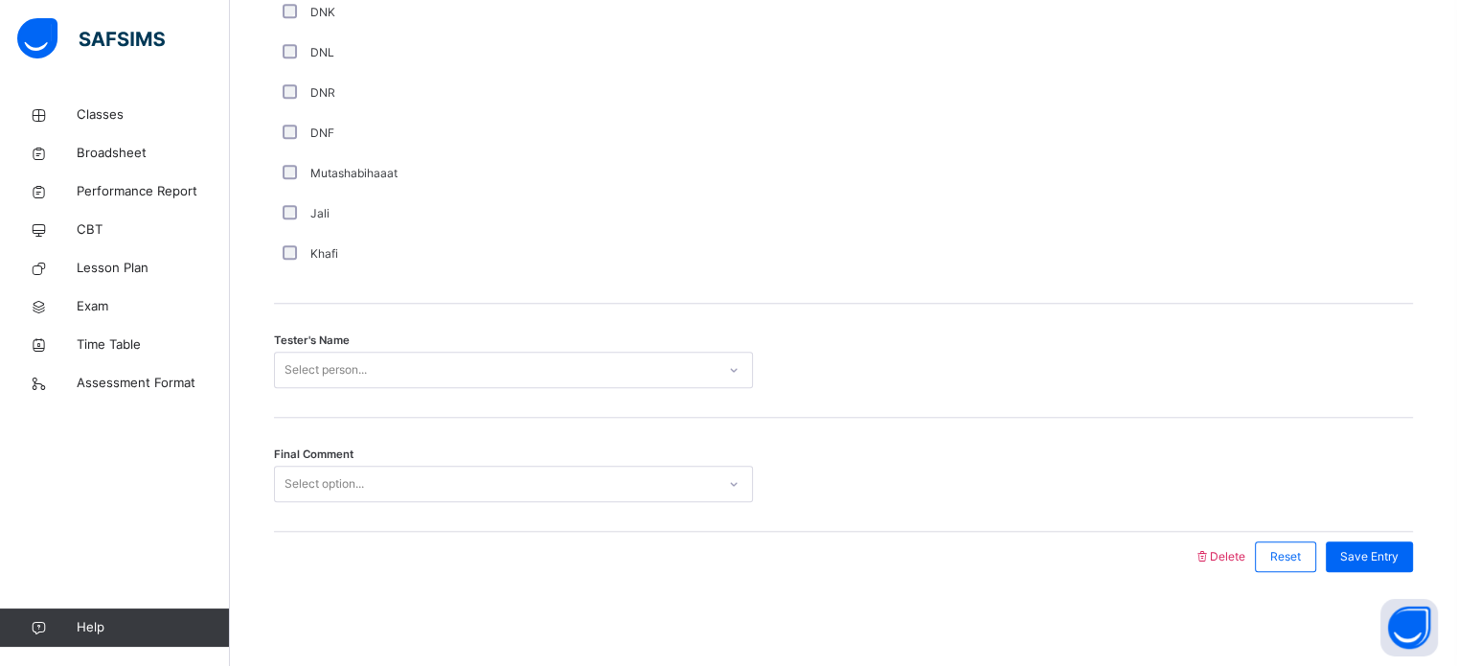
click at [429, 384] on div "Select person..." at bounding box center [513, 369] width 479 height 36
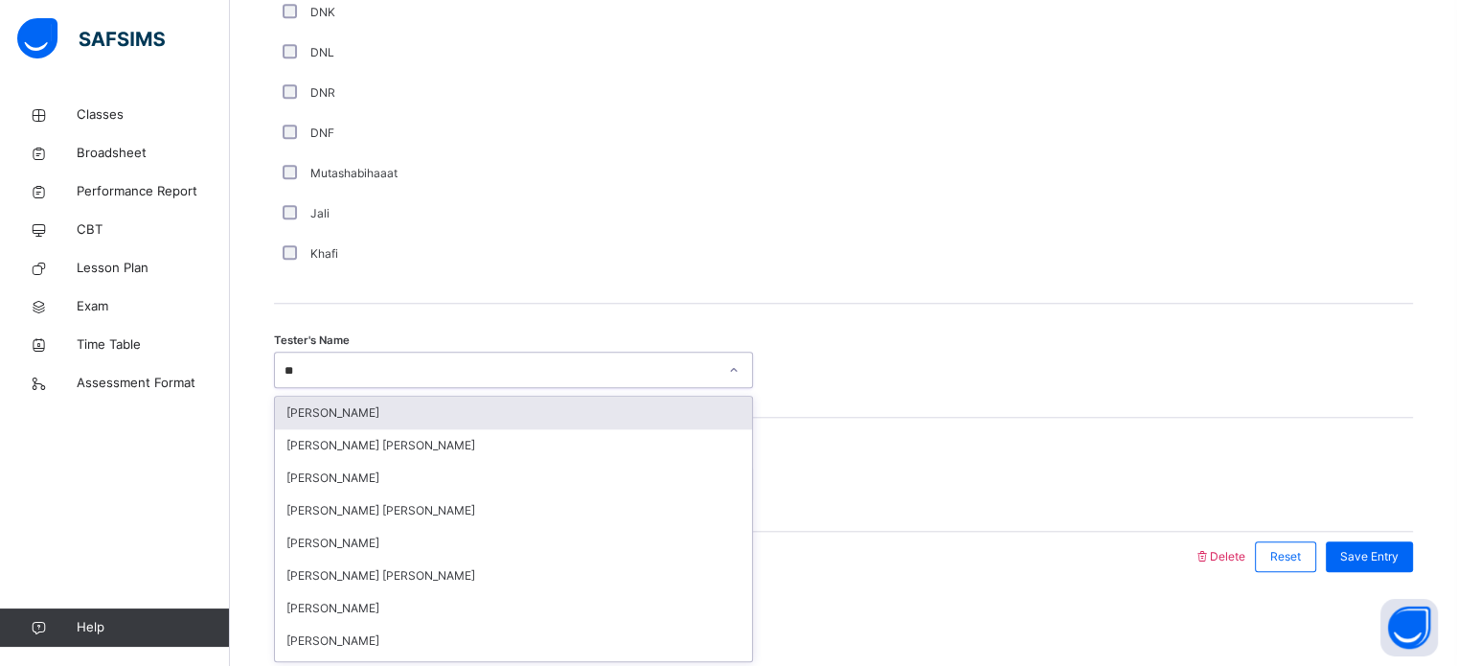
type input "***"
click at [448, 399] on div "[PERSON_NAME] [PERSON_NAME]" at bounding box center [513, 412] width 477 height 33
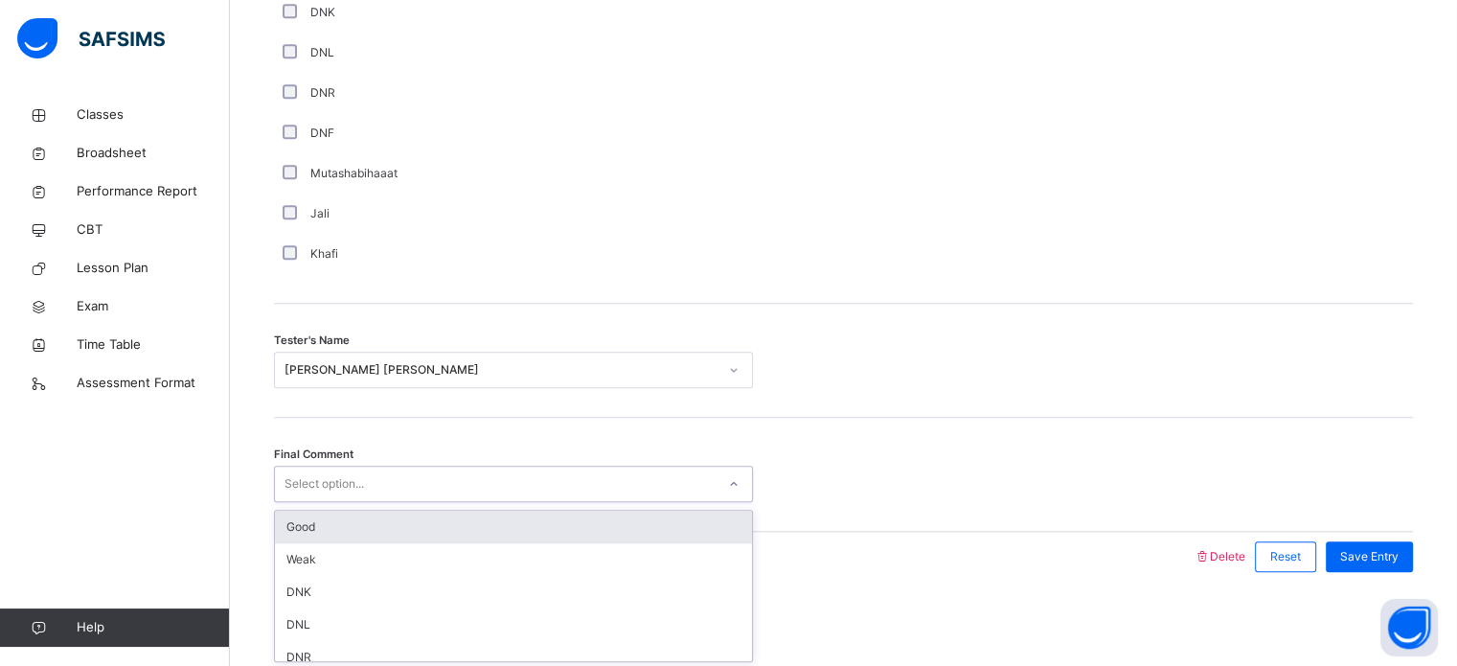
click at [435, 486] on div "Select option..." at bounding box center [495, 484] width 441 height 30
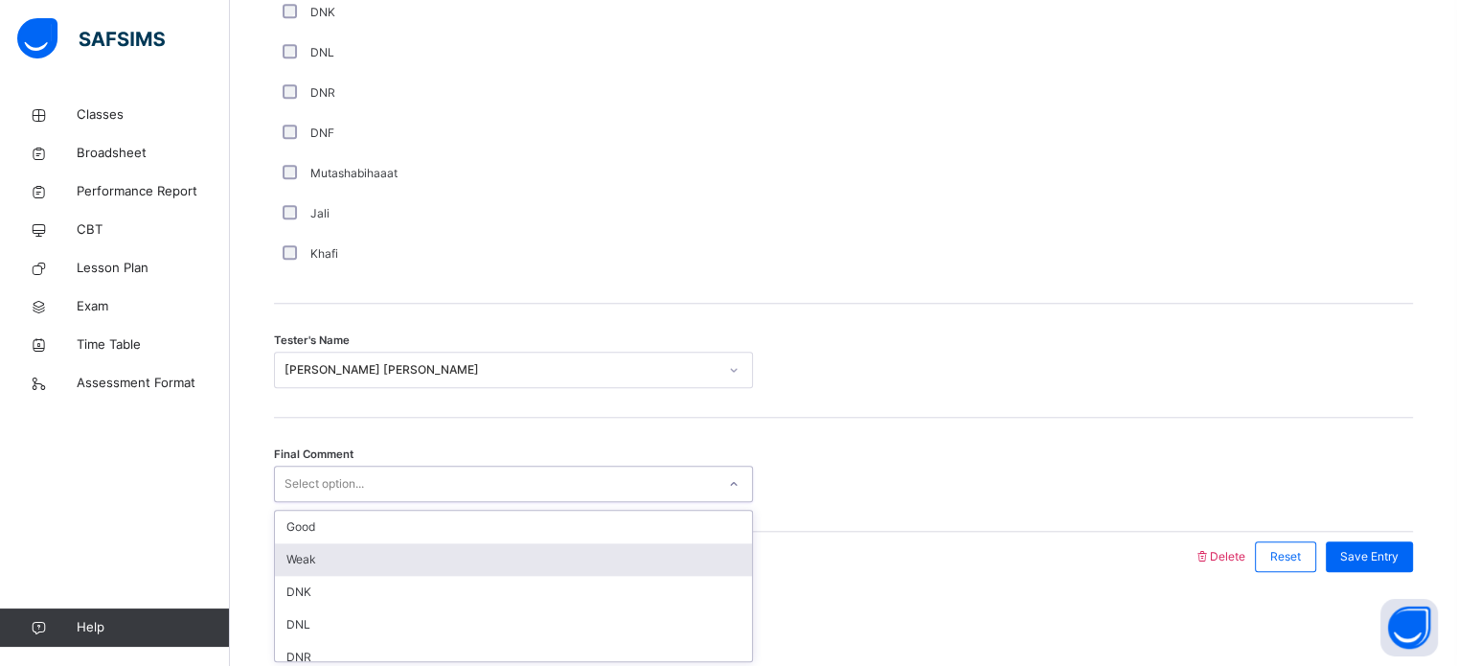
click at [457, 571] on div "Weak" at bounding box center [513, 559] width 477 height 33
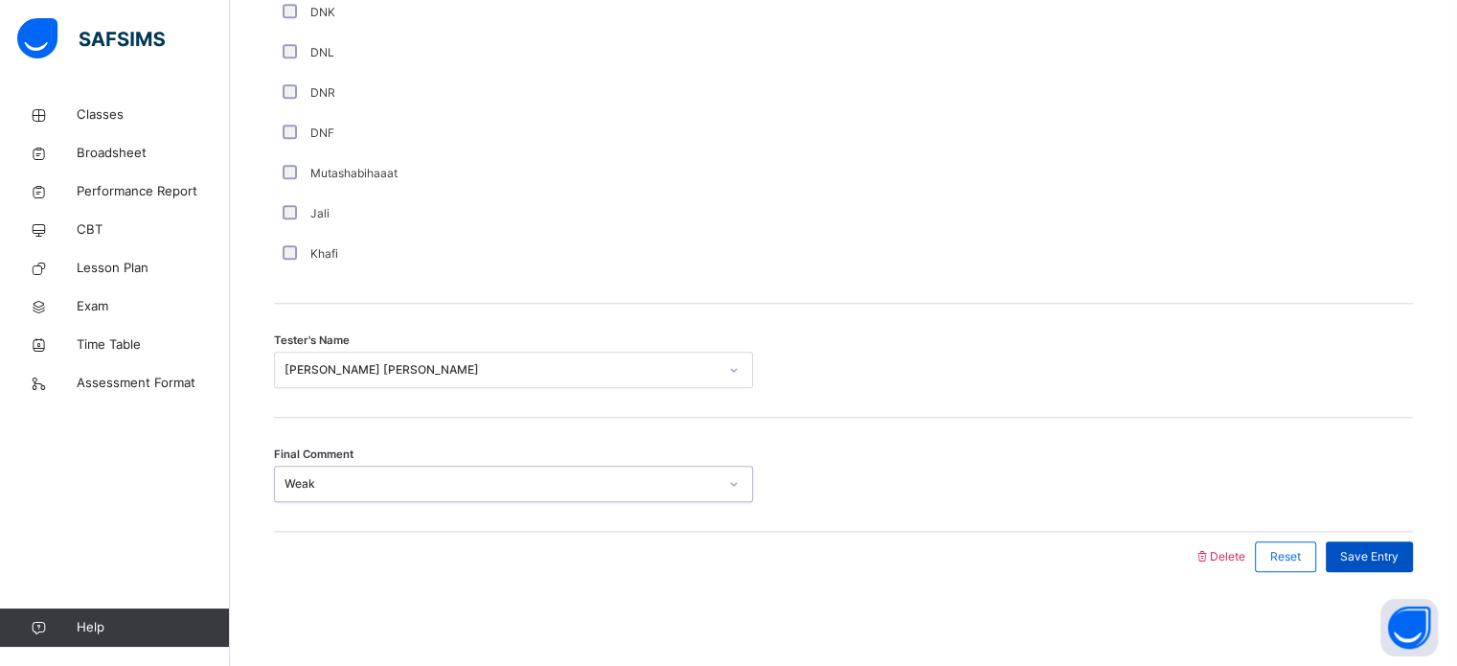
click at [1391, 555] on span "Save Entry" at bounding box center [1369, 556] width 58 height 17
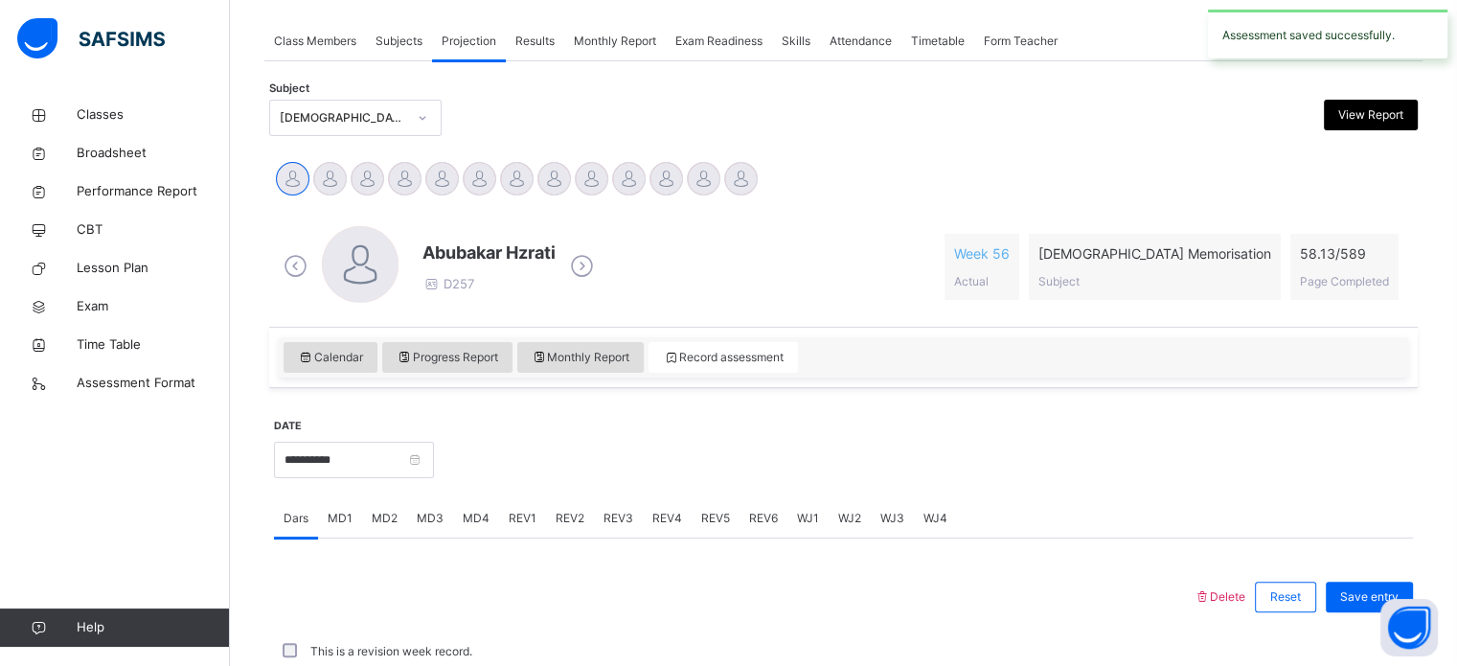
scroll to position [772, 0]
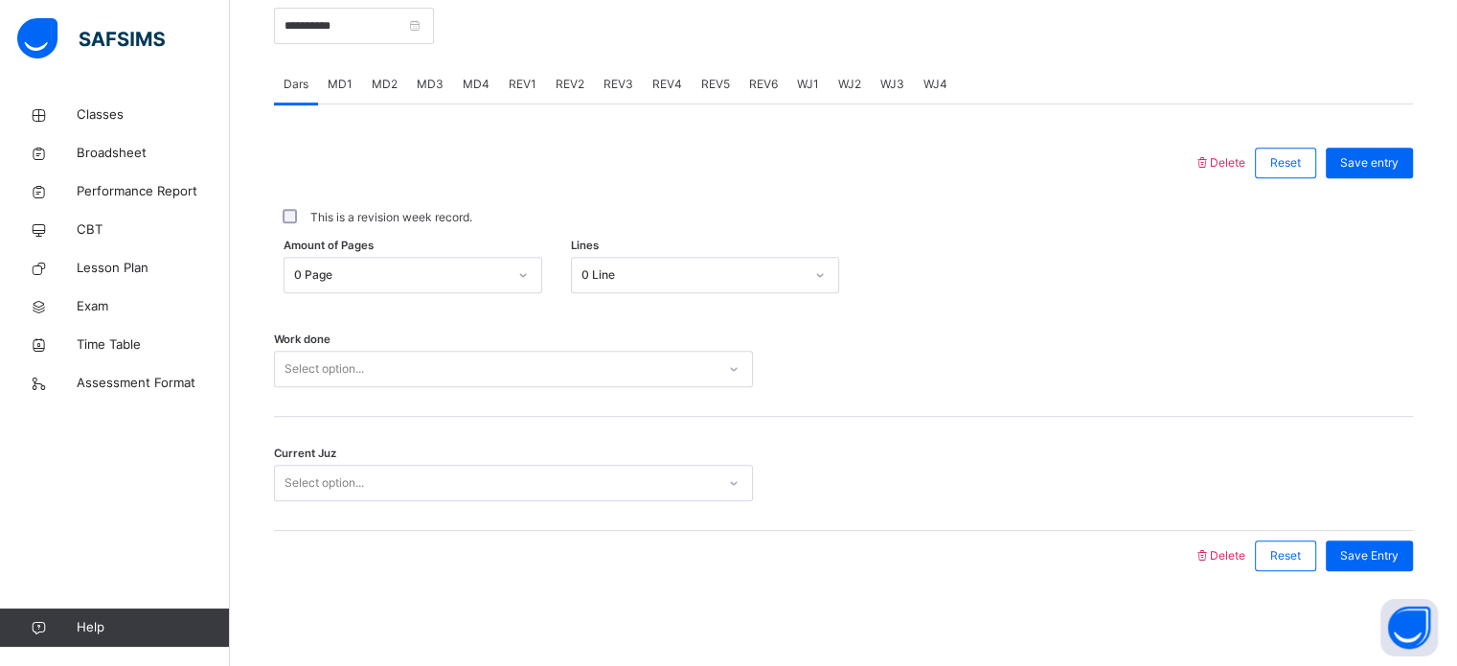
click at [6, 619] on link "Help" at bounding box center [114, 627] width 229 height 38
